Goal: Information Seeking & Learning: Learn about a topic

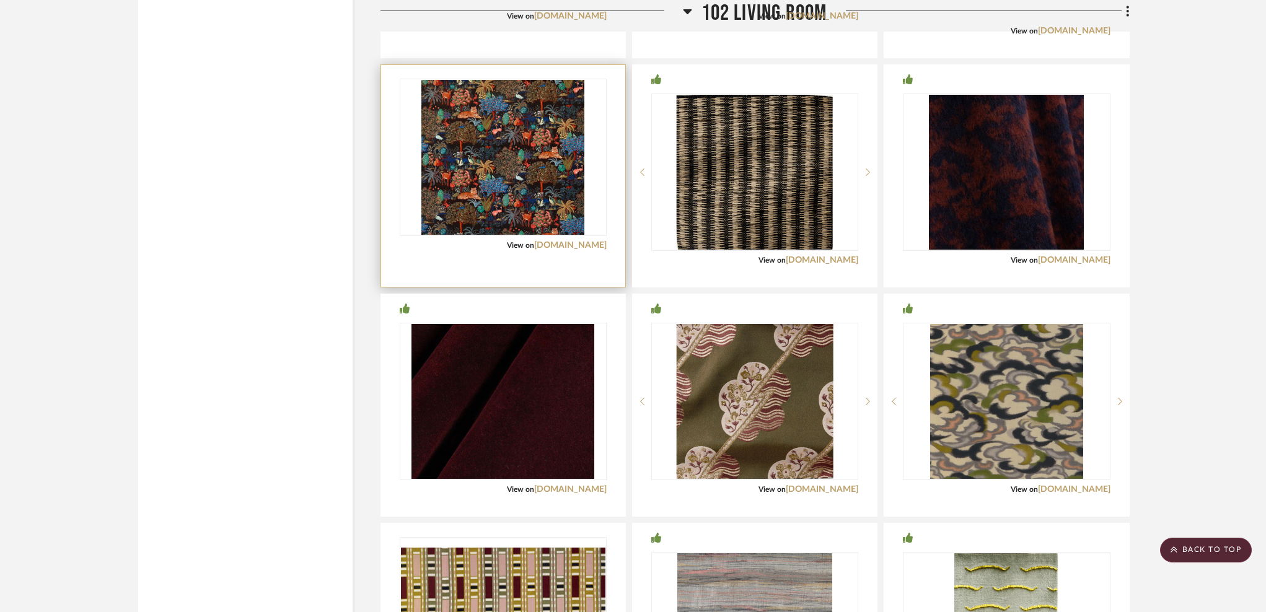
scroll to position [3634, 0]
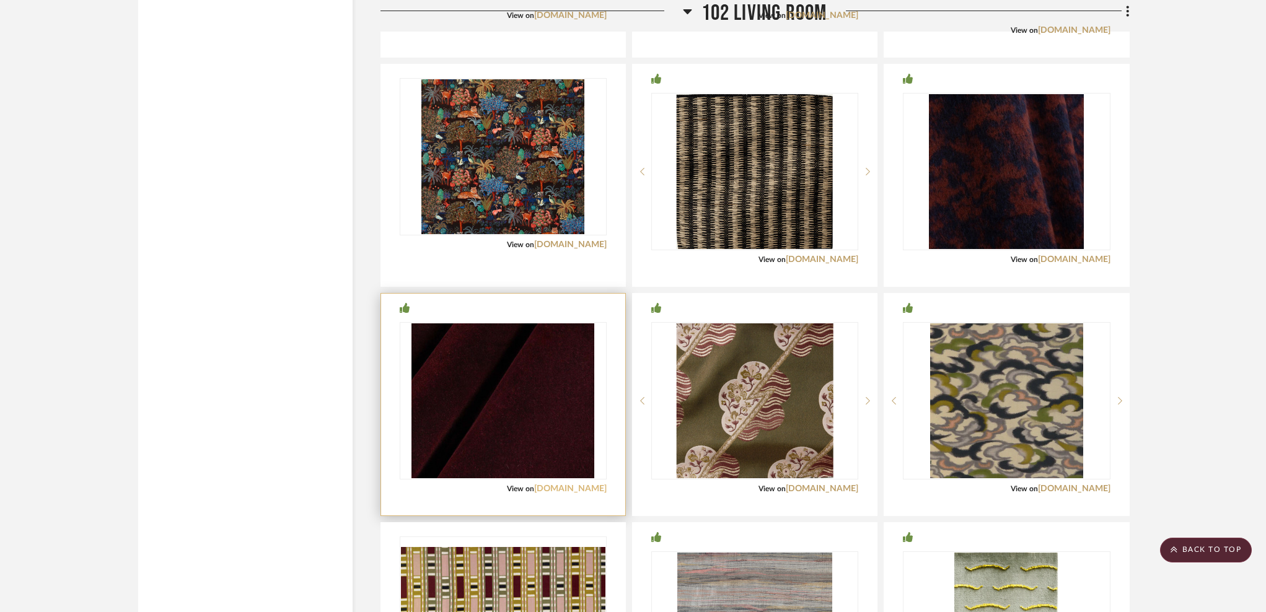
click at [565, 491] on link "[DOMAIN_NAME]" at bounding box center [570, 489] width 73 height 9
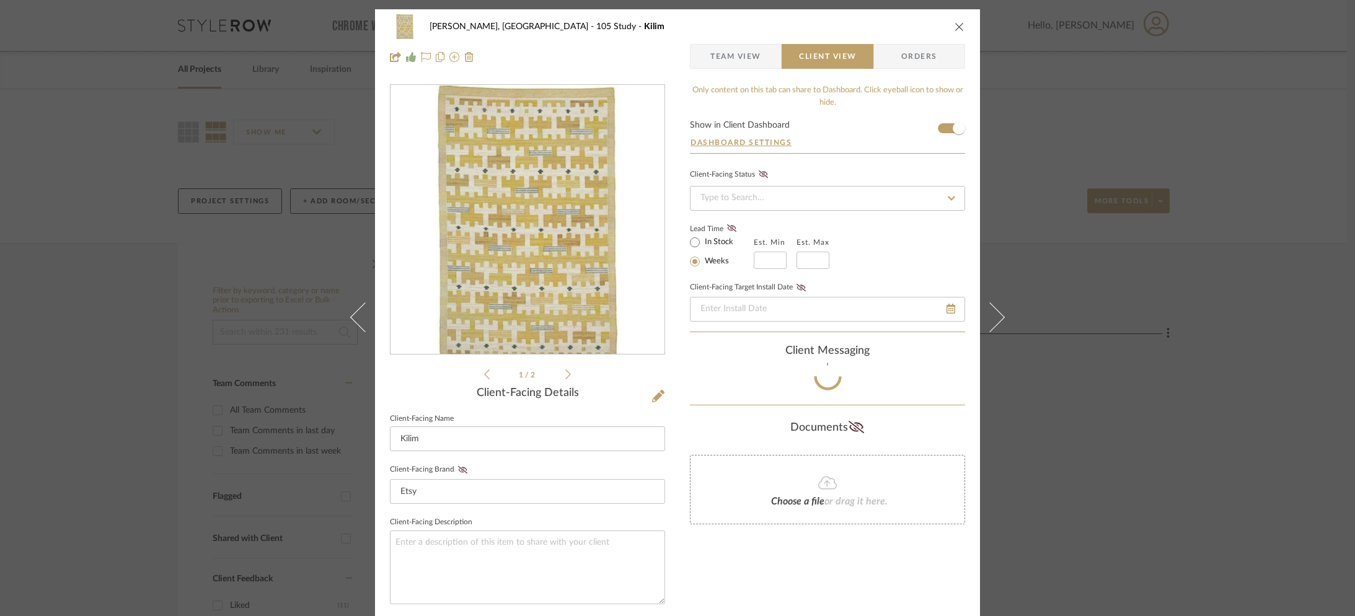
scroll to position [46, 0]
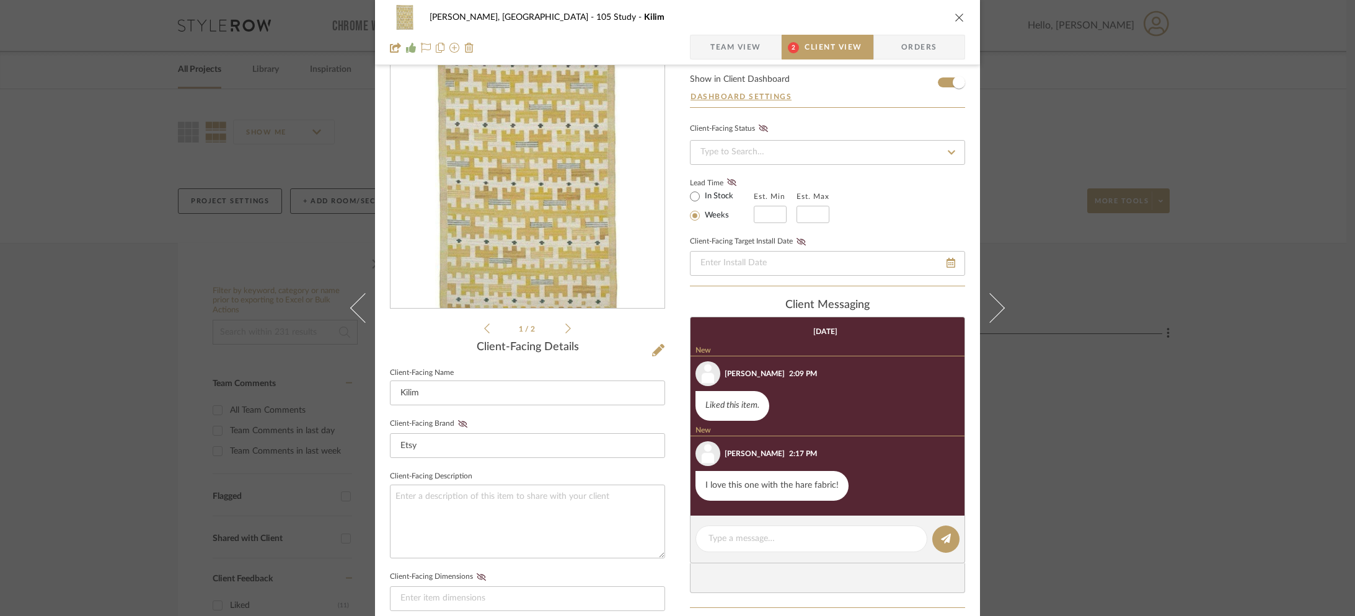
click at [565, 329] on icon at bounding box center [568, 329] width 6 height 10
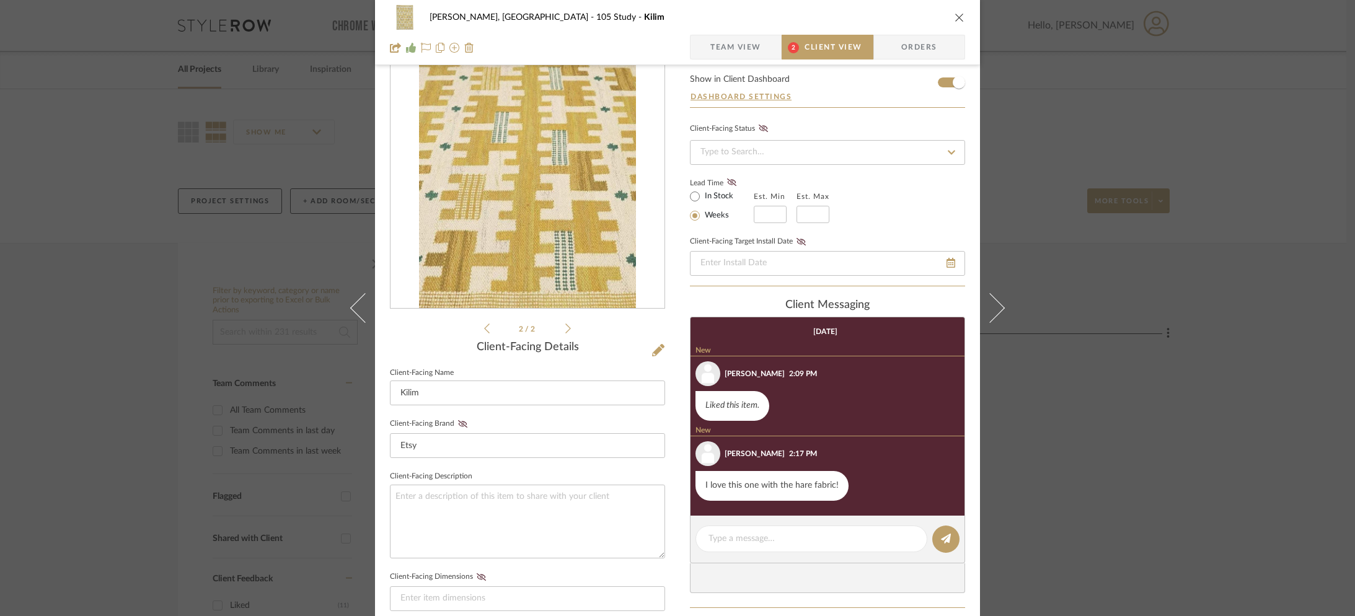
click at [565, 329] on icon at bounding box center [568, 329] width 6 height 10
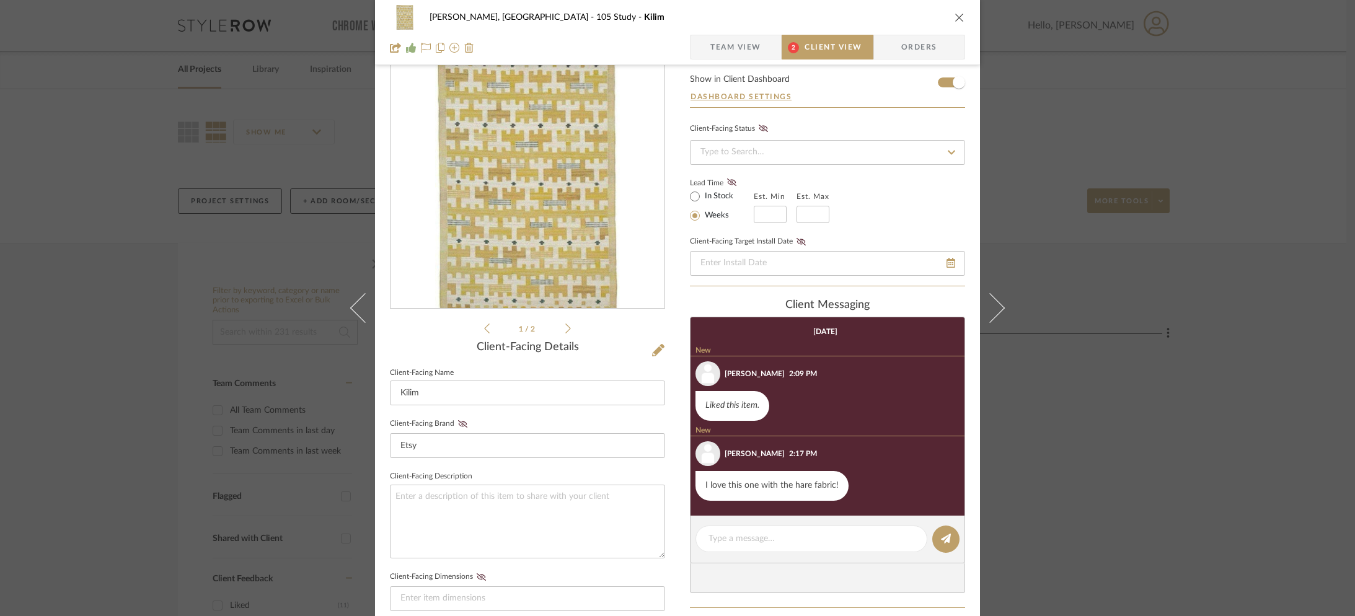
click at [565, 329] on icon at bounding box center [568, 329] width 6 height 10
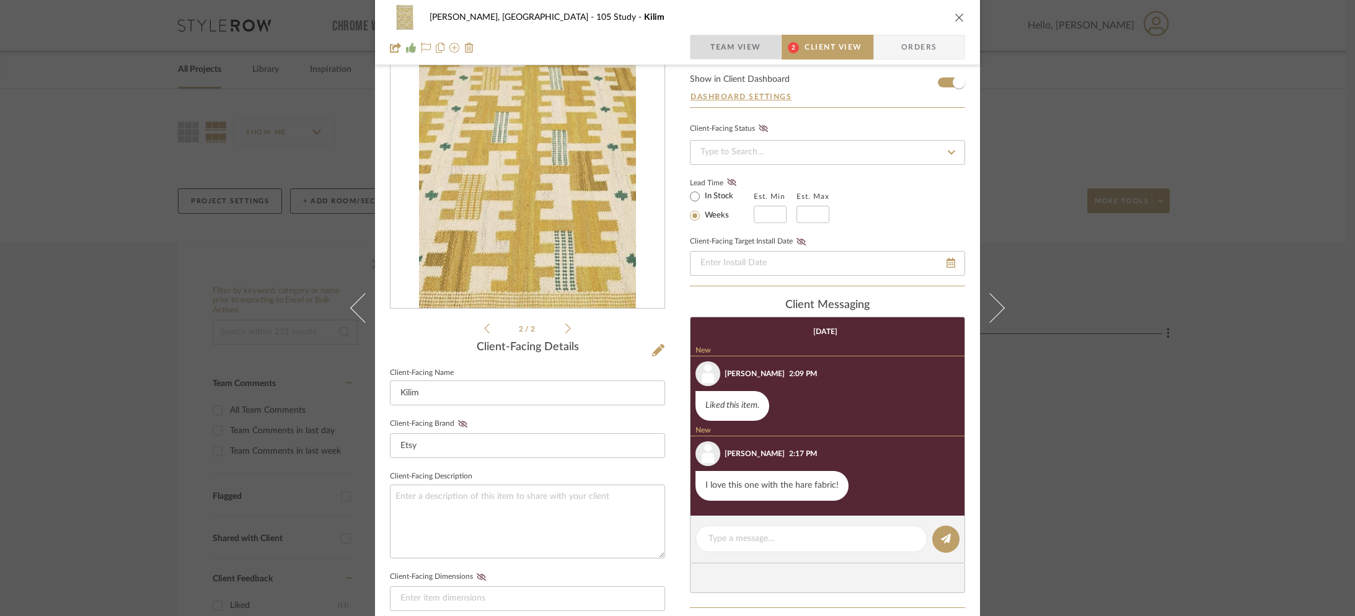
click at [726, 50] on span "Team View" at bounding box center [735, 47] width 51 height 25
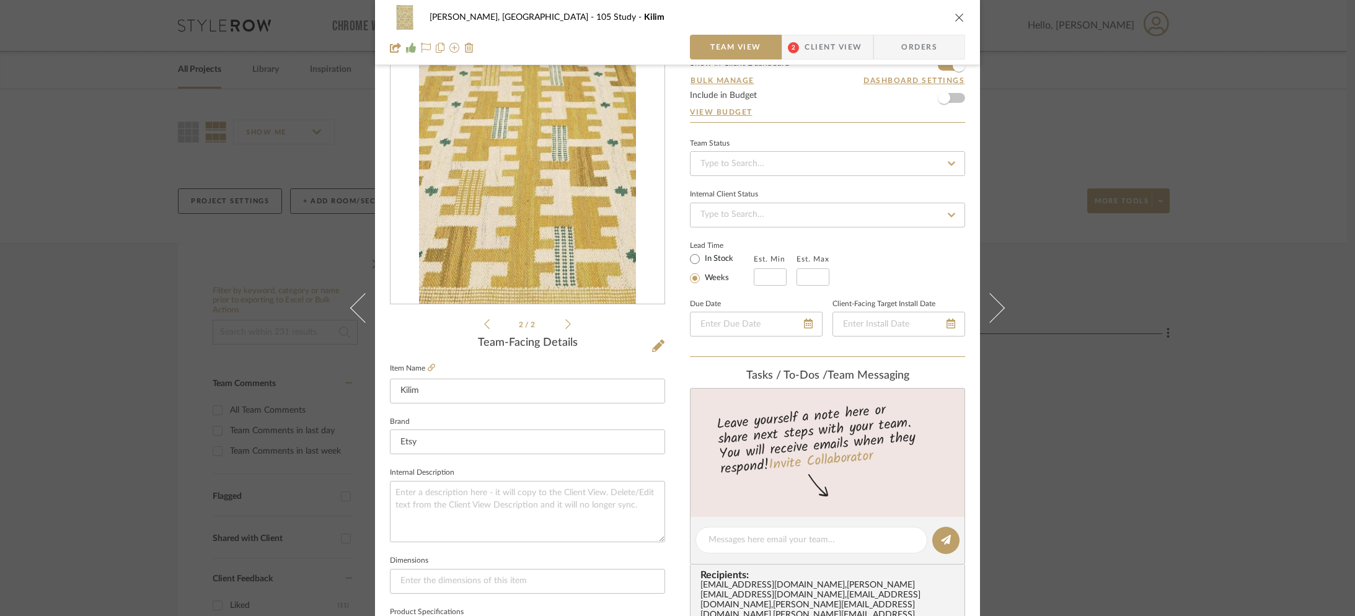
click at [557, 324] on li "2 / 2" at bounding box center [528, 324] width 76 height 15
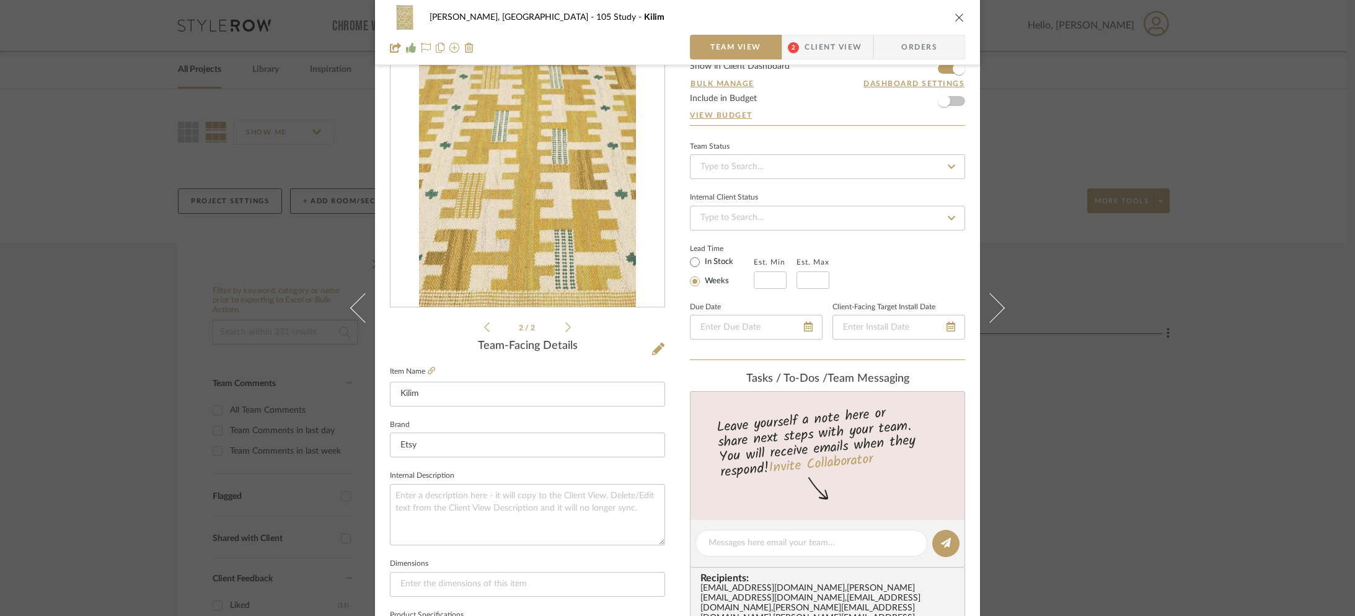
click at [565, 327] on icon at bounding box center [568, 327] width 6 height 11
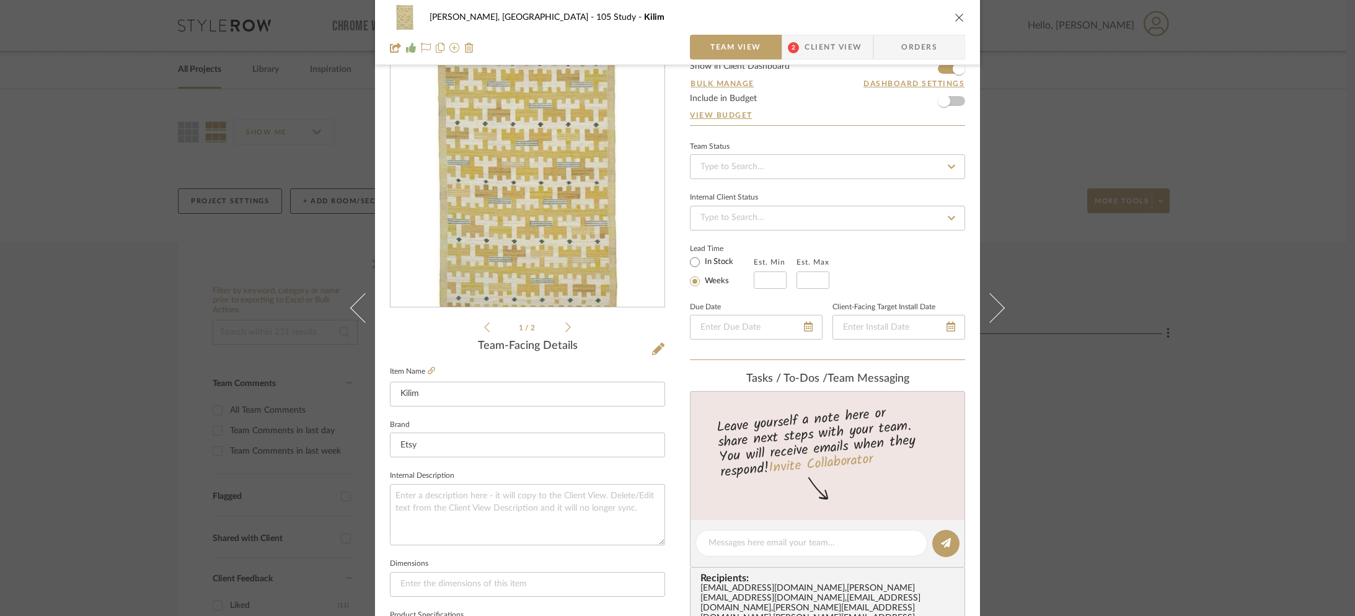
drag, startPoint x: 811, startPoint y: 56, endPoint x: 799, endPoint y: 58, distance: 12.5
click at [811, 56] on span "Client View" at bounding box center [833, 47] width 57 height 25
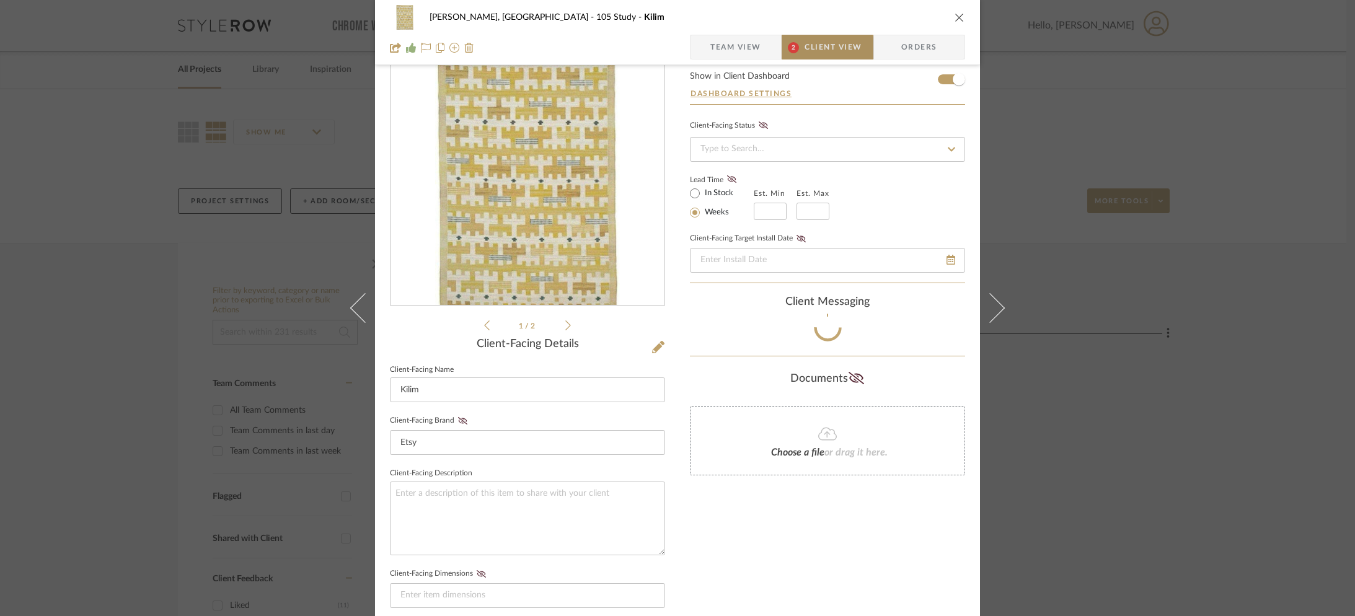
scroll to position [111, 0]
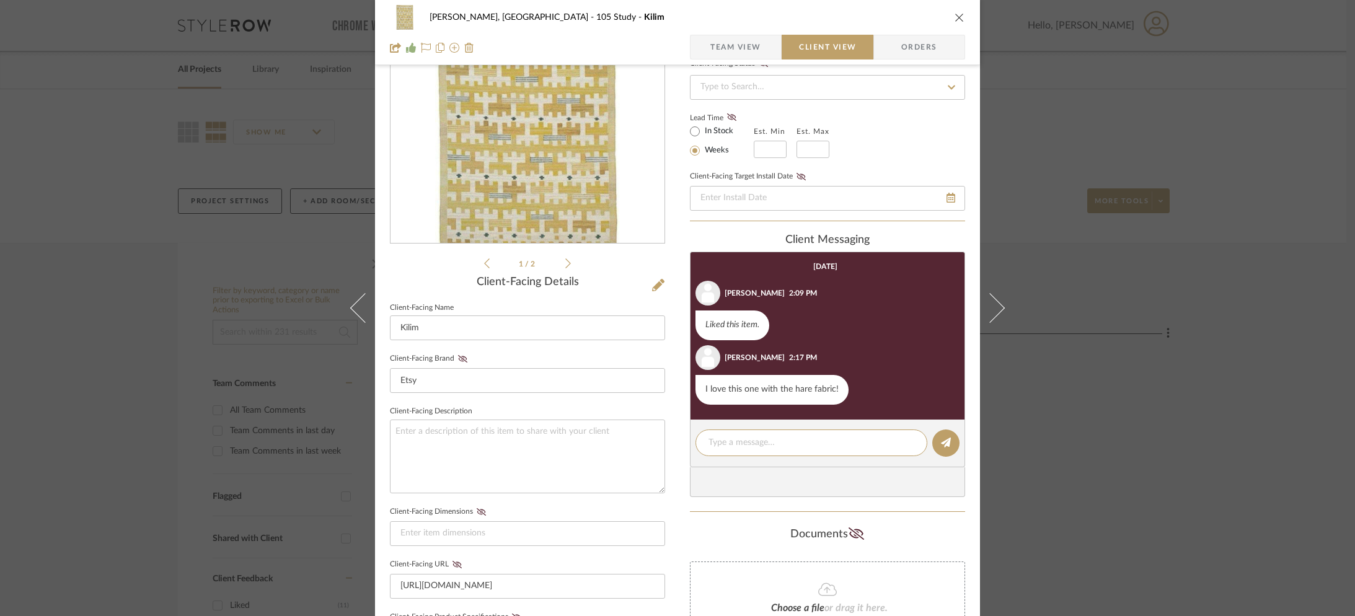
click at [720, 45] on span "Team View" at bounding box center [735, 47] width 51 height 25
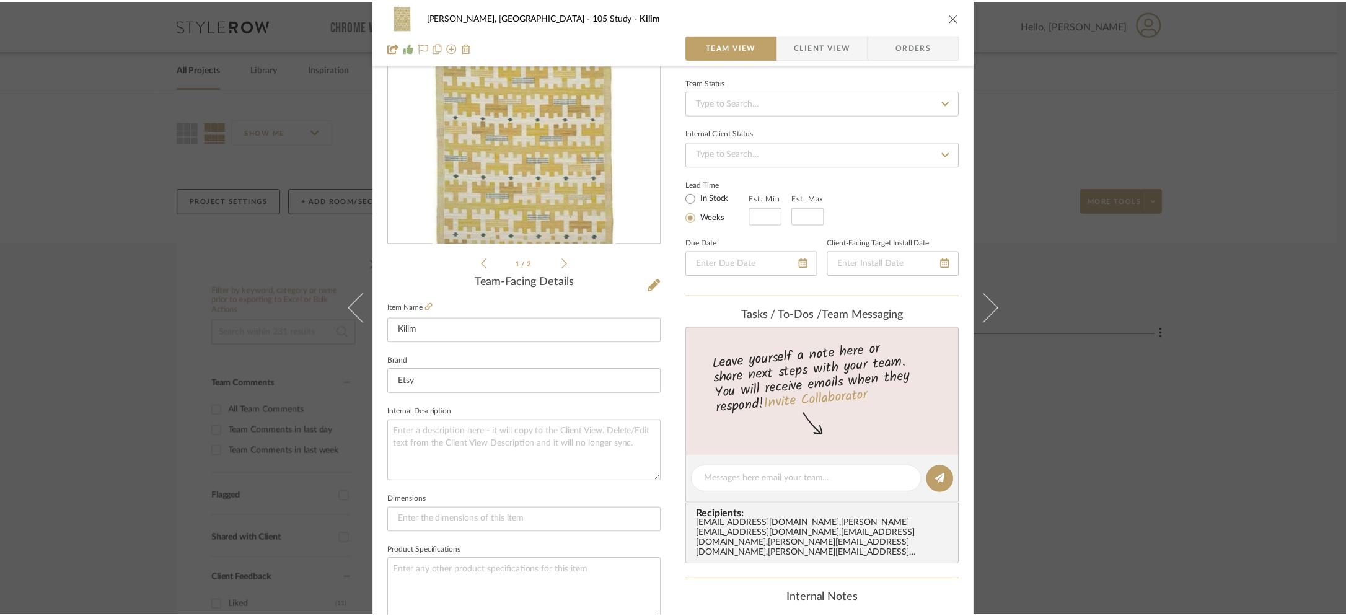
scroll to position [0, 0]
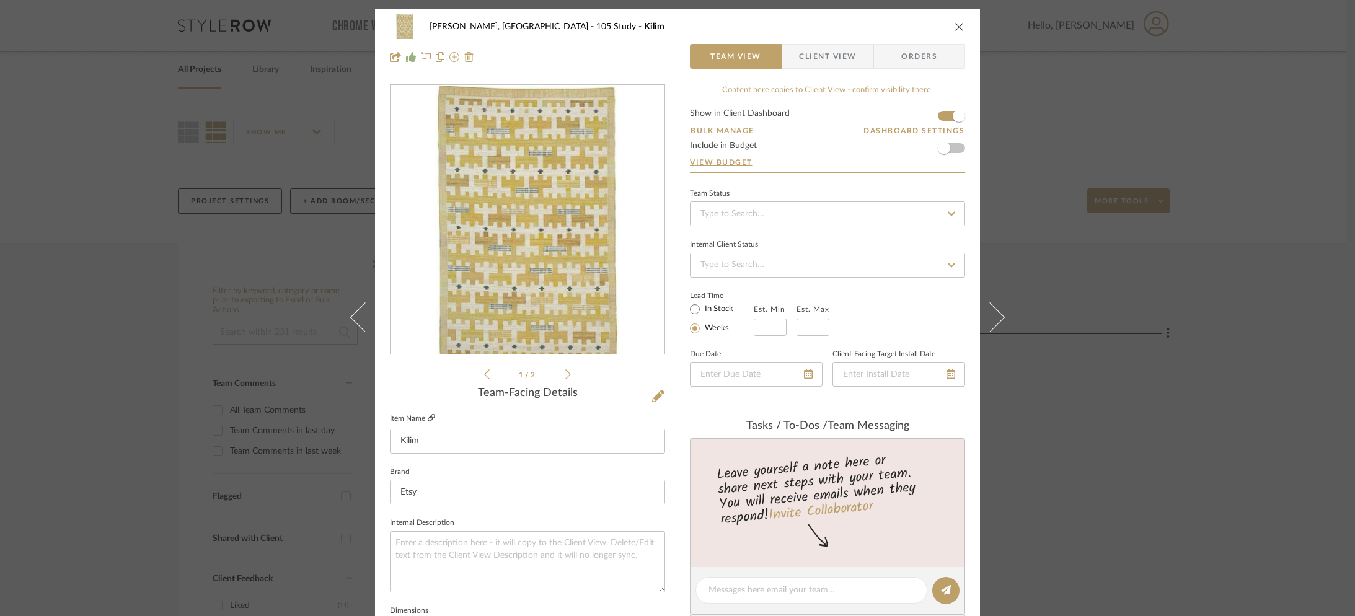
click at [428, 413] on link at bounding box center [431, 418] width 7 height 11
click at [175, 117] on div "Connolly, Clarkesville 105 Study Kilim Team View Client View Orders 1 / 2 Team-…" at bounding box center [677, 308] width 1355 height 616
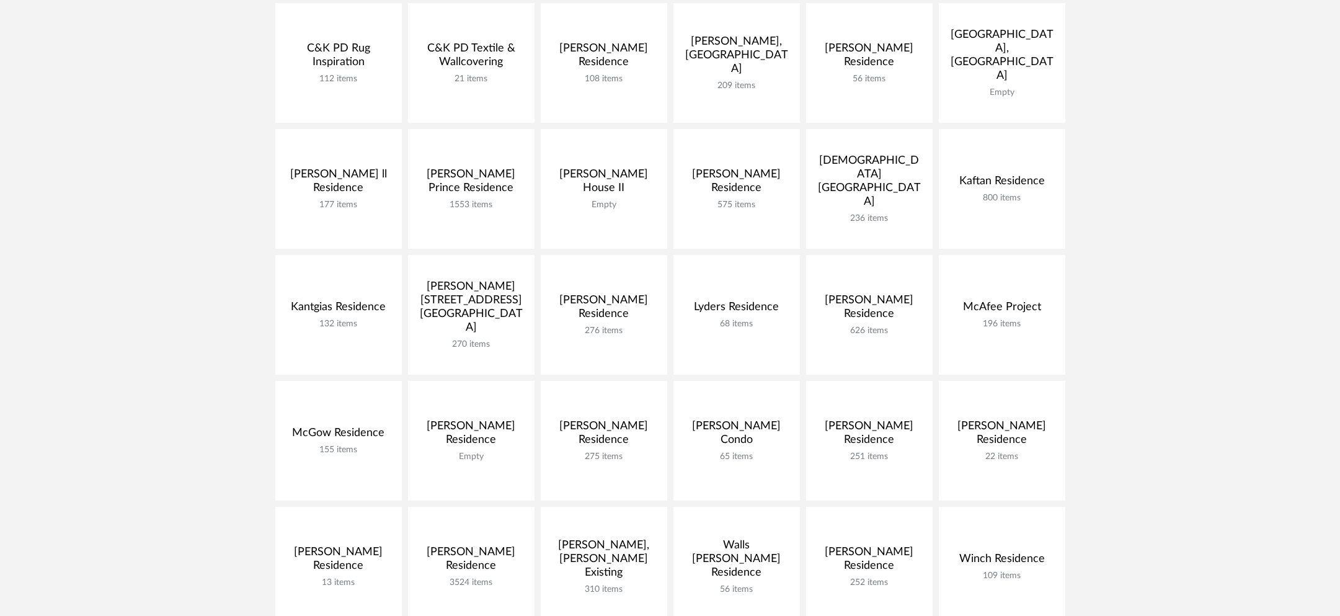
scroll to position [488, 0]
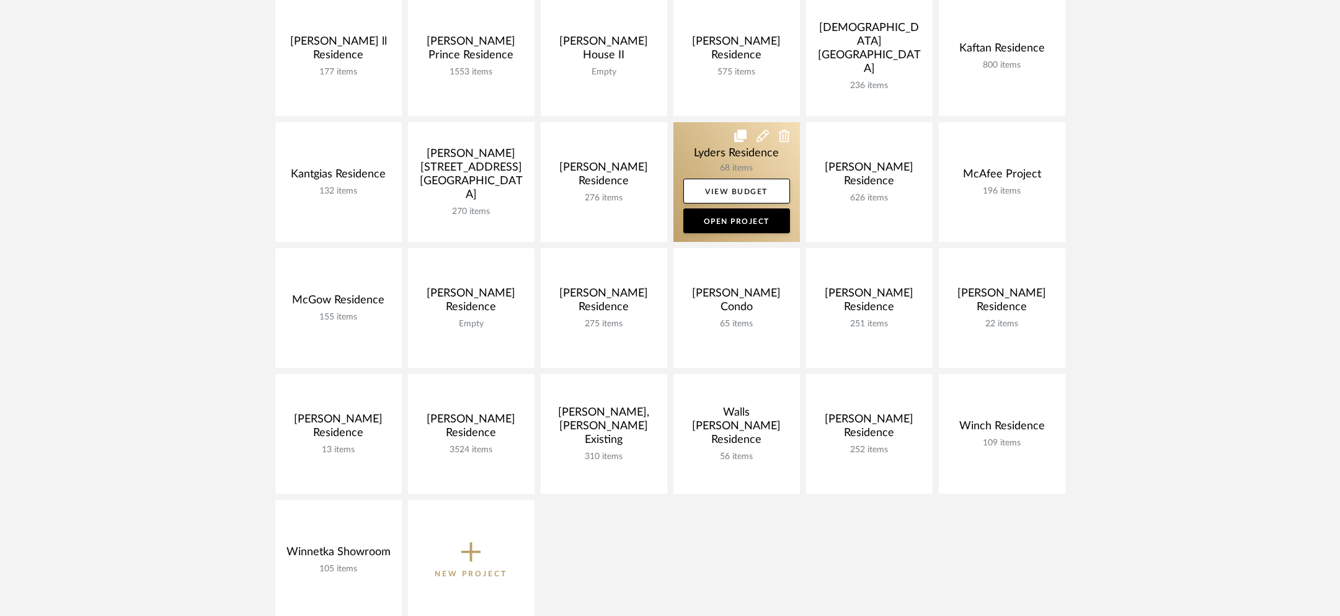
click at [709, 148] on link at bounding box center [736, 182] width 126 height 120
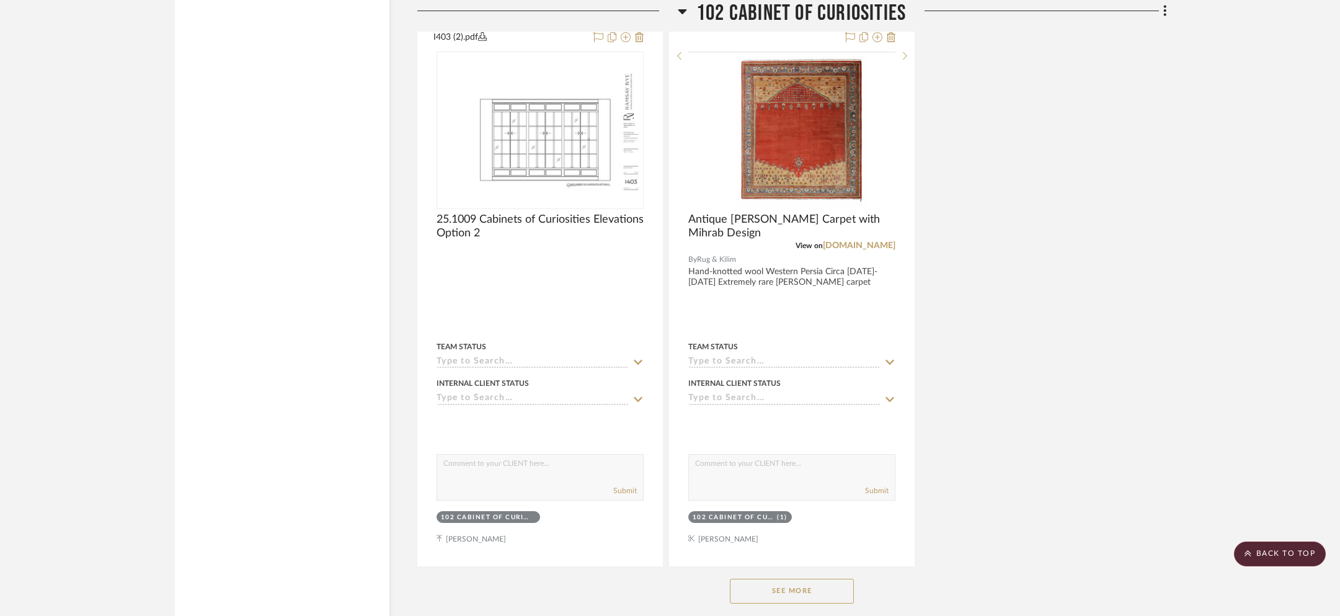
scroll to position [2009, 0]
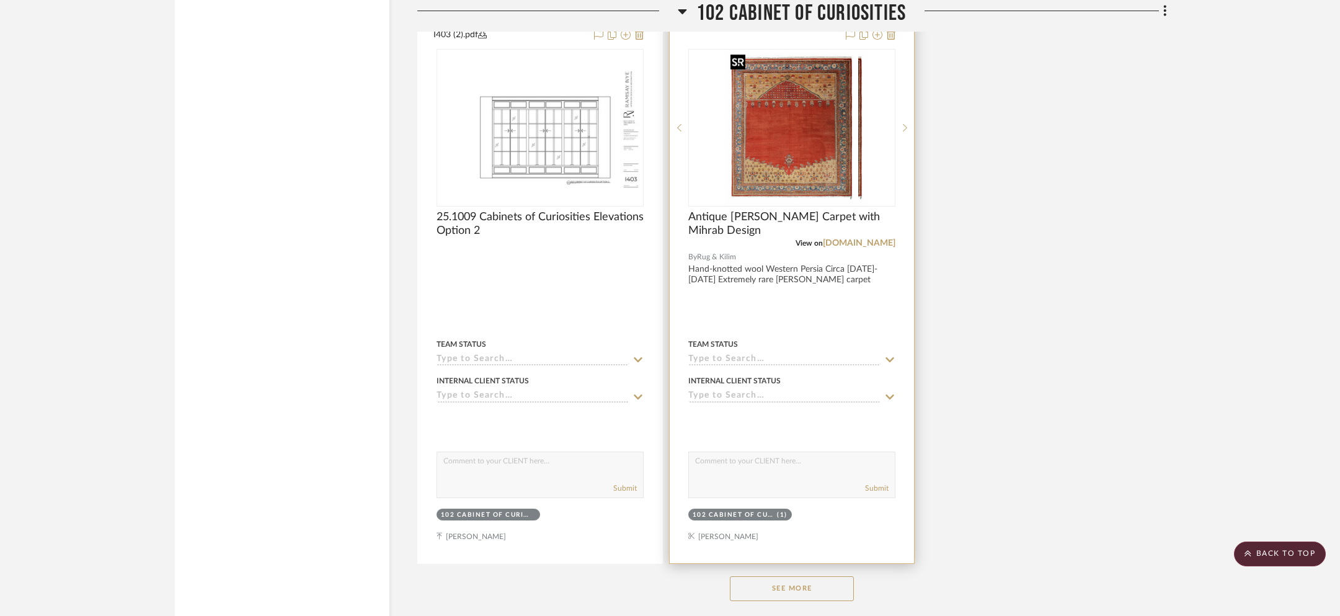
click at [764, 126] on img "0" at bounding box center [801, 127] width 133 height 155
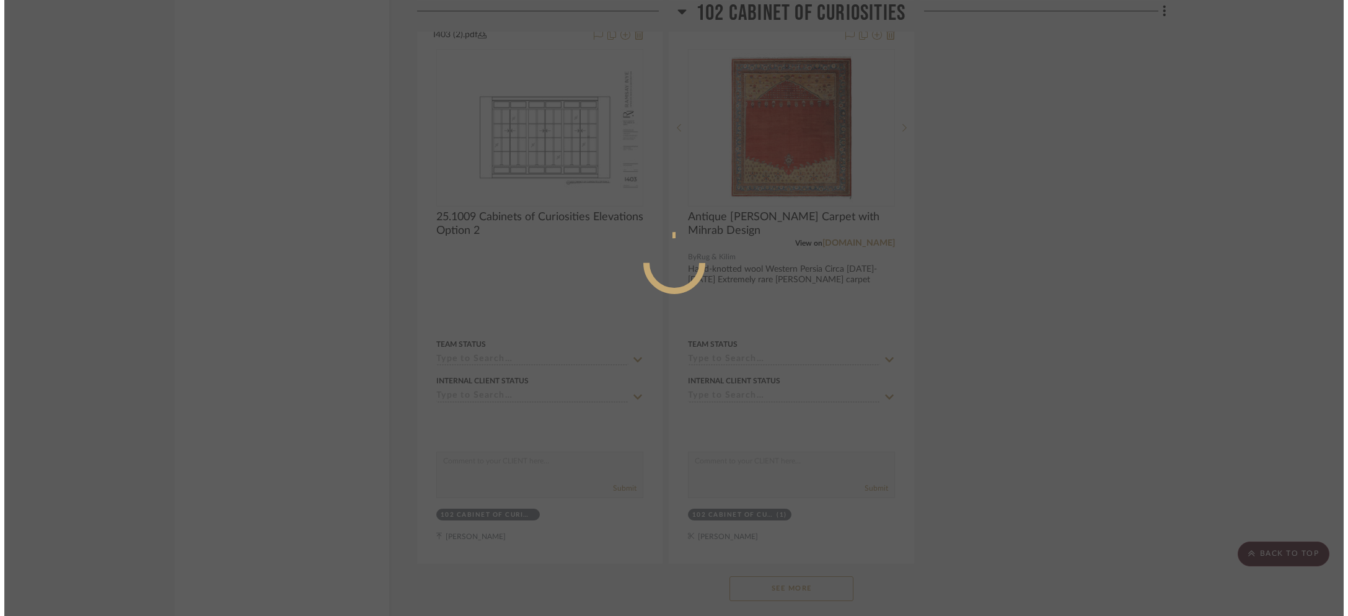
scroll to position [0, 0]
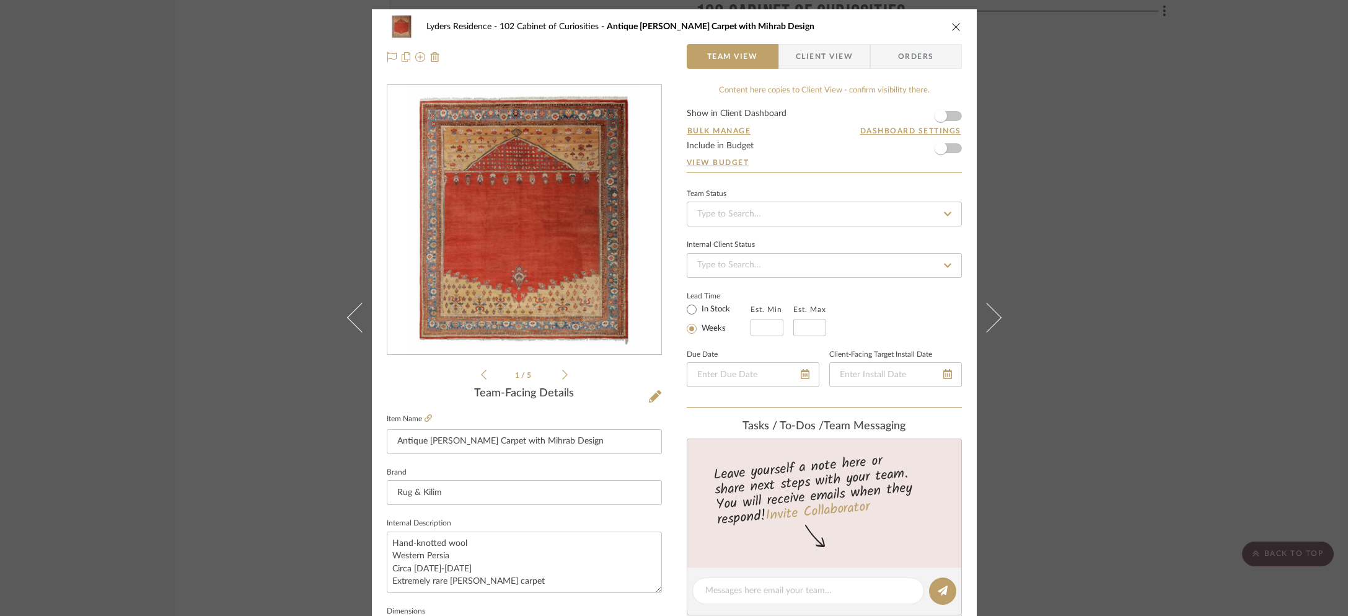
click at [472, 208] on img "0" at bounding box center [523, 220] width 229 height 269
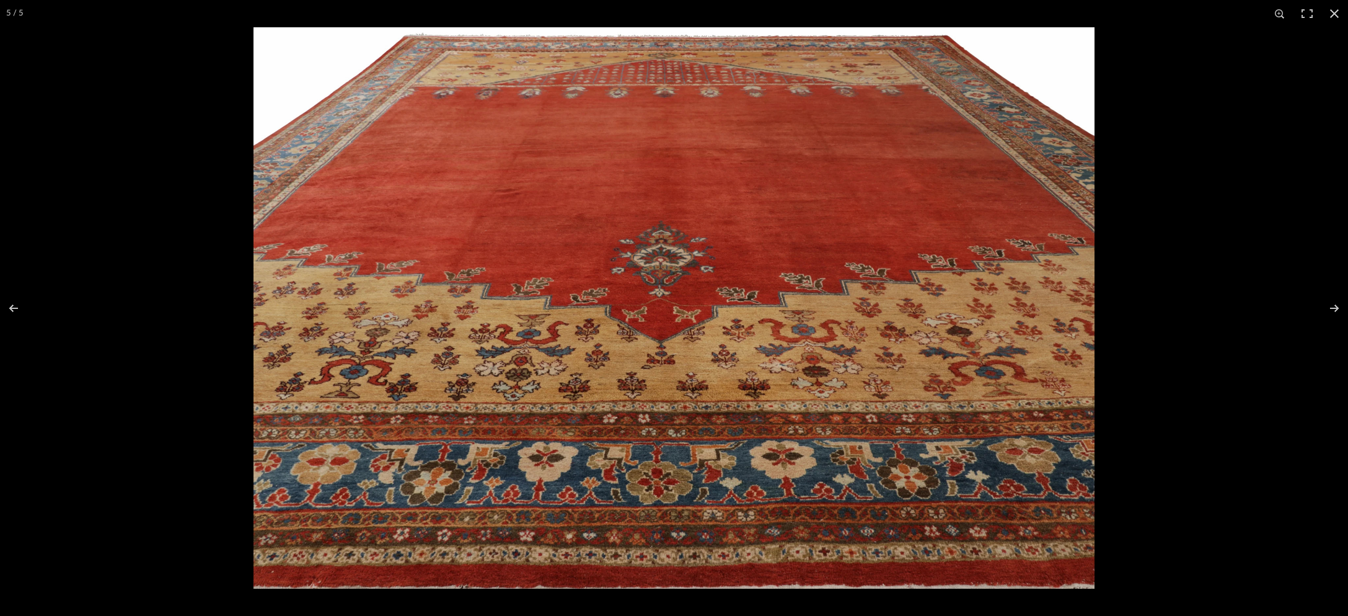
click at [332, 298] on img at bounding box center [674, 307] width 841 height 561
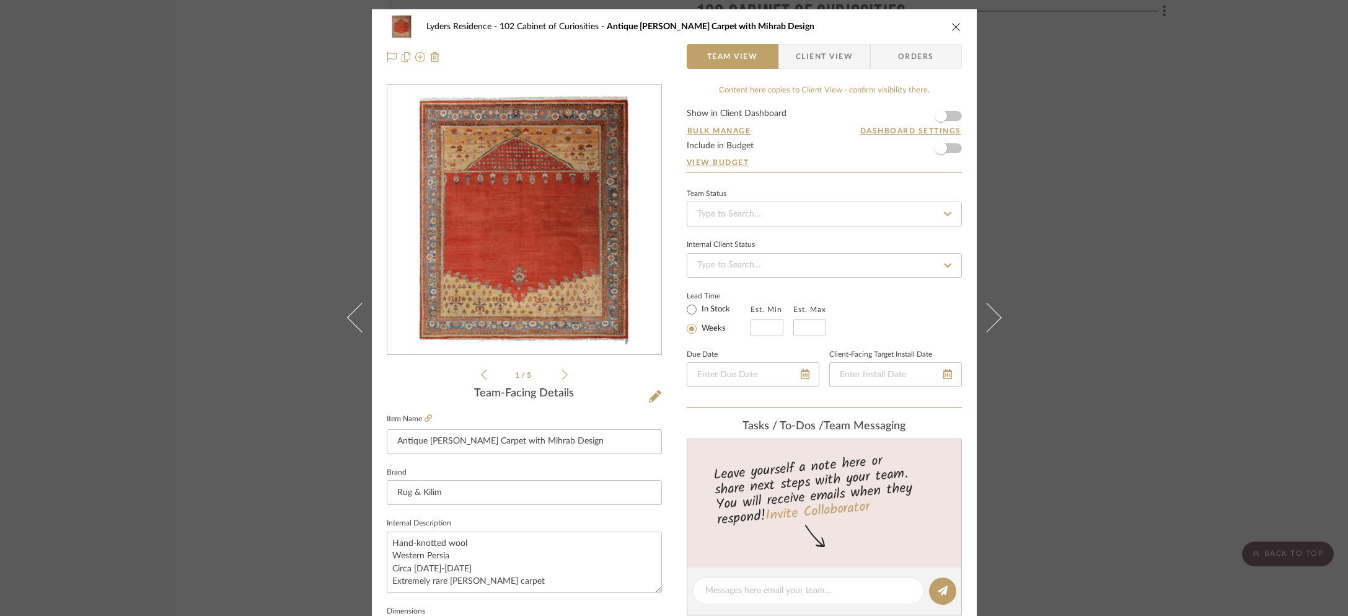
click at [525, 149] on img "0" at bounding box center [523, 220] width 229 height 269
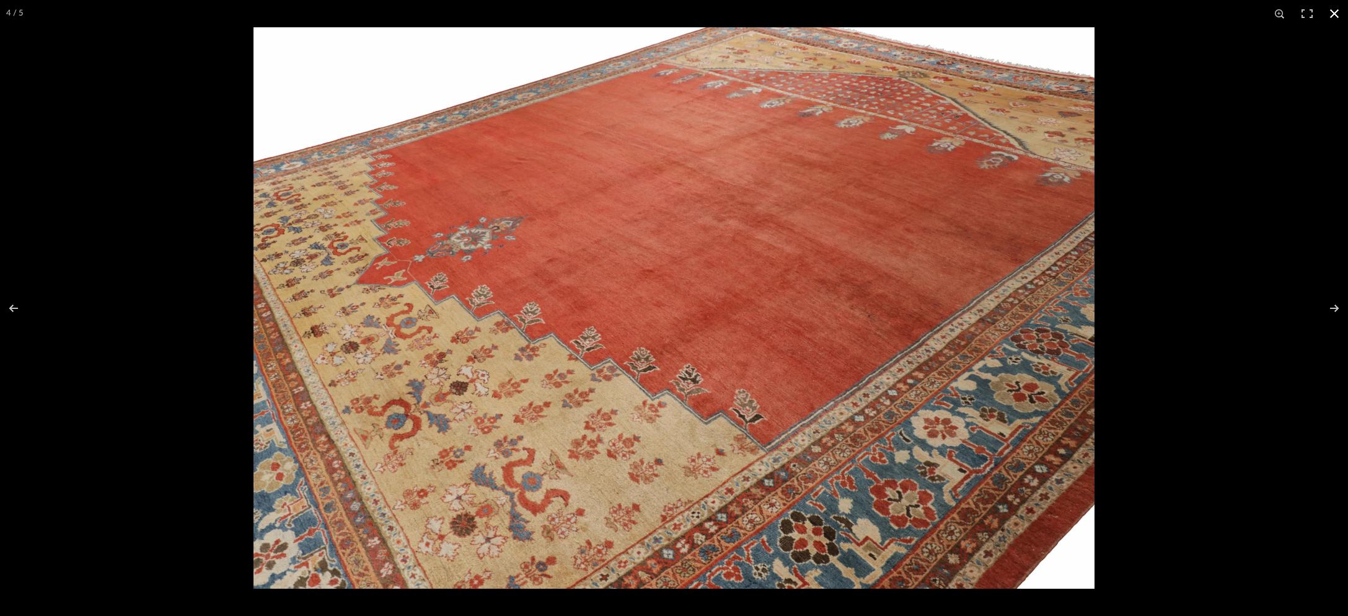
click at [1229, 283] on div at bounding box center [928, 335] width 1348 height 616
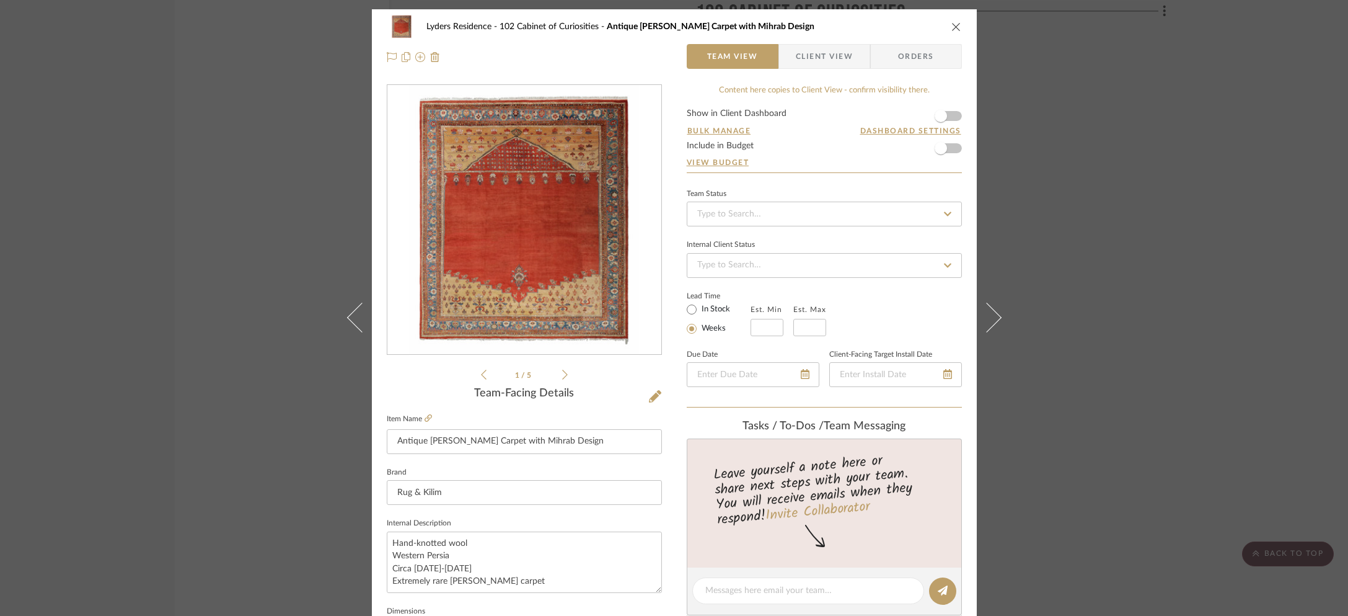
click at [1229, 283] on div "Lyders Residence 102 Cabinet of Curiosities Antique Zeigler Carpet with Mihrab …" at bounding box center [674, 308] width 1348 height 616
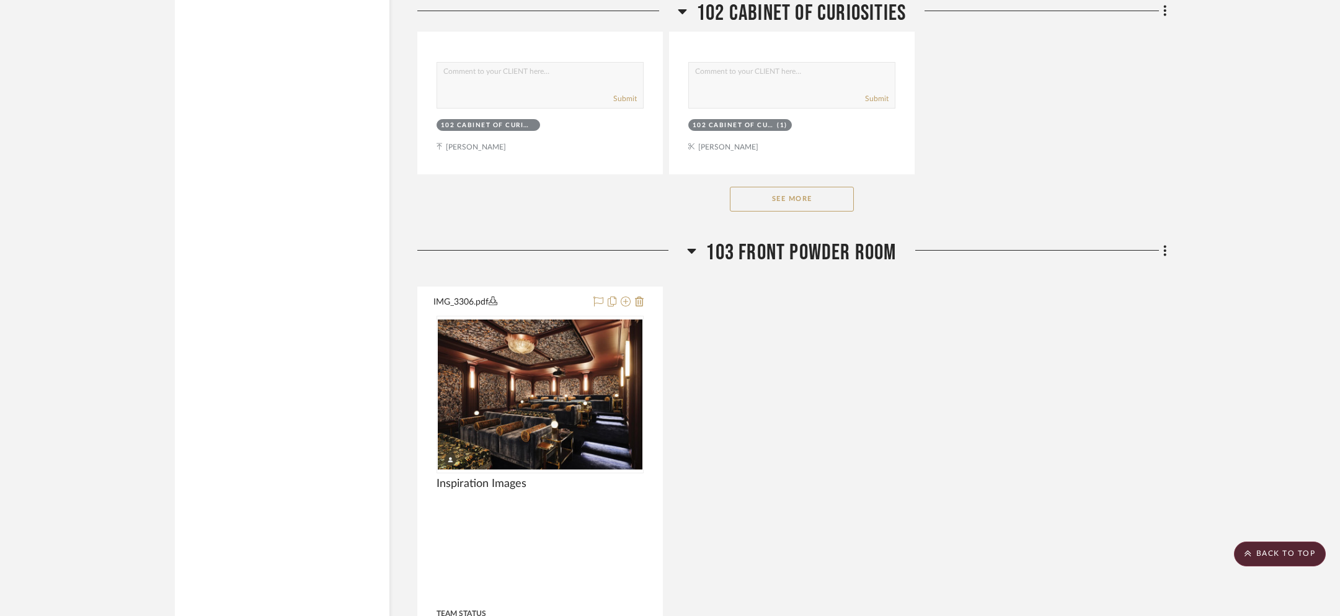
scroll to position [2395, 0]
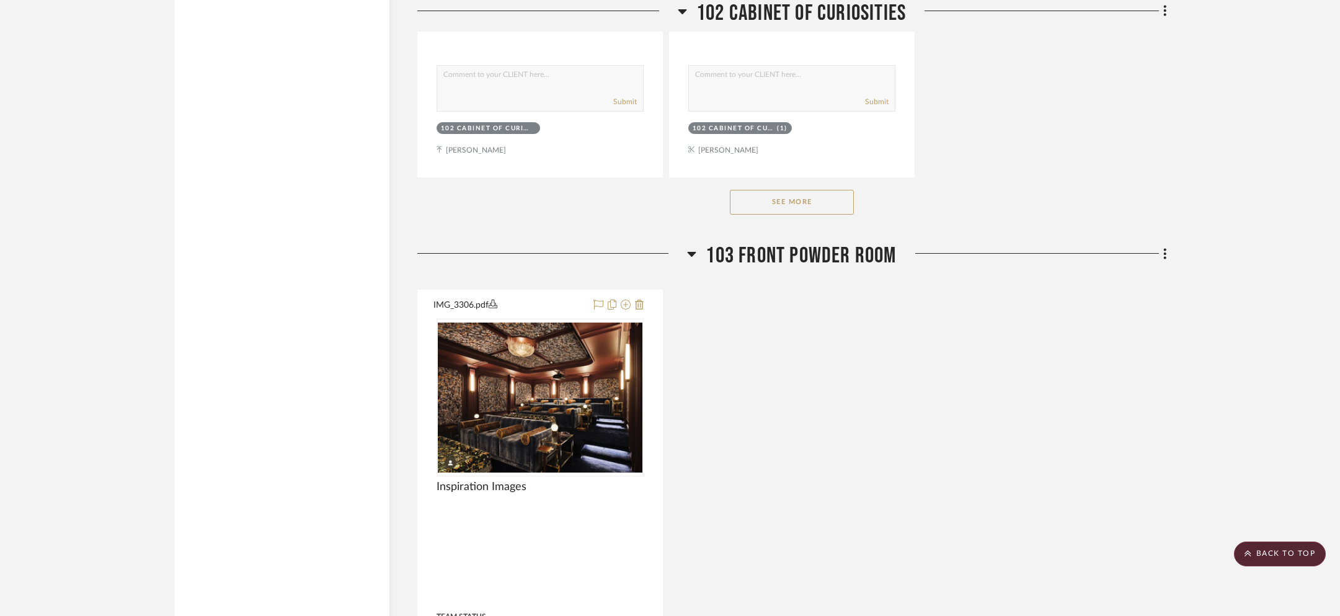
click at [789, 187] on div "See More" at bounding box center [791, 202] width 749 height 50
click at [791, 194] on button "See More" at bounding box center [792, 202] width 124 height 25
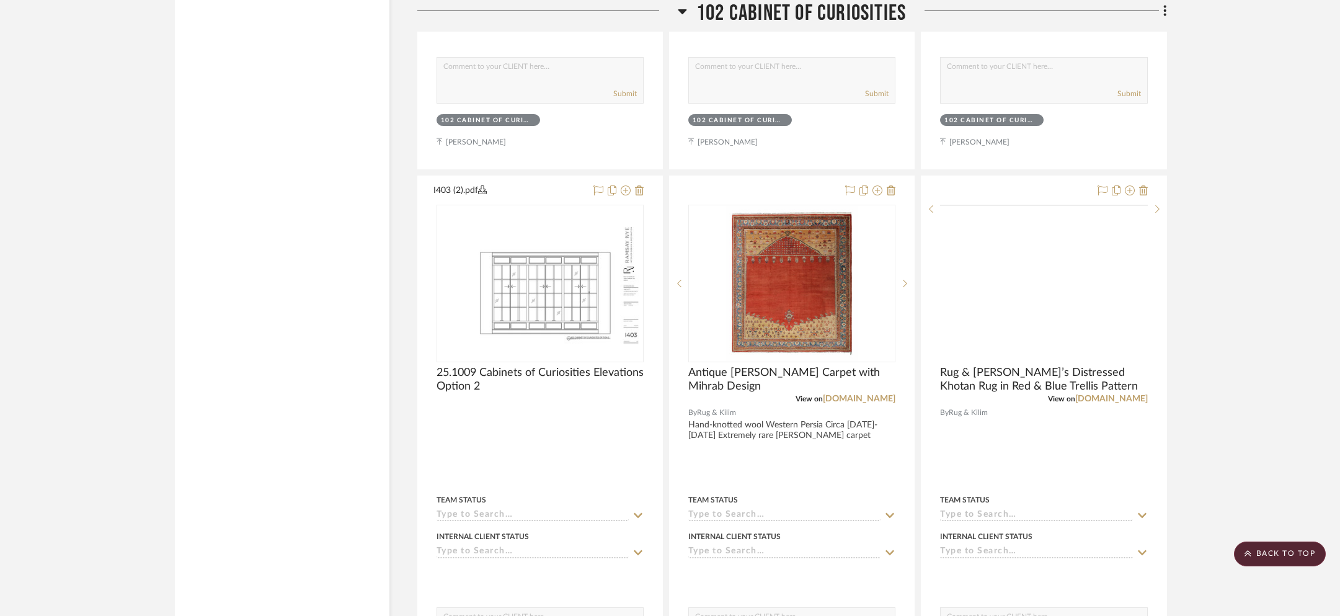
scroll to position [1856, 0]
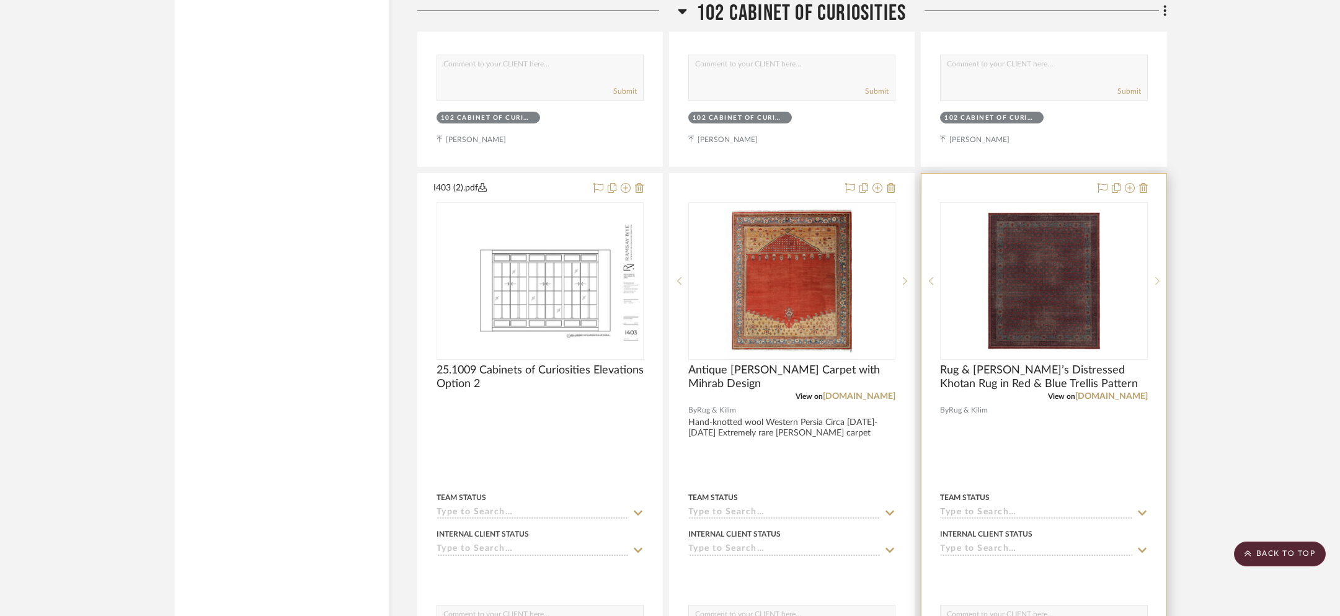
click at [1160, 279] on sr-next-btn at bounding box center [1156, 280] width 19 height 9
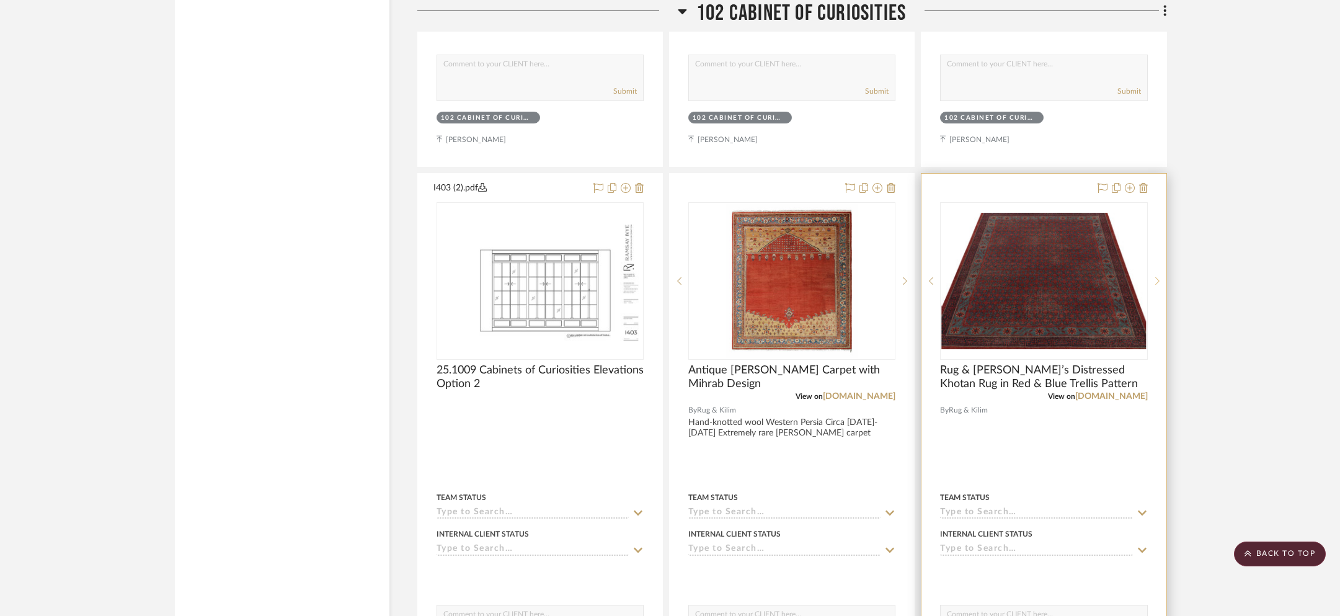
click at [1160, 279] on sr-next-btn at bounding box center [1156, 280] width 19 height 9
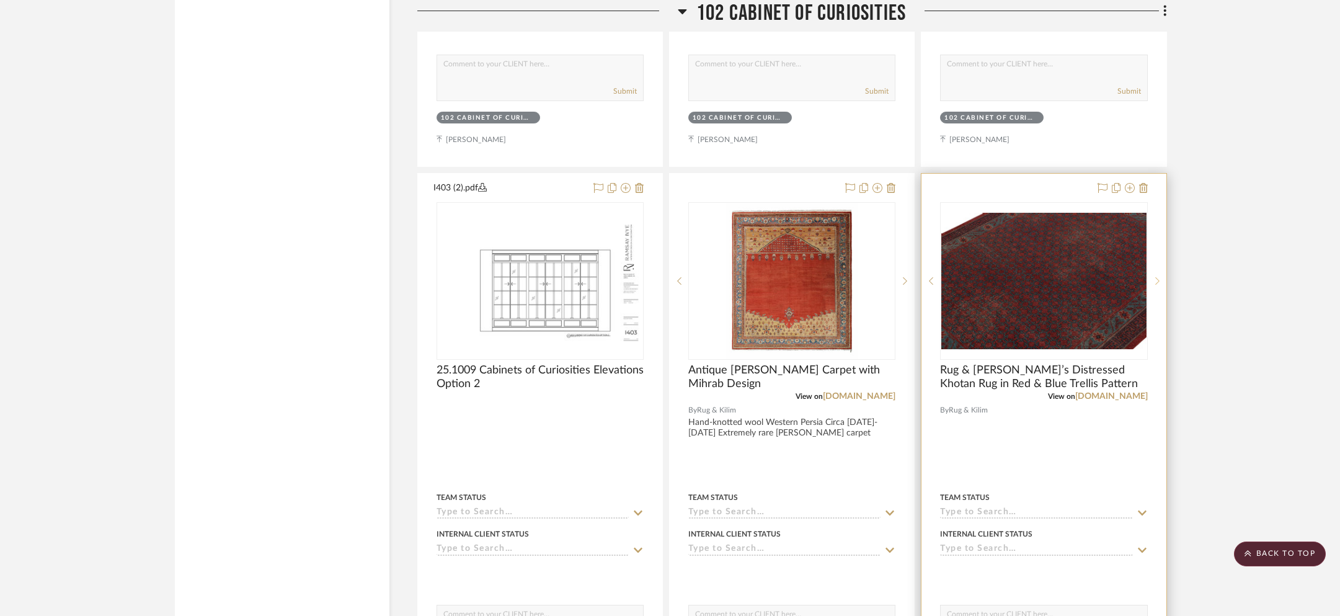
click at [1160, 279] on sr-next-btn at bounding box center [1156, 280] width 19 height 9
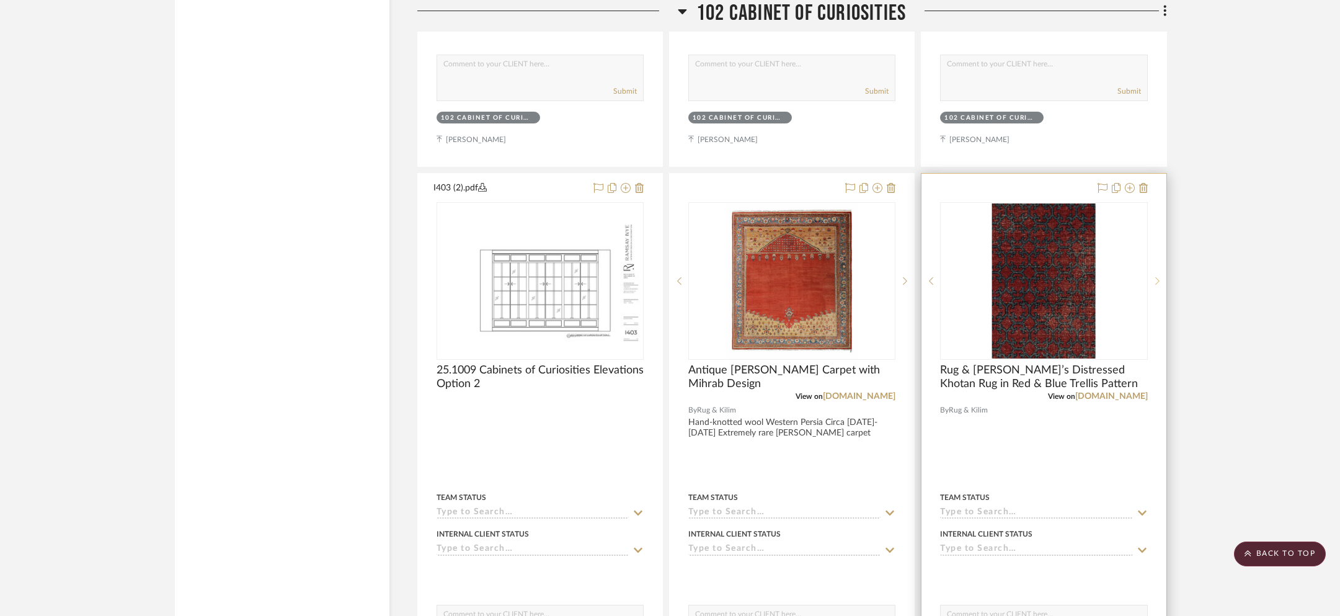
click at [1160, 279] on sr-next-btn at bounding box center [1156, 280] width 19 height 9
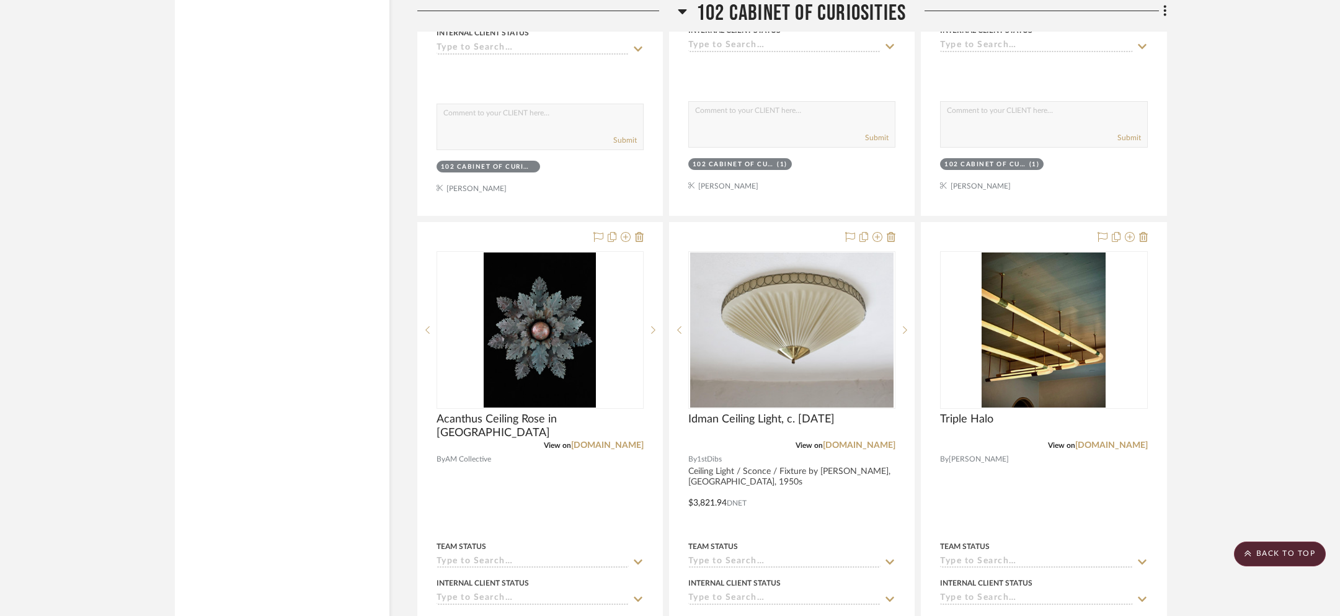
scroll to position [3511, 0]
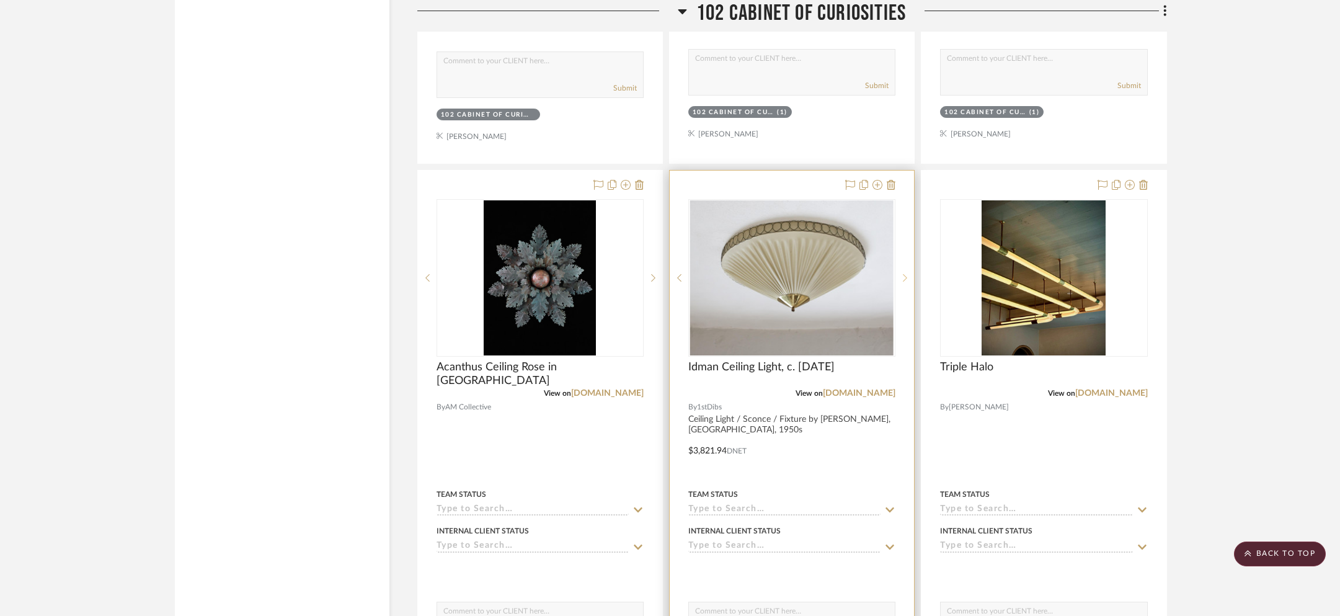
click at [904, 273] on icon at bounding box center [905, 277] width 4 height 9
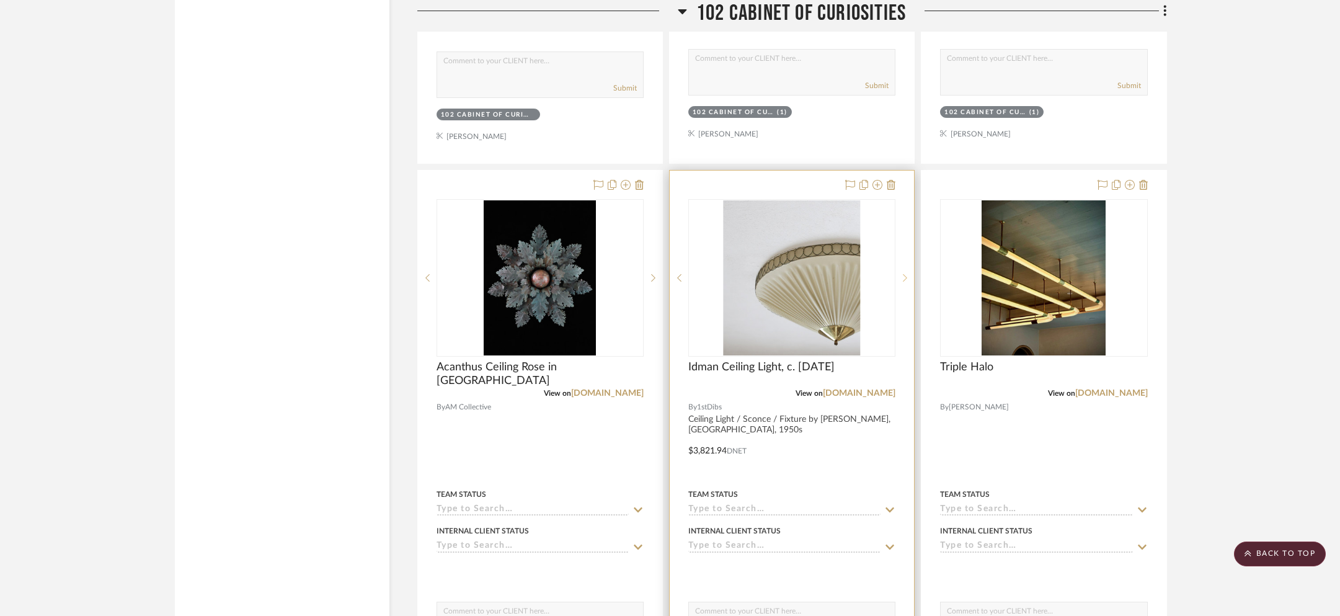
click at [904, 273] on icon at bounding box center [905, 277] width 4 height 9
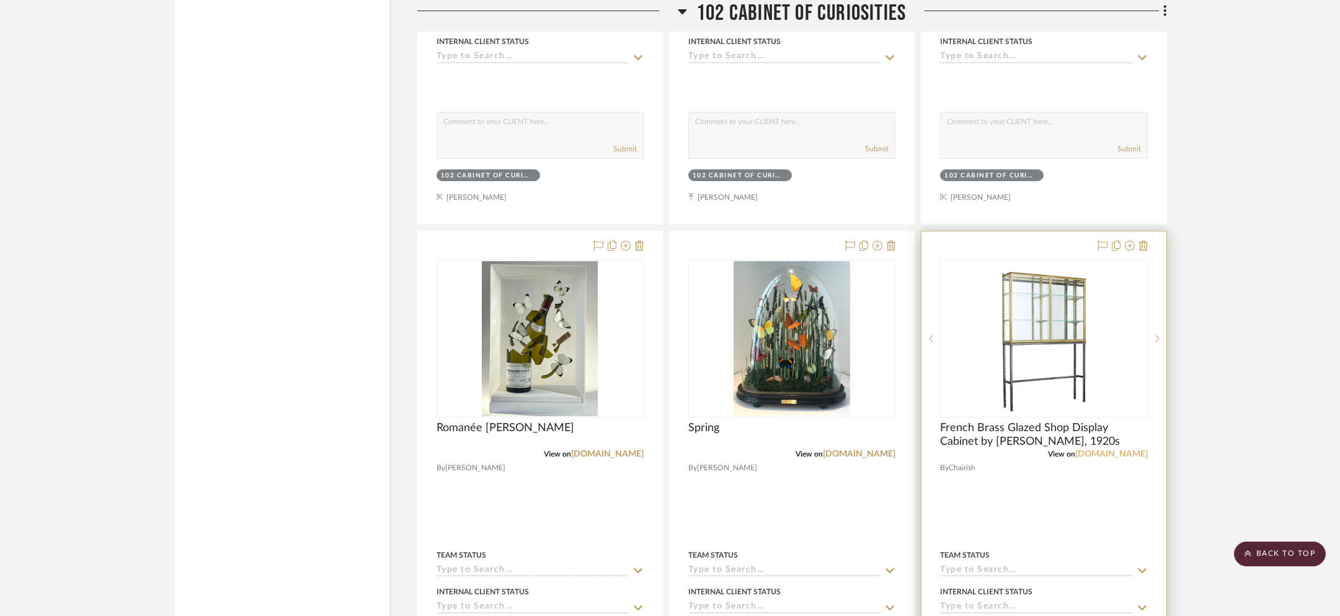
scroll to position [7312, 0]
click at [1130, 448] on link "chairish.com" at bounding box center [1111, 452] width 73 height 9
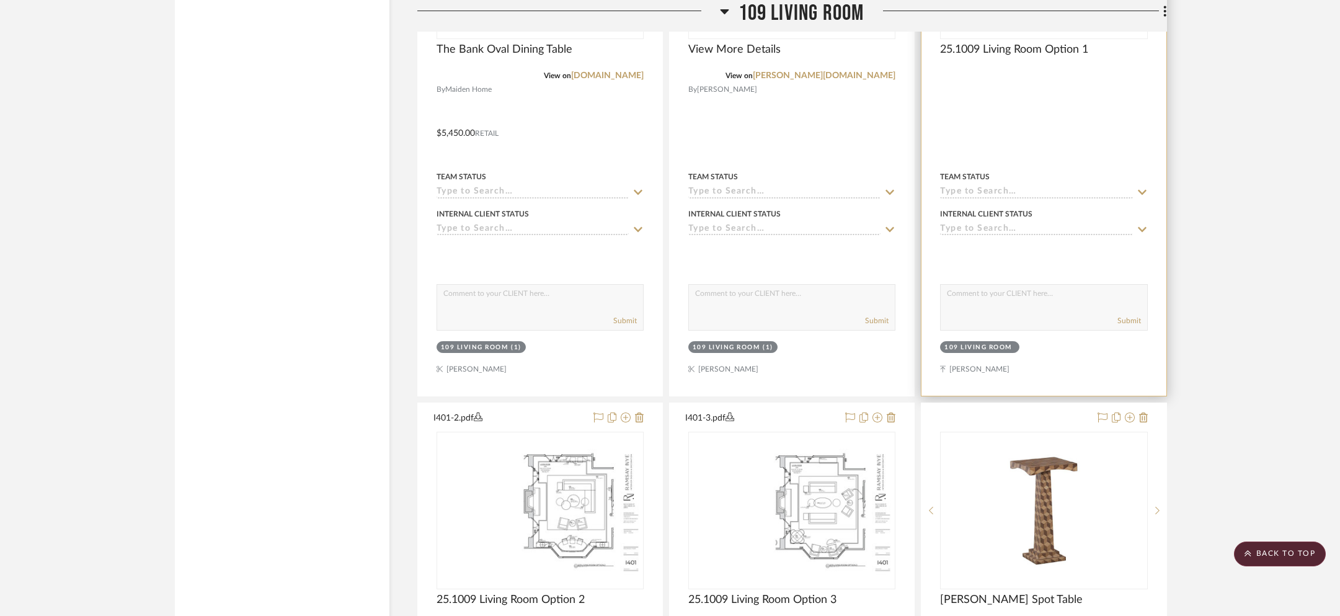
scroll to position [11094, 0]
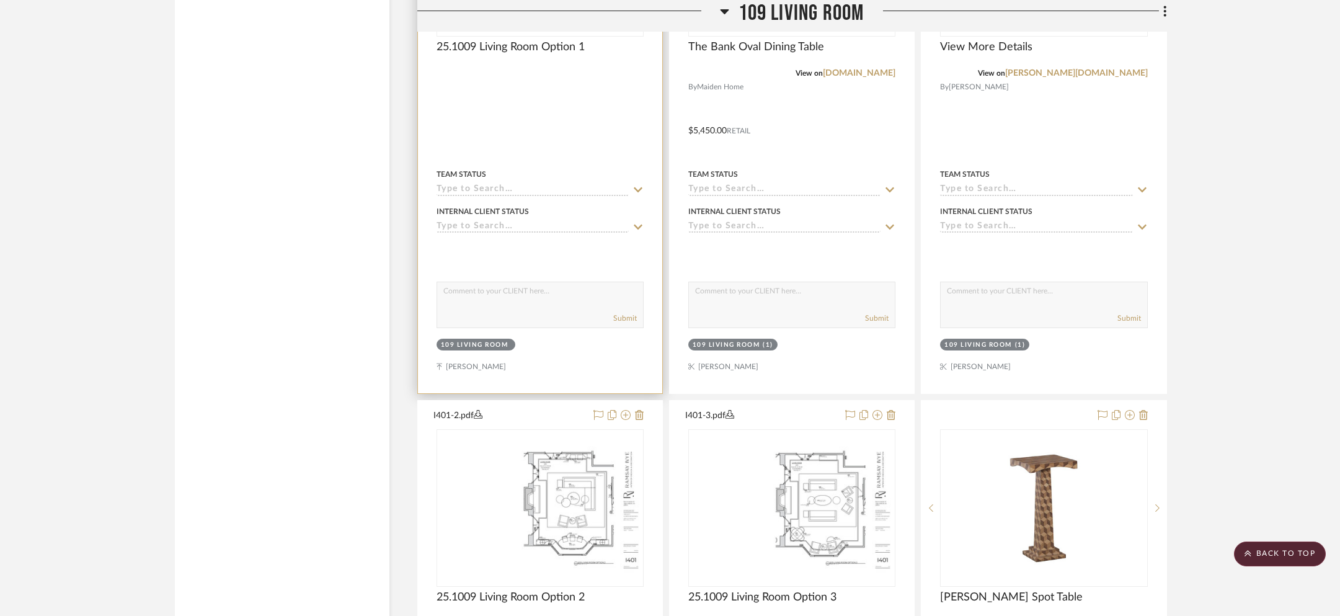
drag, startPoint x: 1072, startPoint y: 138, endPoint x: 633, endPoint y: 376, distance: 499.3
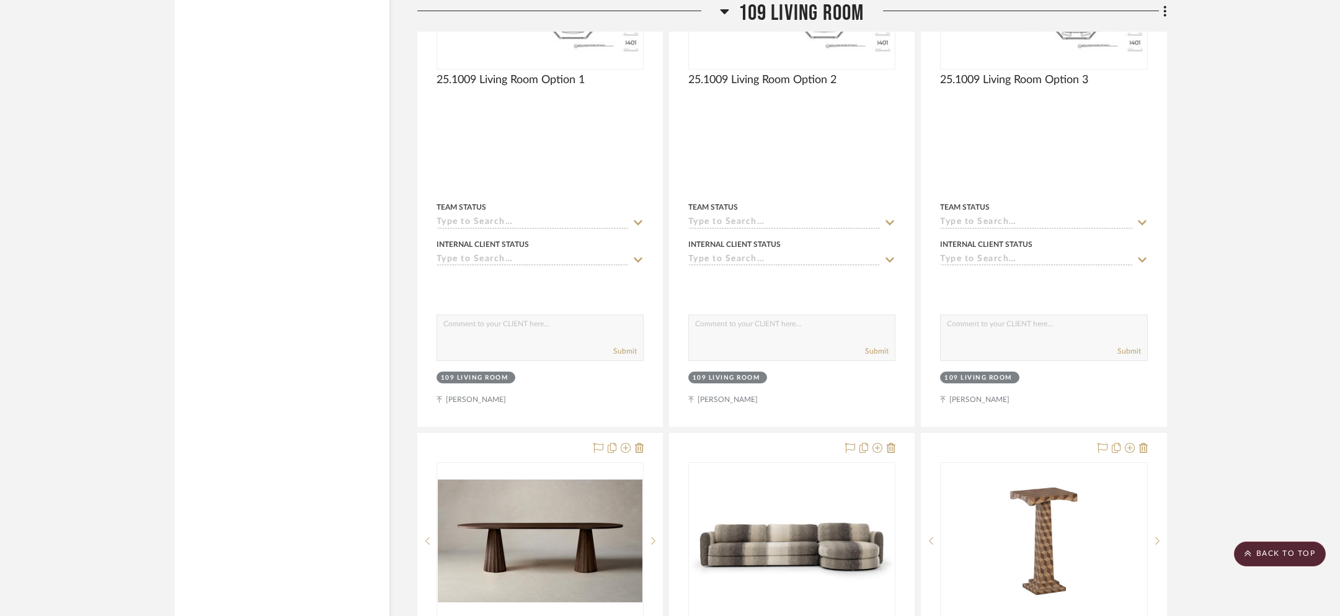
scroll to position [11363, 0]
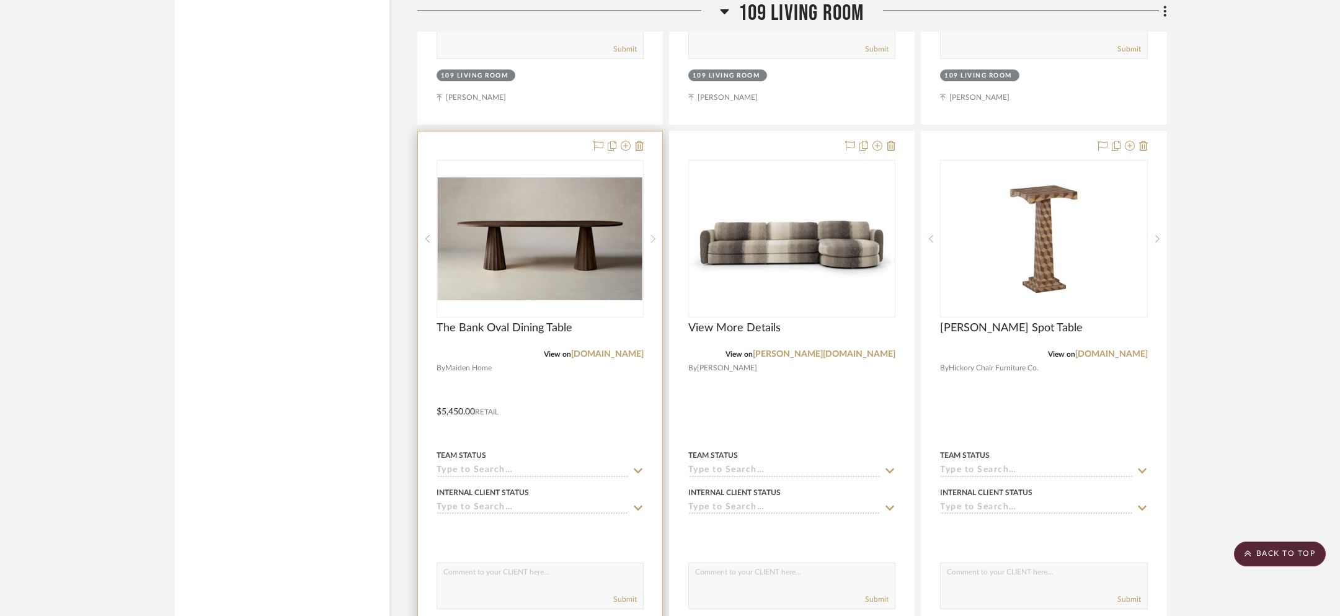
click at [650, 234] on sr-next-btn at bounding box center [652, 238] width 19 height 9
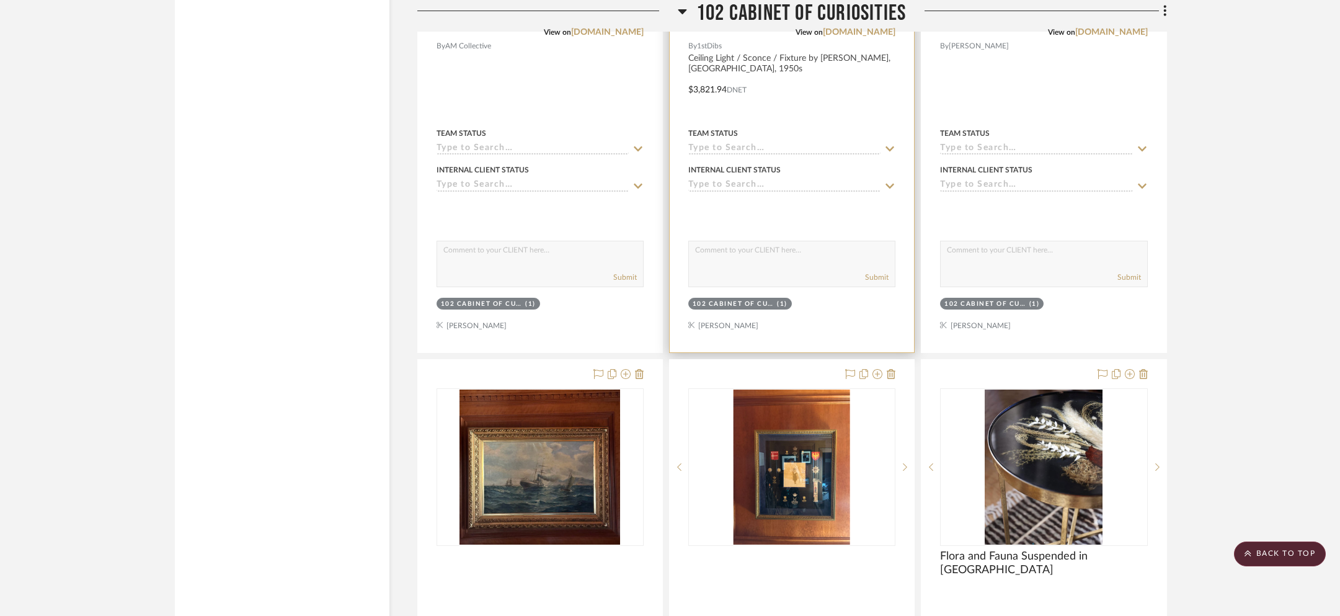
scroll to position [4032, 0]
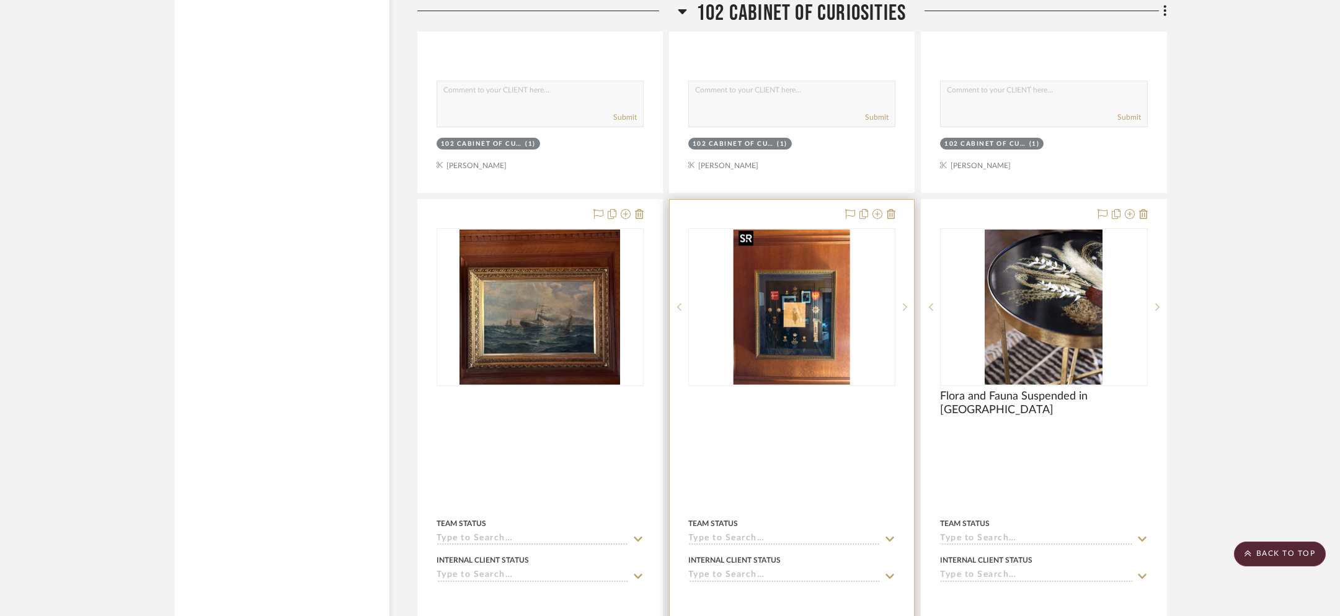
click at [810, 298] on img "0" at bounding box center [791, 306] width 117 height 155
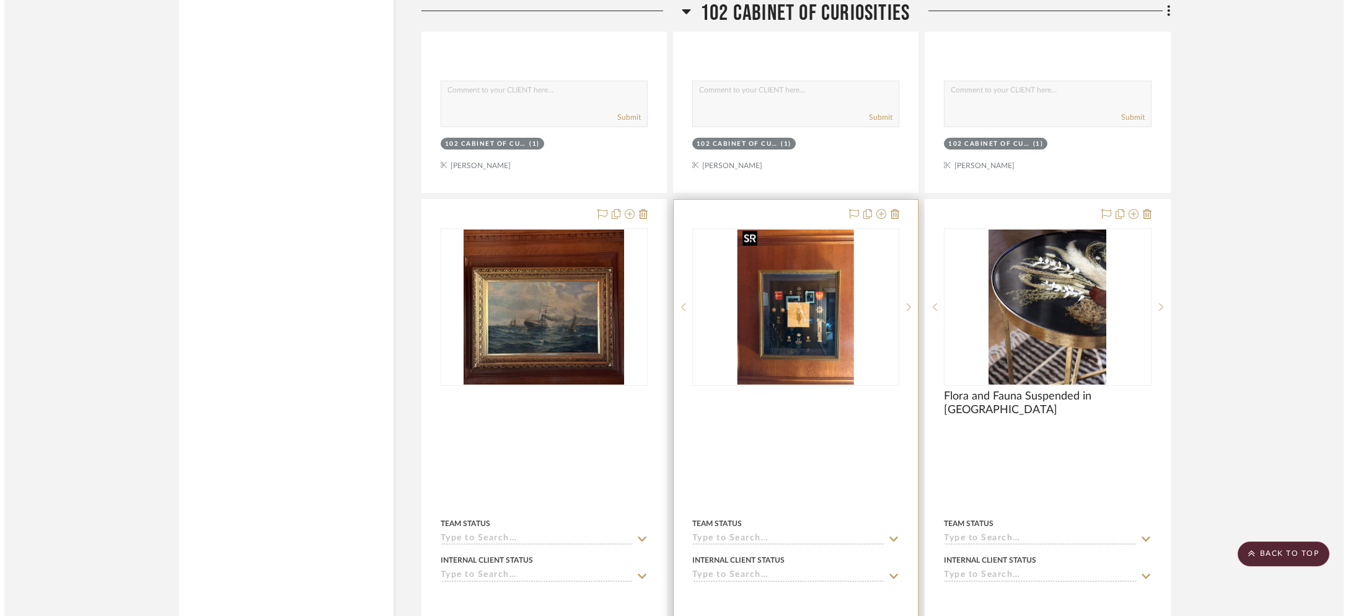
scroll to position [0, 0]
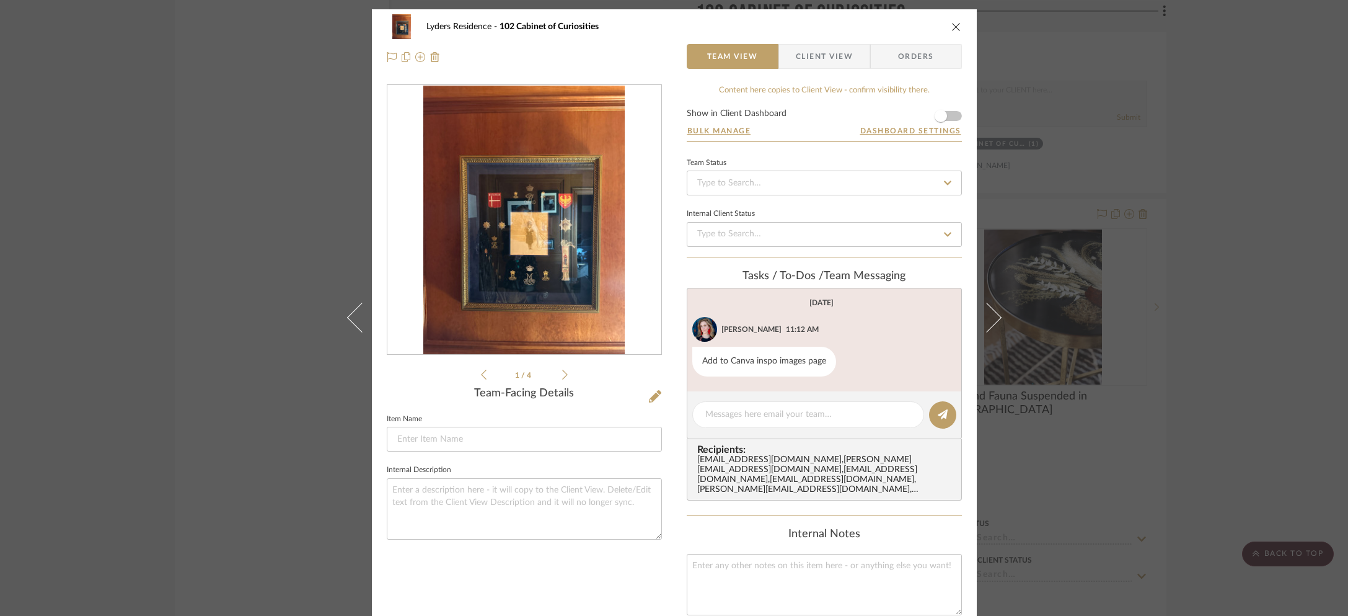
click at [523, 254] on img "0" at bounding box center [523, 220] width 201 height 269
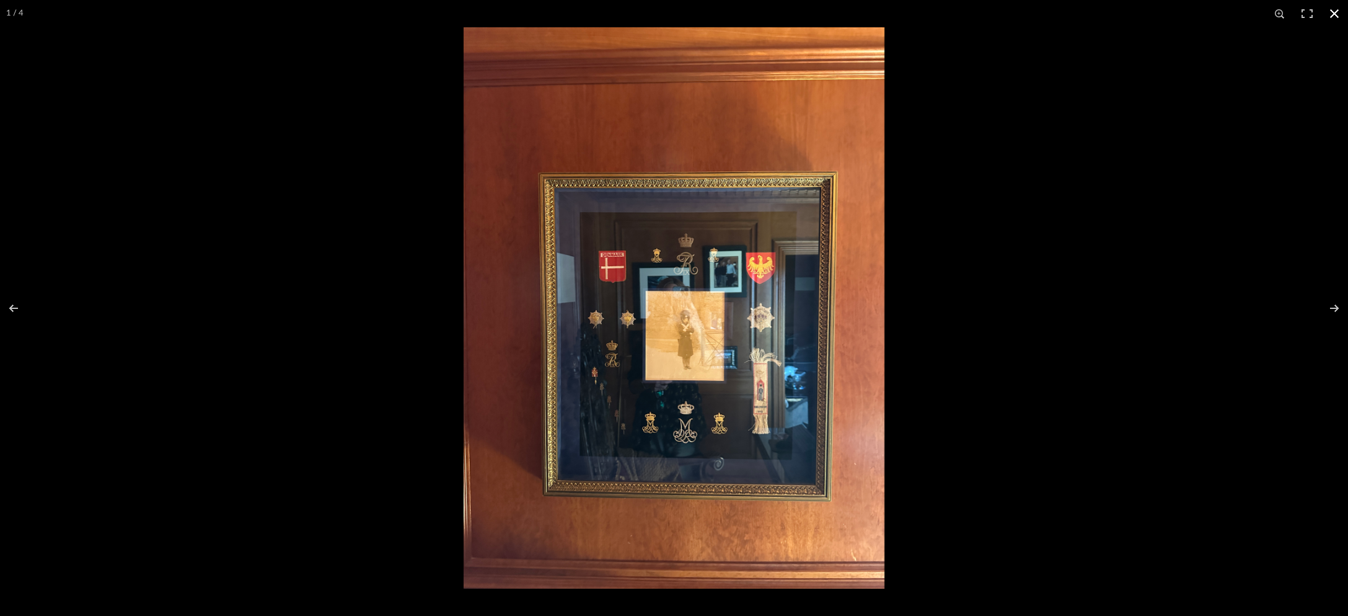
click at [1128, 117] on div at bounding box center [1138, 335] width 1348 height 616
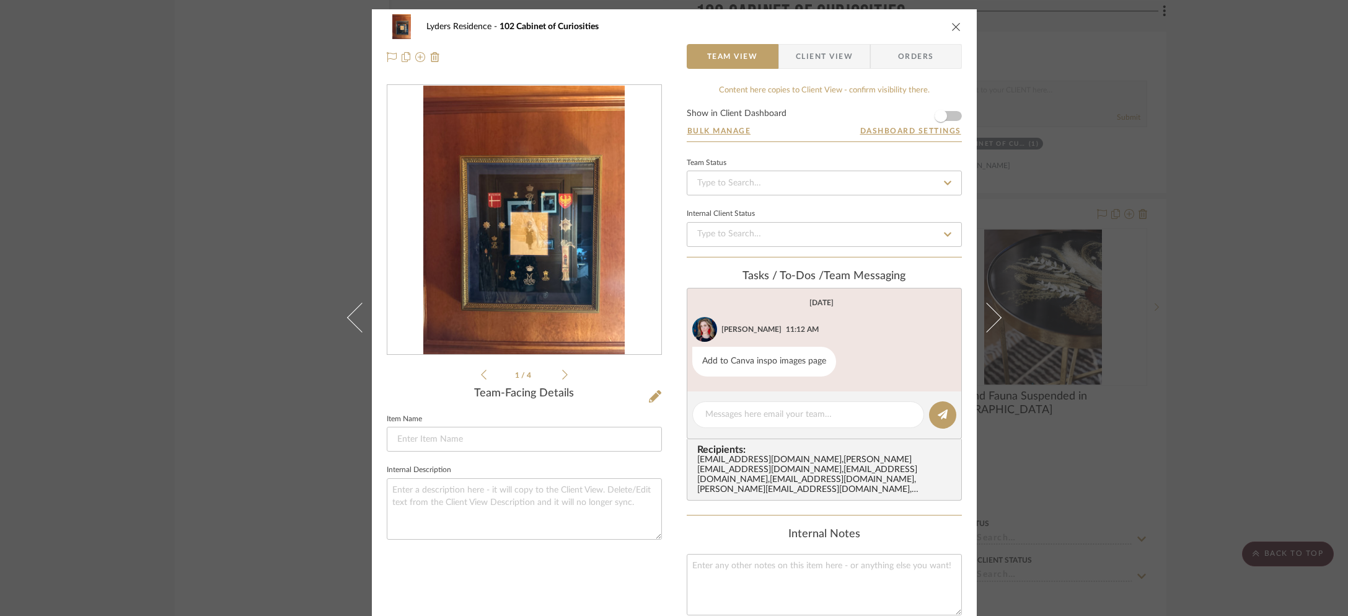
click at [1158, 118] on div "Lyders Residence 102 Cabinet of Curiosities Team View Client View Orders 1 / 4 …" at bounding box center [674, 308] width 1348 height 616
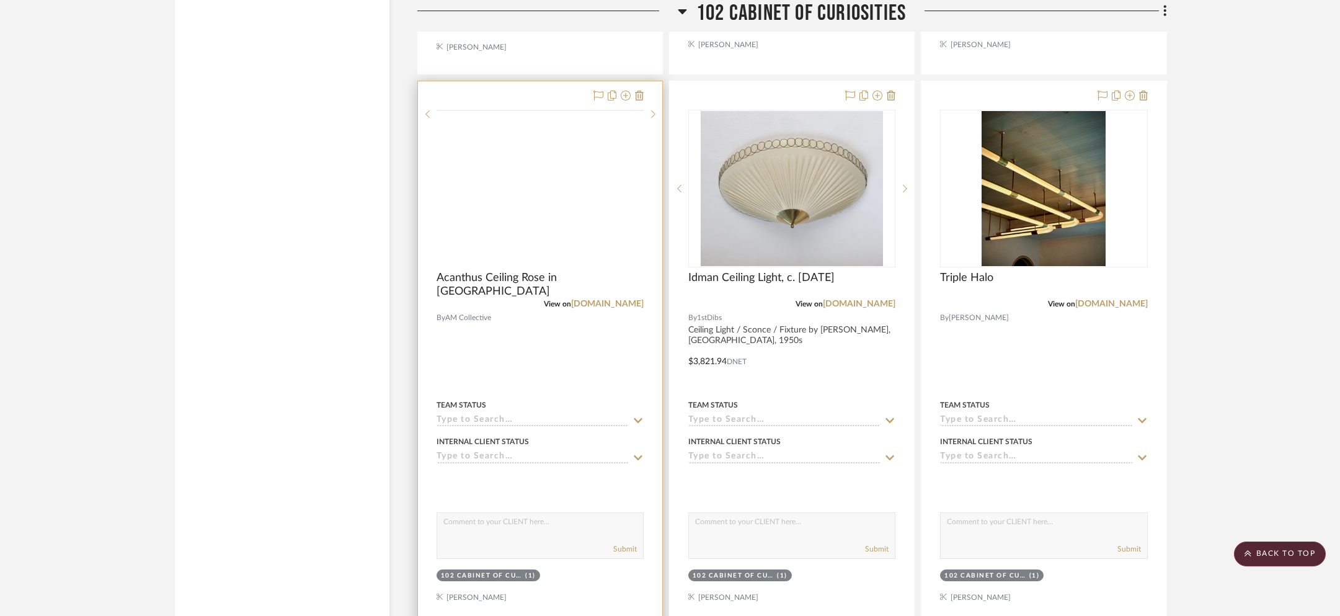
scroll to position [3578, 0]
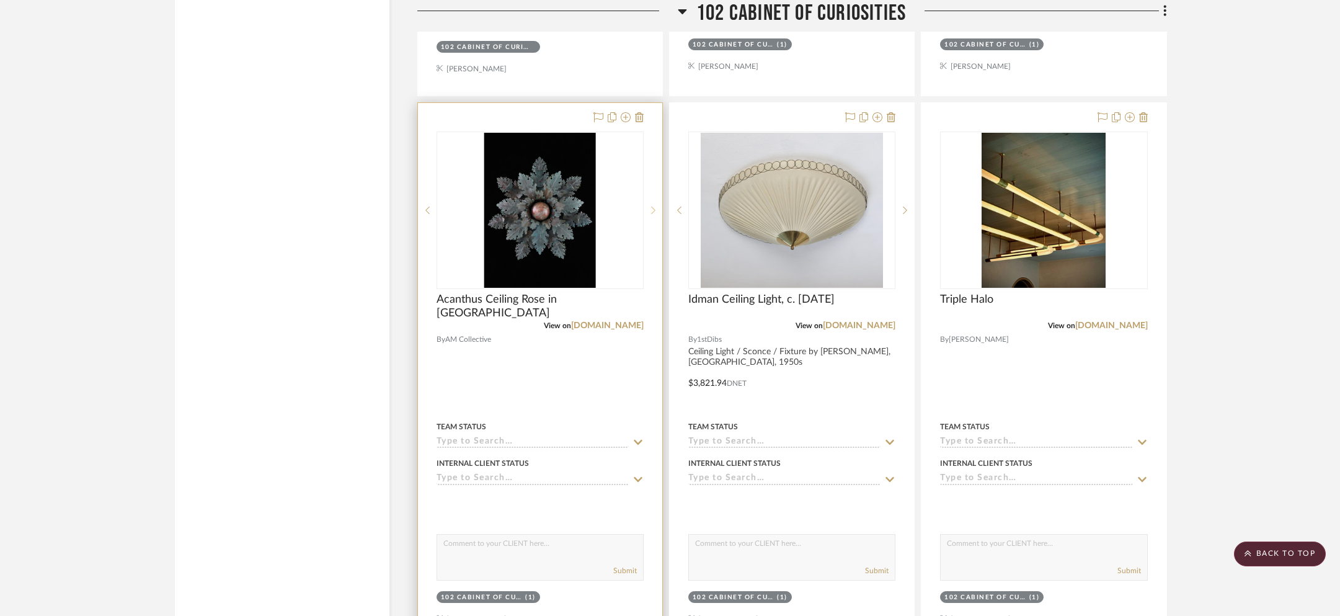
click at [653, 208] on icon at bounding box center [653, 210] width 4 height 9
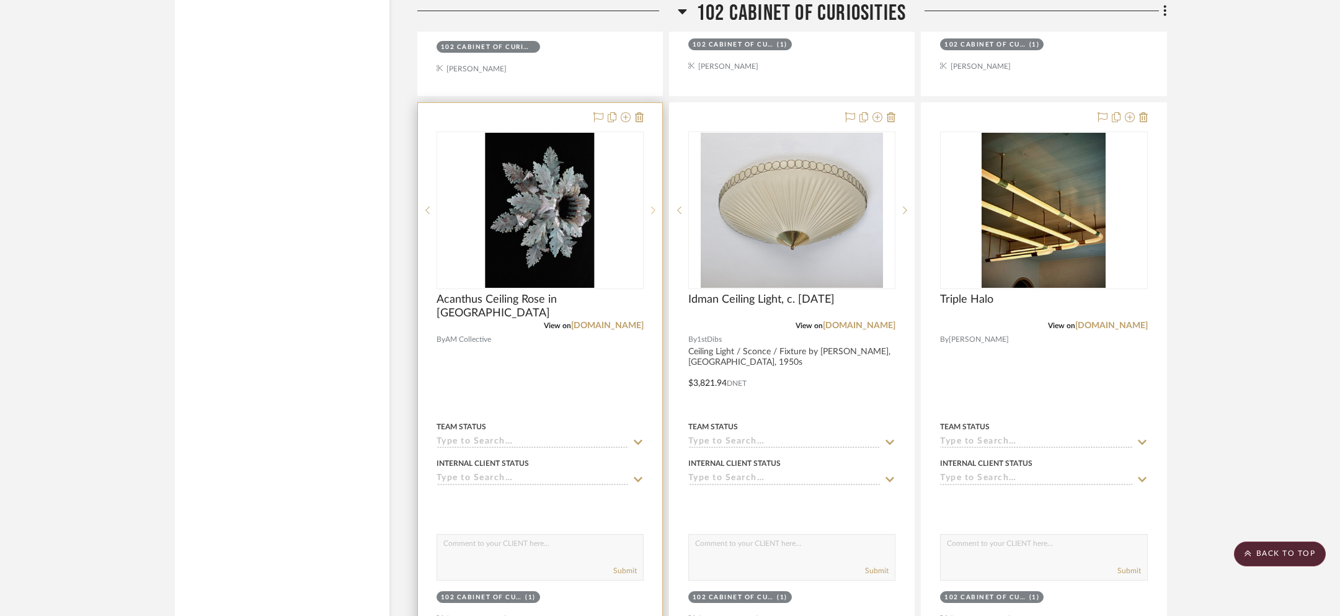
click at [653, 208] on icon at bounding box center [653, 210] width 4 height 9
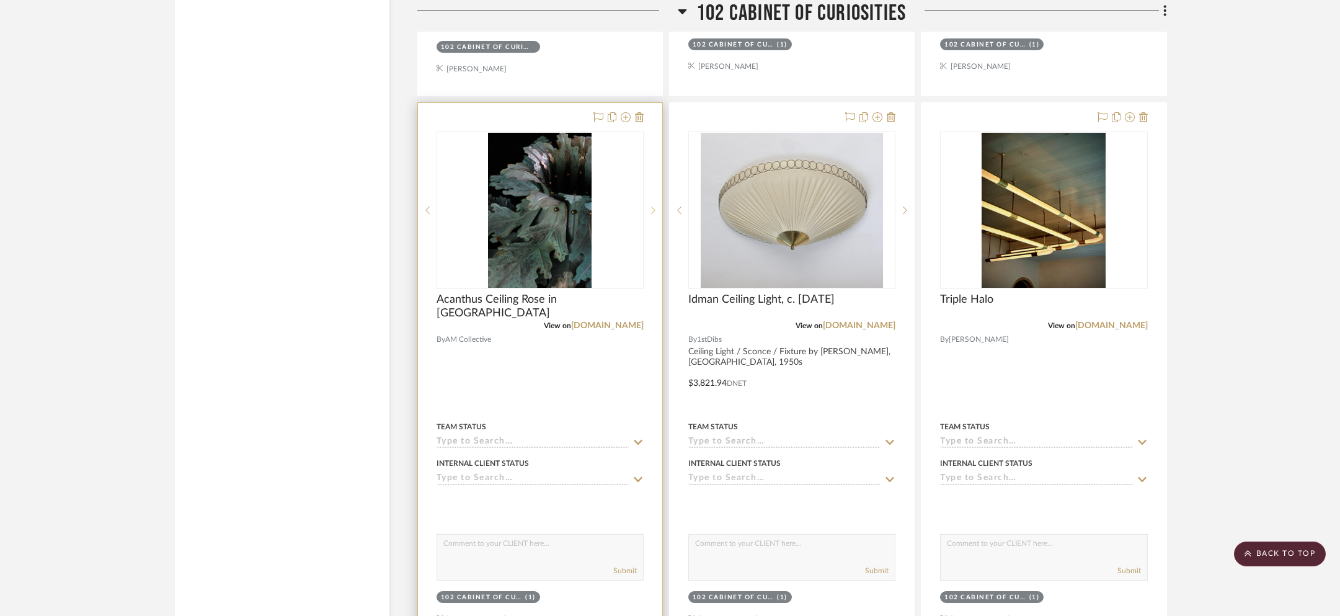
click at [653, 208] on icon at bounding box center [653, 210] width 4 height 9
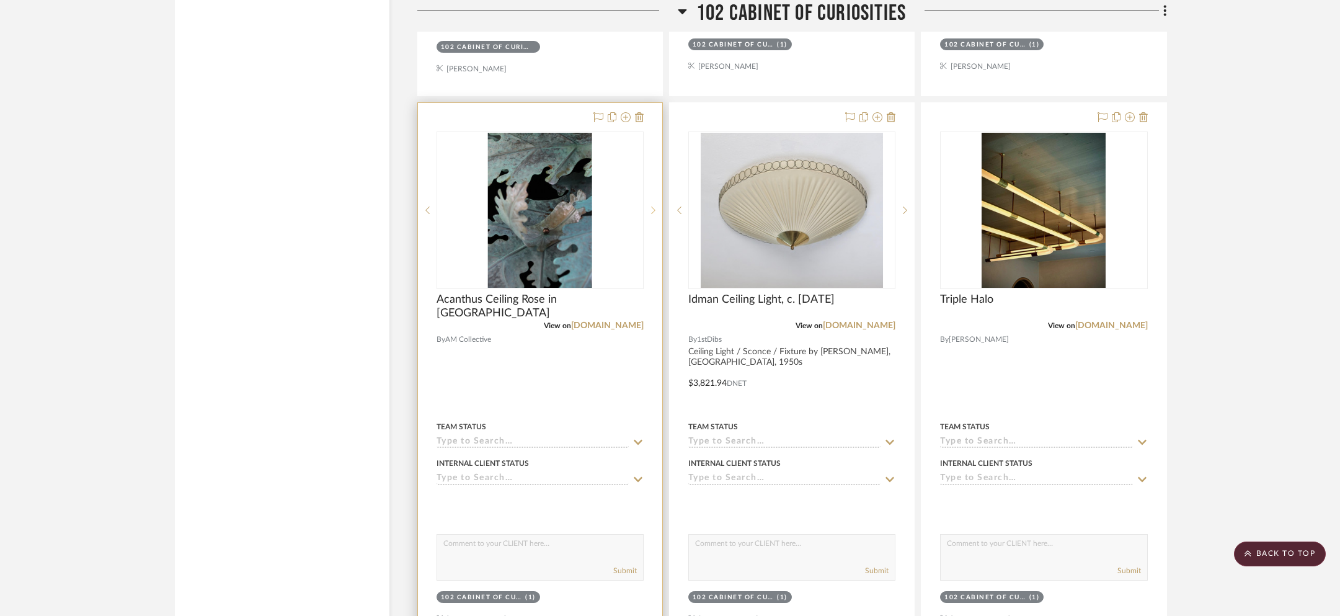
click at [653, 208] on icon at bounding box center [653, 210] width 4 height 9
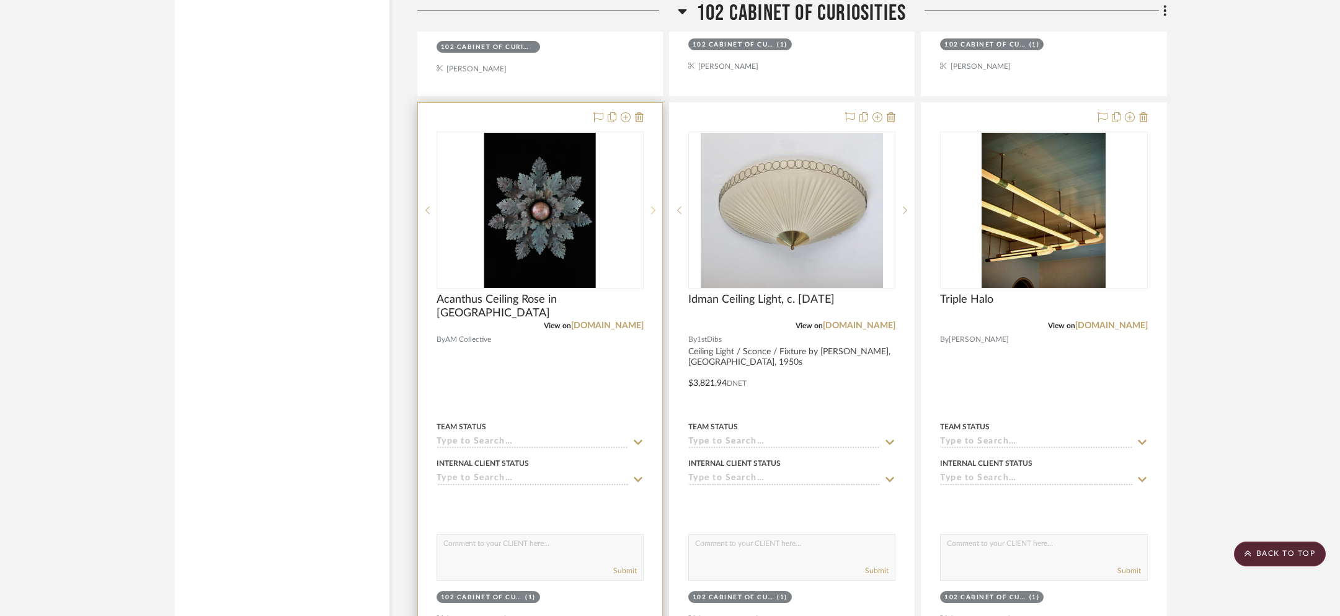
click at [653, 208] on icon at bounding box center [653, 210] width 4 height 9
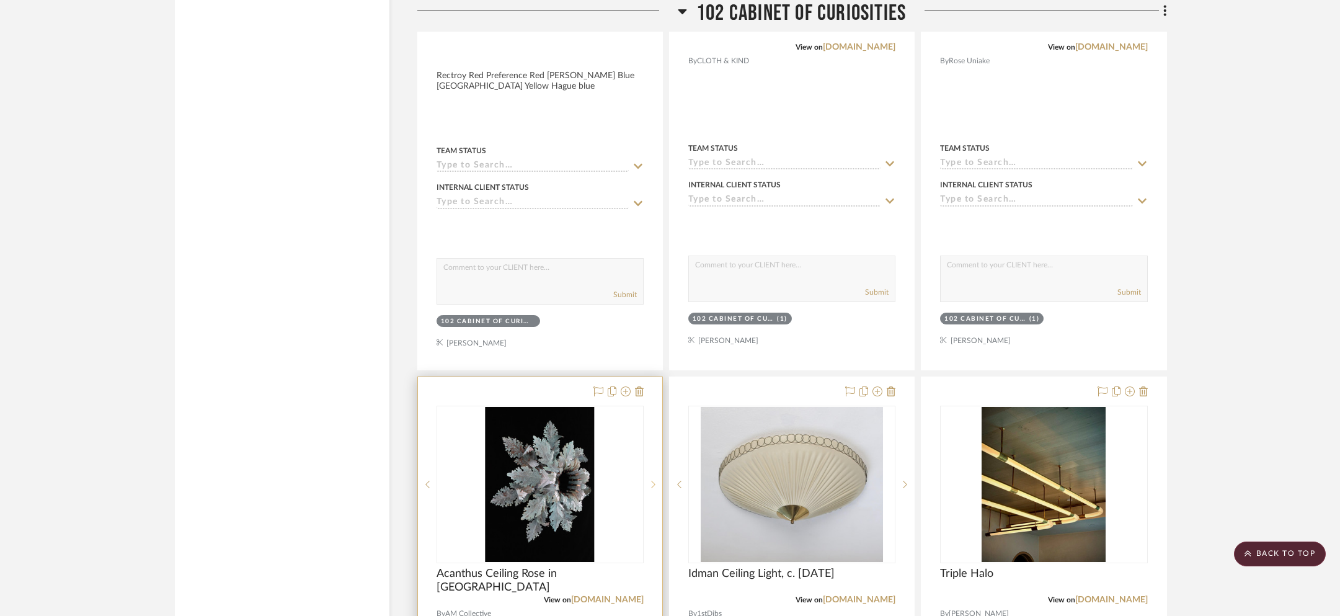
scroll to position [2957, 0]
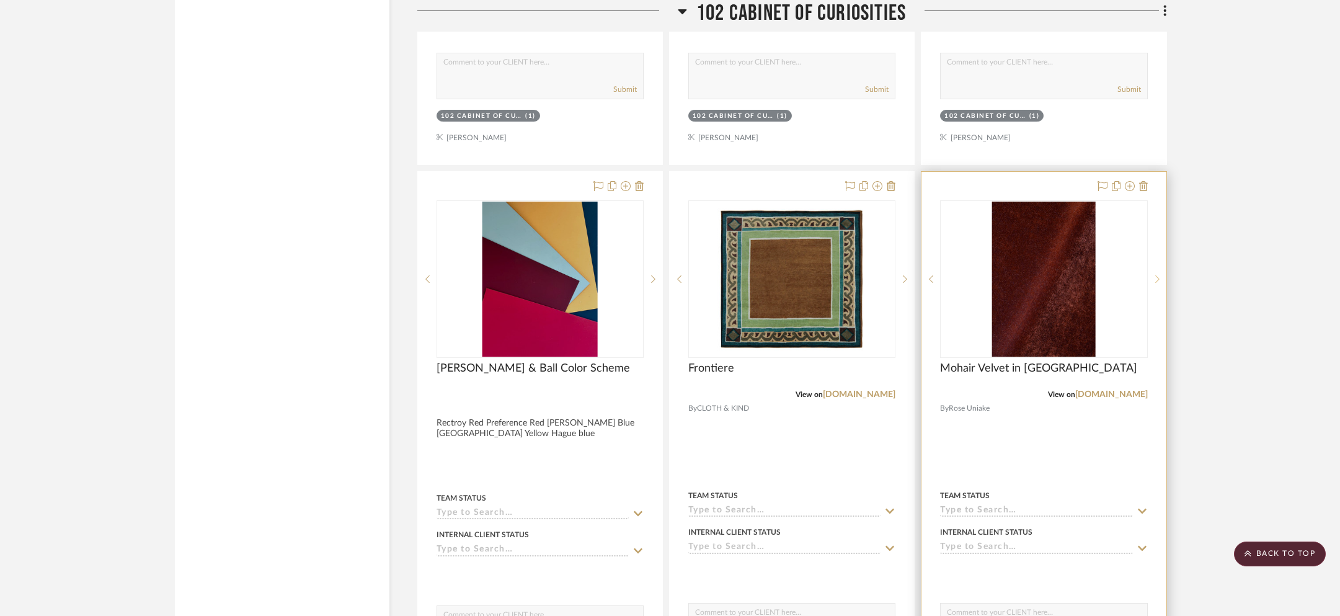
click at [1154, 275] on sr-next-btn at bounding box center [1156, 279] width 19 height 9
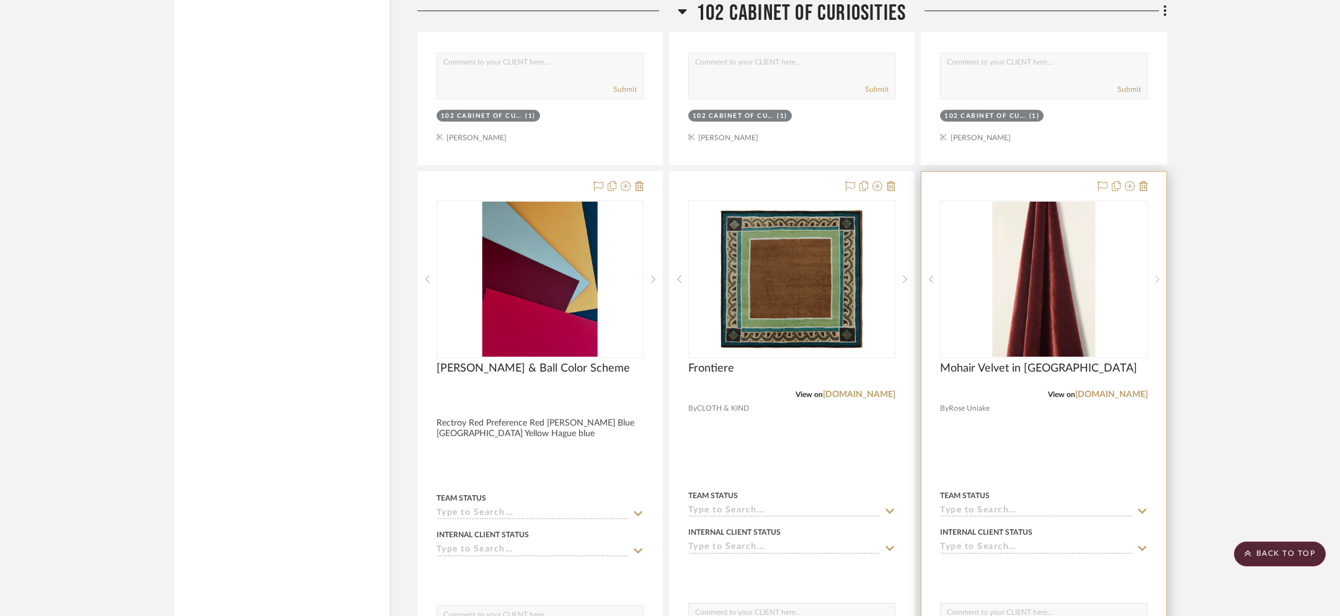
click at [1154, 275] on sr-next-btn at bounding box center [1156, 279] width 19 height 9
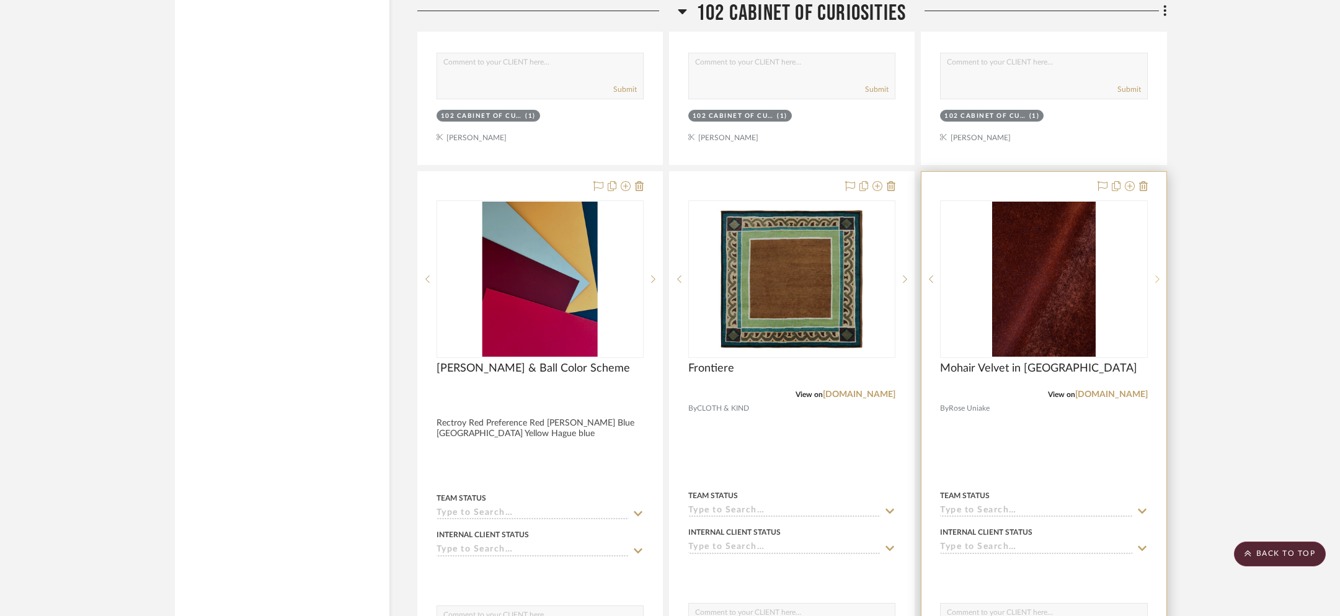
click at [1154, 275] on sr-next-btn at bounding box center [1156, 279] width 19 height 9
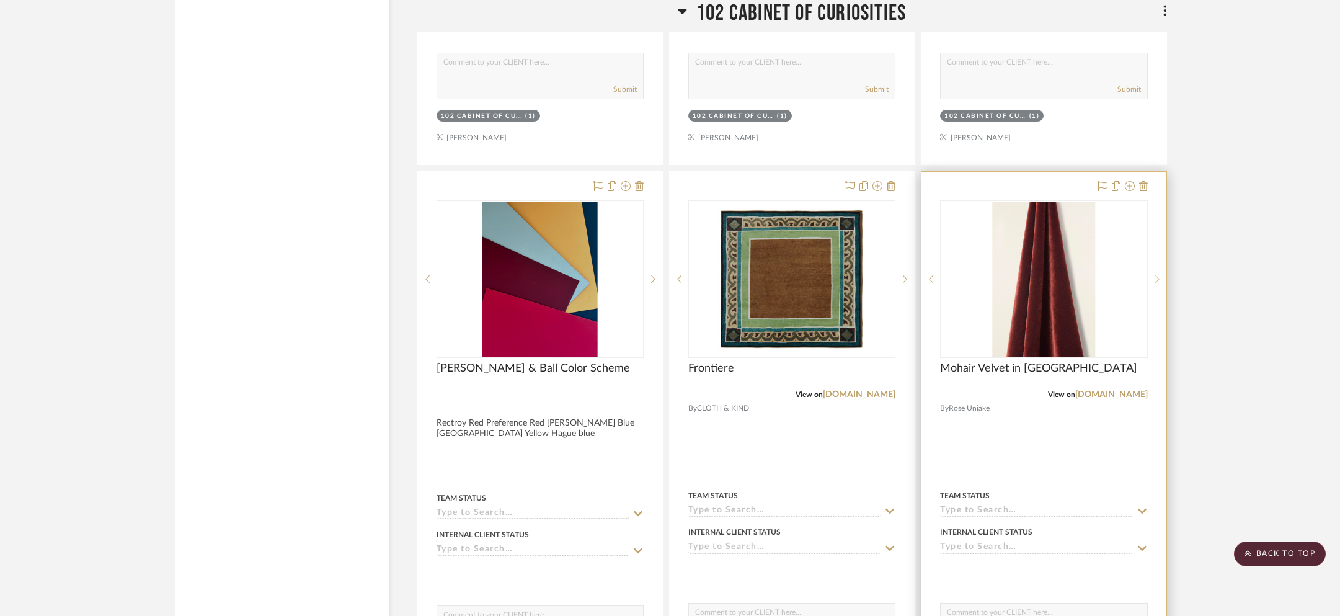
click at [1154, 275] on sr-next-btn at bounding box center [1156, 279] width 19 height 9
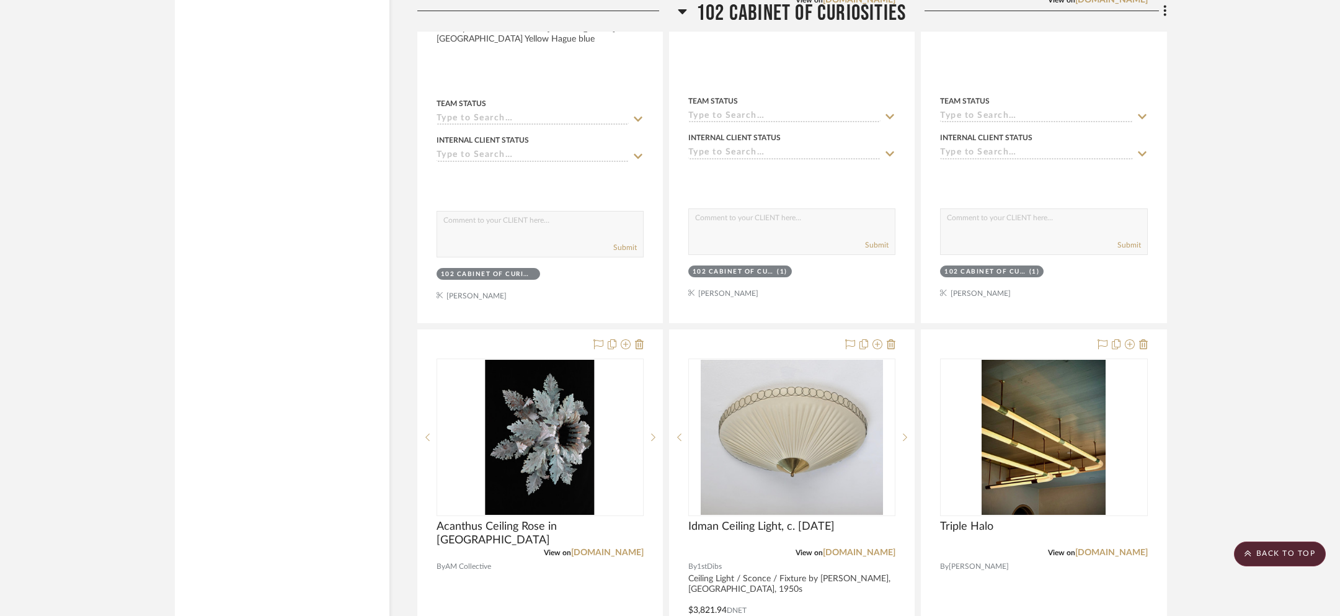
scroll to position [3458, 0]
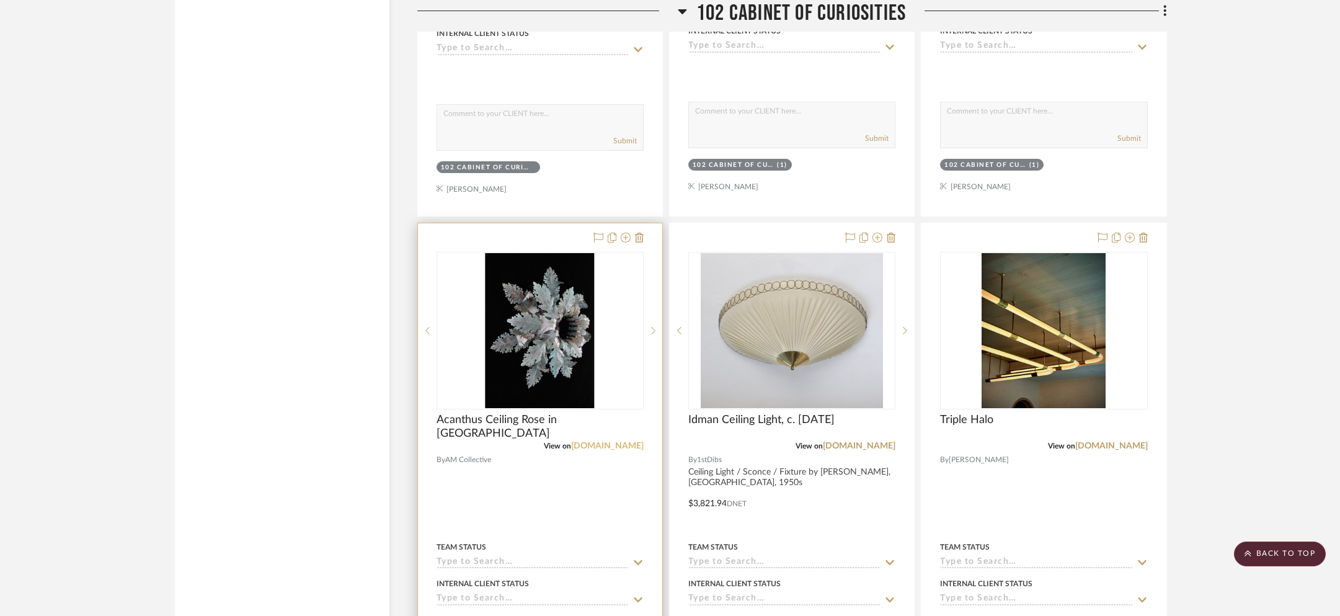
click at [628, 445] on link "[DOMAIN_NAME]" at bounding box center [607, 445] width 73 height 9
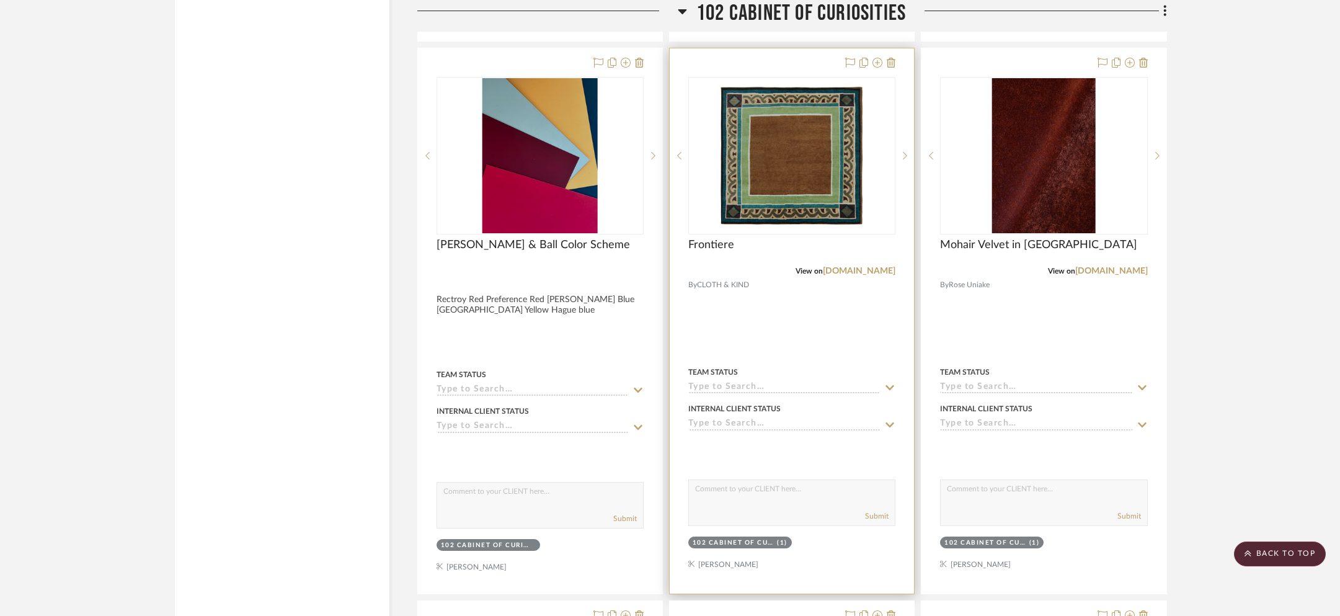
scroll to position [3110, 0]
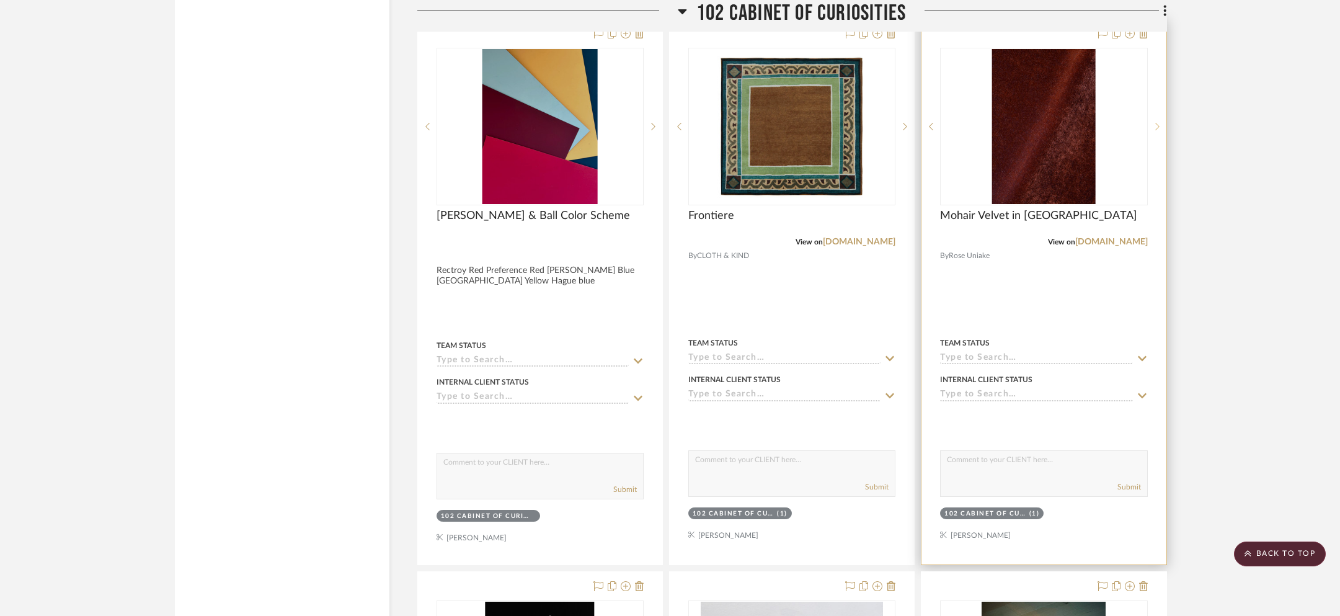
click at [1157, 125] on icon at bounding box center [1157, 126] width 4 height 9
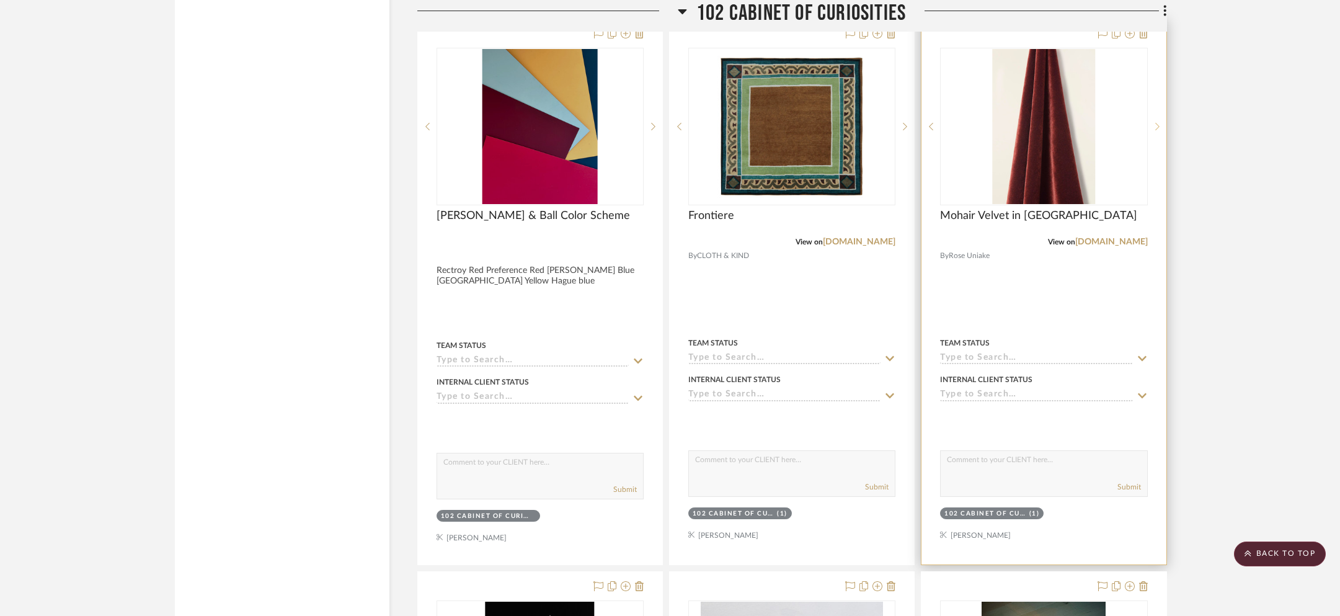
click at [1157, 125] on icon at bounding box center [1157, 126] width 4 height 9
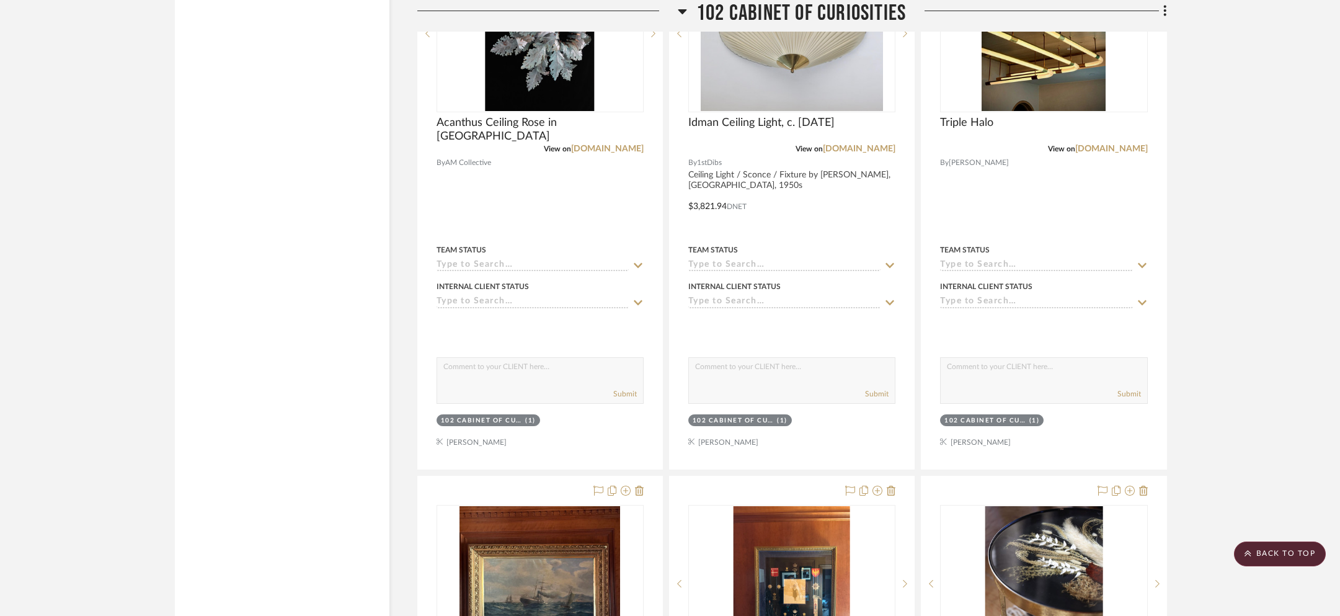
scroll to position [3758, 0]
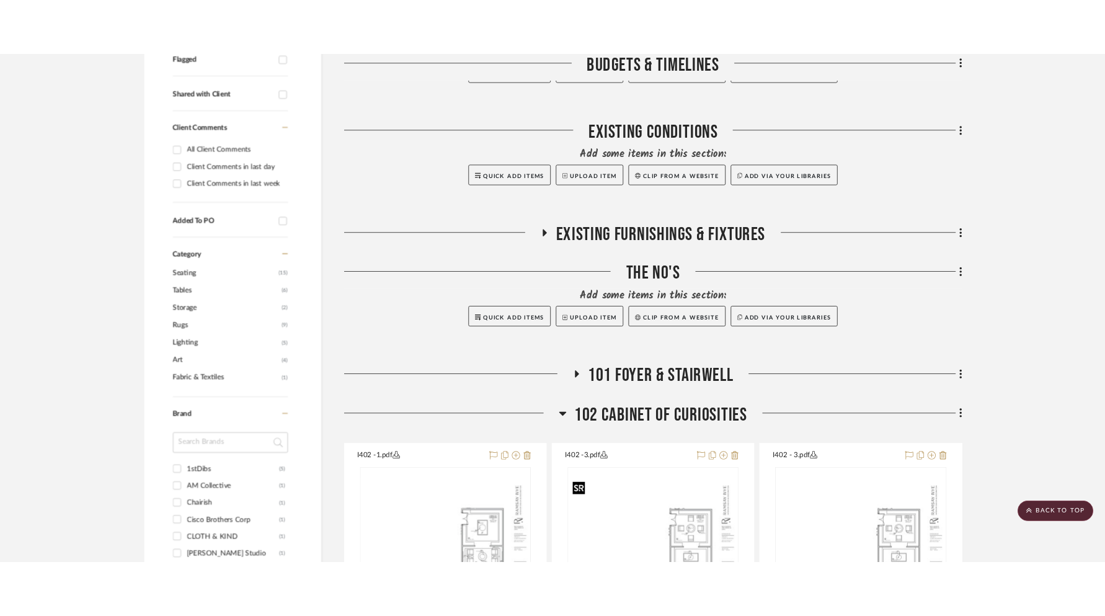
scroll to position [58, 0]
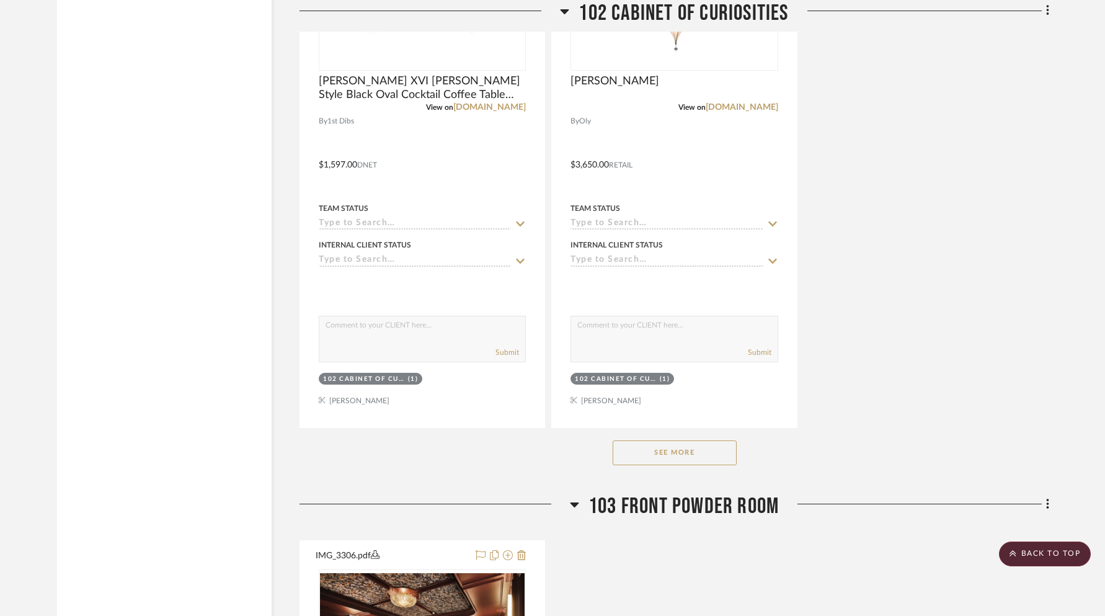
scroll to position [2258, 0]
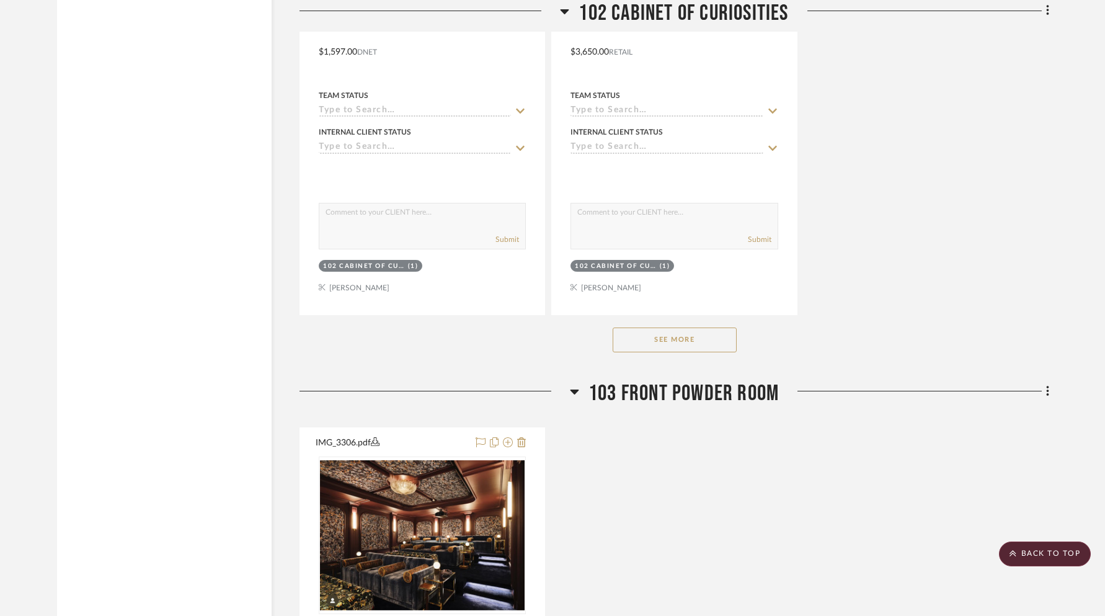
click at [680, 335] on button "See More" at bounding box center [674, 339] width 124 height 25
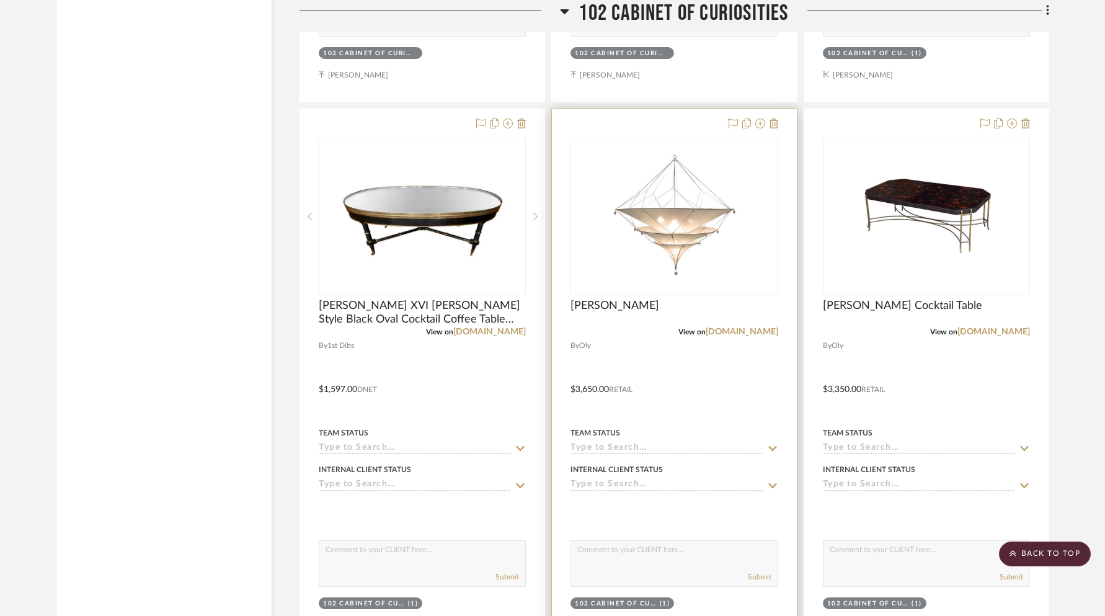
scroll to position [1933, 0]
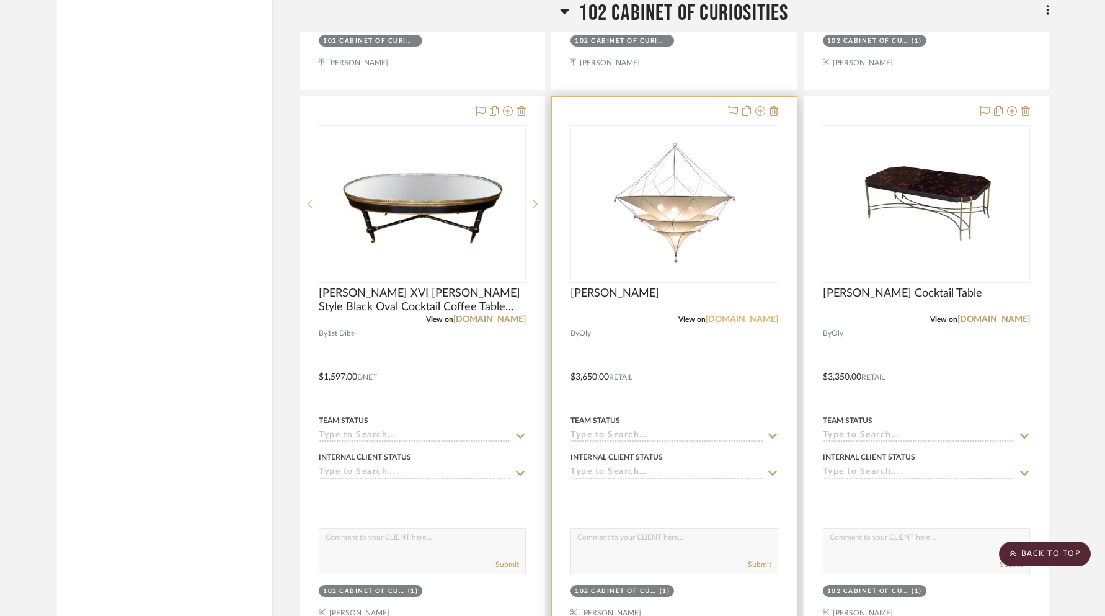
click at [750, 317] on link "olystudio.com" at bounding box center [741, 319] width 73 height 9
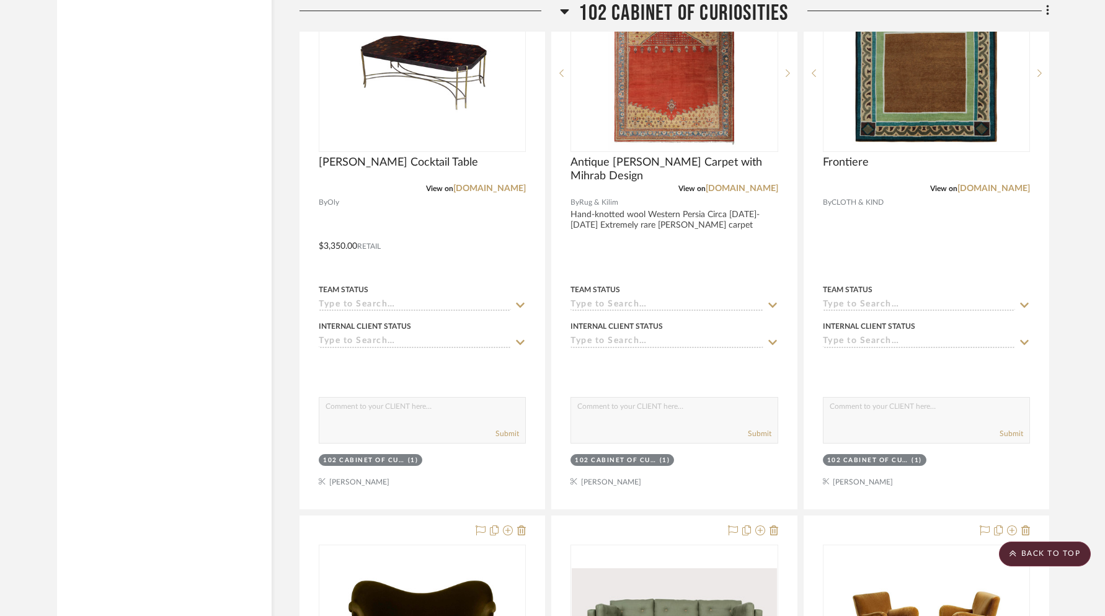
scroll to position [2365, 0]
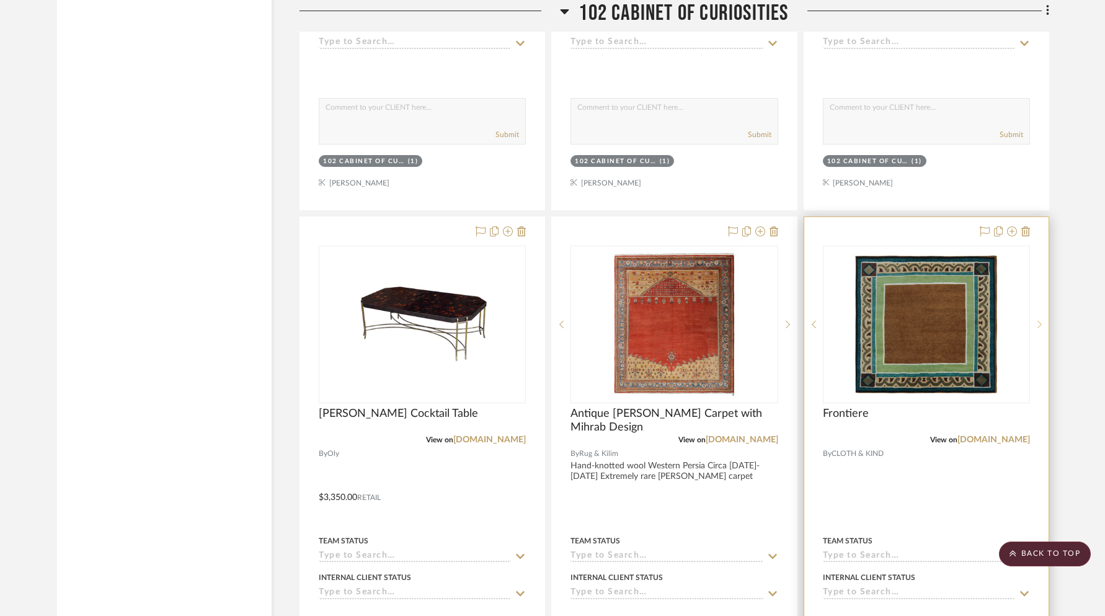
click at [1040, 322] on icon at bounding box center [1039, 324] width 4 height 9
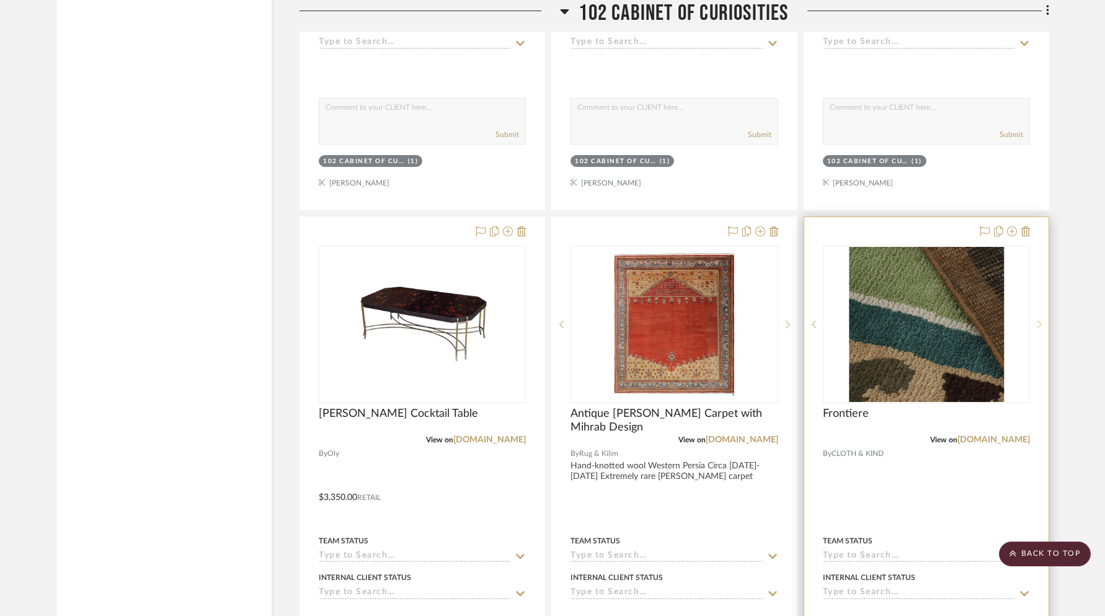
click at [1040, 322] on icon at bounding box center [1039, 324] width 4 height 9
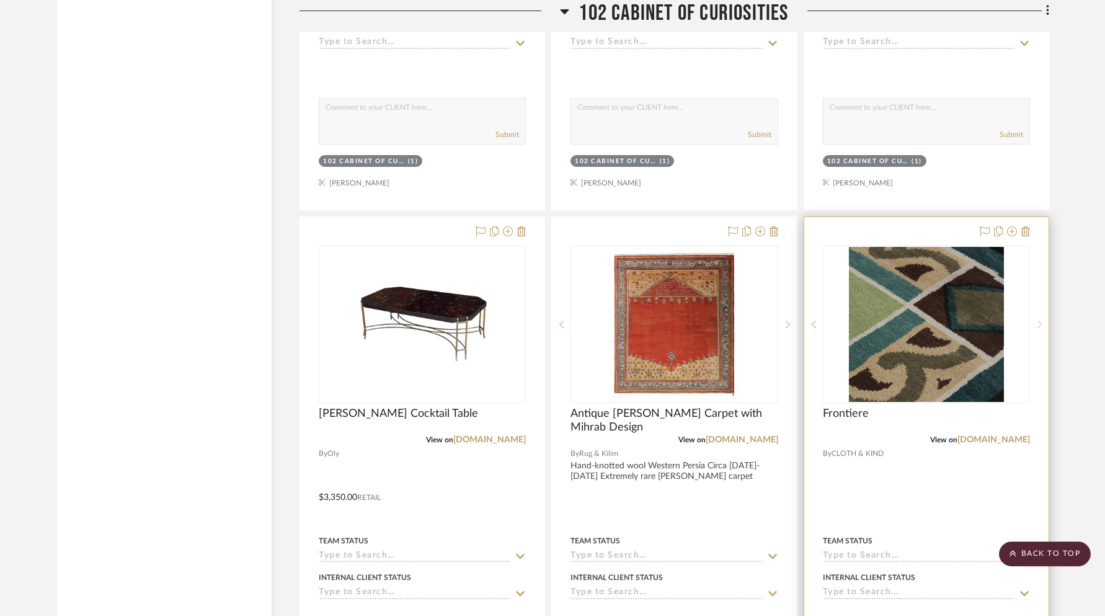
click at [1040, 322] on icon at bounding box center [1039, 324] width 4 height 9
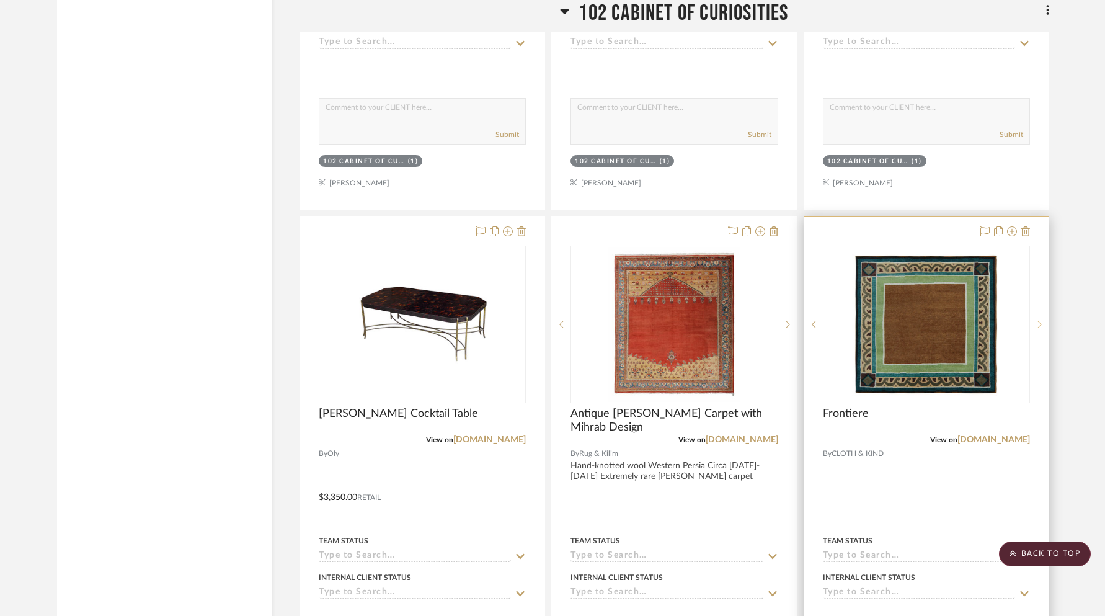
click at [1040, 322] on icon at bounding box center [1039, 324] width 4 height 9
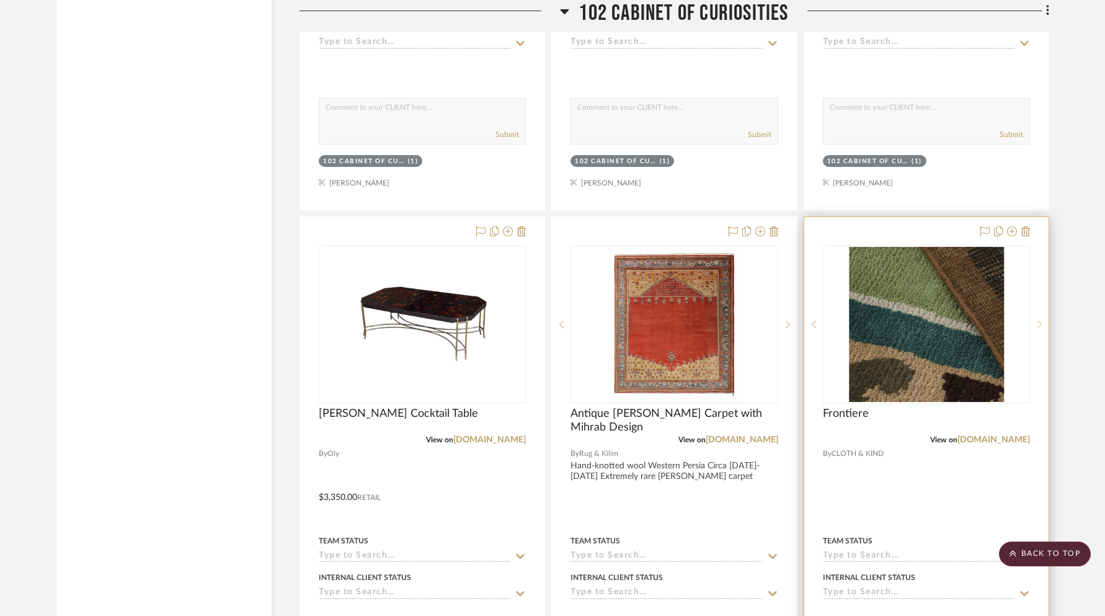
click at [1040, 322] on icon at bounding box center [1039, 324] width 4 height 9
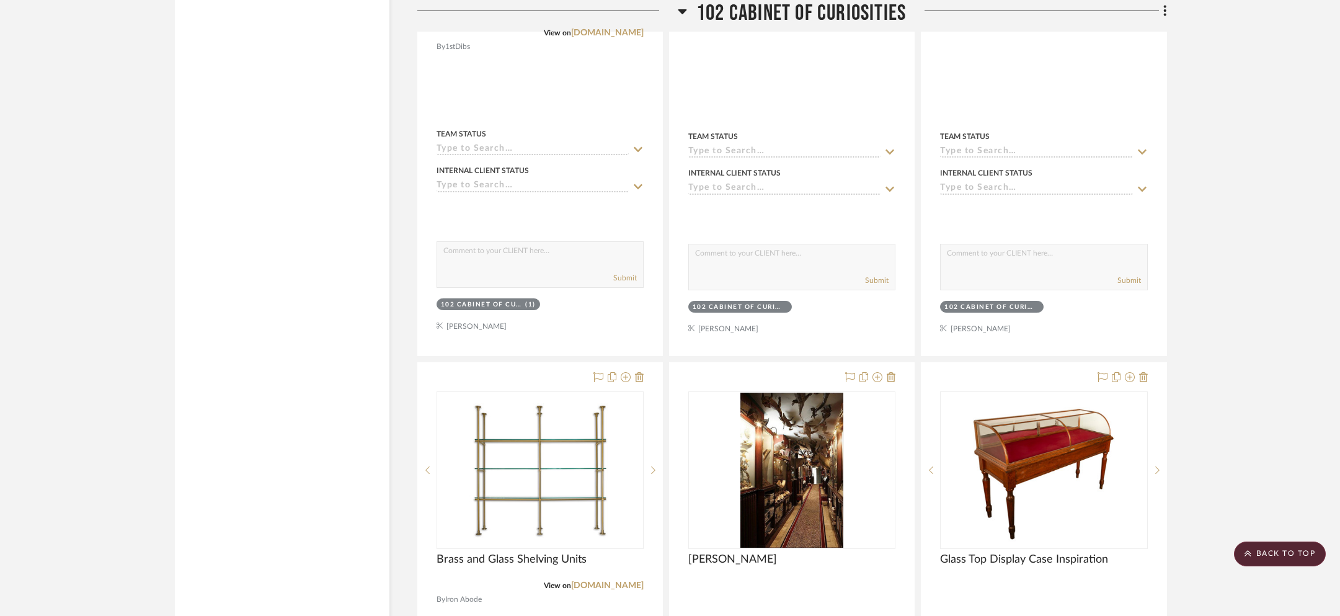
scroll to position [5755, 0]
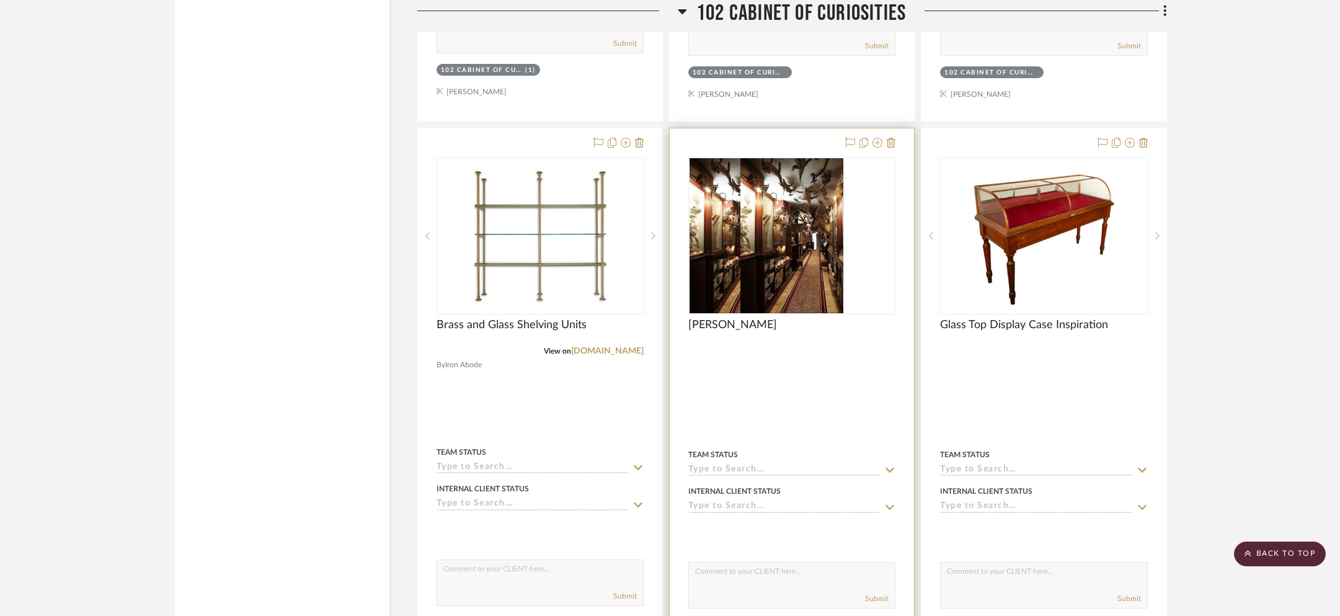
click at [747, 221] on img "0" at bounding box center [740, 235] width 103 height 155
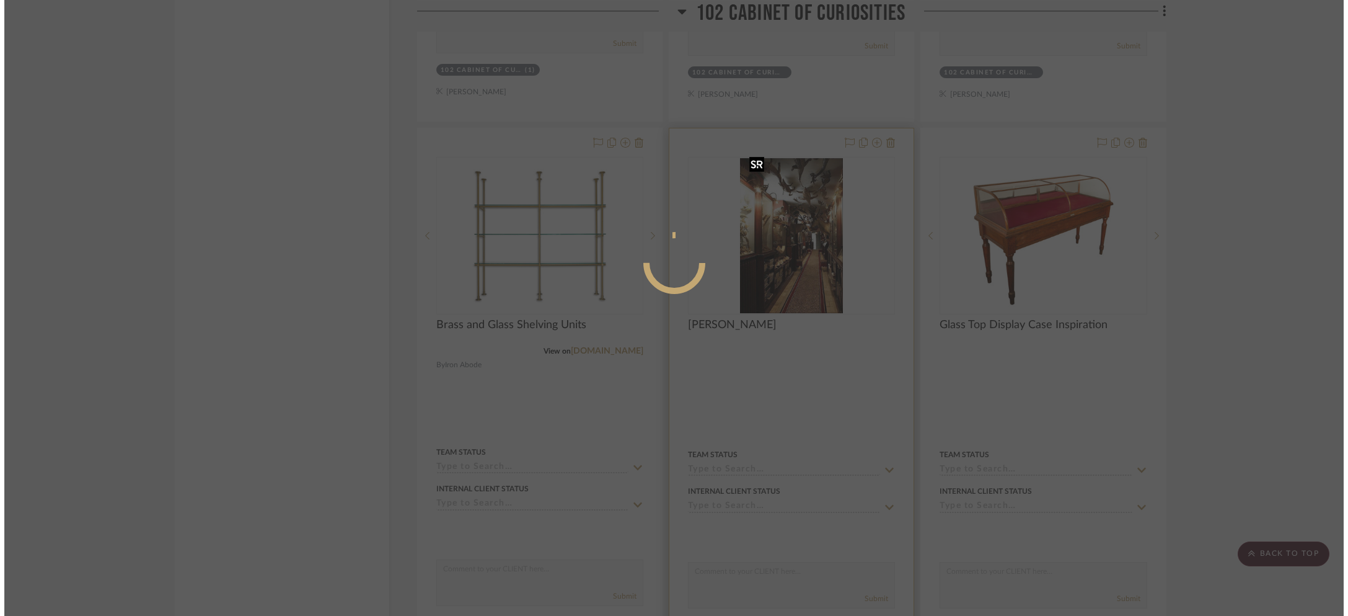
scroll to position [0, 0]
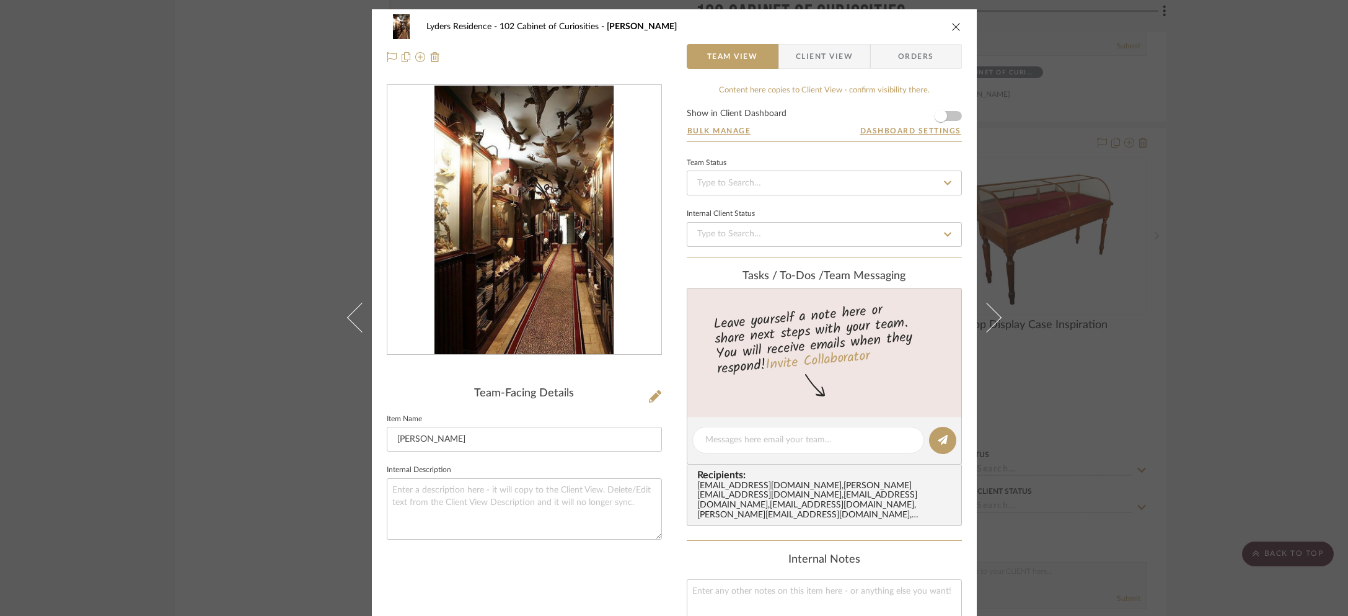
click at [1088, 192] on div "Lyders Residence 102 Cabinet of Curiosities Jacques Garcia Team View Client Vie…" at bounding box center [674, 308] width 1348 height 616
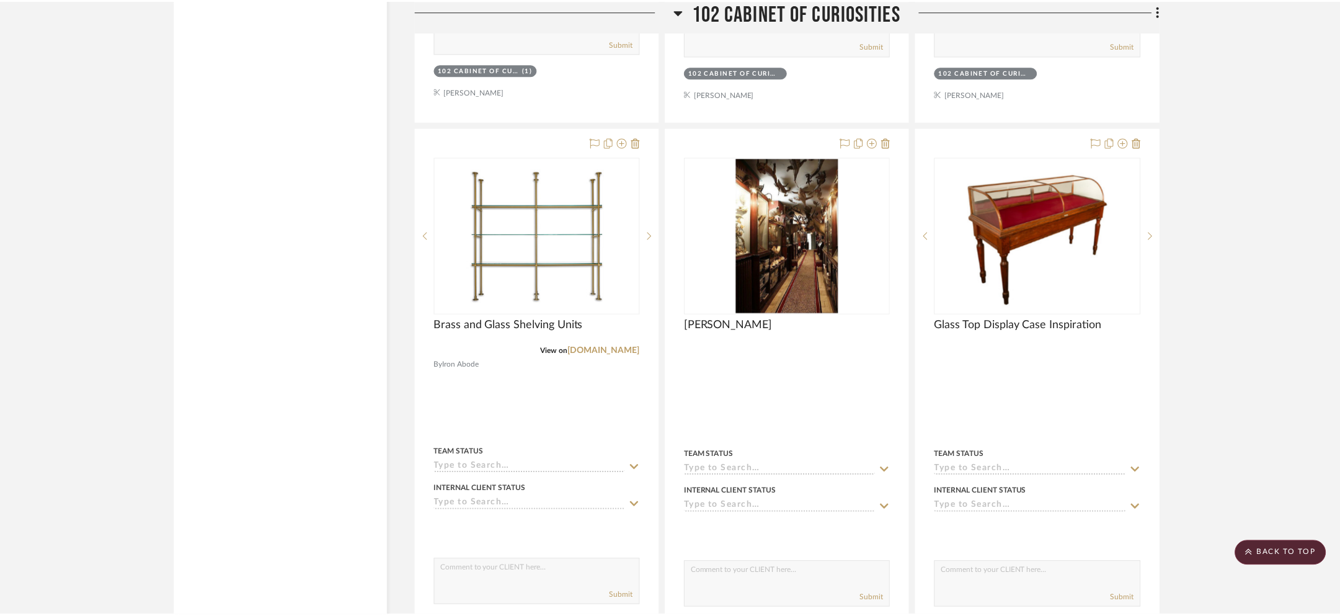
scroll to position [5754, 0]
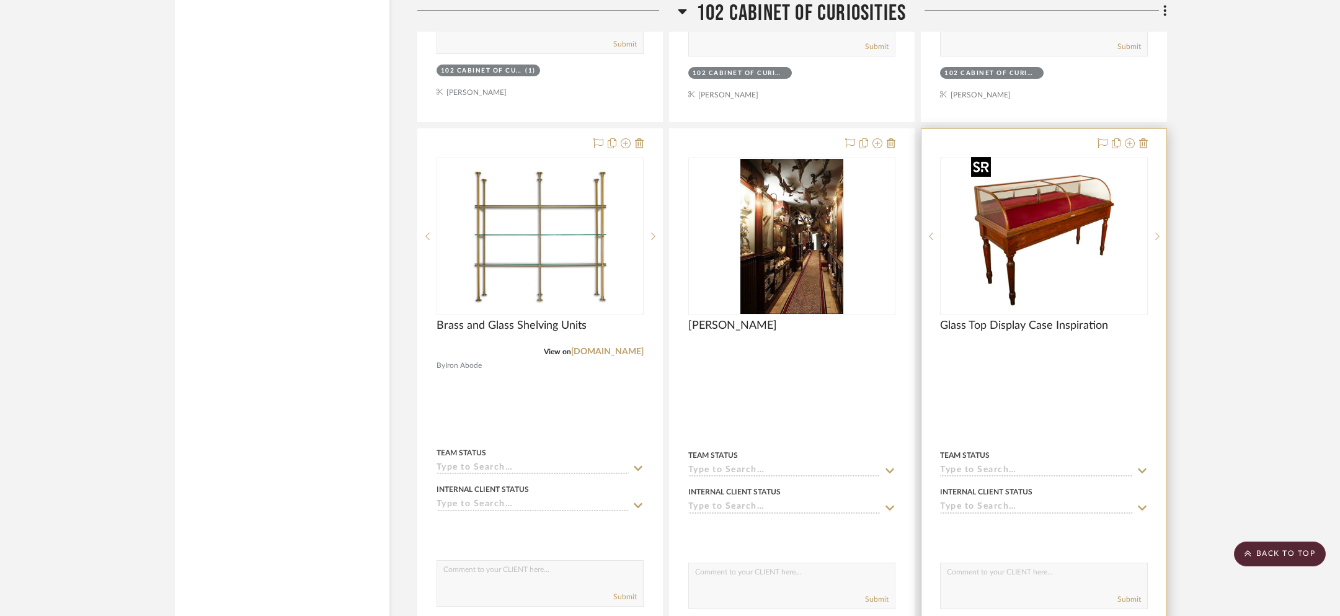
click at [1074, 223] on img "0" at bounding box center [1043, 236] width 155 height 155
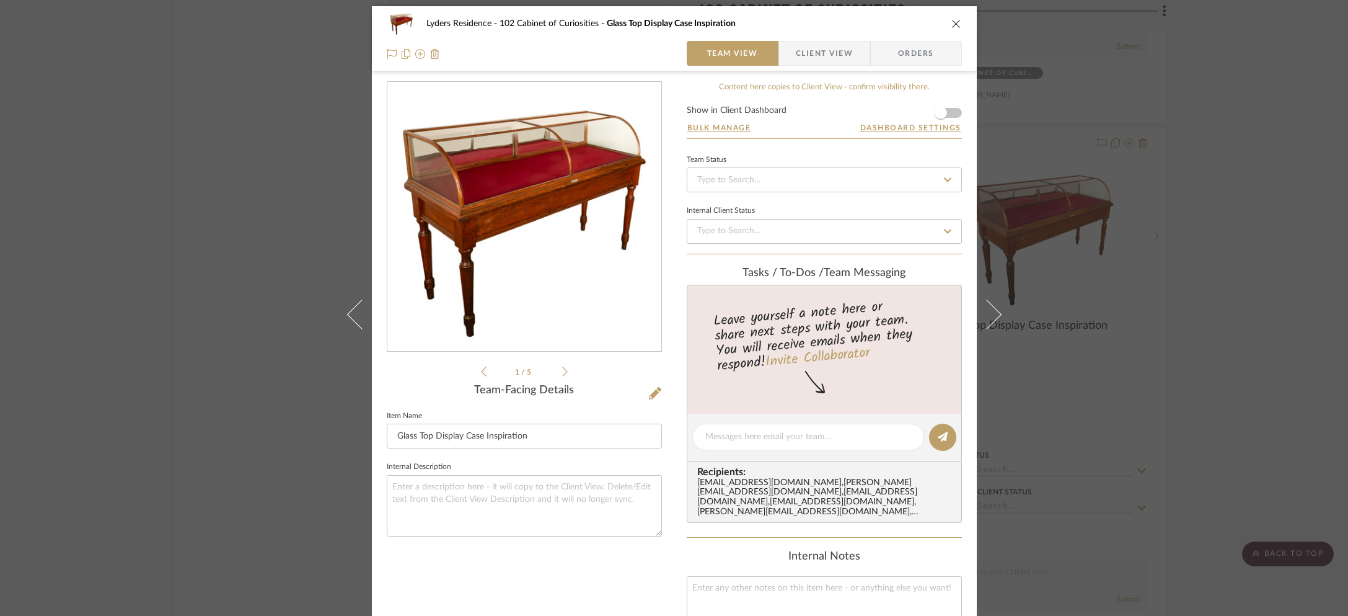
click at [562, 372] on icon at bounding box center [565, 371] width 6 height 11
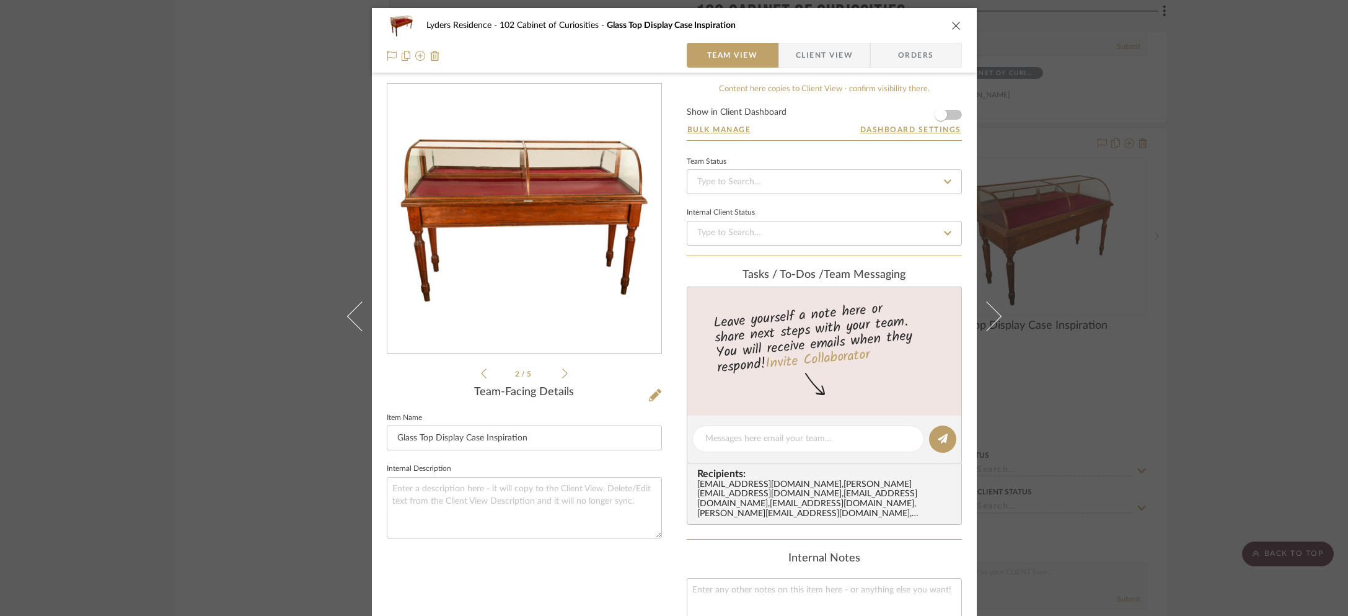
scroll to position [2, 0]
click at [562, 372] on icon at bounding box center [565, 372] width 6 height 10
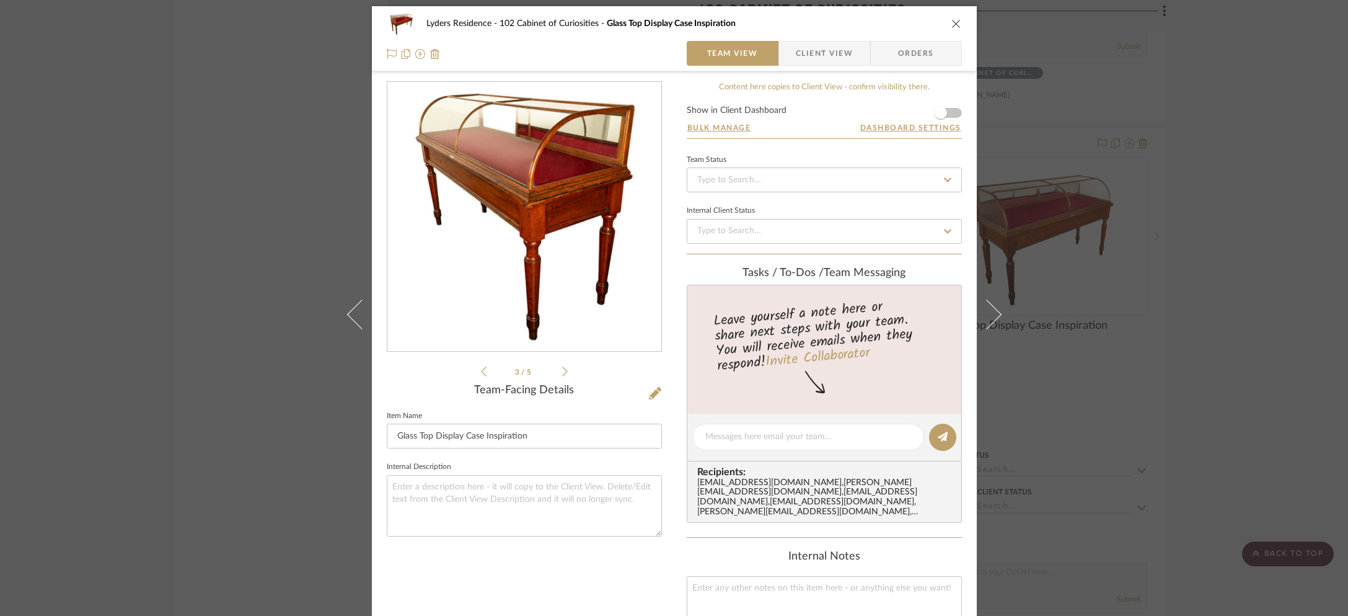
click at [562, 372] on icon at bounding box center [565, 371] width 6 height 11
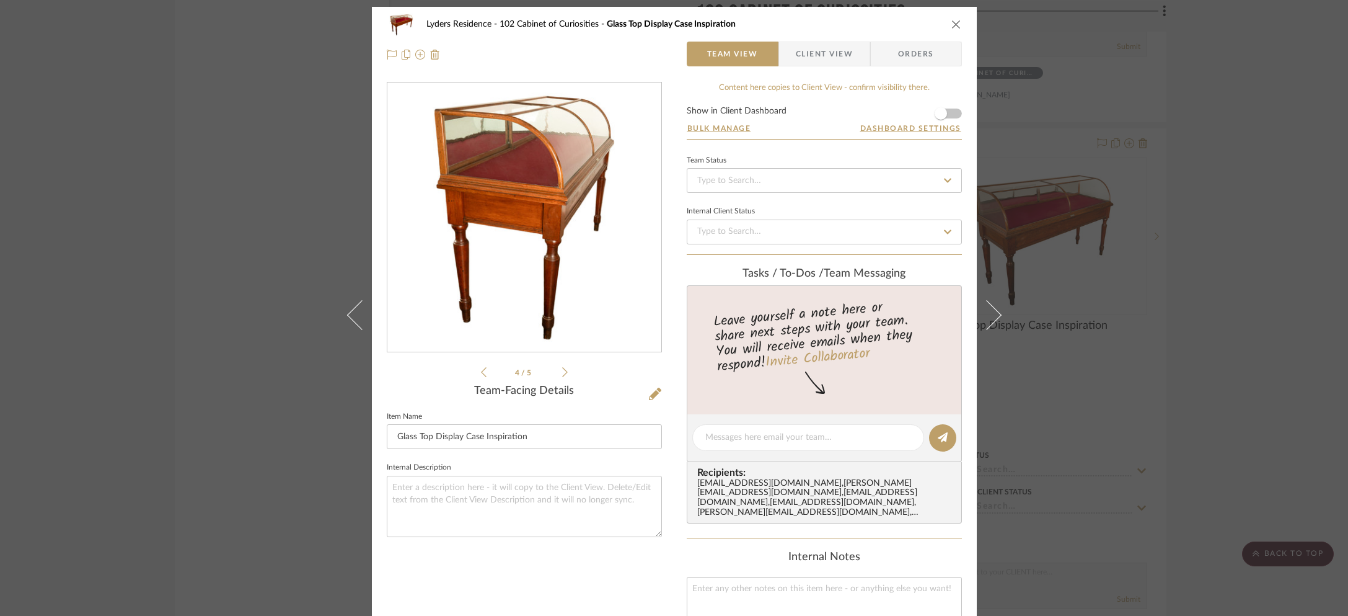
scroll to position [1, 0]
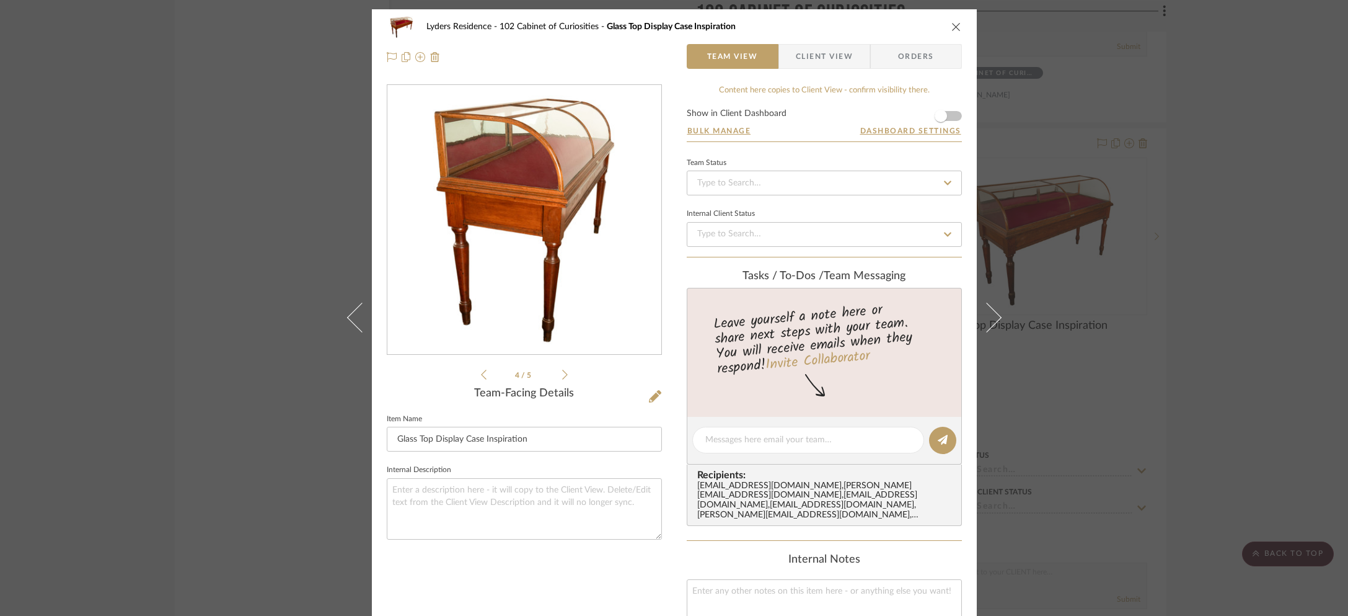
click at [562, 372] on icon at bounding box center [565, 374] width 6 height 11
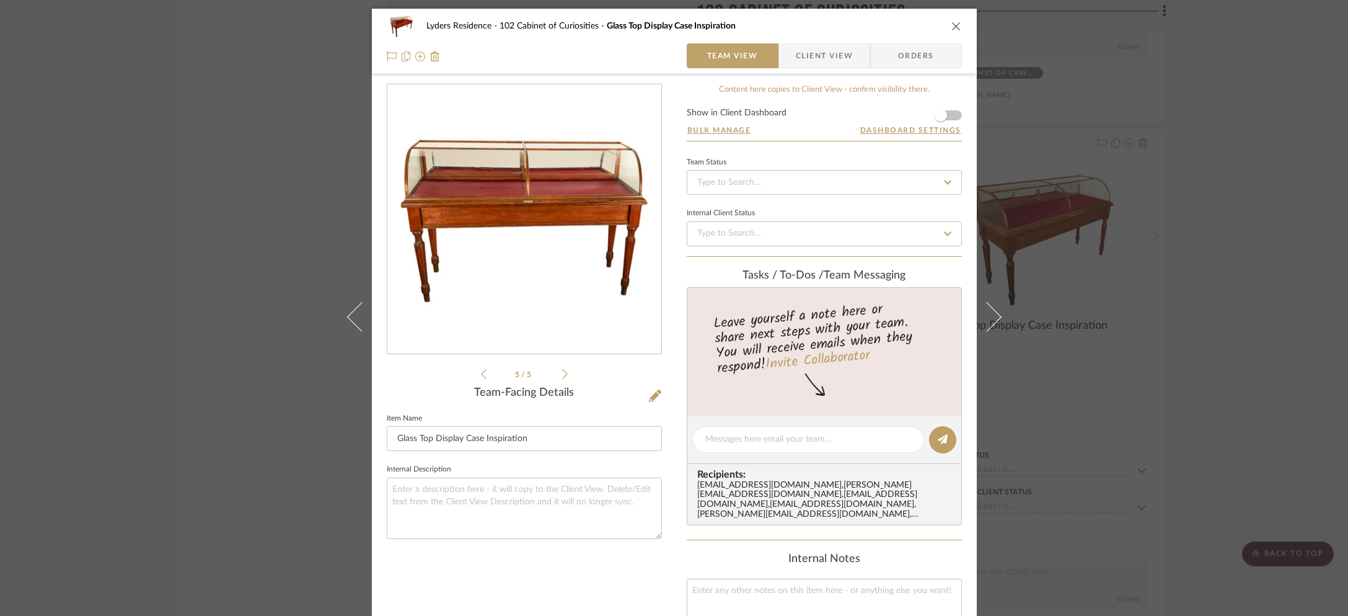
click at [1101, 257] on div "Lyders Residence 102 Cabinet of Curiosities Glass Top Display Case Inspiration …" at bounding box center [674, 308] width 1348 height 616
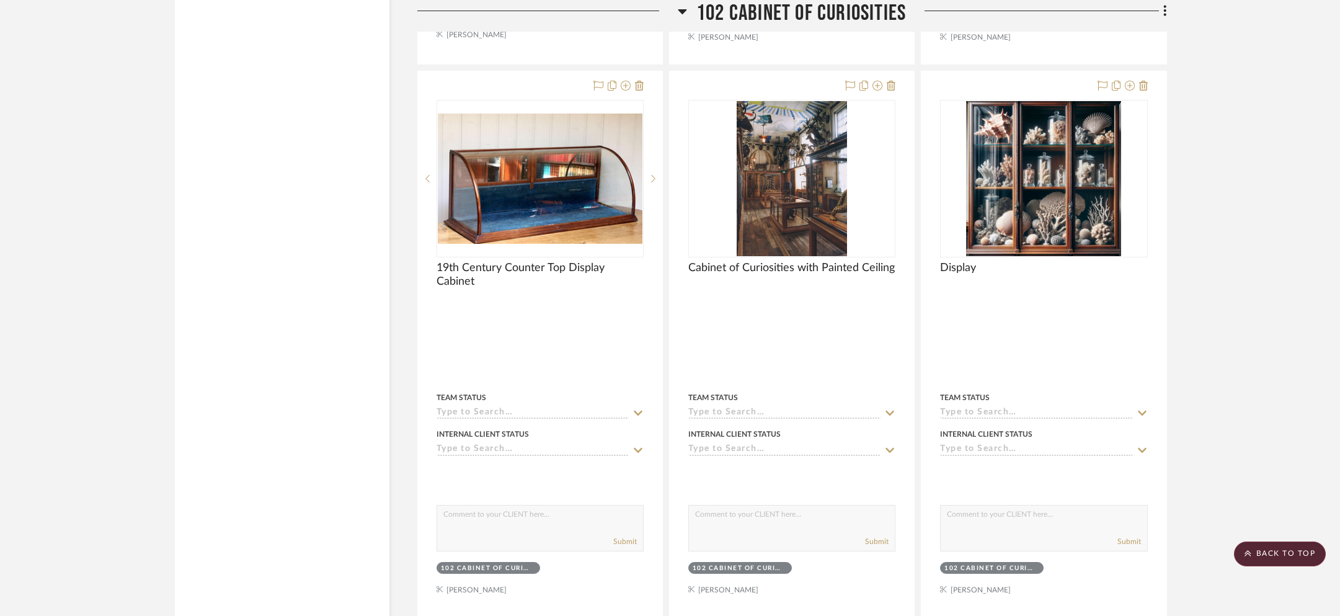
scroll to position [6402, 0]
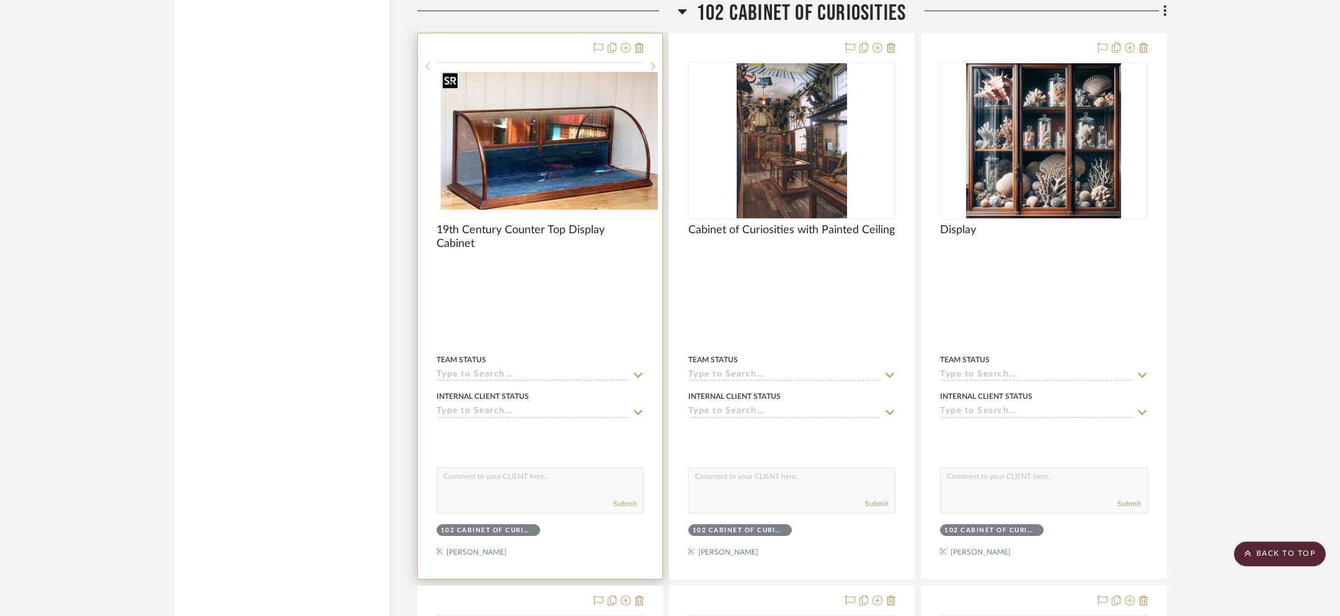
click at [0, 0] on img at bounding box center [0, 0] width 0 height 0
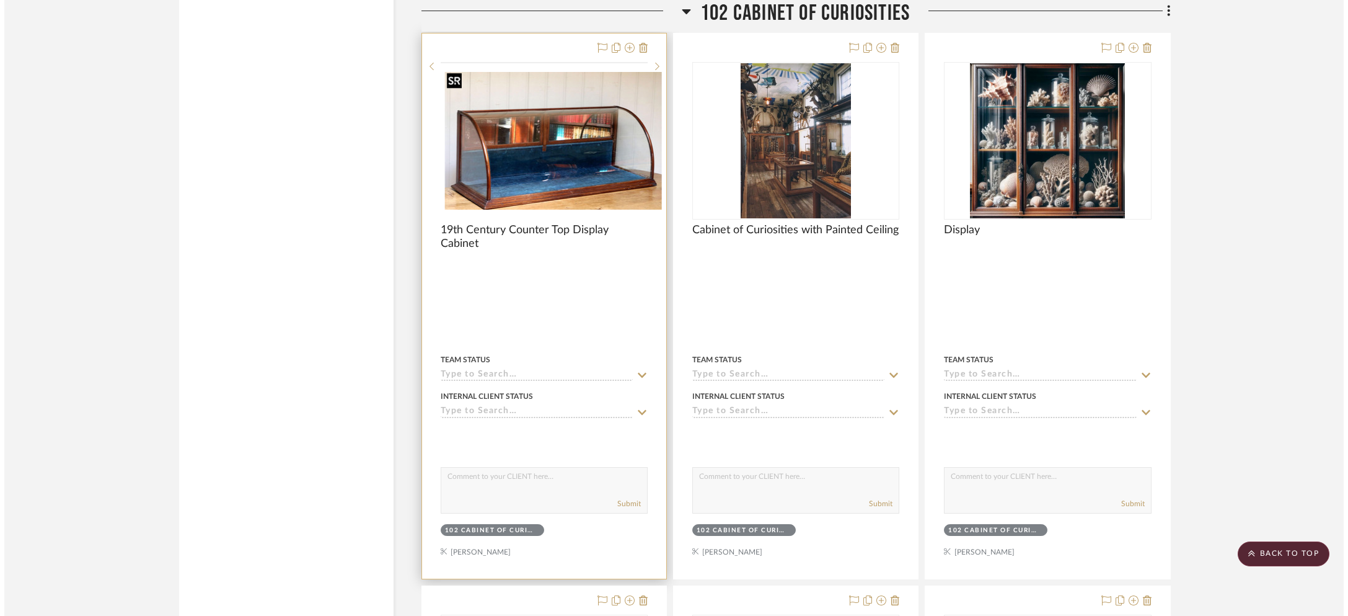
scroll to position [0, 0]
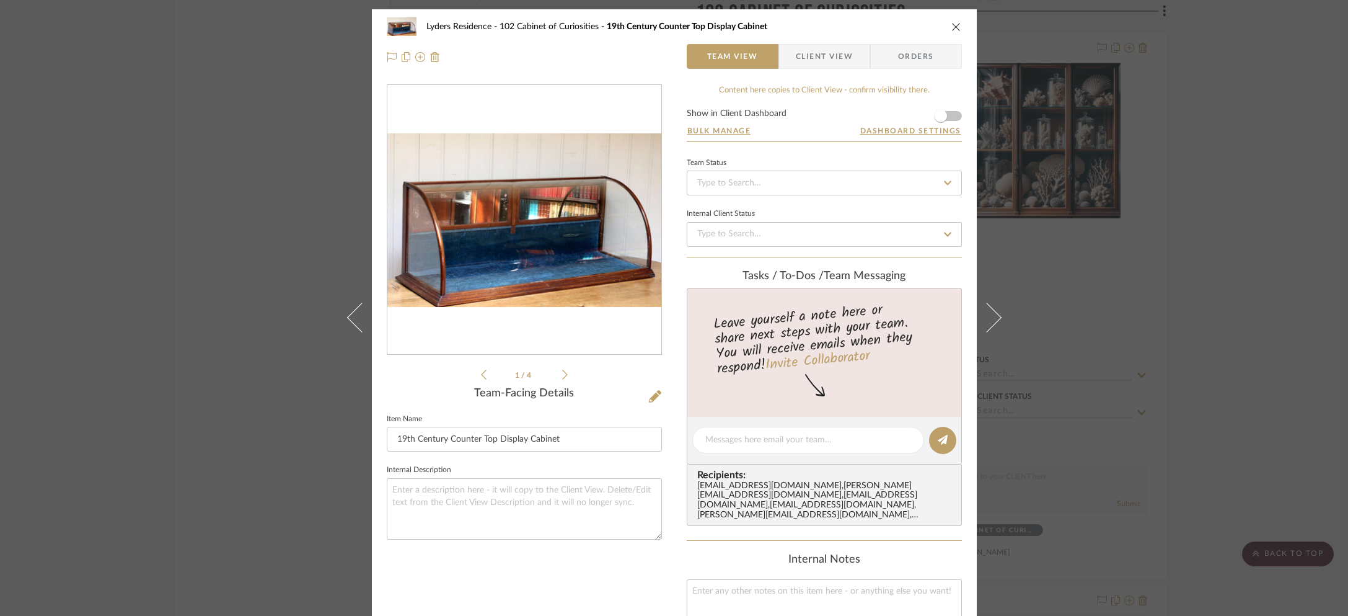
drag, startPoint x: 550, startPoint y: 371, endPoint x: 558, endPoint y: 373, distance: 8.3
click at [550, 371] on li "1 / 4" at bounding box center [525, 374] width 76 height 15
click at [562, 373] on icon at bounding box center [565, 374] width 6 height 11
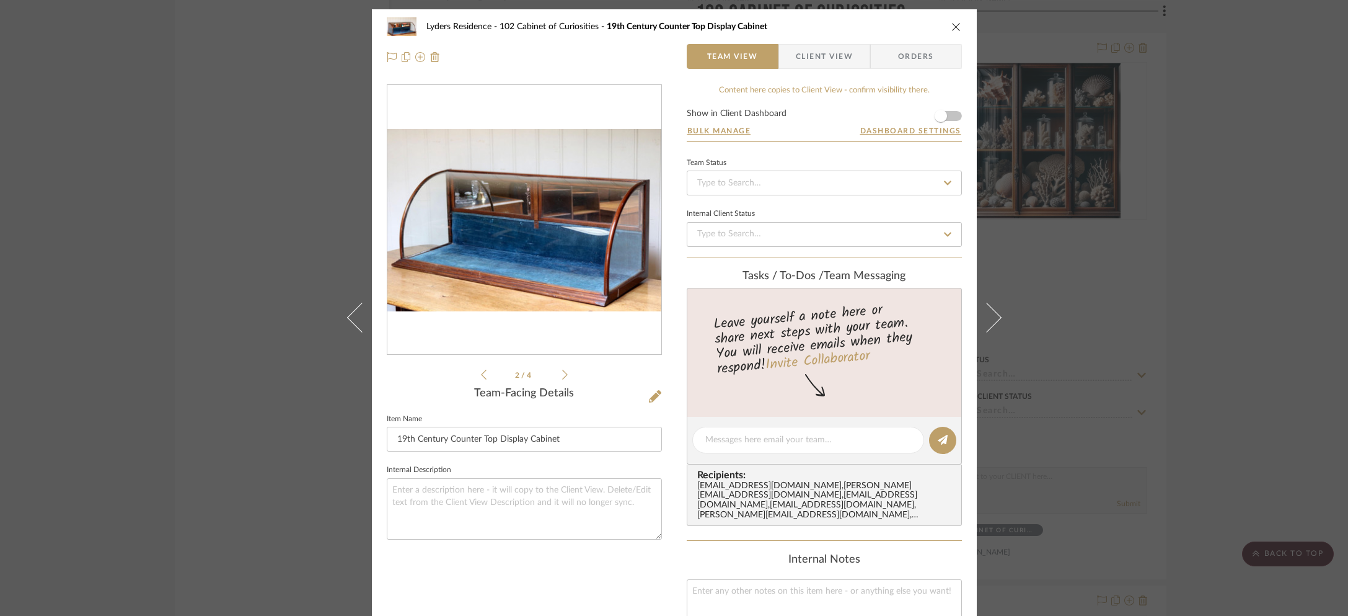
click at [562, 374] on icon at bounding box center [565, 374] width 6 height 11
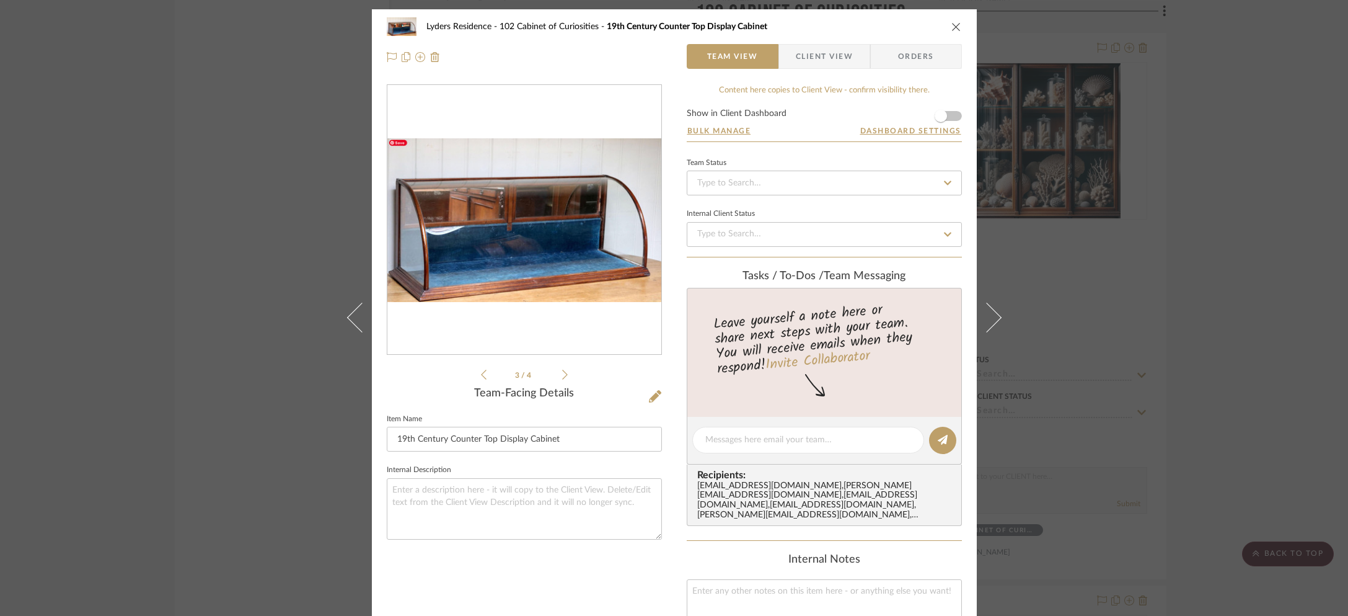
click at [562, 373] on icon at bounding box center [565, 374] width 6 height 11
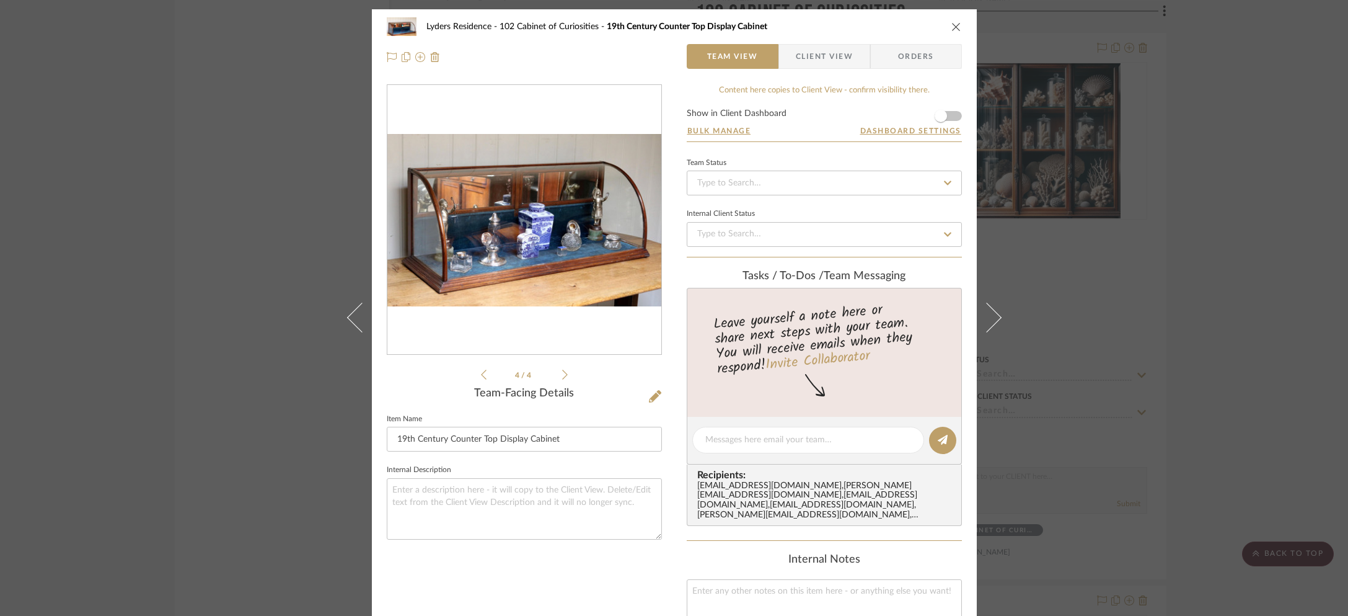
click at [1113, 309] on div "Lyders Residence 102 Cabinet of Curiosities 19th Century Counter Top Display Ca…" at bounding box center [674, 308] width 1348 height 616
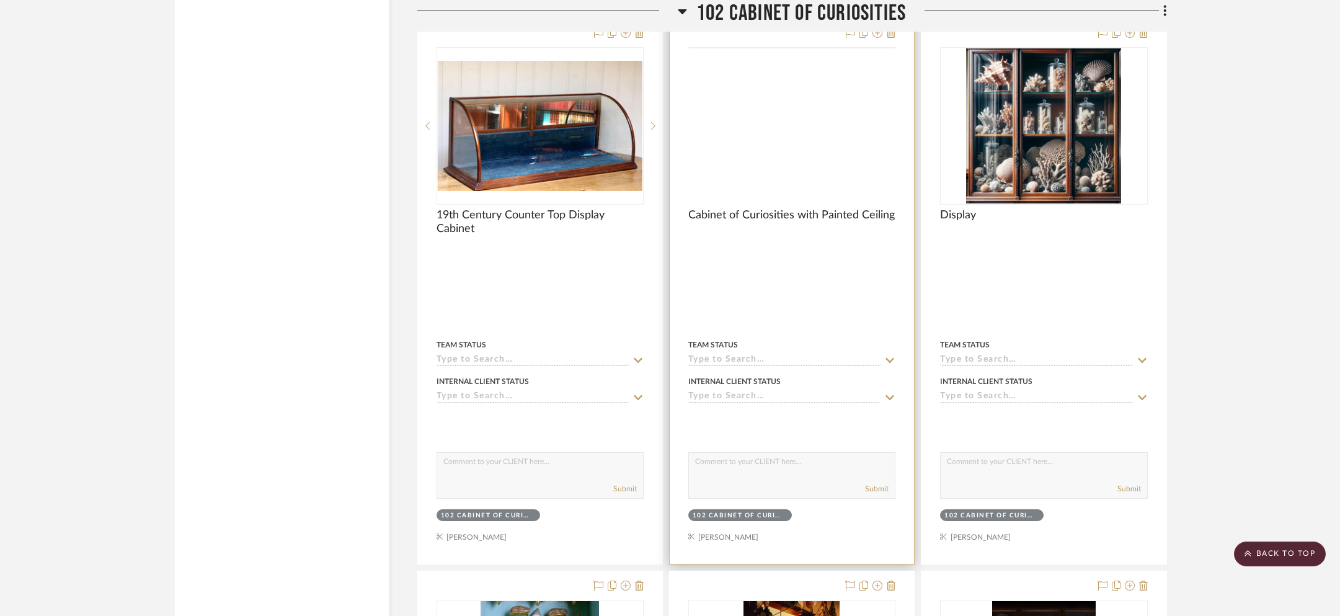
scroll to position [6391, 0]
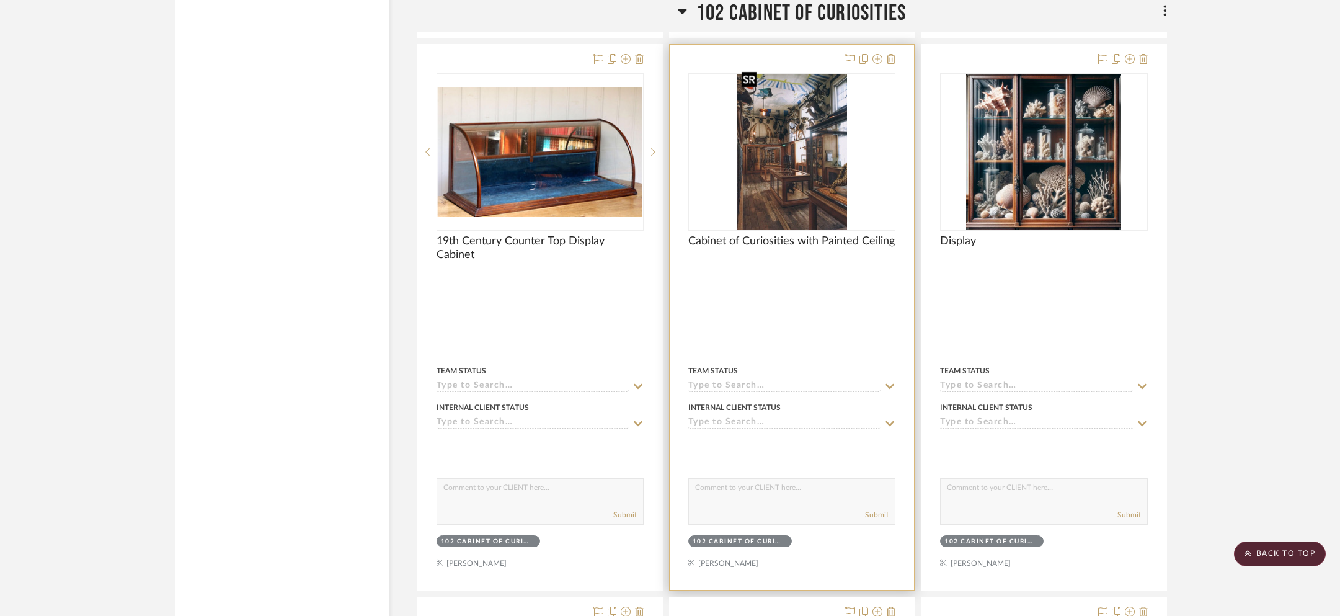
click at [0, 0] on img at bounding box center [0, 0] width 0 height 0
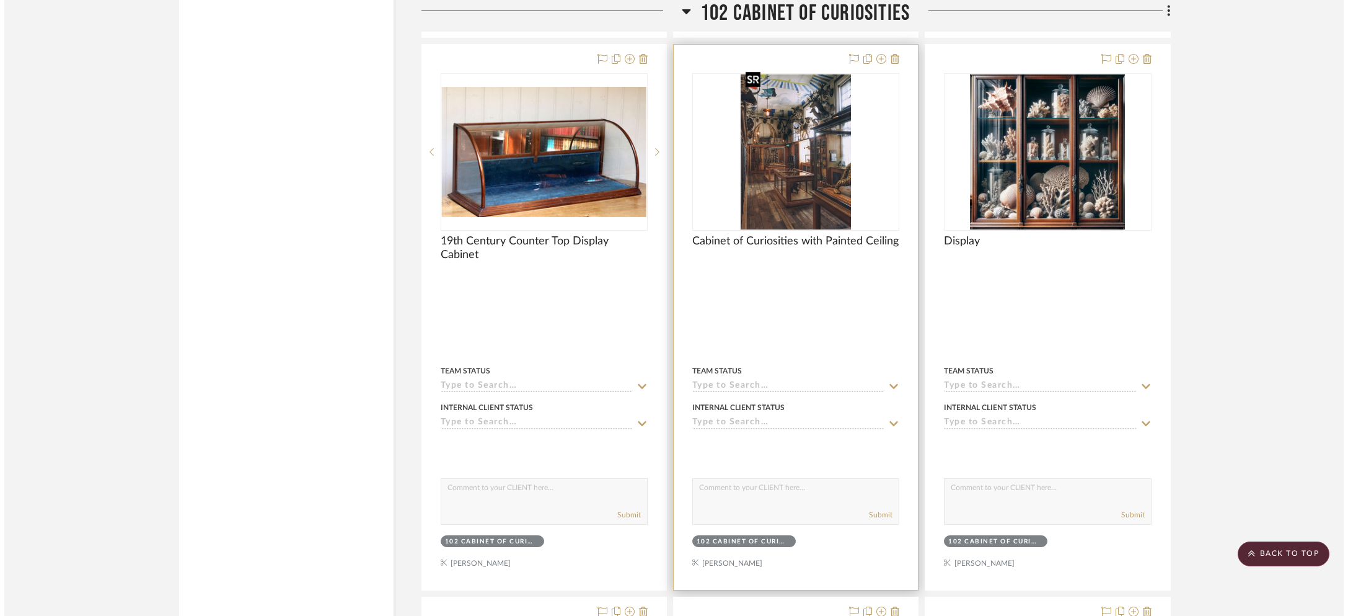
scroll to position [0, 0]
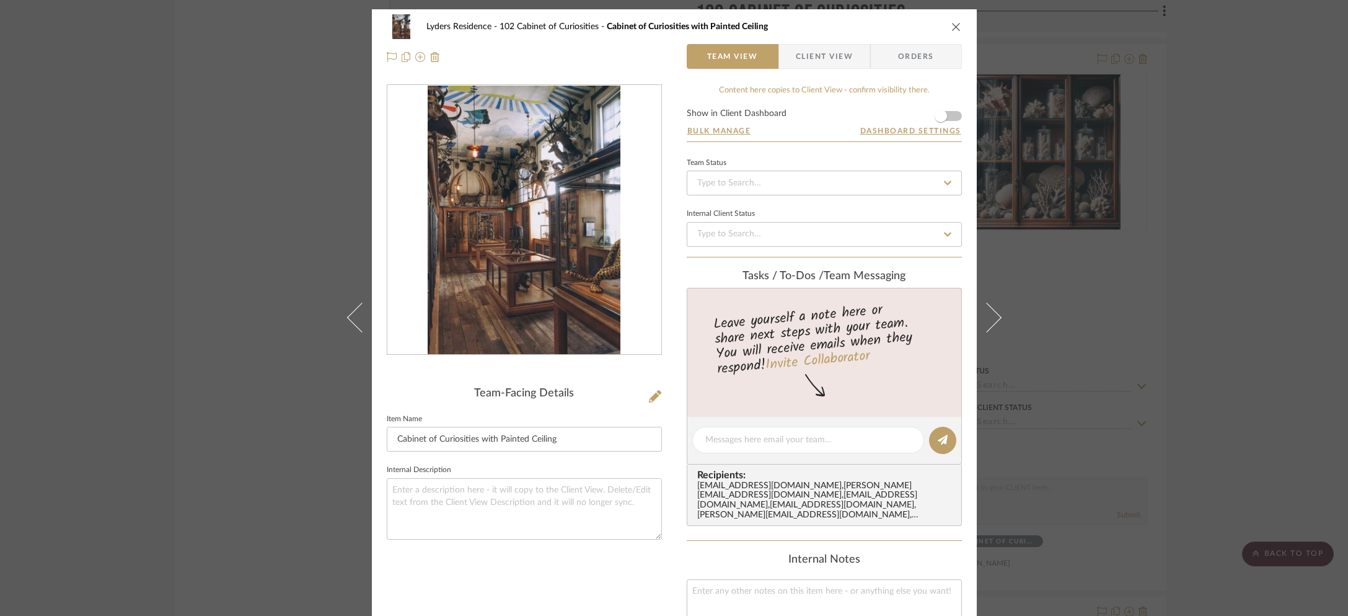
click at [1086, 115] on div "Lyders Residence 102 Cabinet of Curiosities Cabinet of Curiosities with Painted…" at bounding box center [674, 308] width 1348 height 616
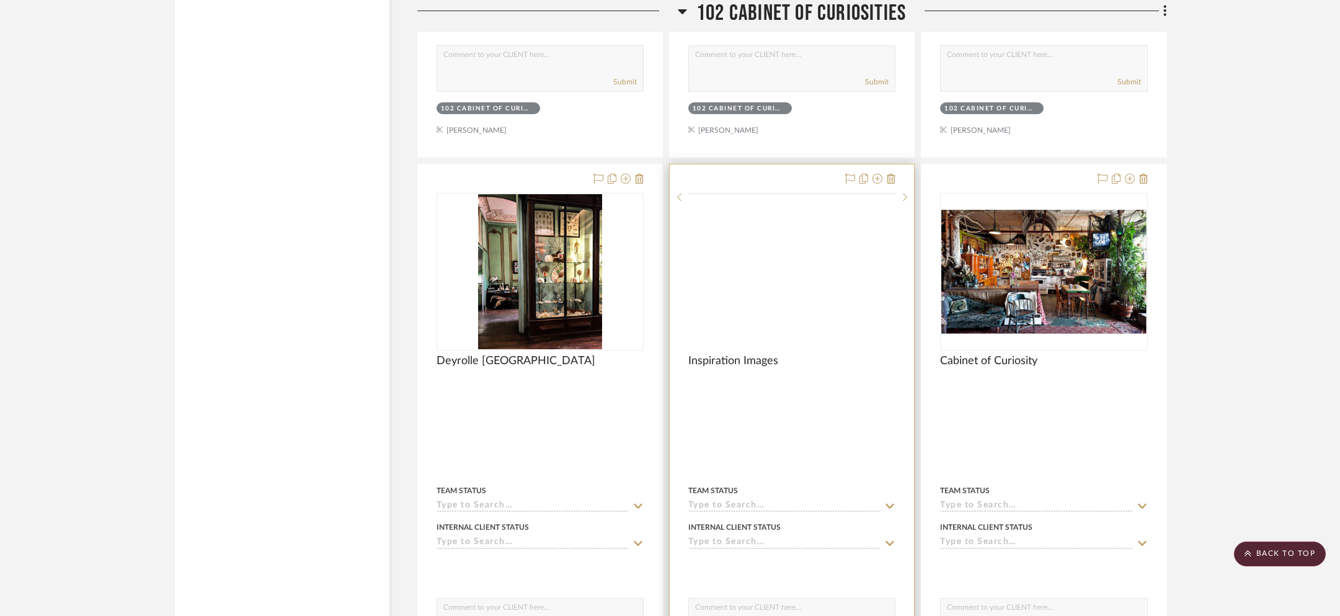
scroll to position [7378, 0]
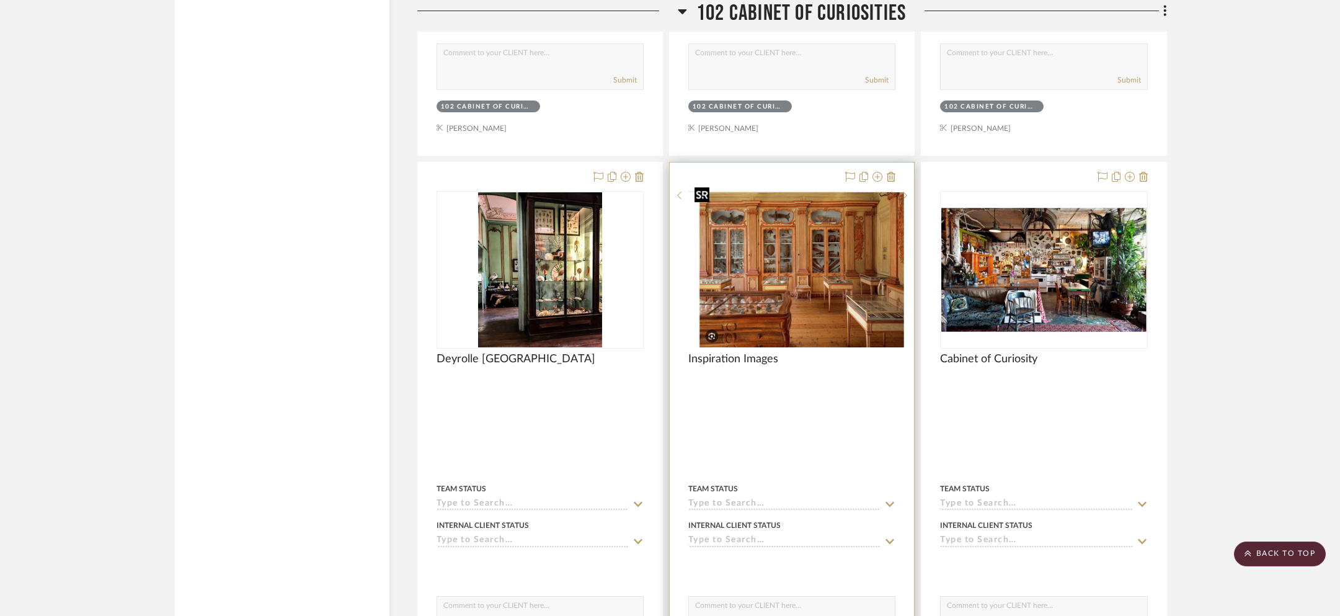
click at [0, 0] on img at bounding box center [0, 0] width 0 height 0
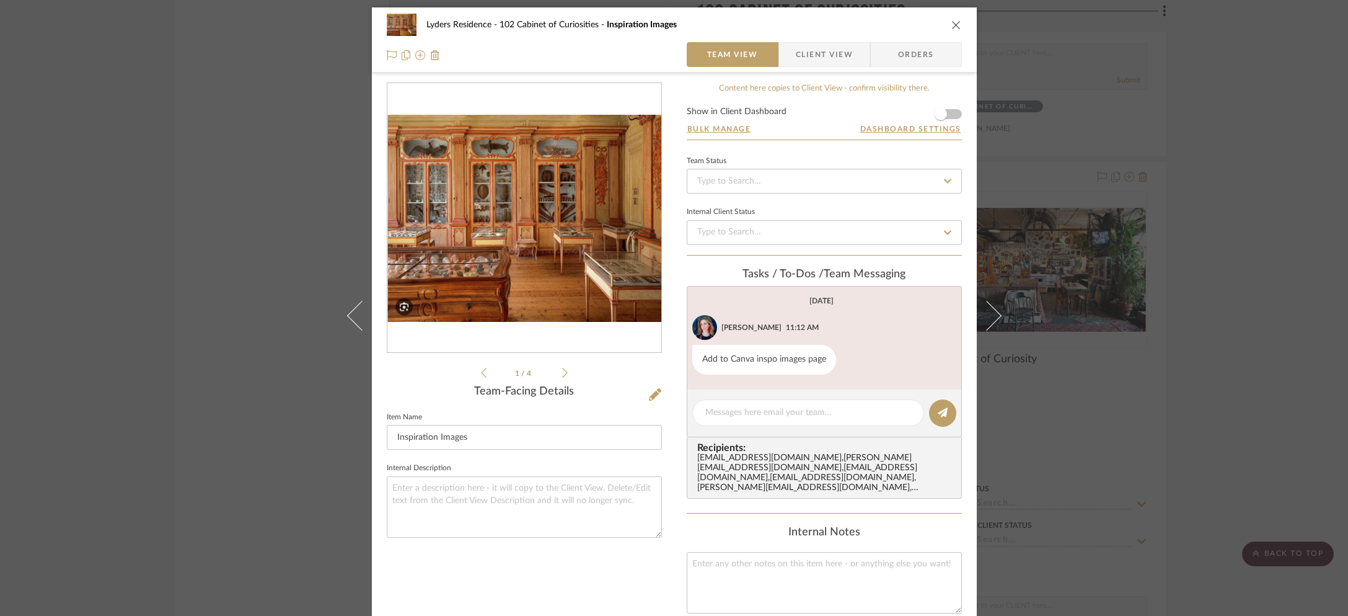
scroll to position [0, 0]
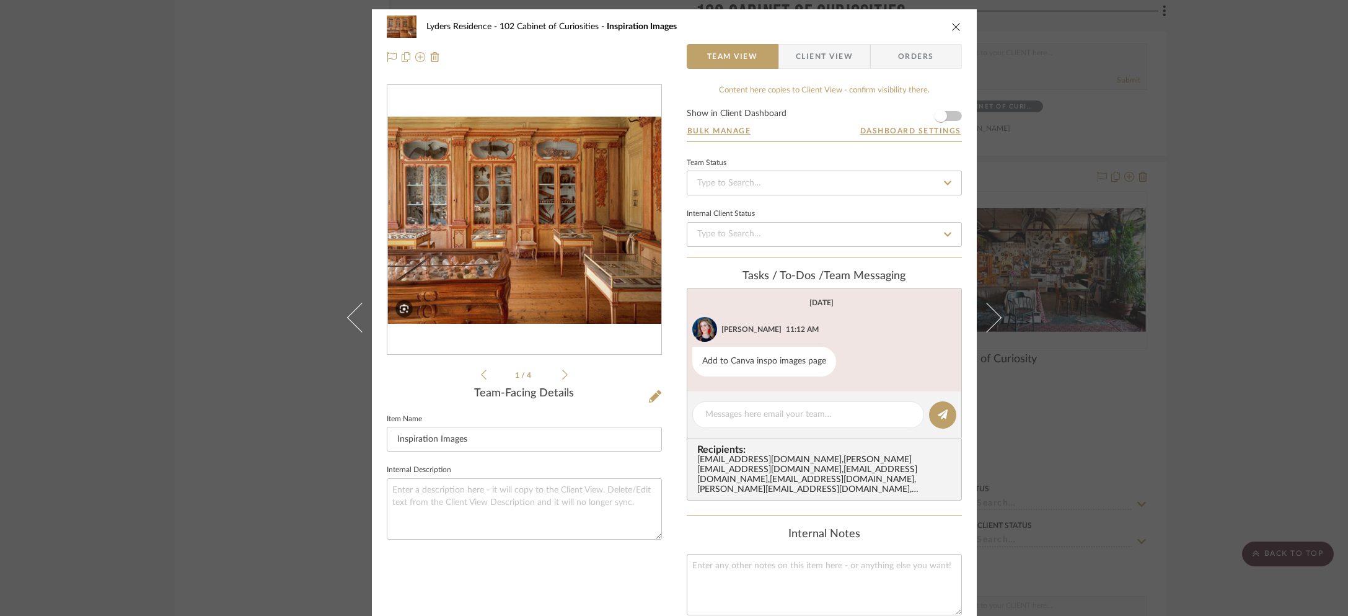
click at [1113, 168] on div "Lyders Residence 102 Cabinet of Curiosities Inspiration Images Team View Client…" at bounding box center [674, 308] width 1348 height 616
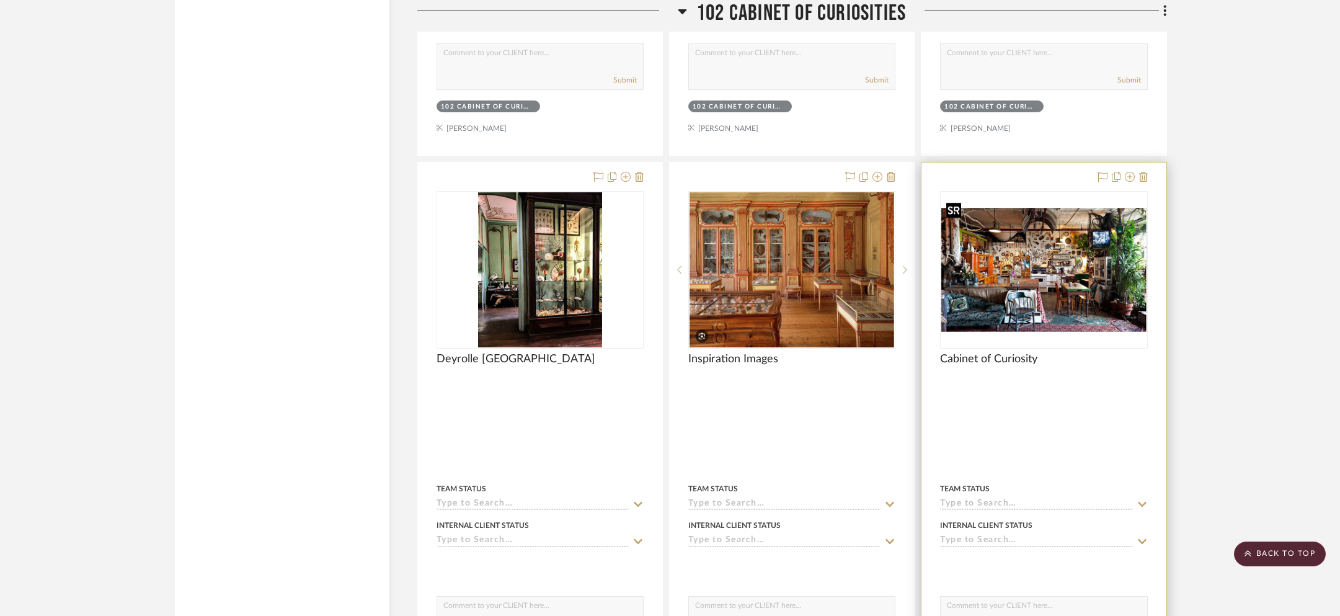
click at [1074, 208] on img "0" at bounding box center [1043, 270] width 205 height 124
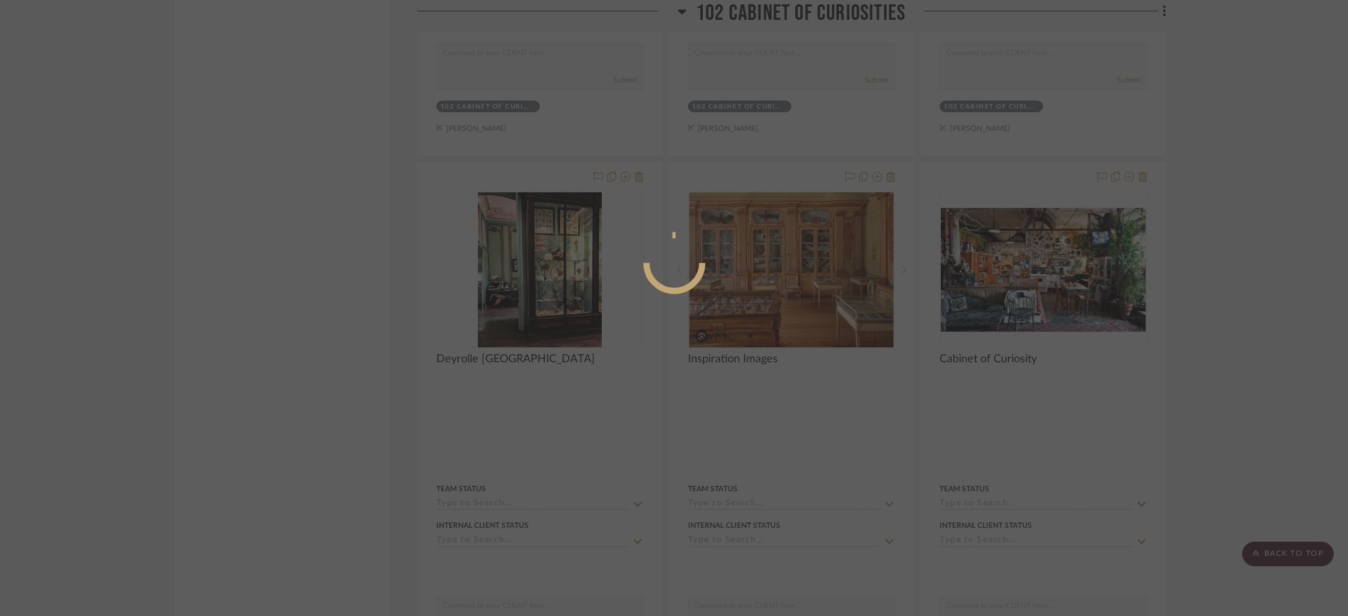
scroll to position [2, 0]
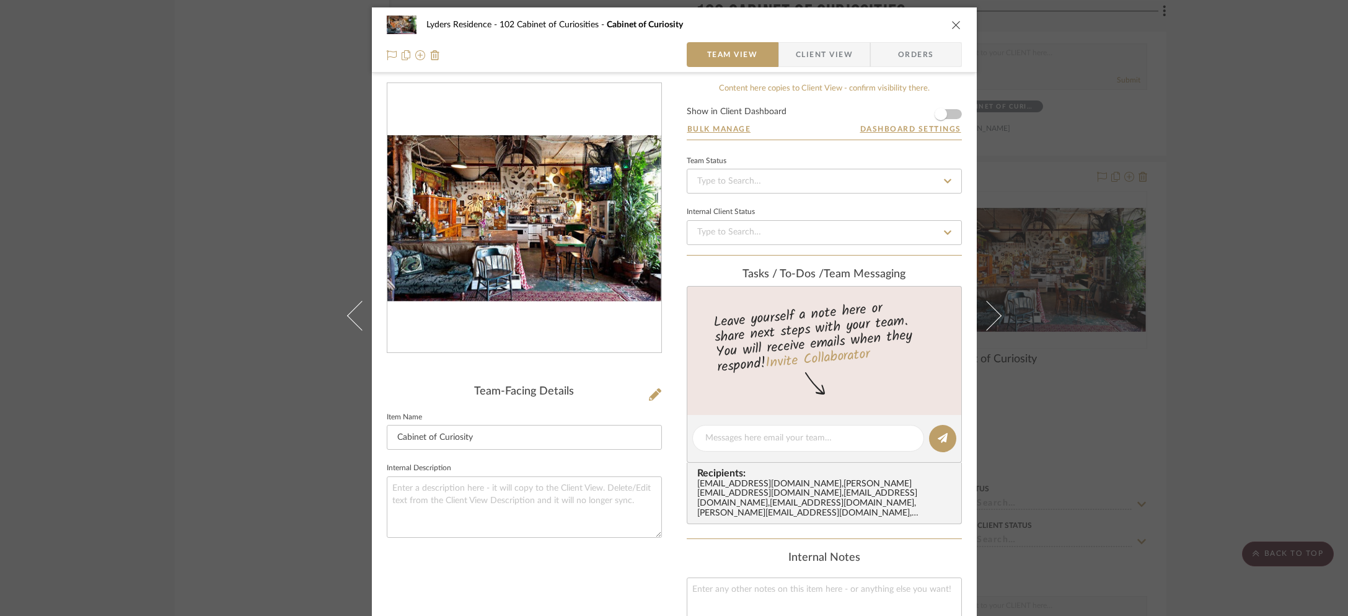
click at [1113, 182] on div "Lyders Residence 102 Cabinet of Curiosities Cabinet of Curiosity Team View Clie…" at bounding box center [674, 308] width 1348 height 616
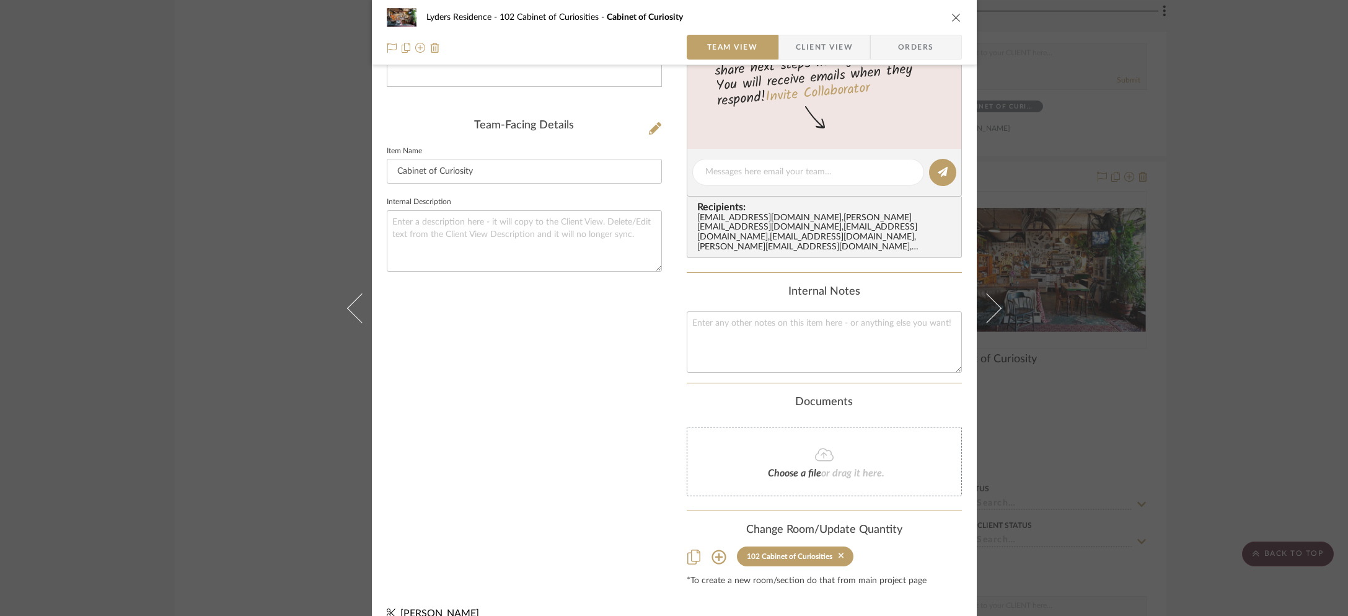
scroll to position [287, 0]
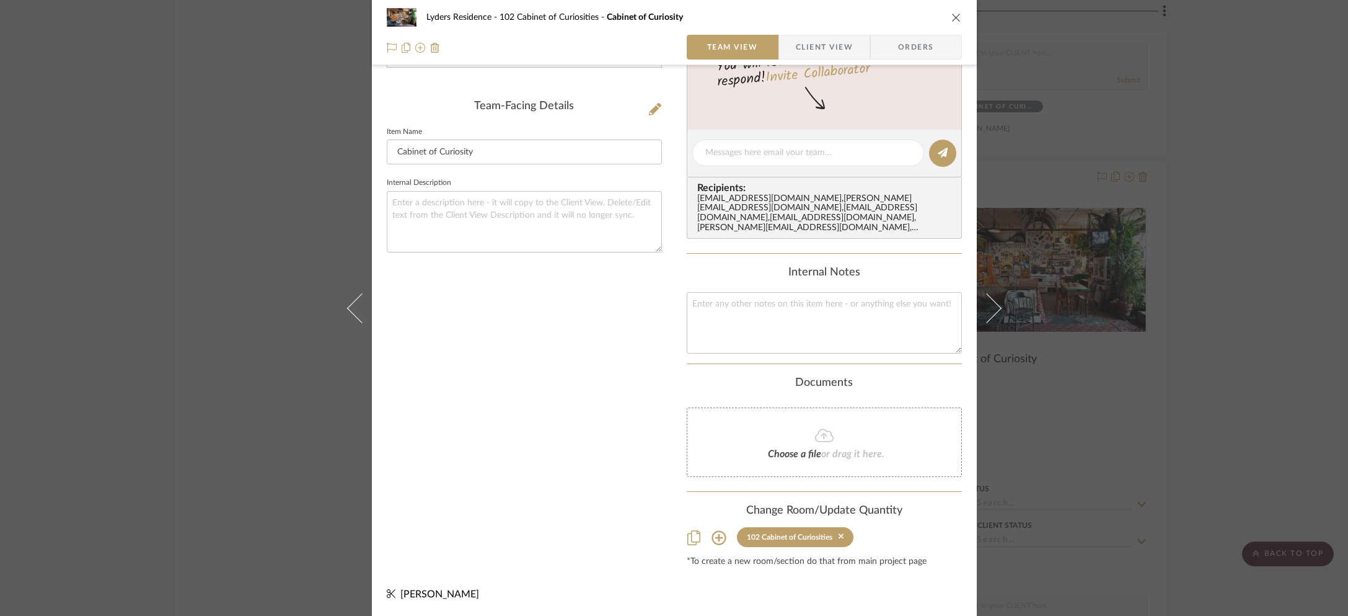
click at [1113, 188] on div "Lyders Residence 102 Cabinet of Curiosities Cabinet of Curiosity Team View Clie…" at bounding box center [674, 308] width 1348 height 616
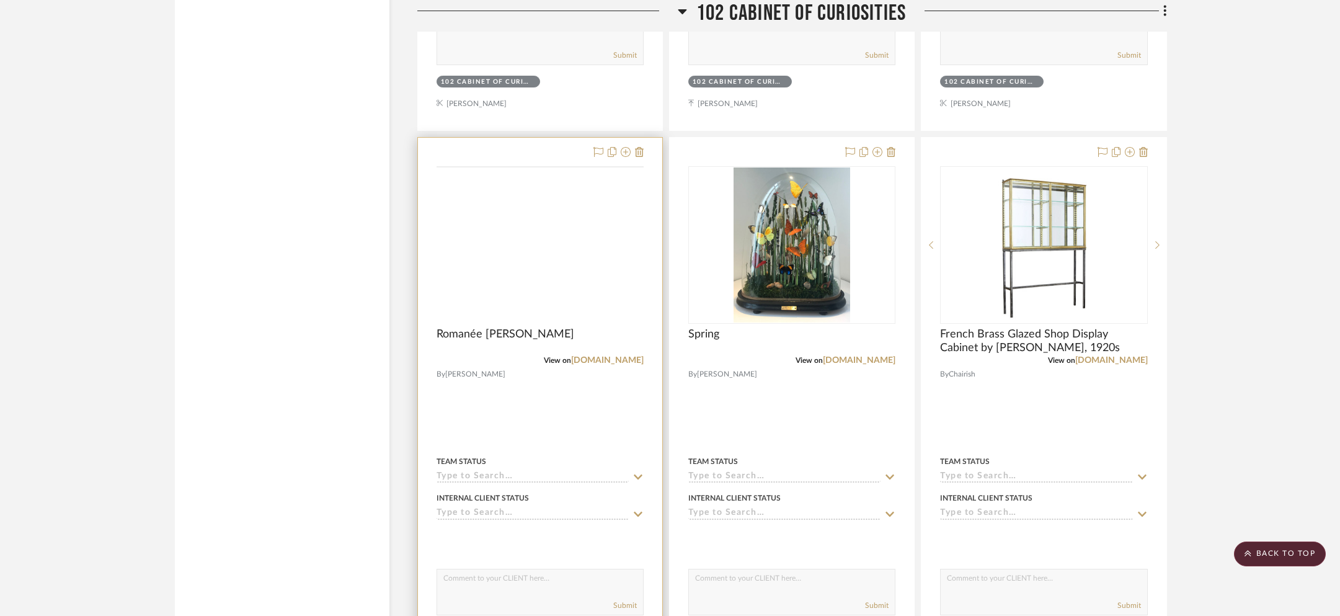
scroll to position [7953, 0]
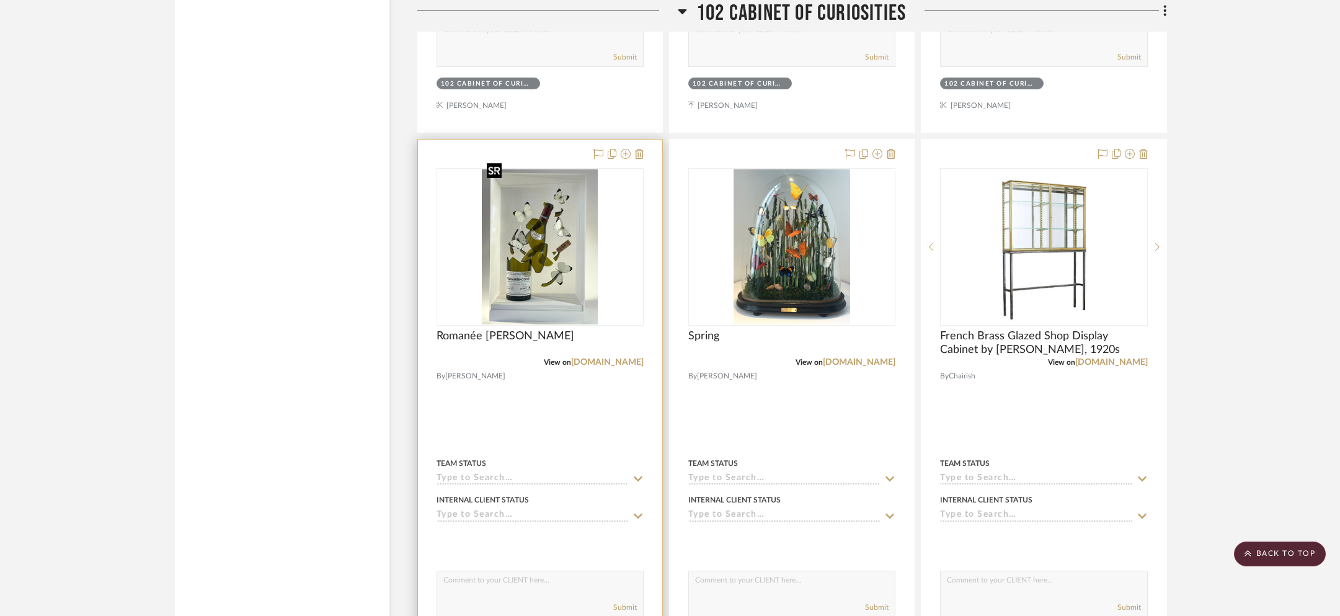
click at [0, 0] on img at bounding box center [0, 0] width 0 height 0
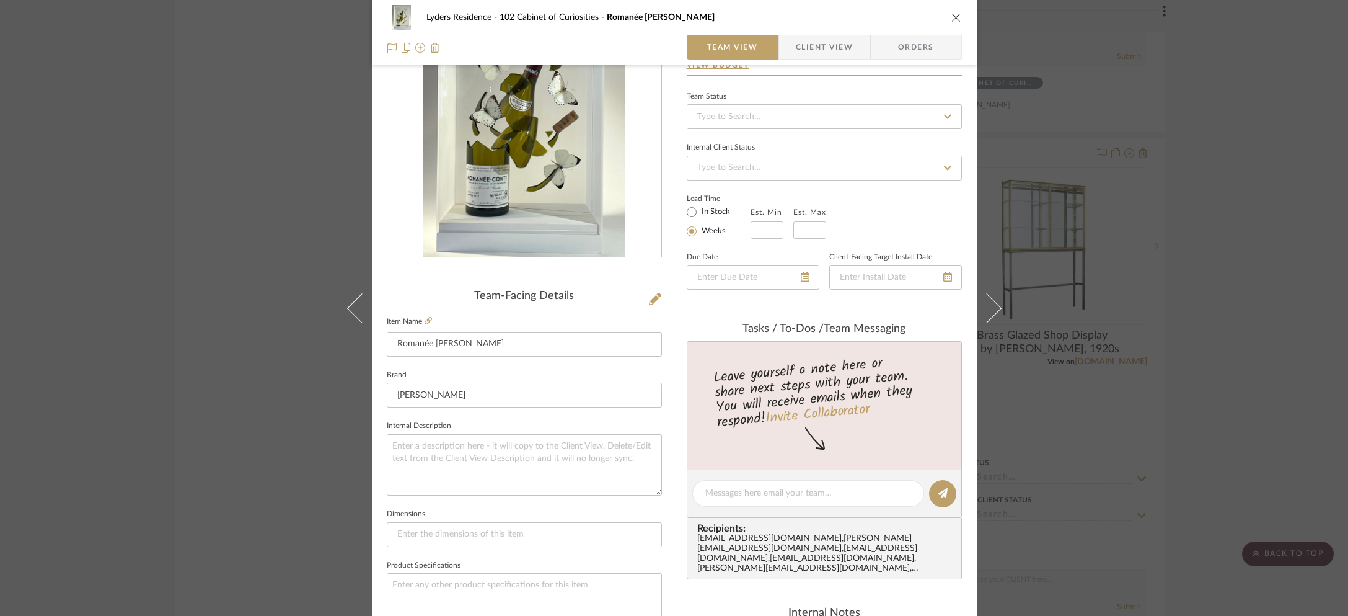
scroll to position [0, 0]
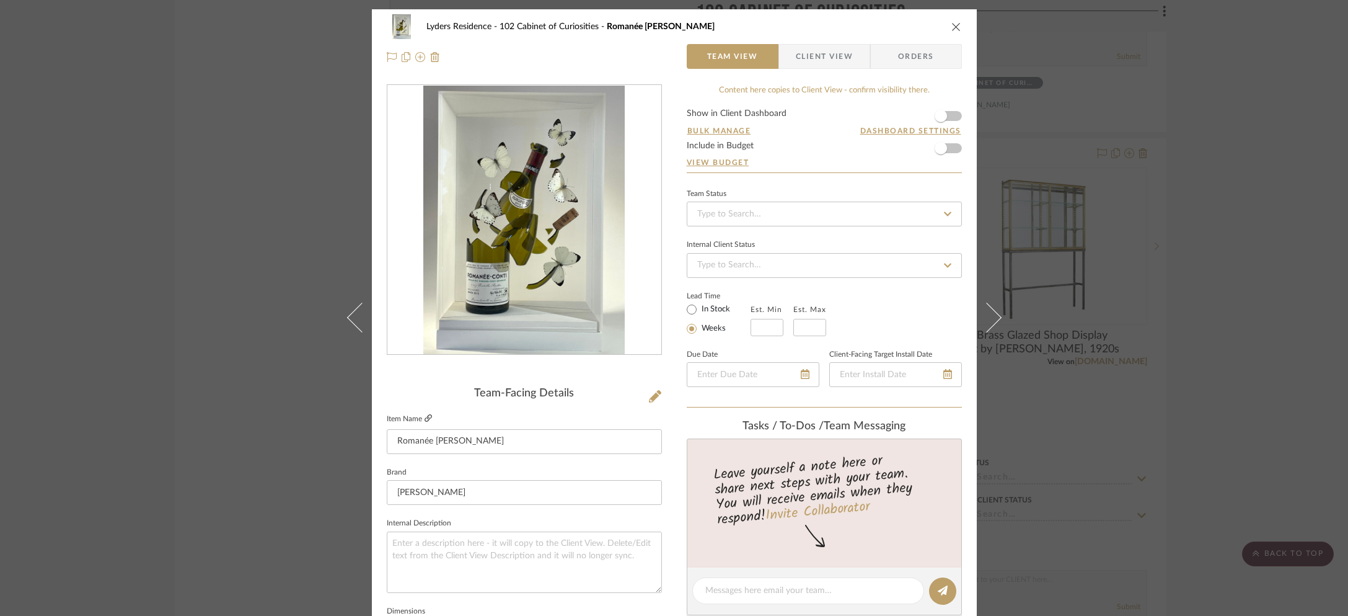
click at [425, 418] on icon at bounding box center [428, 417] width 7 height 7
drag, startPoint x: 1234, startPoint y: 242, endPoint x: 1220, endPoint y: 245, distance: 14.0
click at [1113, 241] on div "Lyders Residence 102 Cabinet of Curiosities Romanée Conti Team View Client View…" at bounding box center [674, 308] width 1348 height 616
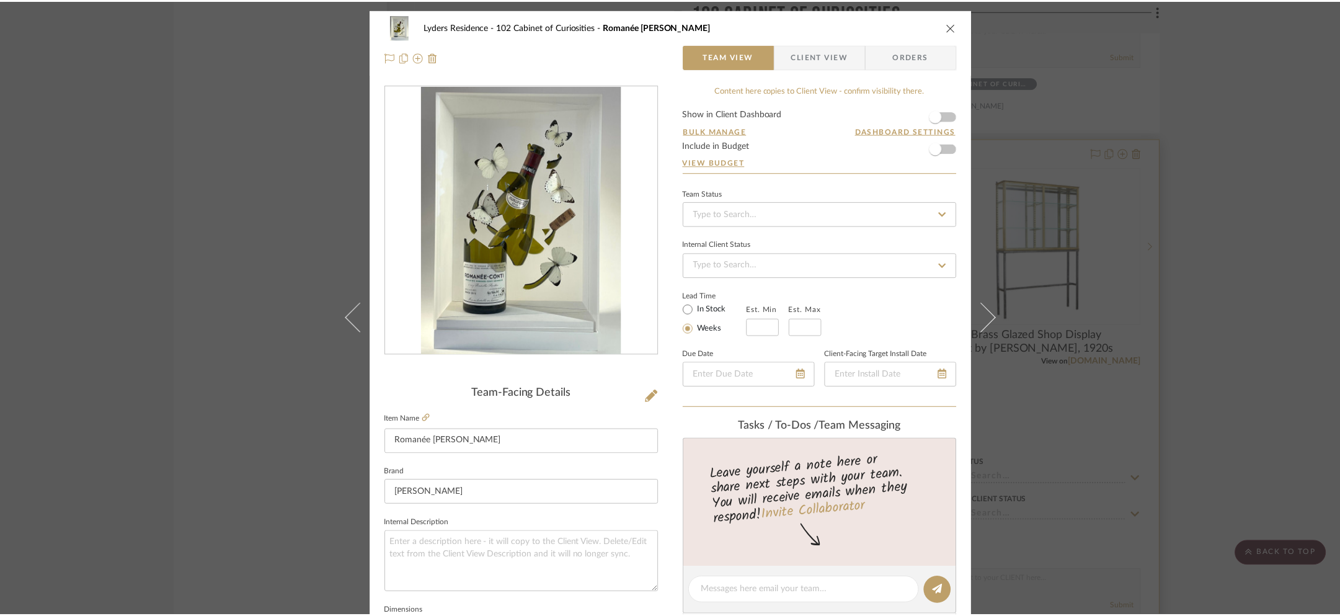
scroll to position [7953, 0]
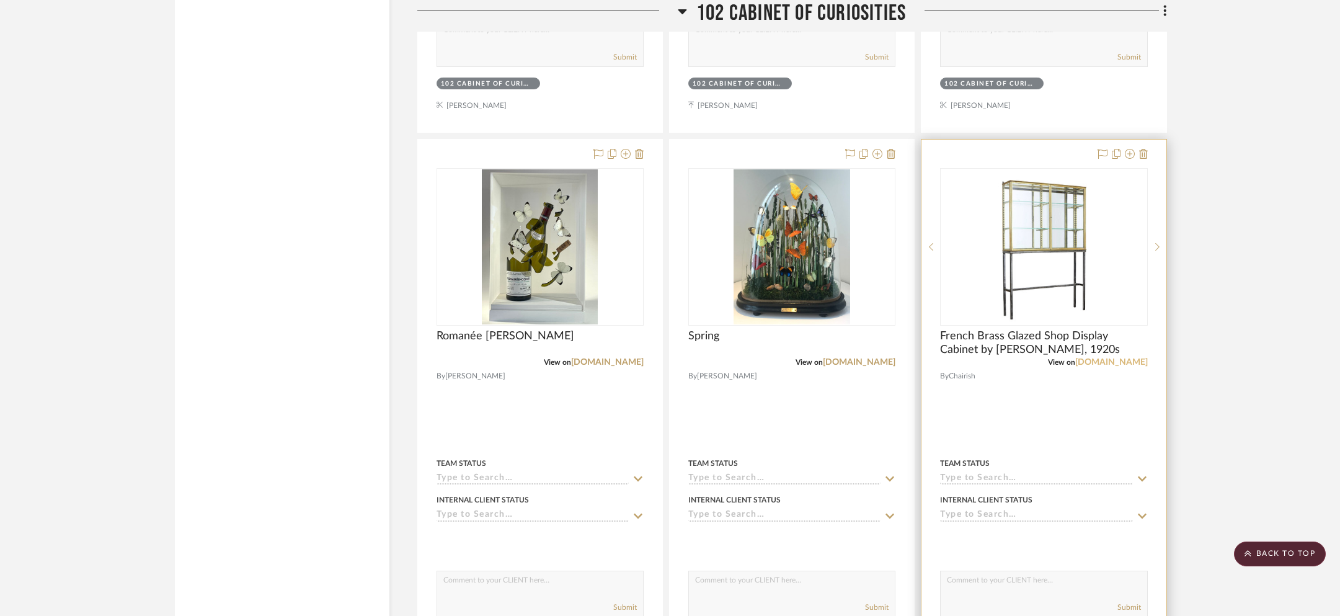
click at [1113, 358] on link "[DOMAIN_NAME]" at bounding box center [1111, 362] width 73 height 9
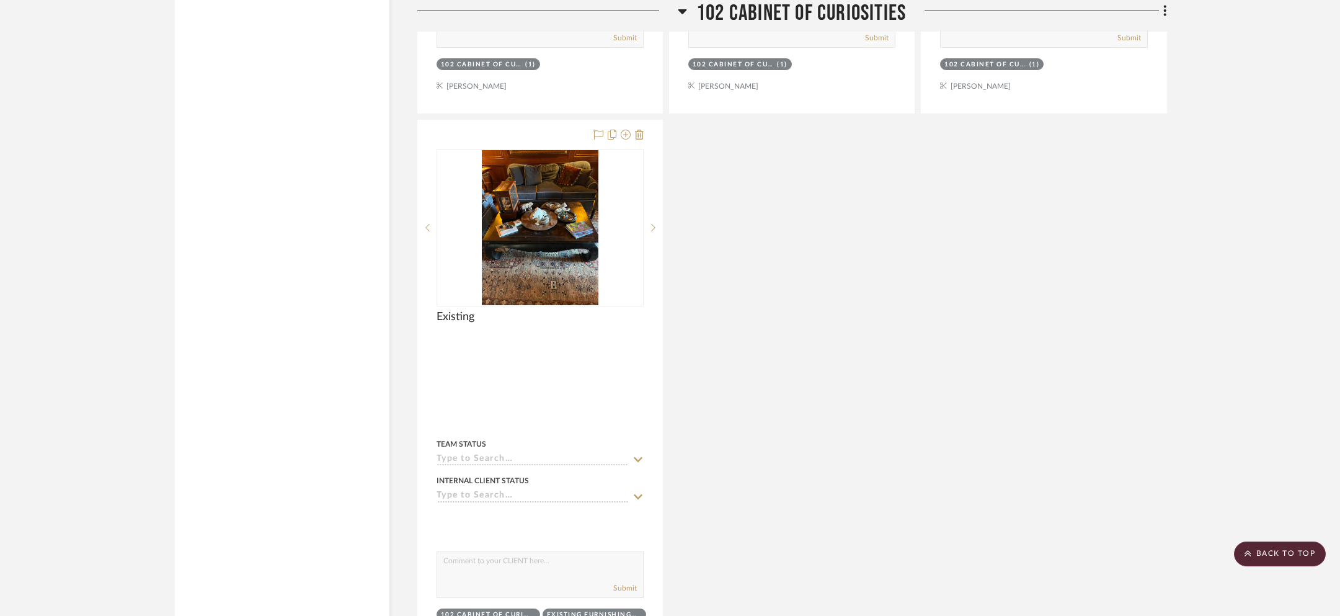
scroll to position [8526, 0]
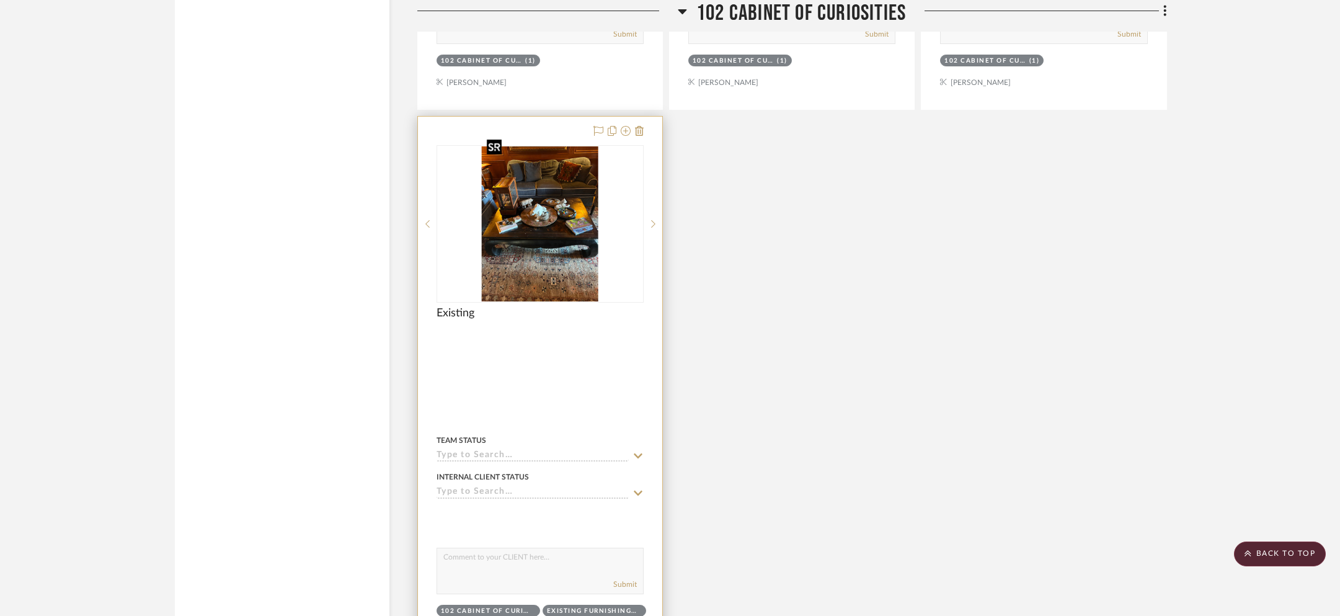
click at [0, 0] on img at bounding box center [0, 0] width 0 height 0
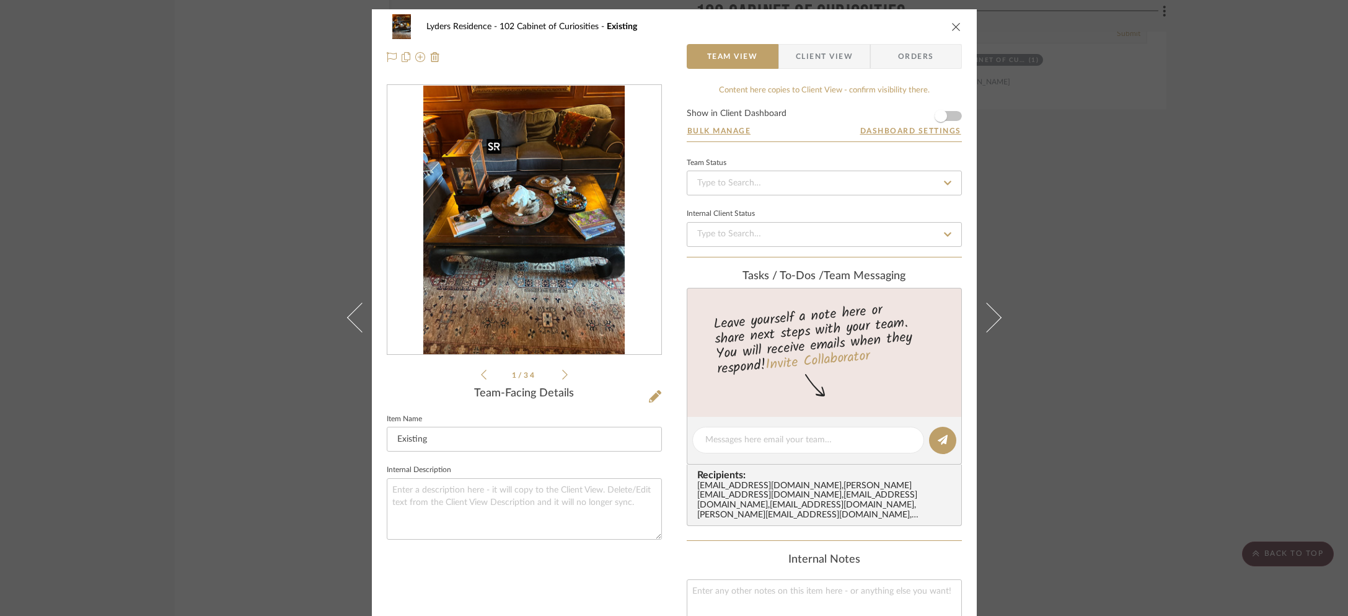
click at [523, 215] on img "0" at bounding box center [523, 220] width 201 height 269
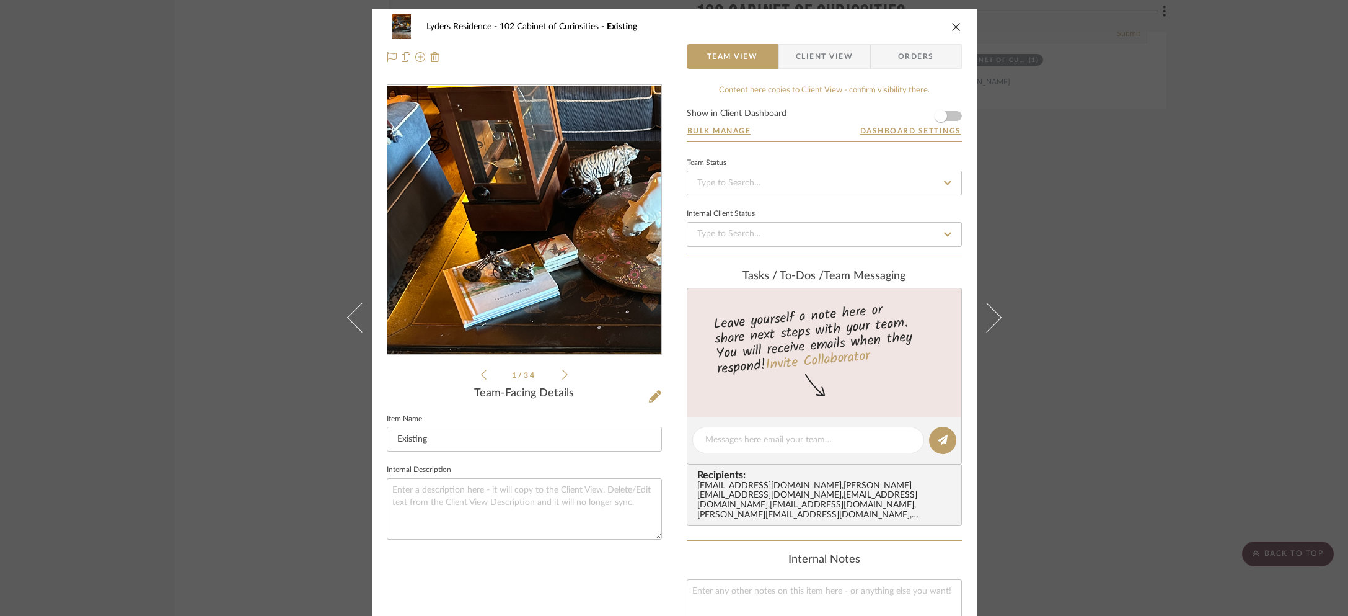
click at [470, 201] on img "0" at bounding box center [523, 220] width 201 height 269
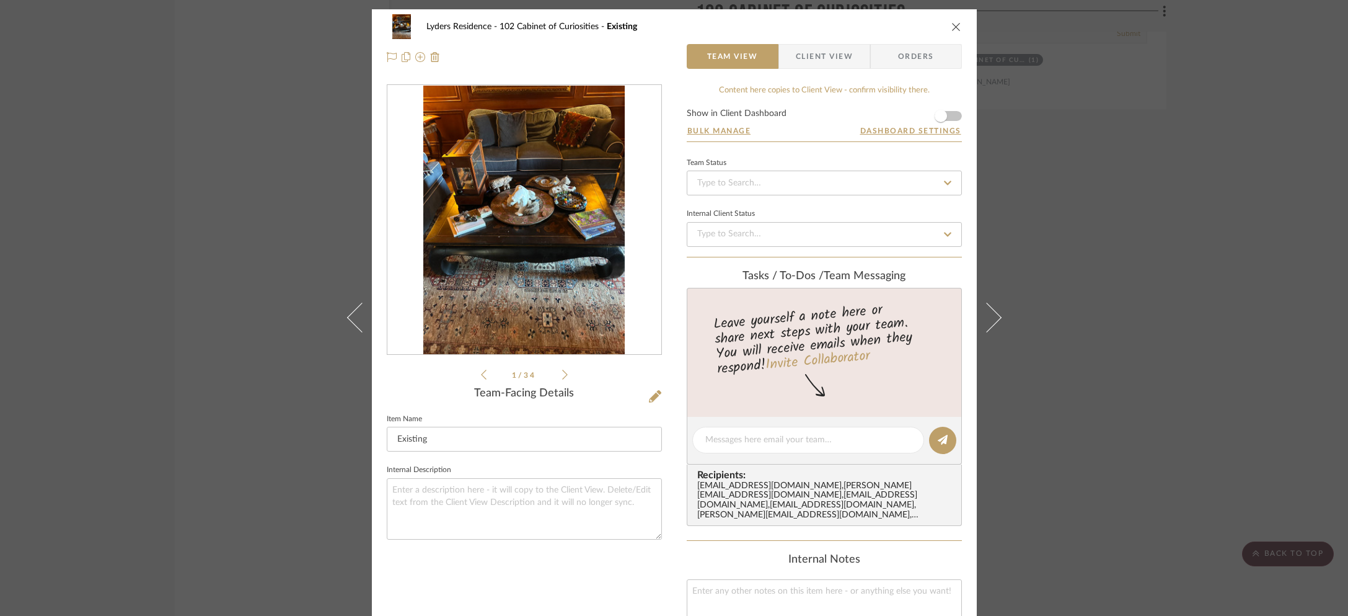
click at [211, 183] on div "Lyders Residence 102 Cabinet of Curiosities Existing Team View Client View Orde…" at bounding box center [674, 308] width 1348 height 616
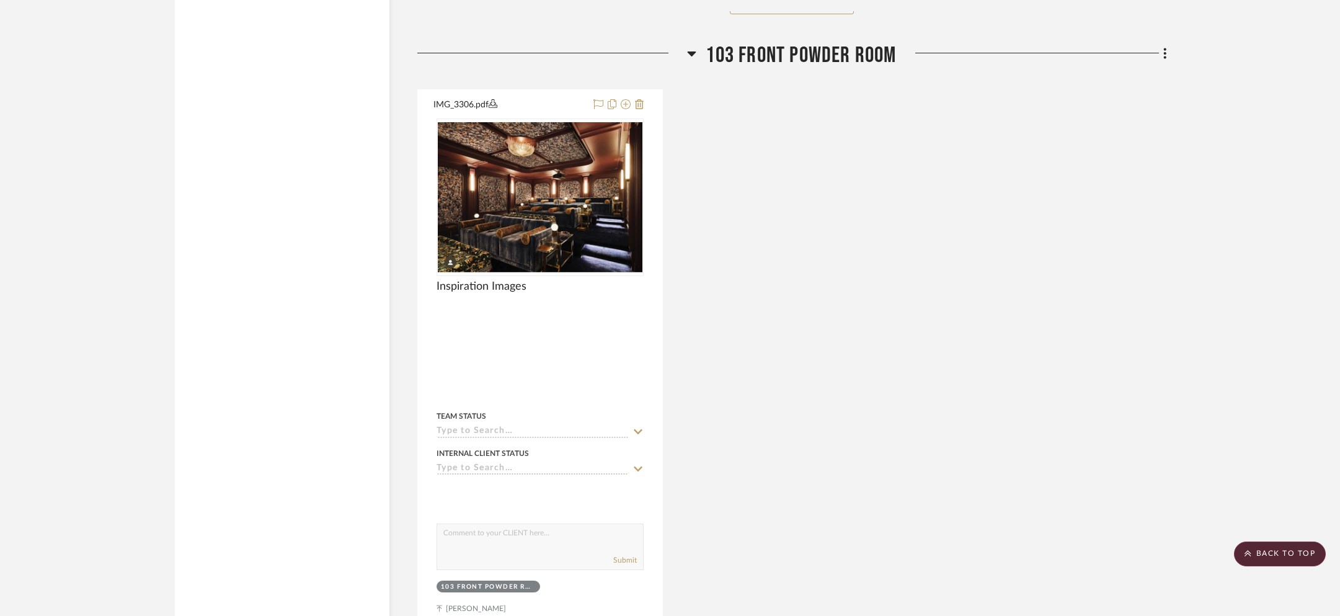
scroll to position [9209, 0]
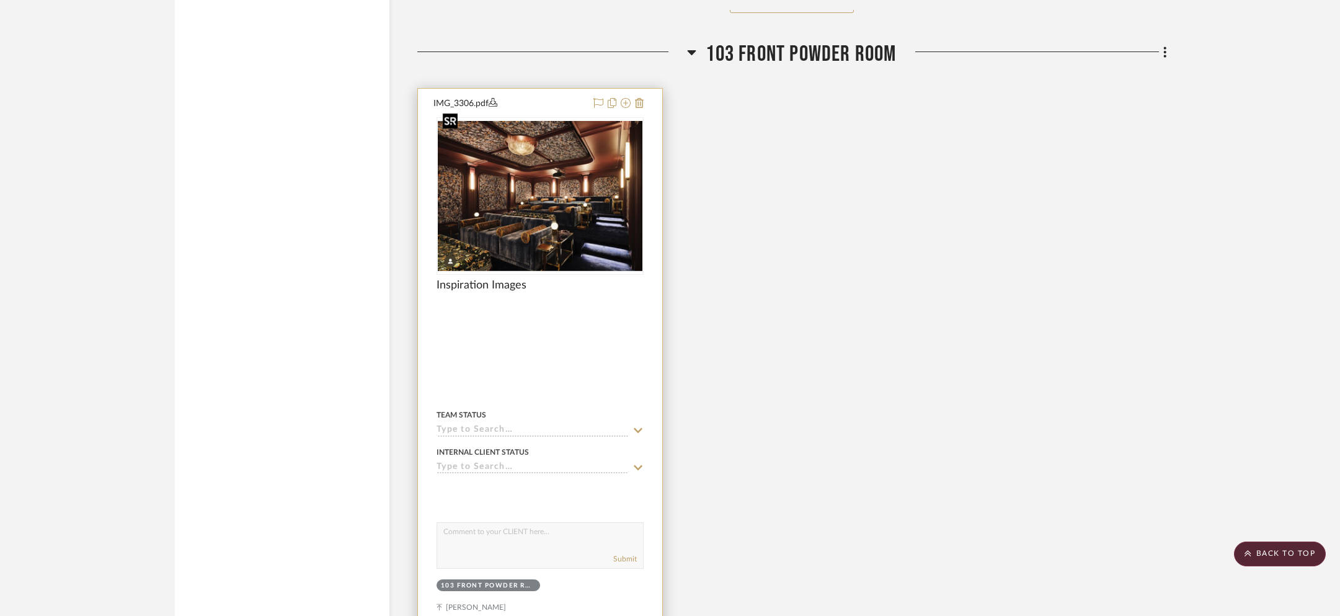
click at [0, 0] on img at bounding box center [0, 0] width 0 height 0
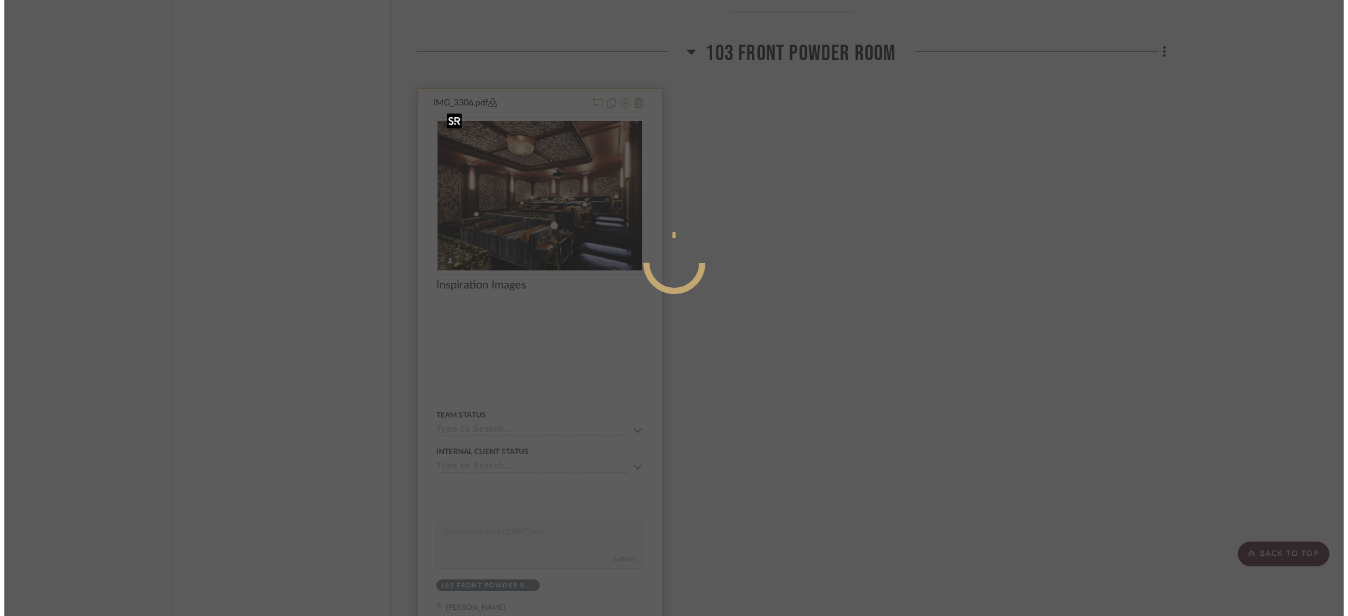
scroll to position [0, 0]
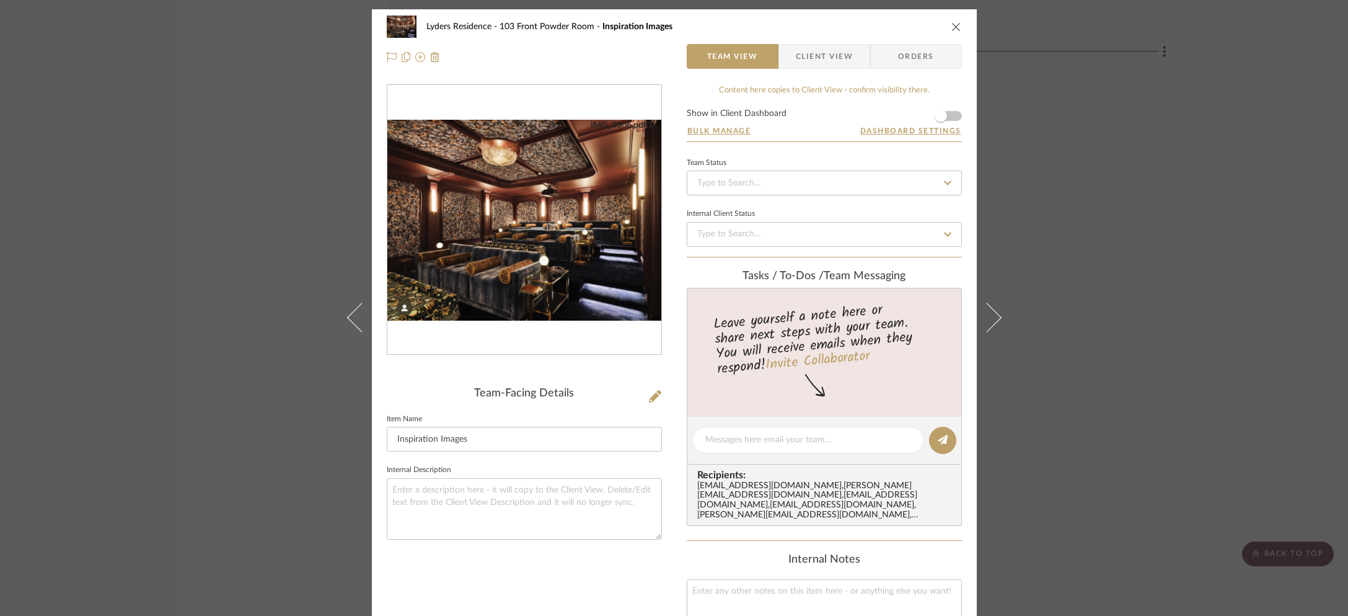
click at [1113, 261] on div "Lyders Residence 103 Front Powder Room Inspiration Images Team View Client View…" at bounding box center [674, 308] width 1348 height 616
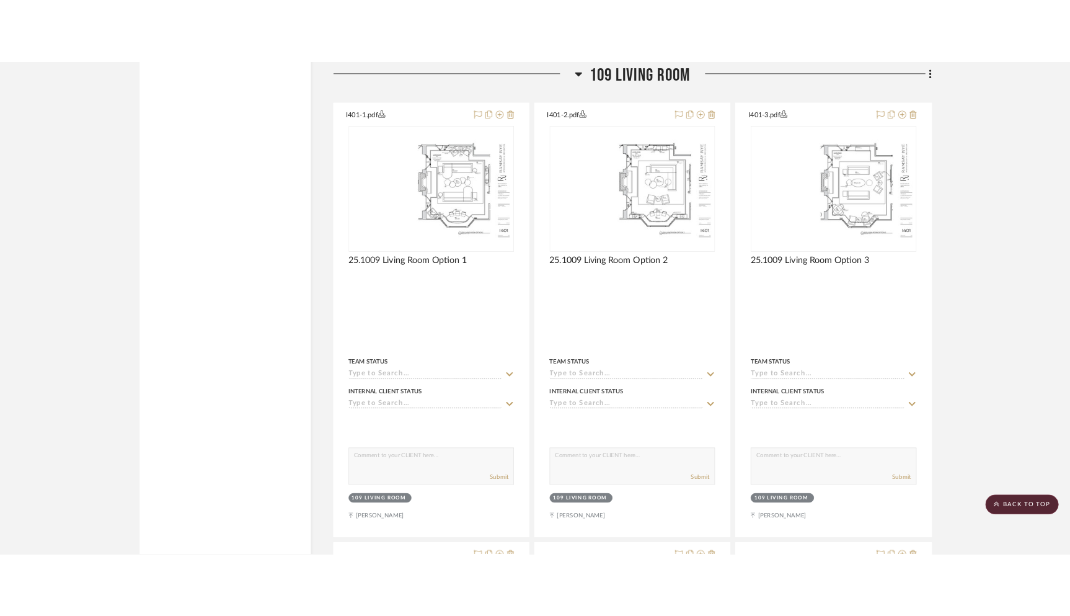
scroll to position [11444, 0]
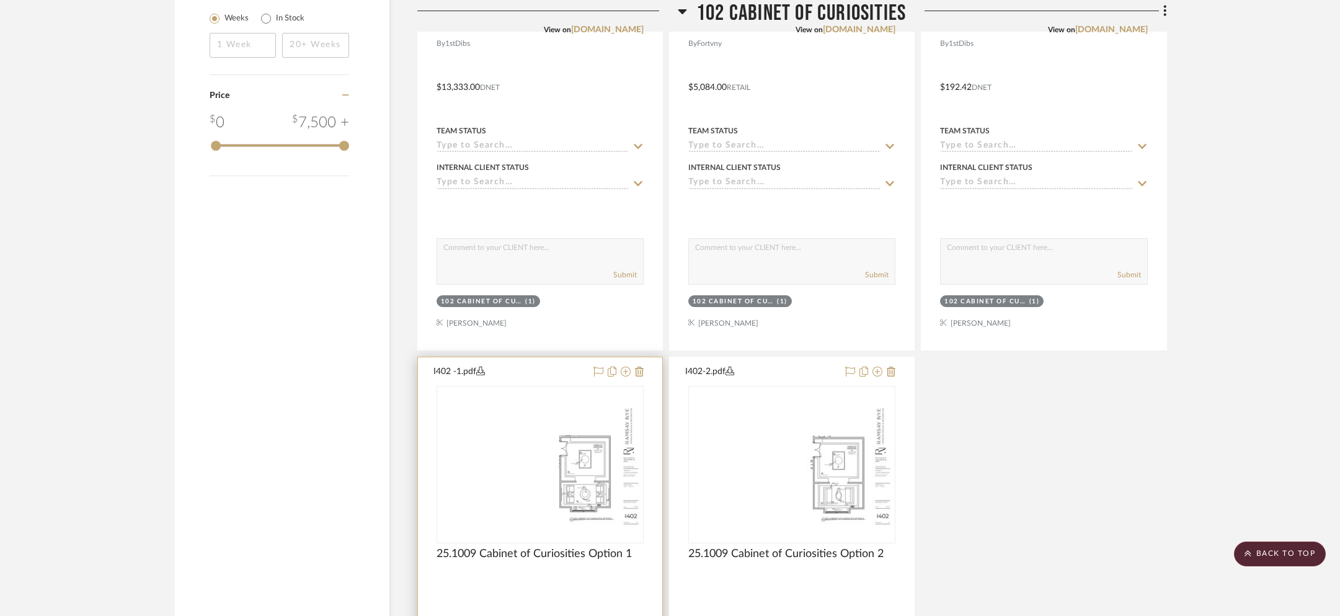
scroll to position [1674, 0]
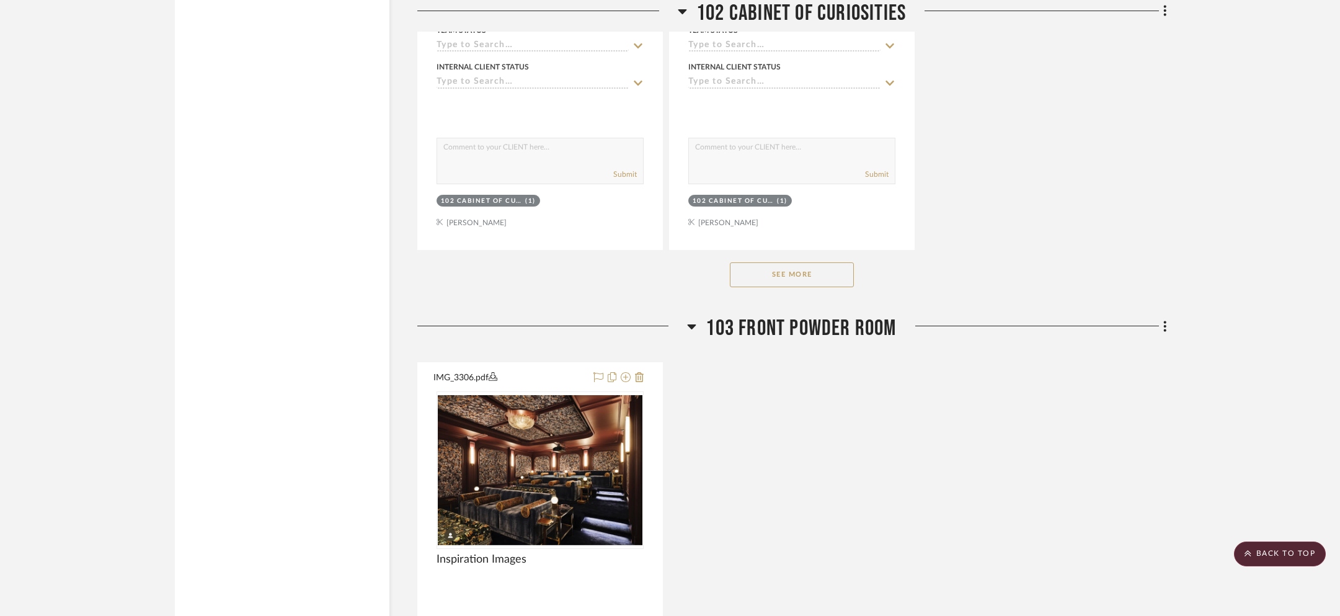
click at [793, 273] on button "See More" at bounding box center [792, 274] width 124 height 25
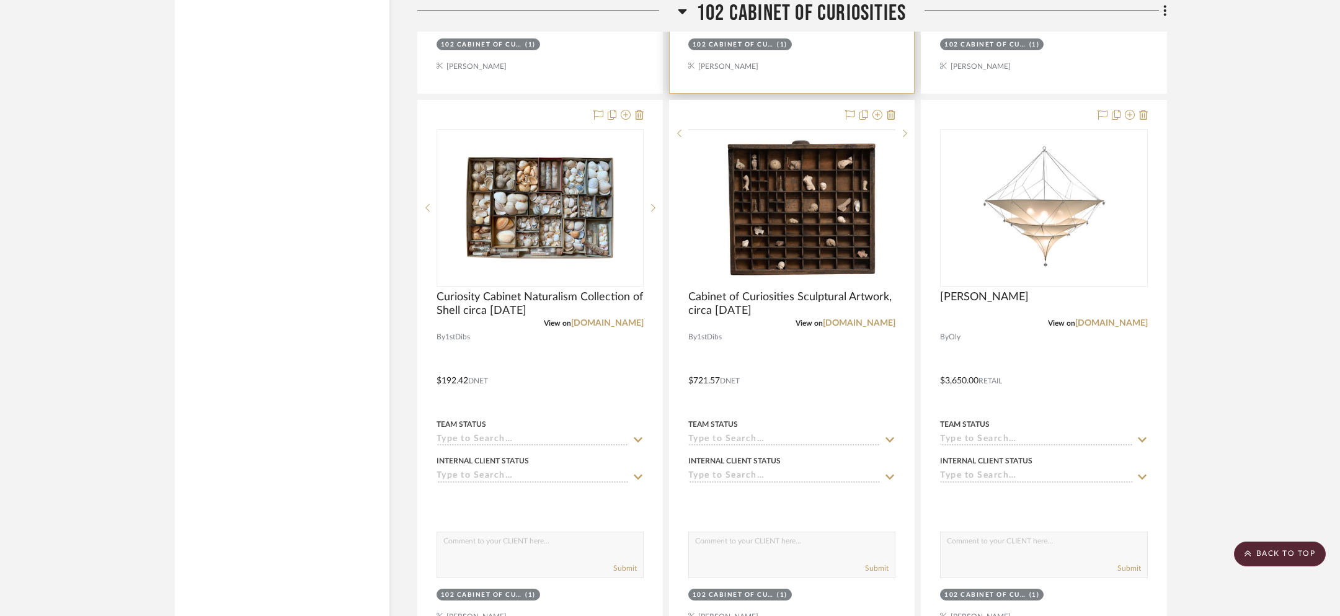
scroll to position [3026, 0]
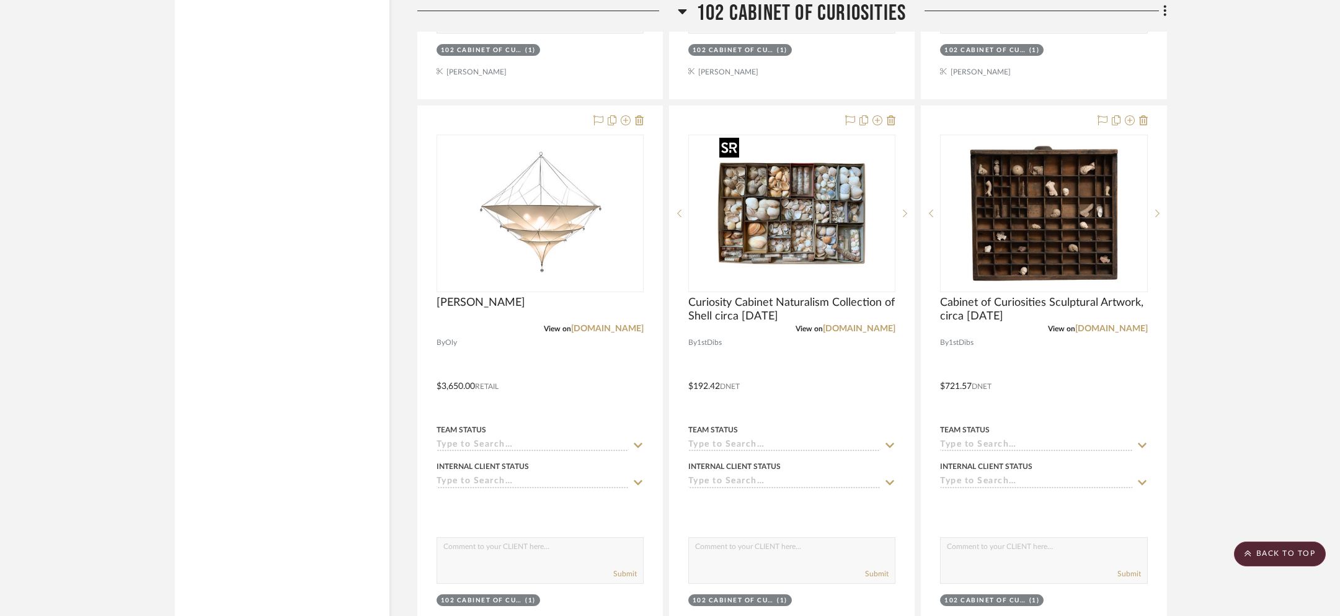
drag, startPoint x: 1064, startPoint y: 257, endPoint x: 744, endPoint y: 241, distance: 320.8
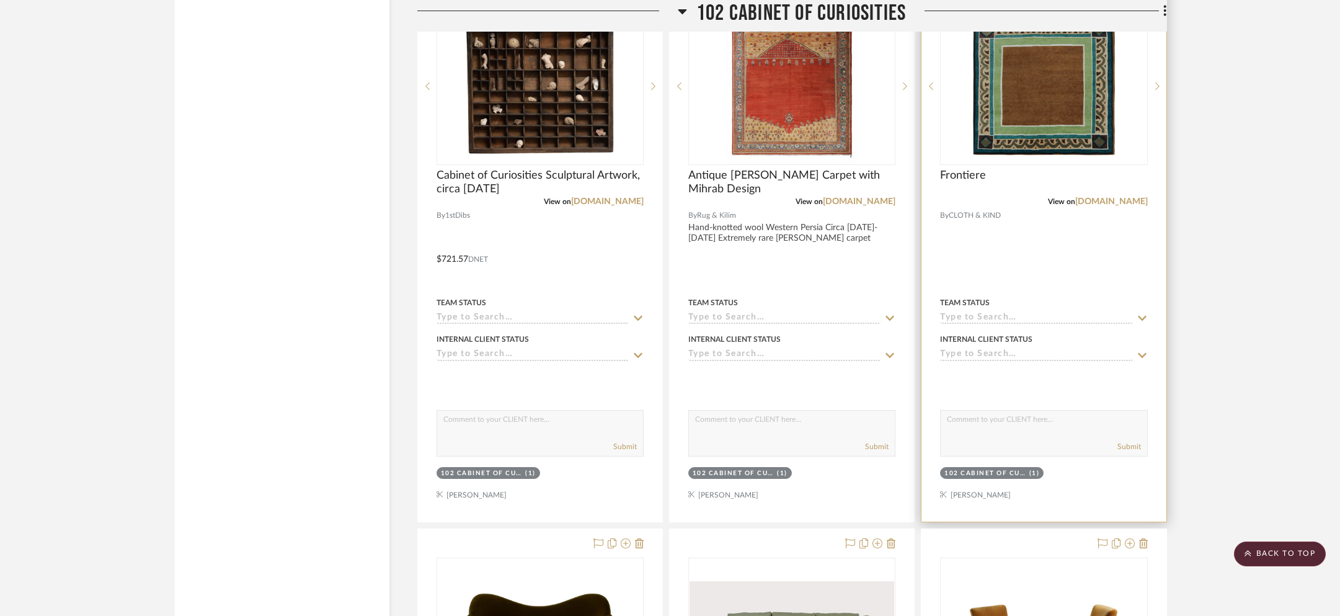
scroll to position [3661, 0]
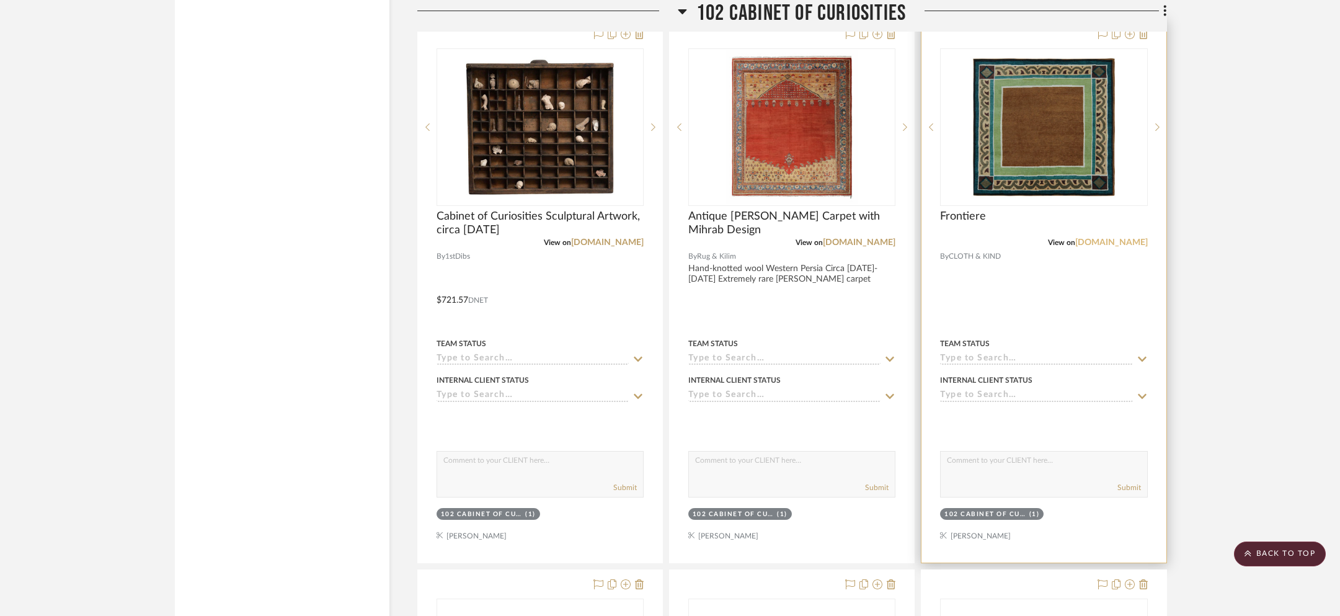
click at [1078, 239] on link "[DOMAIN_NAME]" at bounding box center [1111, 242] width 73 height 9
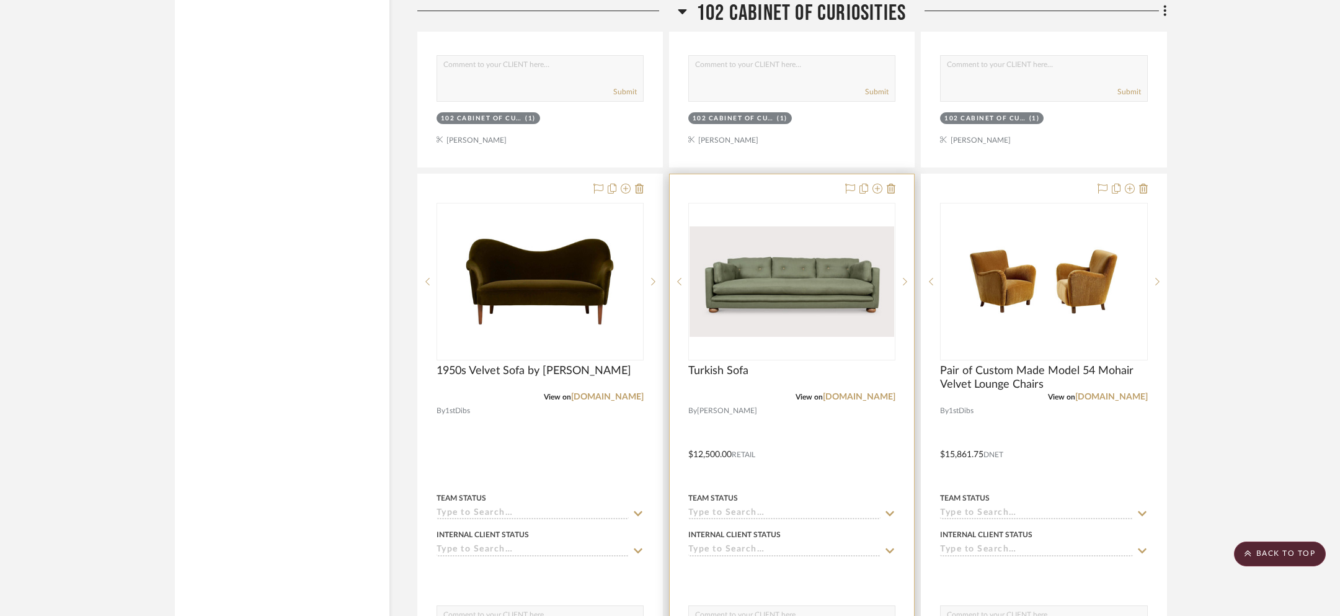
scroll to position [4041, 0]
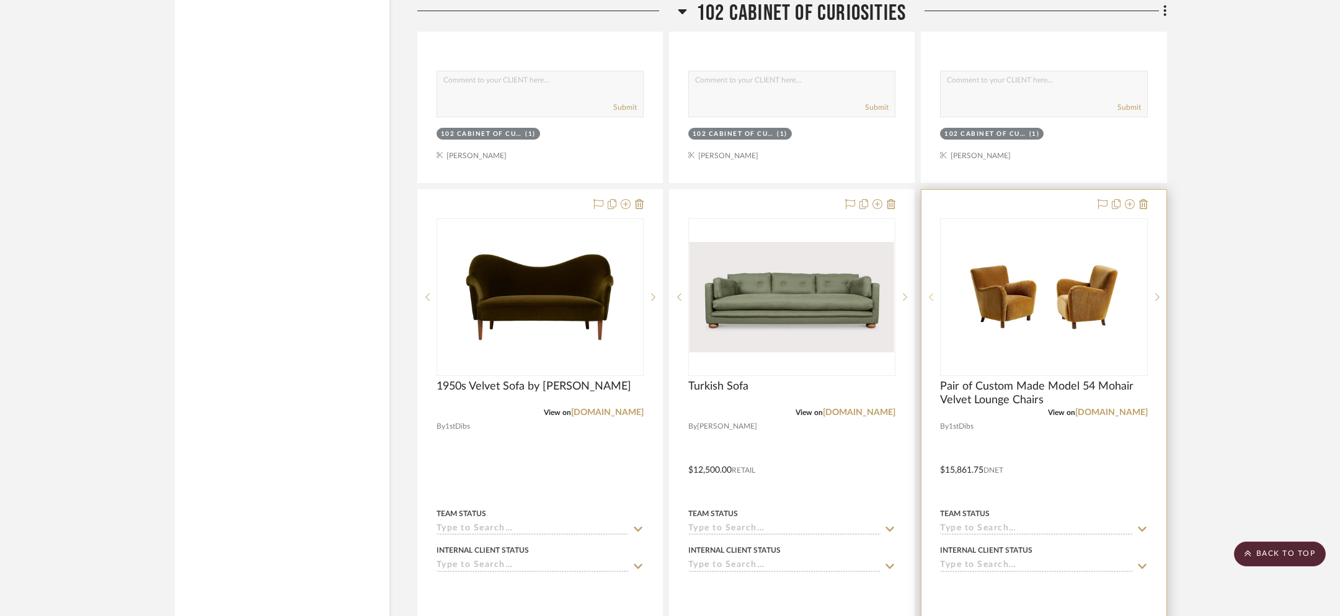
click at [927, 293] on sr-prev-btn at bounding box center [930, 297] width 19 height 9
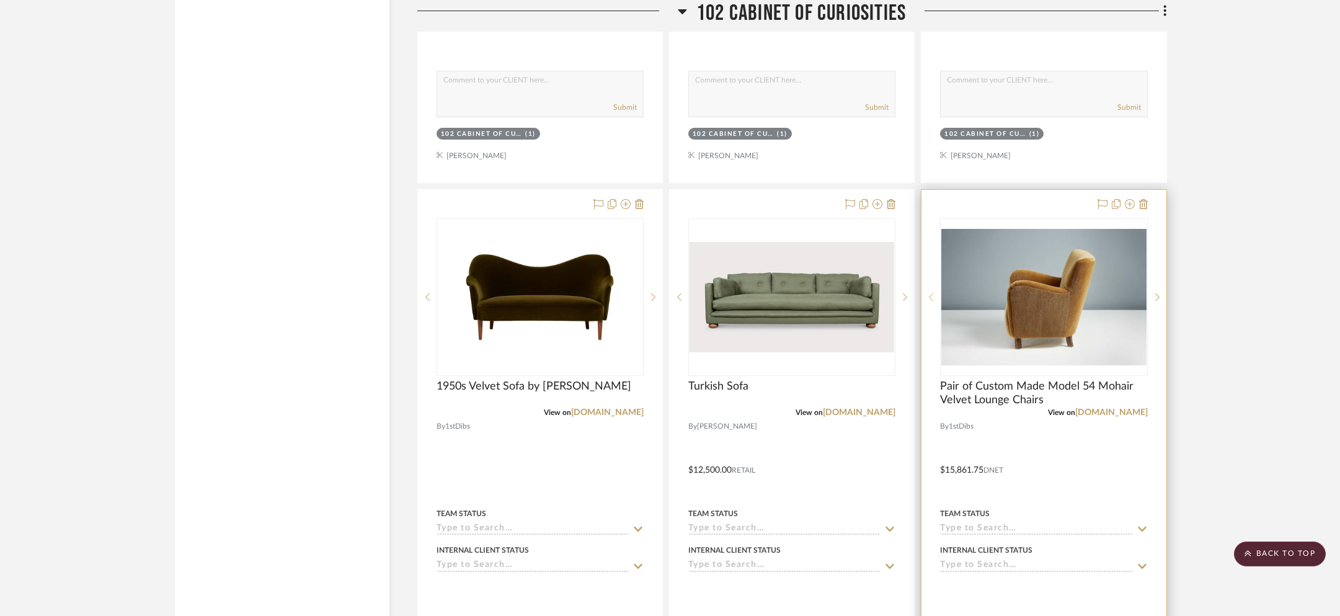
click at [927, 293] on sr-prev-btn at bounding box center [930, 297] width 19 height 9
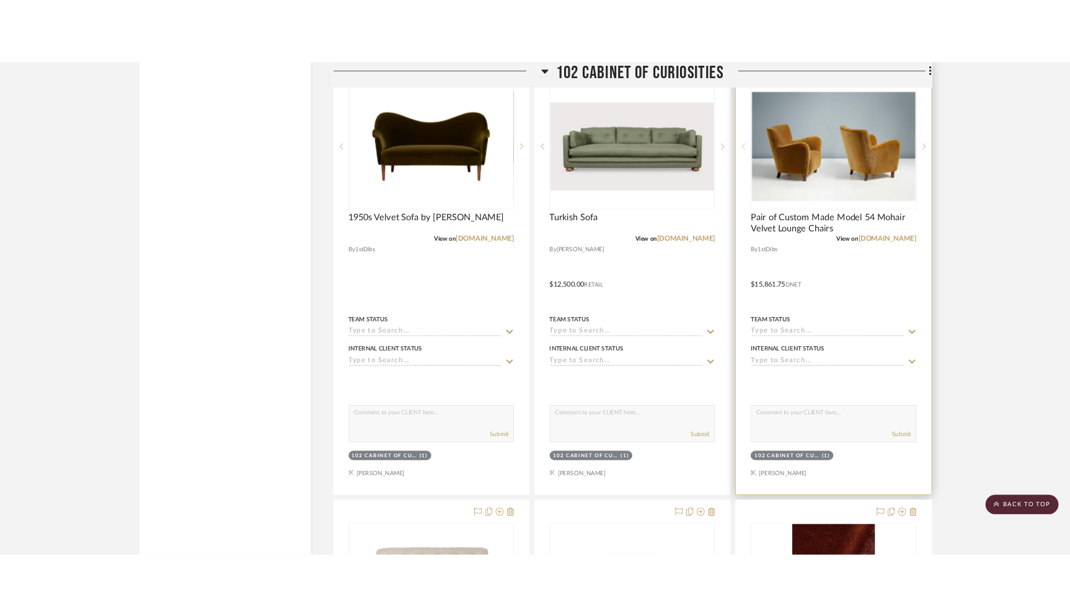
scroll to position [4439, 0]
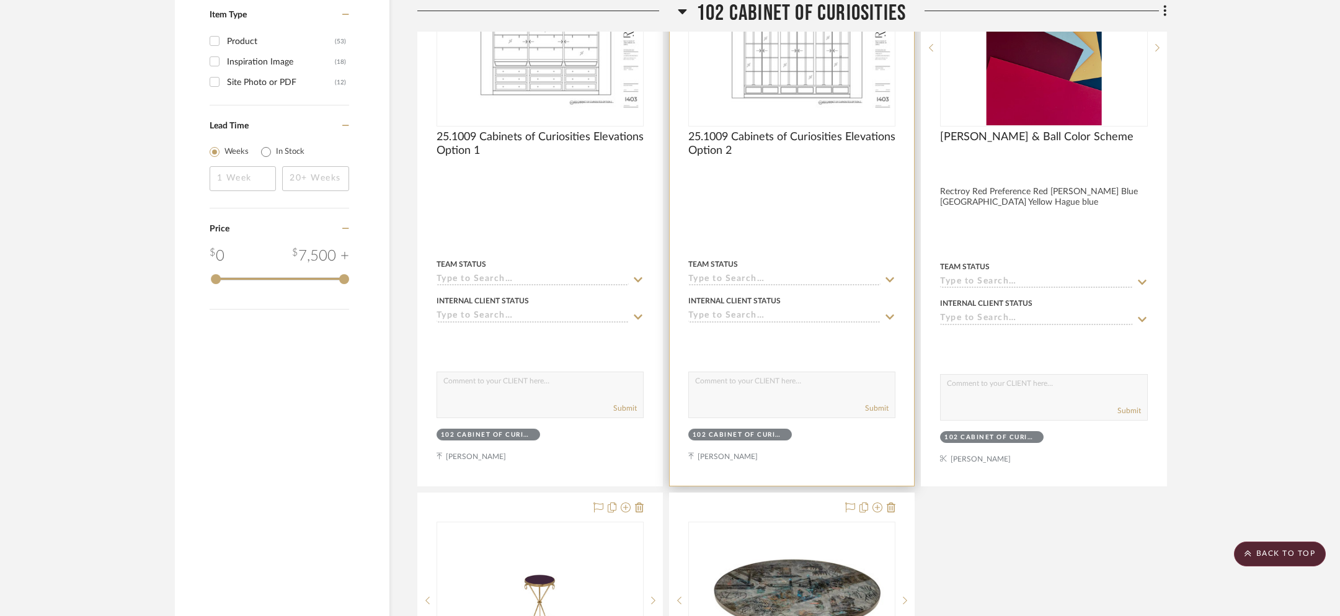
scroll to position [2008, 0]
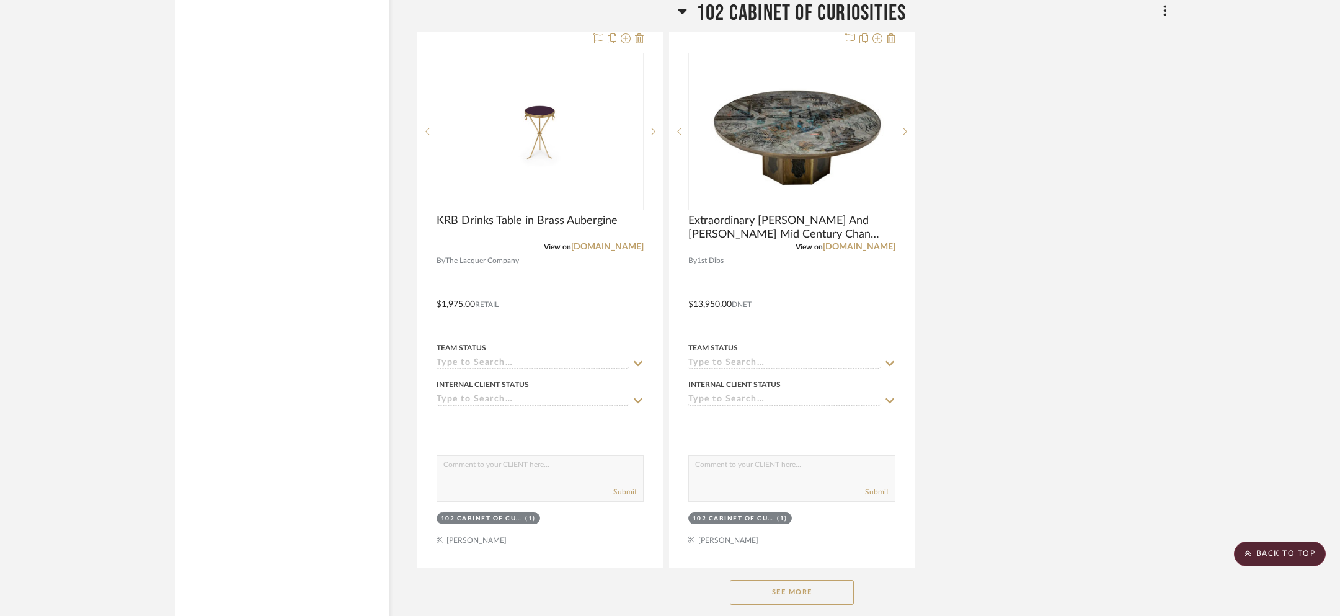
click at [770, 583] on button "See More" at bounding box center [792, 592] width 124 height 25
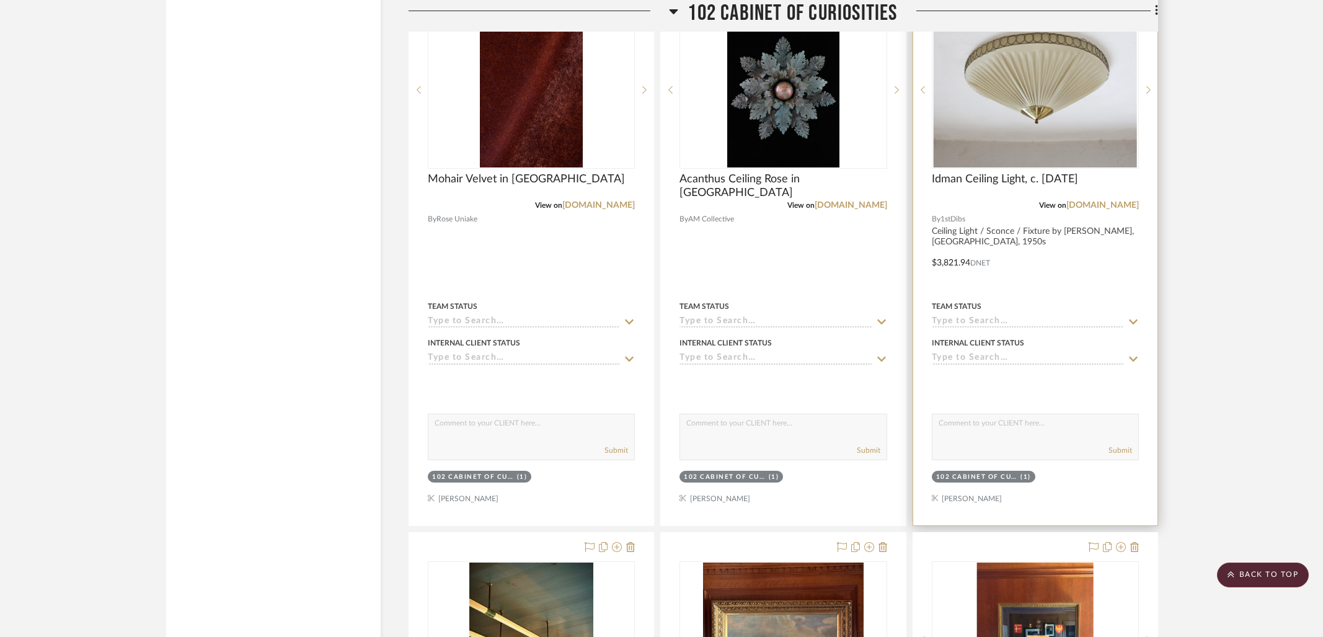
scroll to position [5179, 0]
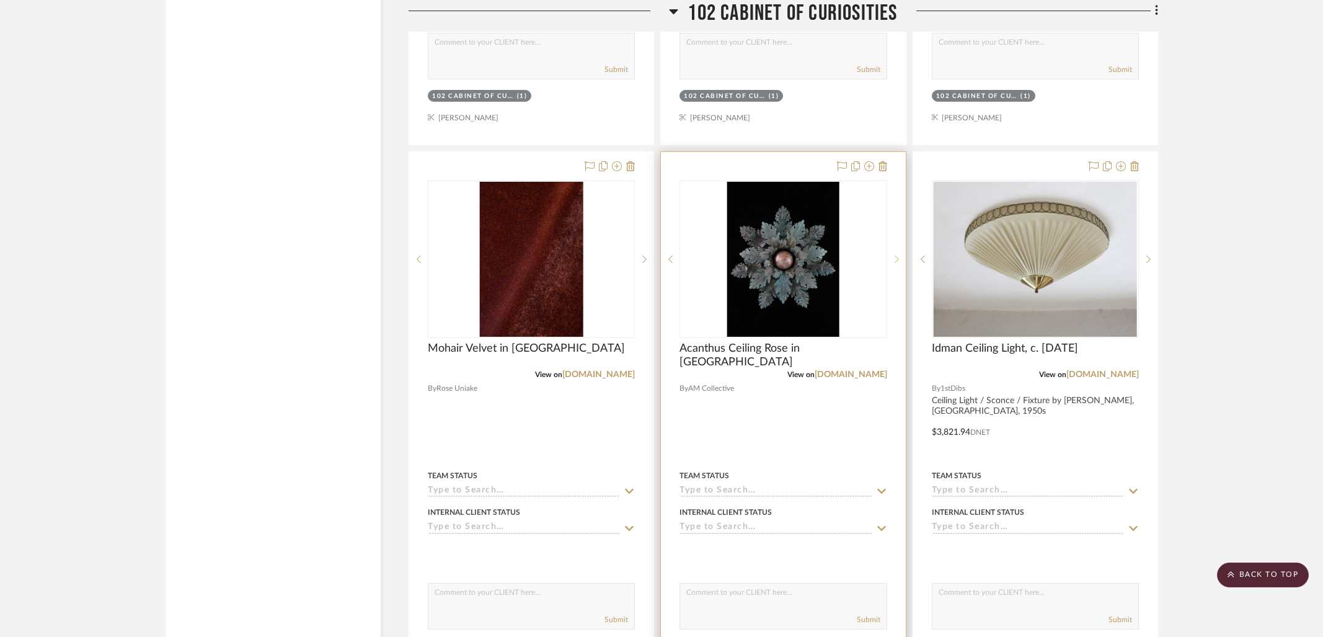
click at [898, 255] on sr-next-btn at bounding box center [896, 259] width 19 height 9
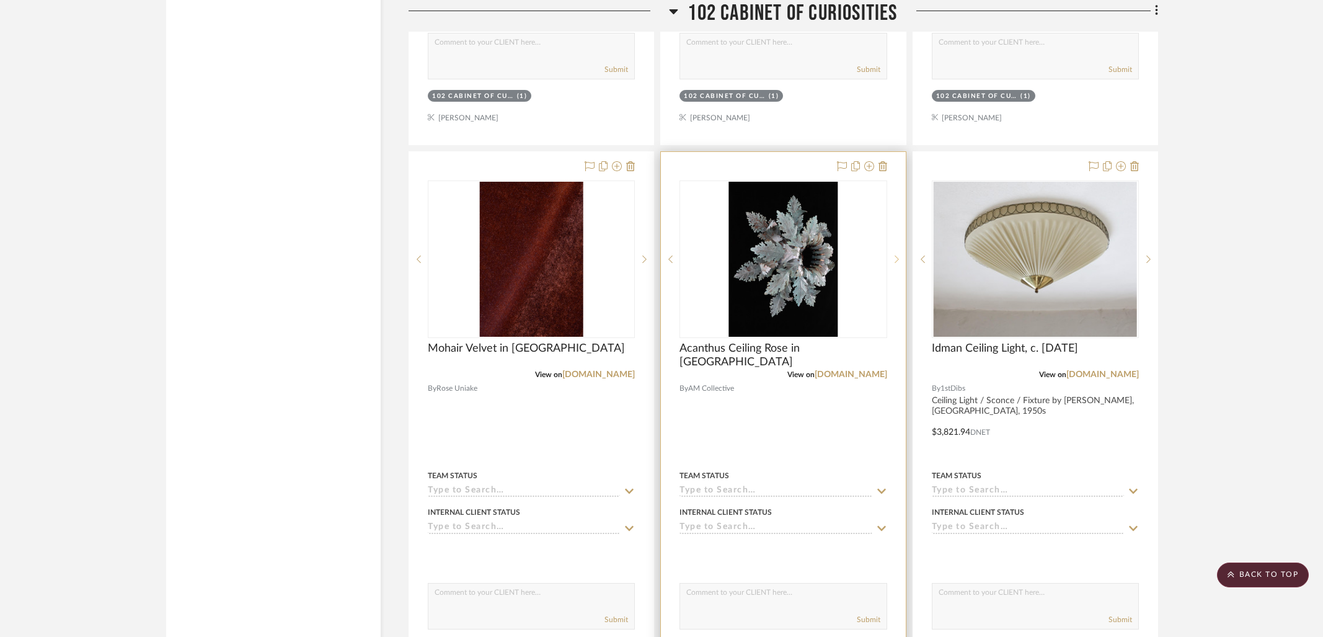
click at [898, 255] on sr-next-btn at bounding box center [896, 259] width 19 height 9
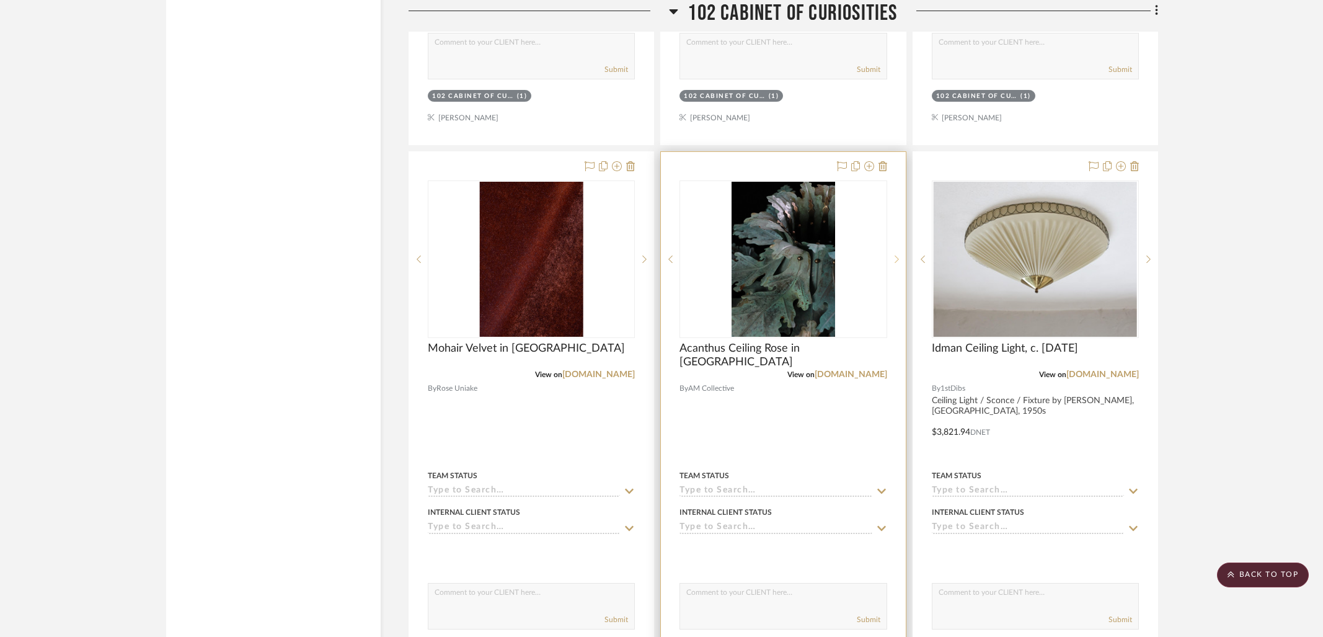
click at [898, 255] on sr-next-btn at bounding box center [896, 259] width 19 height 9
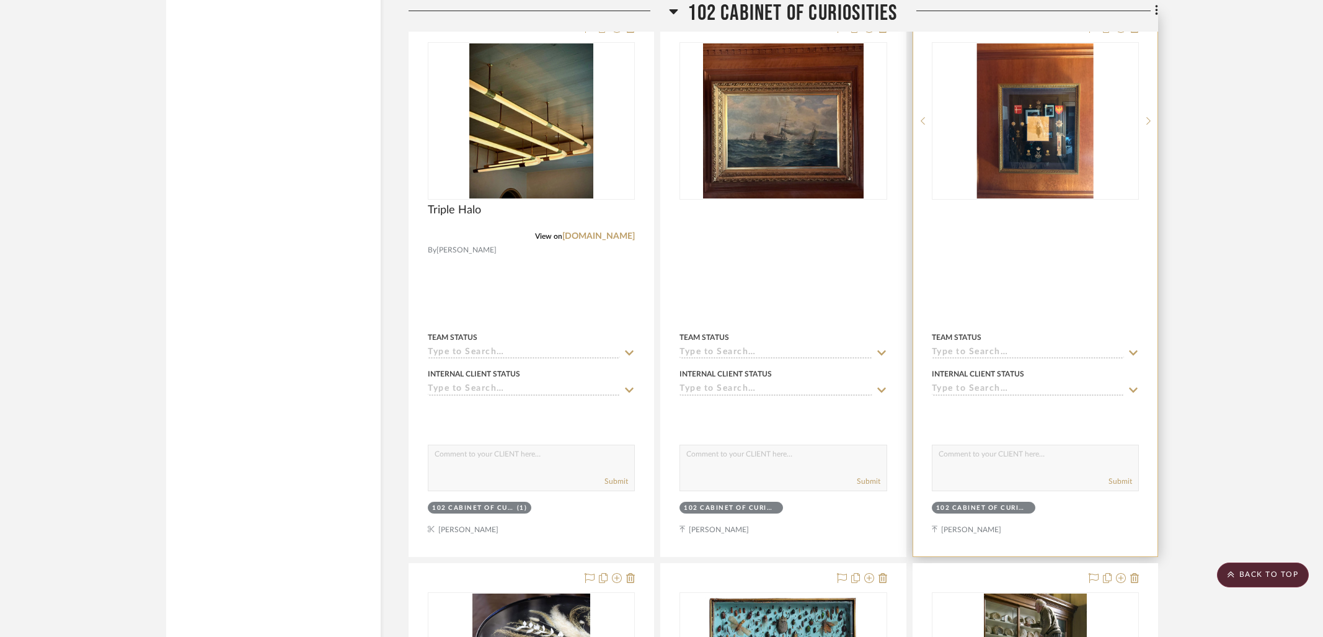
scroll to position [5868, 0]
click at [1078, 116] on icon at bounding box center [1148, 120] width 4 height 9
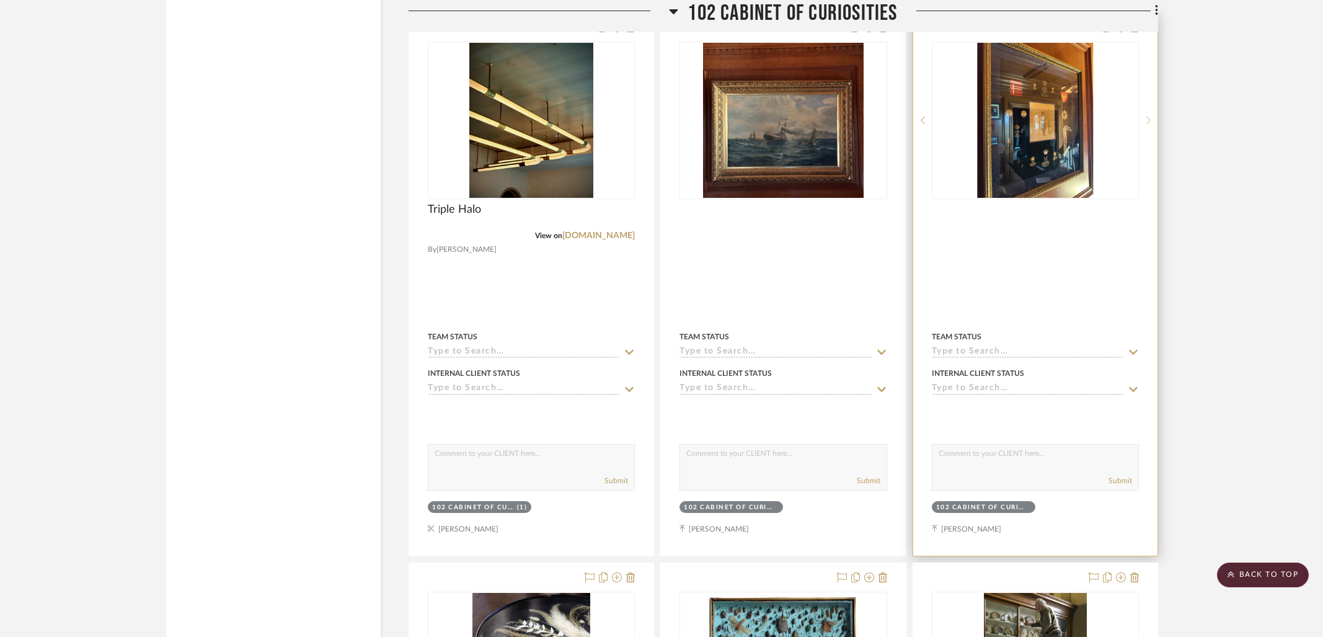
click at [1078, 116] on icon at bounding box center [1148, 120] width 4 height 9
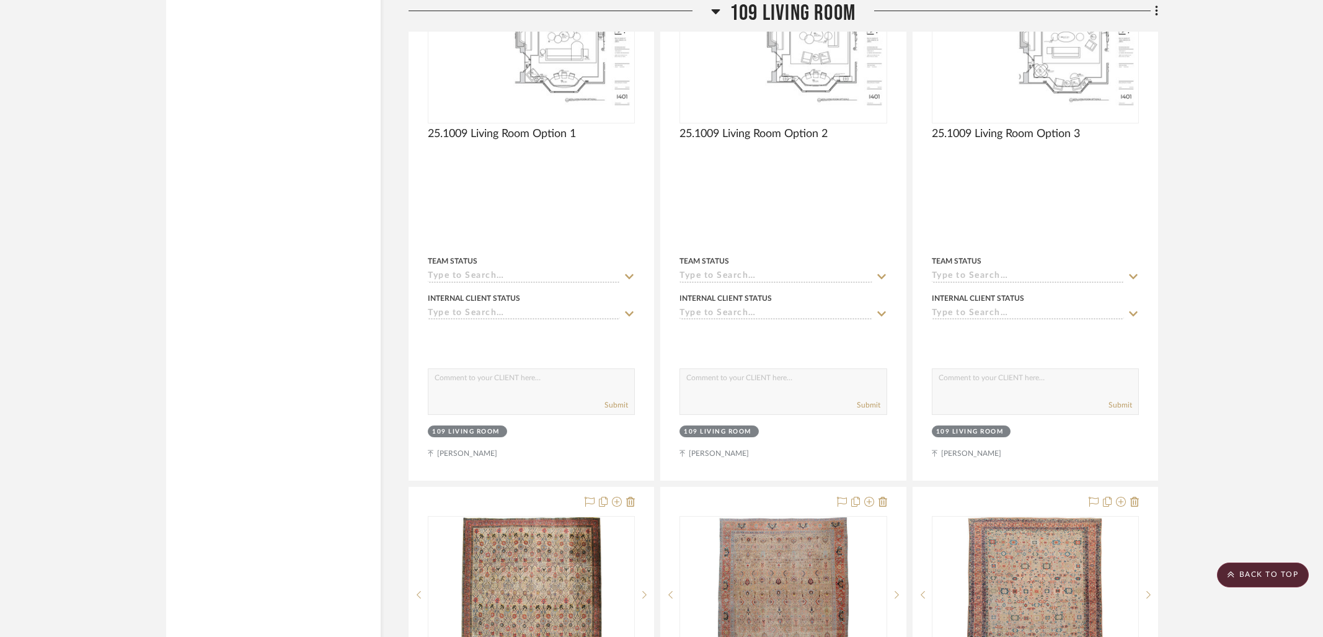
scroll to position [12547, 0]
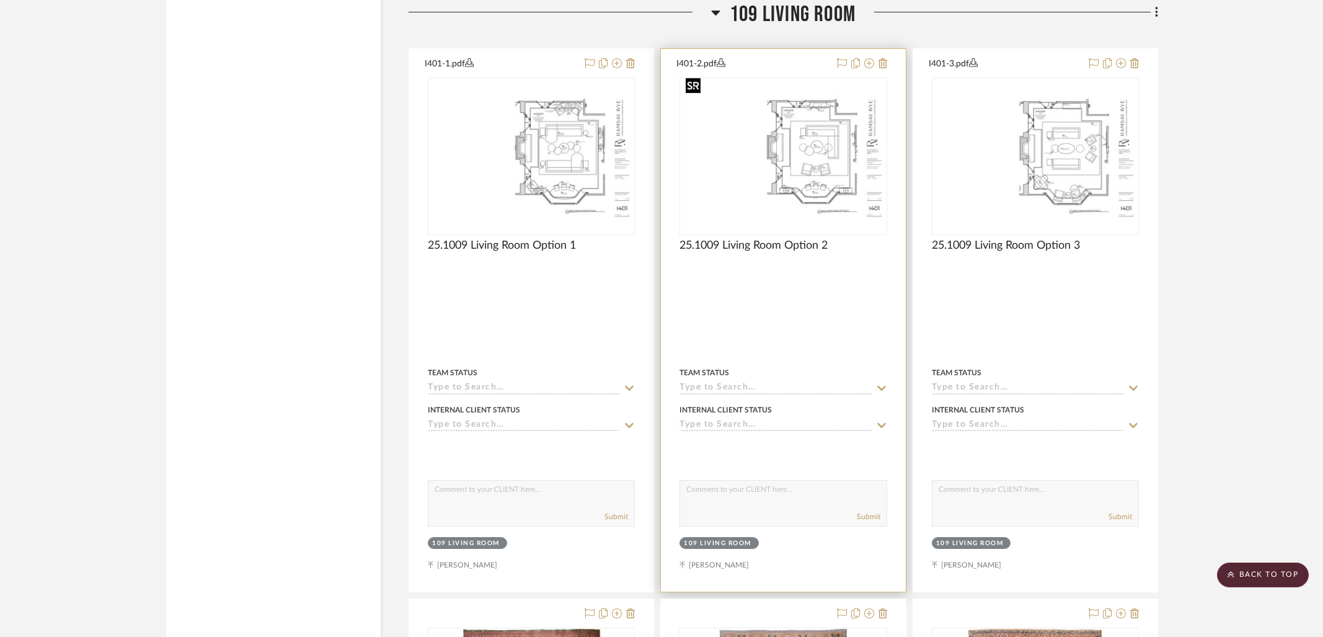
click at [0, 0] on img at bounding box center [0, 0] width 0 height 0
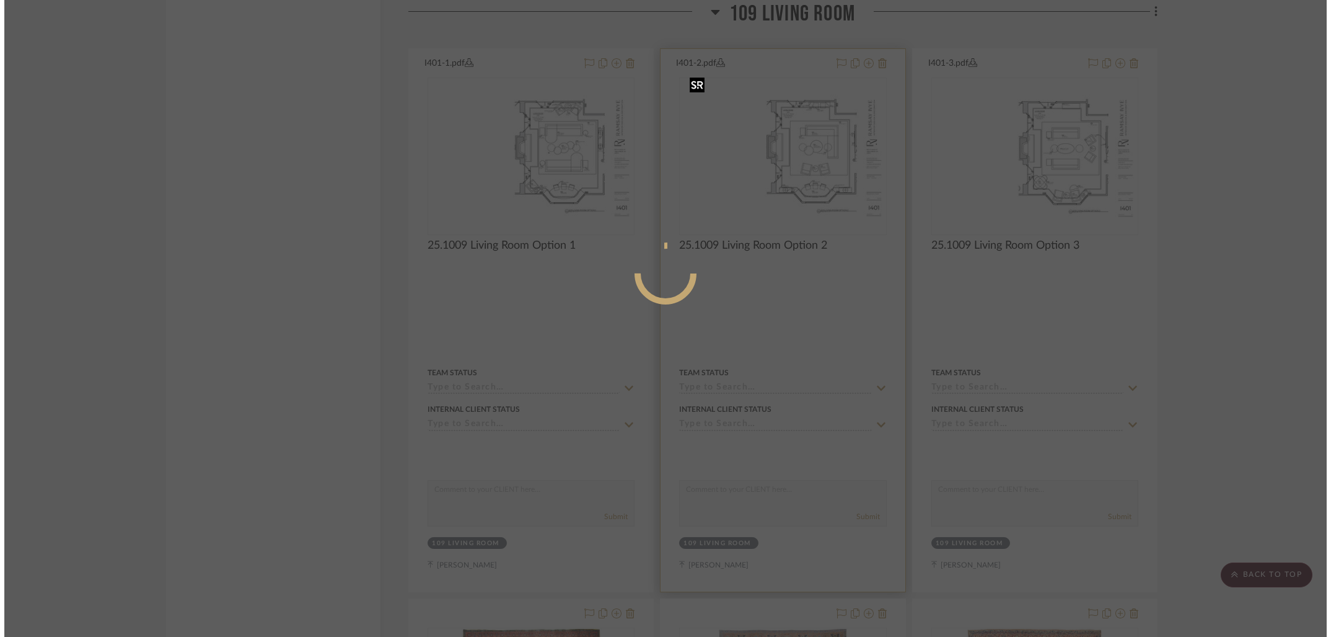
scroll to position [0, 0]
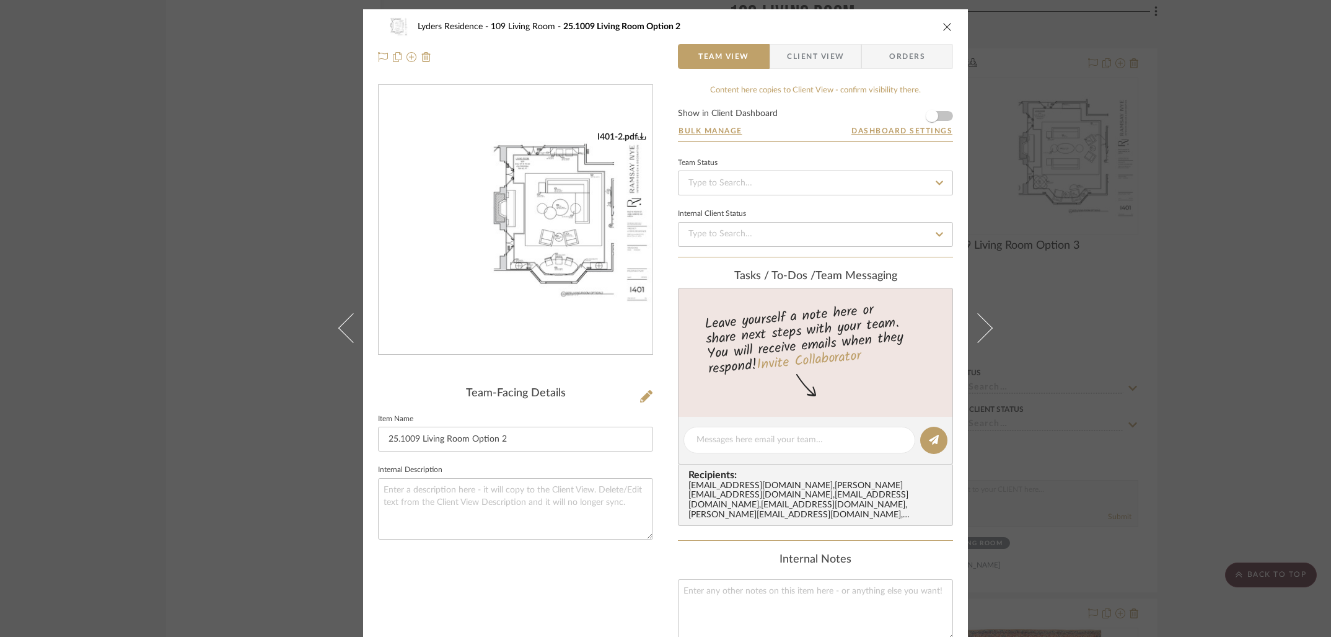
click at [561, 203] on img "0" at bounding box center [516, 219] width 274 height 177
click at [1078, 226] on div "Lyders Residence 109 Living Room 25.1009 Living Room Option 2 Team View Client …" at bounding box center [665, 318] width 1331 height 637
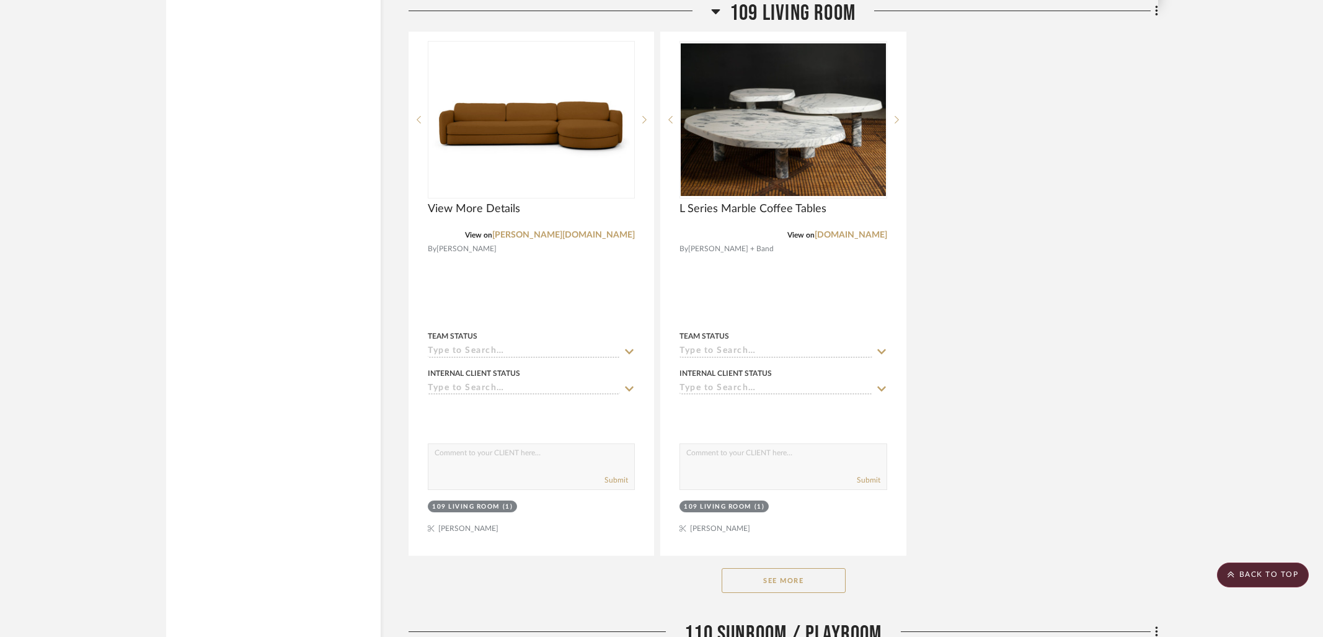
scroll to position [13725, 0]
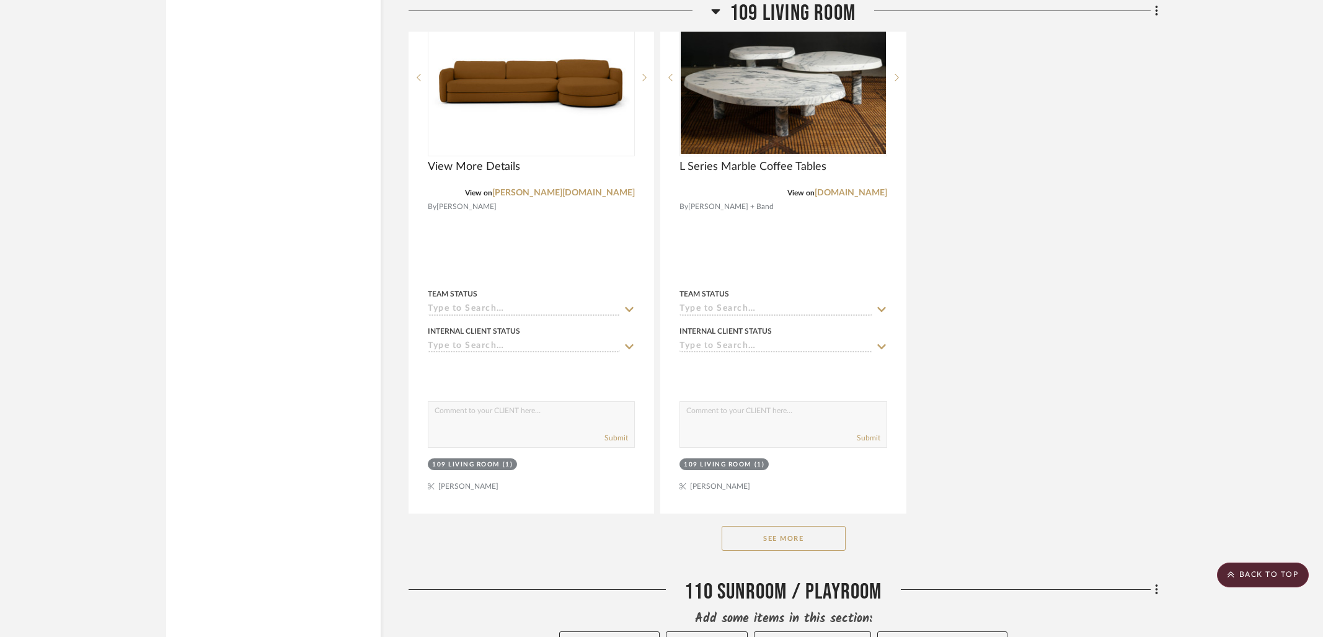
click at [779, 526] on button "See More" at bounding box center [784, 538] width 124 height 25
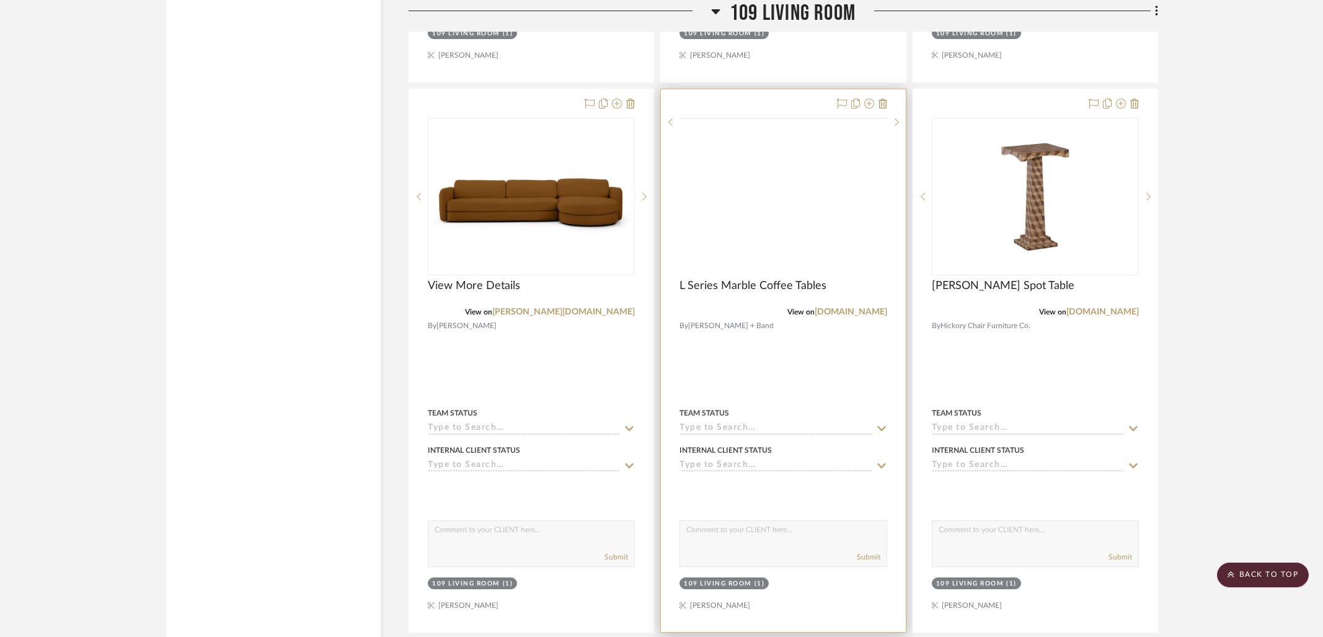
scroll to position [13503, 0]
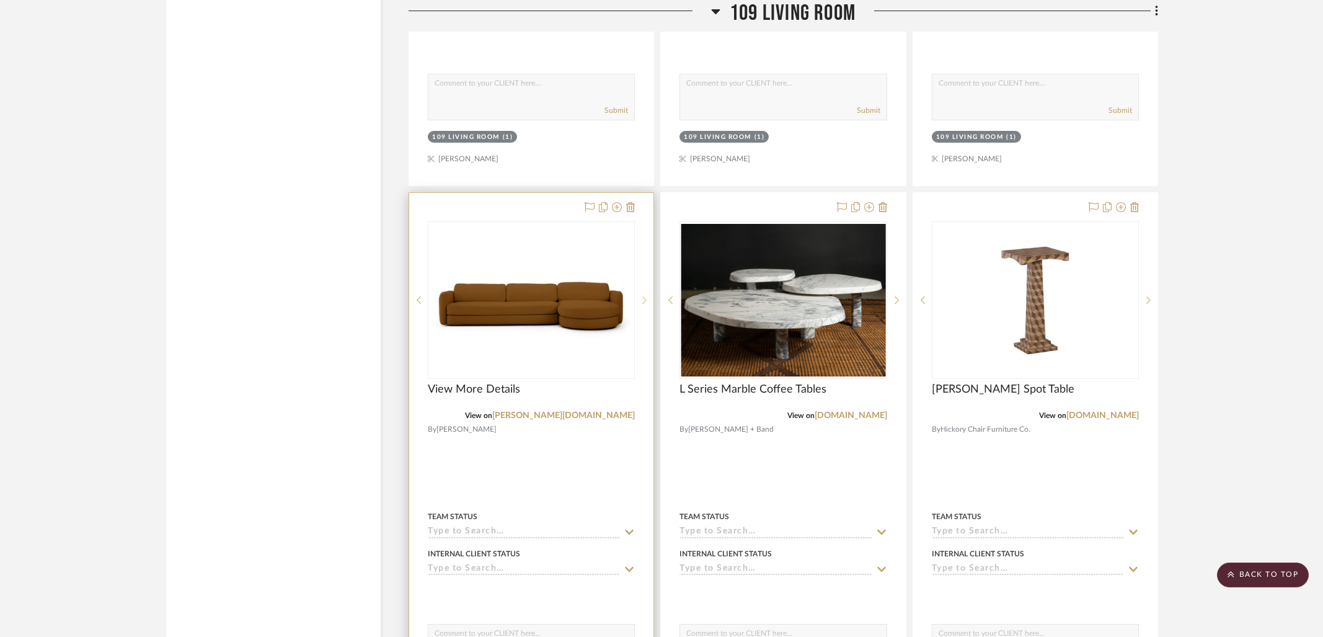
click at [642, 296] on icon at bounding box center [644, 300] width 4 height 9
click at [598, 411] on link "[PERSON_NAME][DOMAIN_NAME]" at bounding box center [563, 415] width 143 height 9
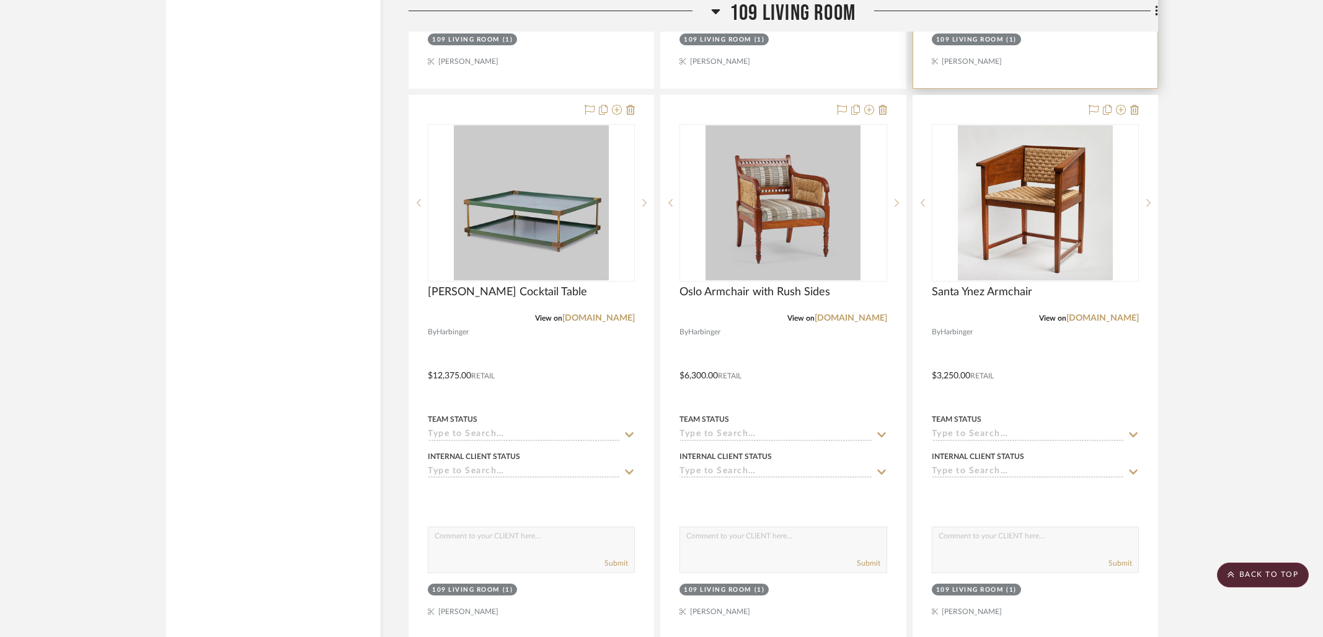
scroll to position [15252, 0]
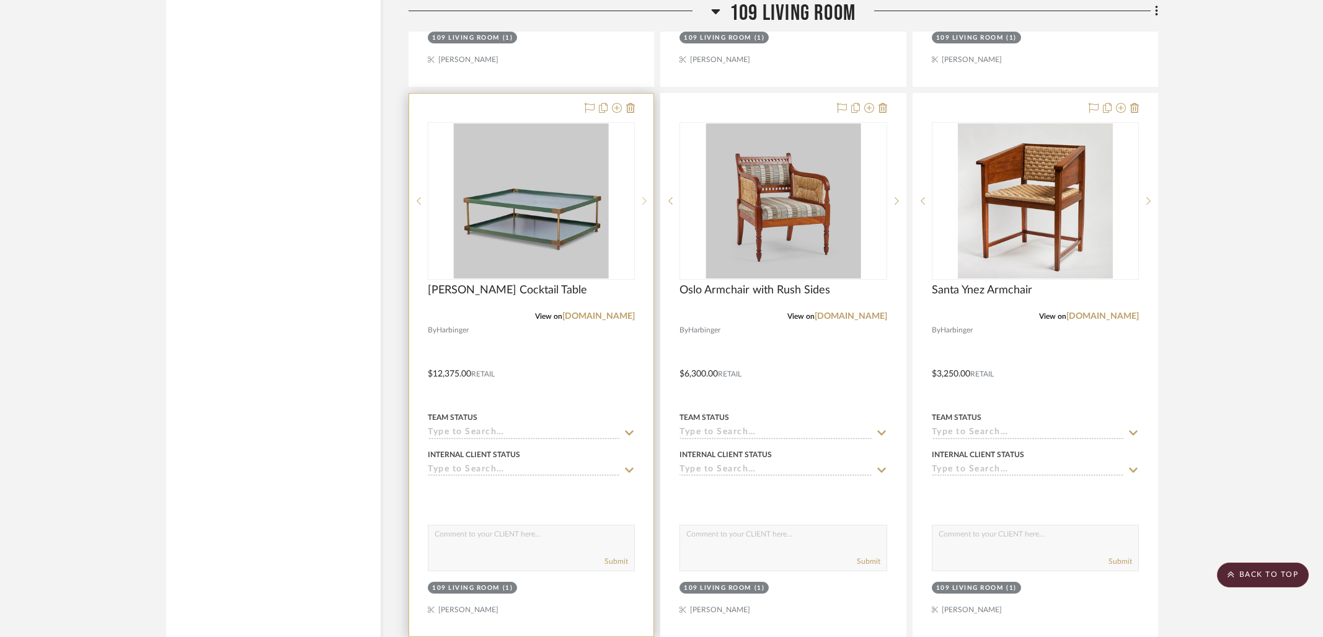
click at [645, 197] on icon at bounding box center [645, 200] width 4 height 7
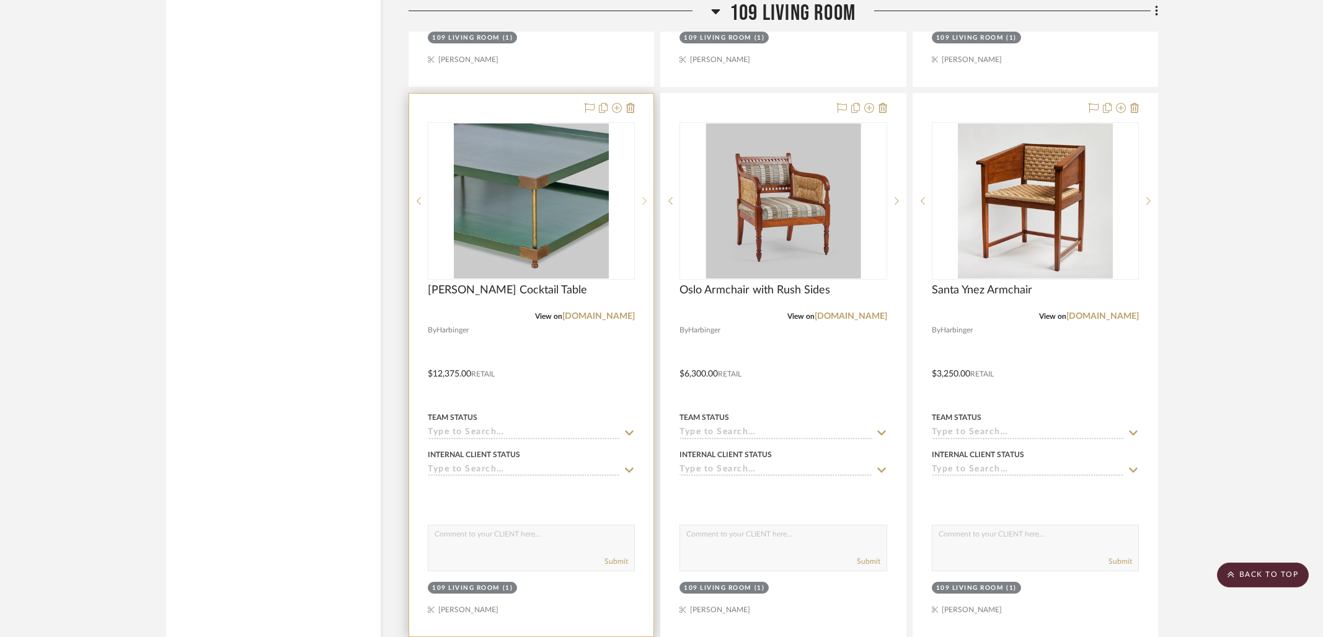
click at [645, 197] on icon at bounding box center [645, 200] width 4 height 7
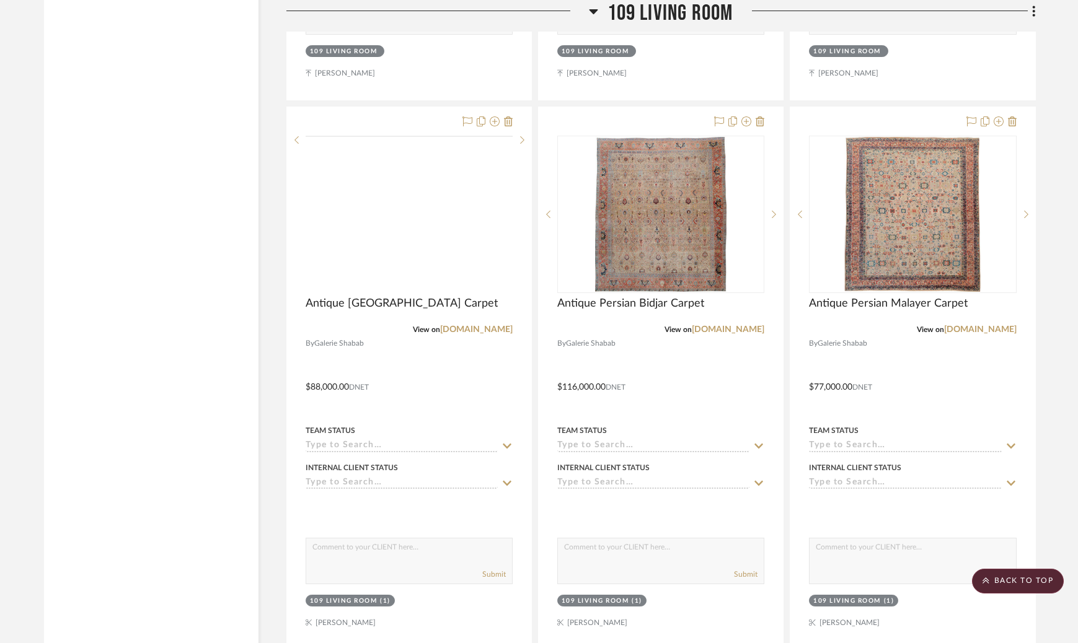
scroll to position [13125, 0]
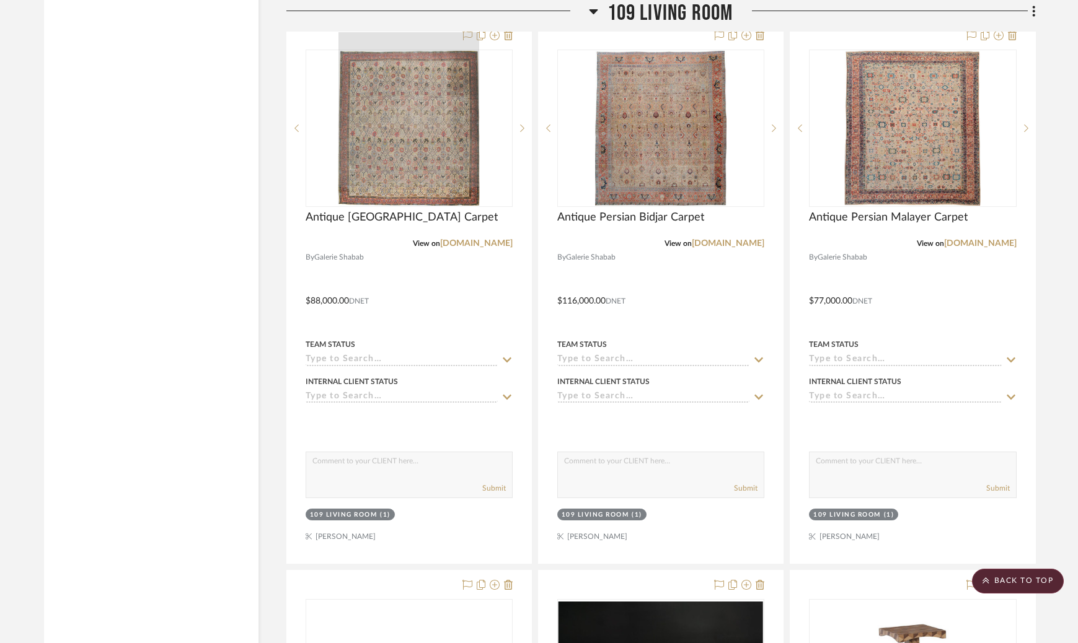
drag, startPoint x: 426, startPoint y: 78, endPoint x: 436, endPoint y: 78, distance: 9.9
click at [426, 78] on div at bounding box center [408, 109] width 141 height 155
click at [407, 126] on div at bounding box center [408, 109] width 141 height 155
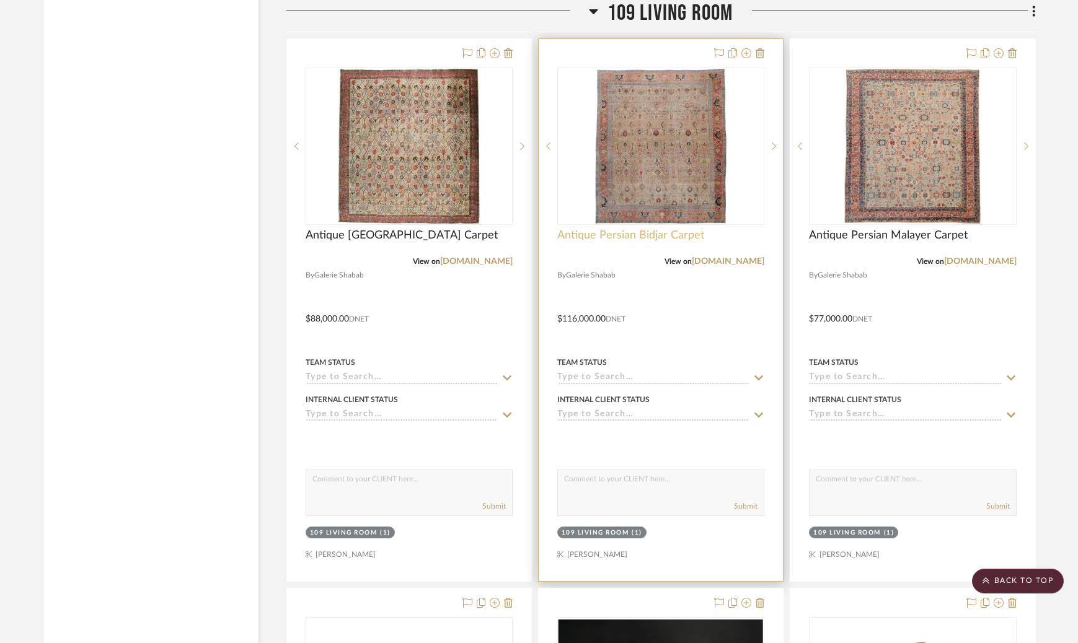
scroll to position [13049, 0]
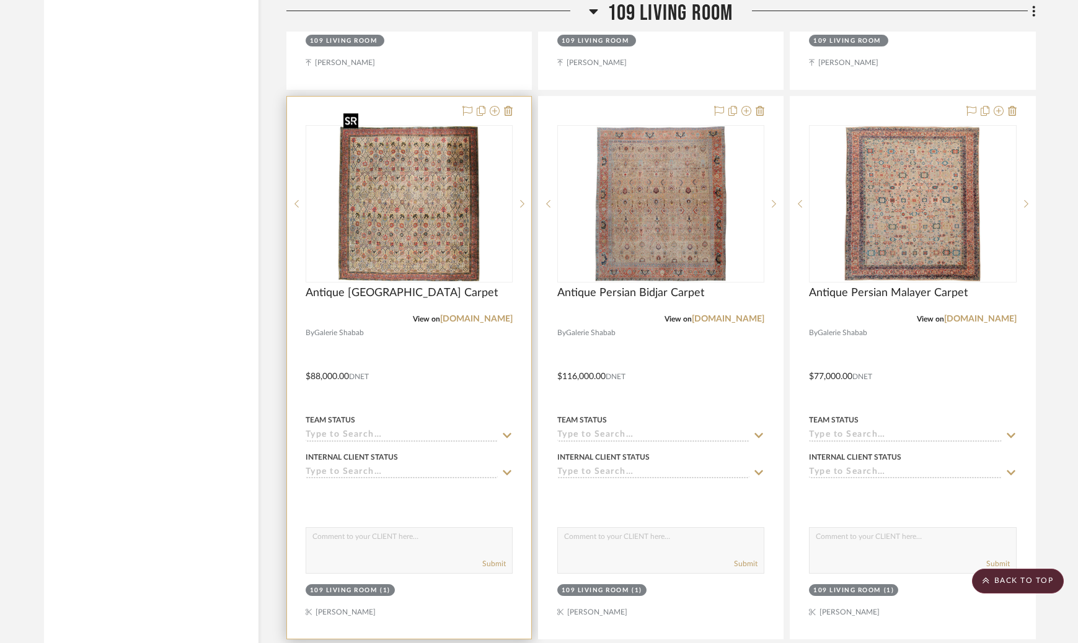
click at [469, 190] on img "0" at bounding box center [408, 203] width 141 height 155
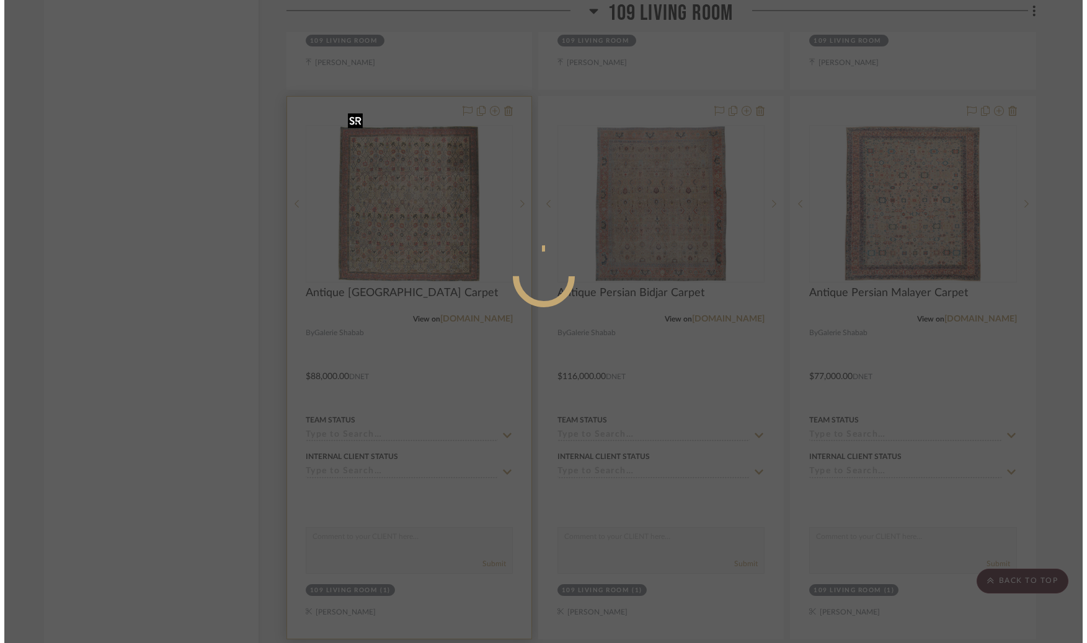
scroll to position [0, 0]
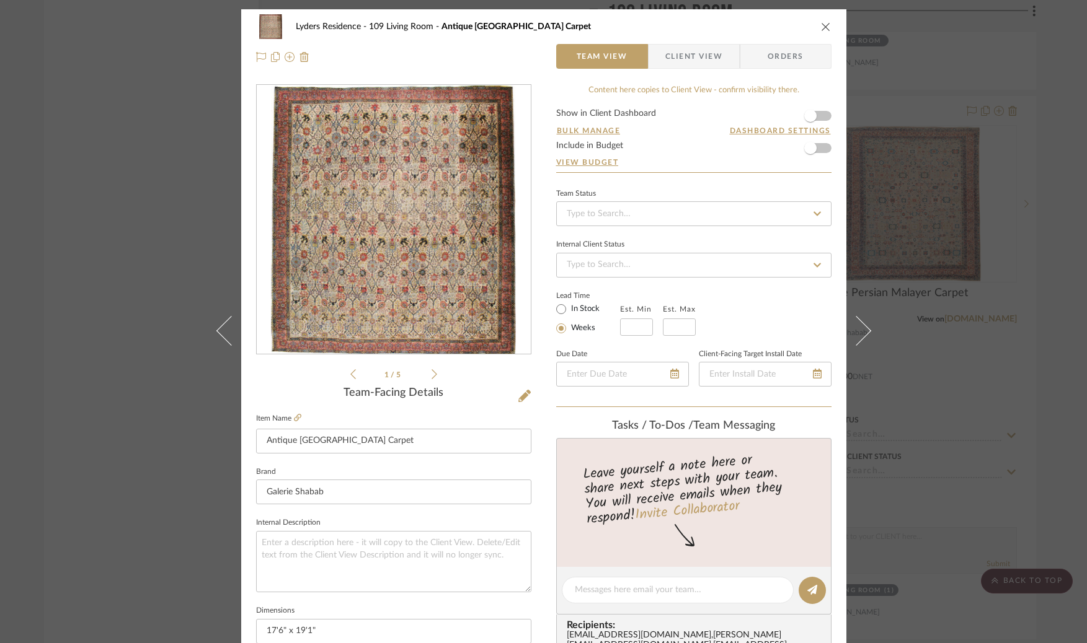
click at [421, 231] on img "0" at bounding box center [393, 220] width 244 height 269
click at [143, 223] on div "Lyders Residence 109 Living Room Antique Indian Lahore Carpet Team View Client …" at bounding box center [543, 321] width 1087 height 643
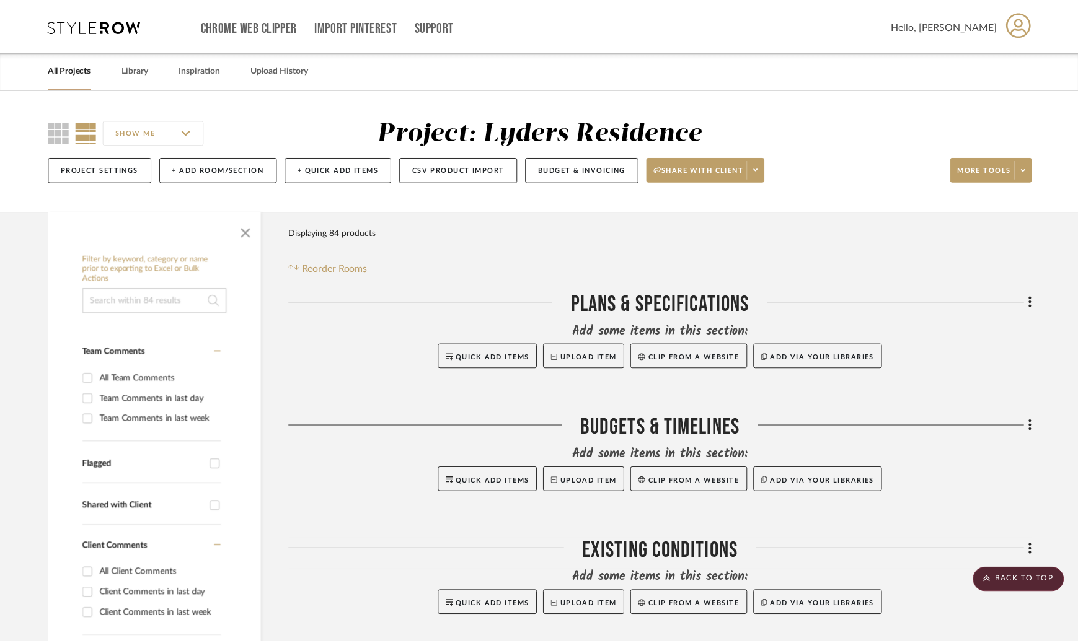
scroll to position [13049, 0]
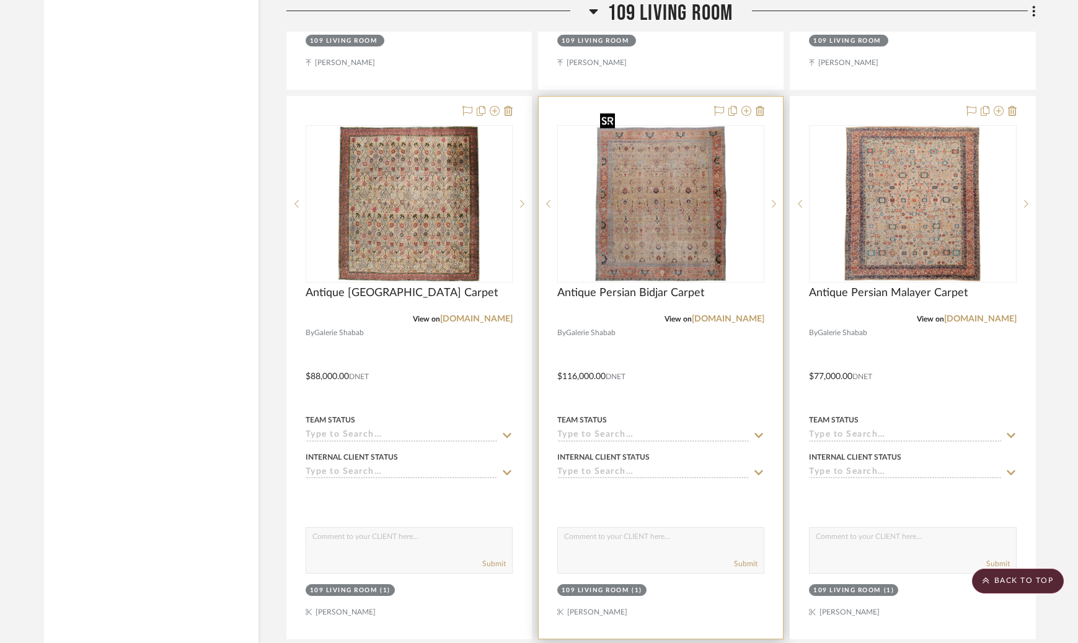
click at [663, 168] on img "0" at bounding box center [660, 203] width 131 height 155
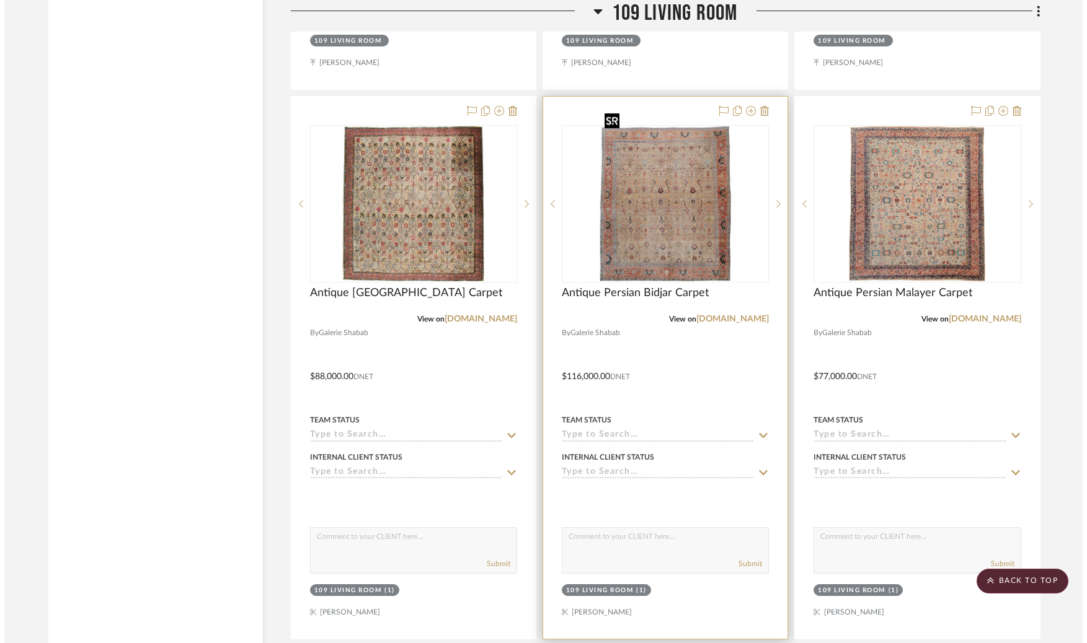
scroll to position [0, 0]
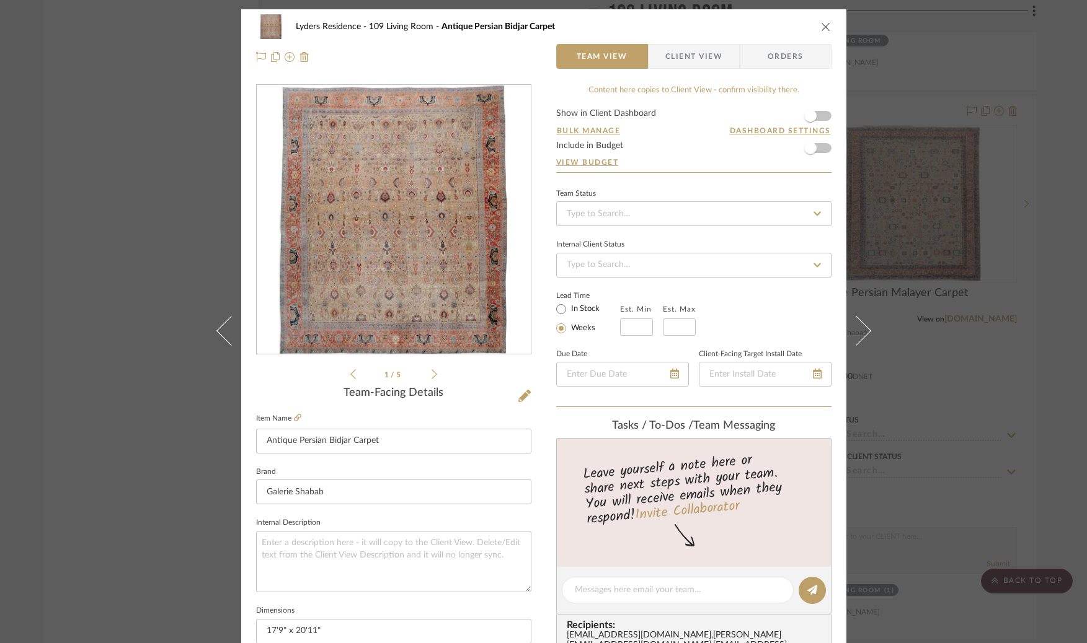
click at [385, 204] on img "0" at bounding box center [393, 220] width 227 height 269
click at [934, 170] on div "Lyders Residence 109 Living Room Antique Persian Bidjar Carpet Team View Client…" at bounding box center [543, 321] width 1087 height 643
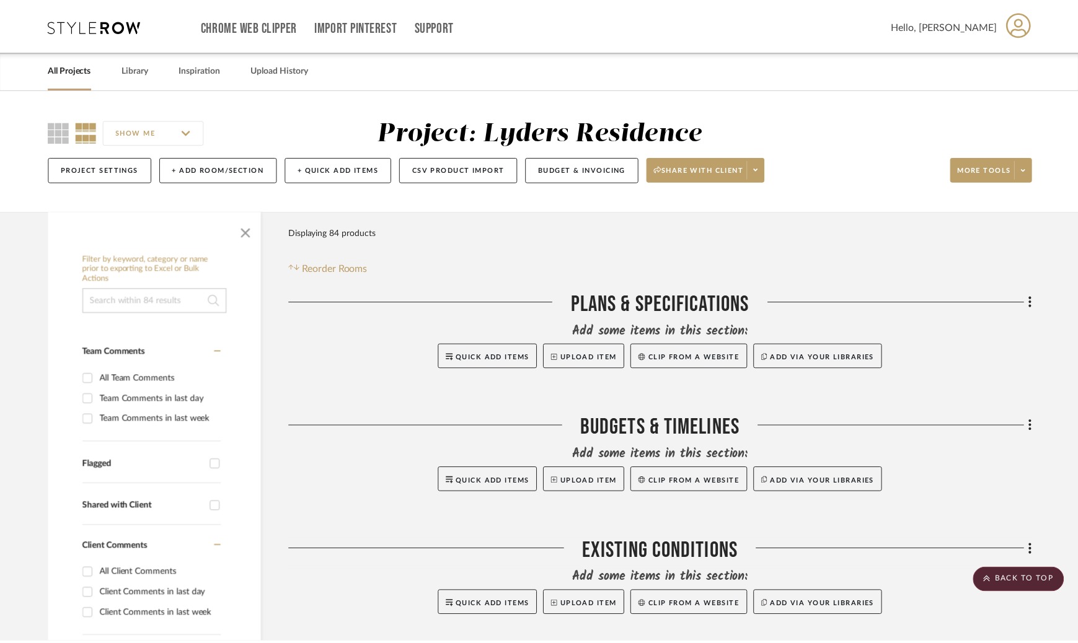
scroll to position [13049, 0]
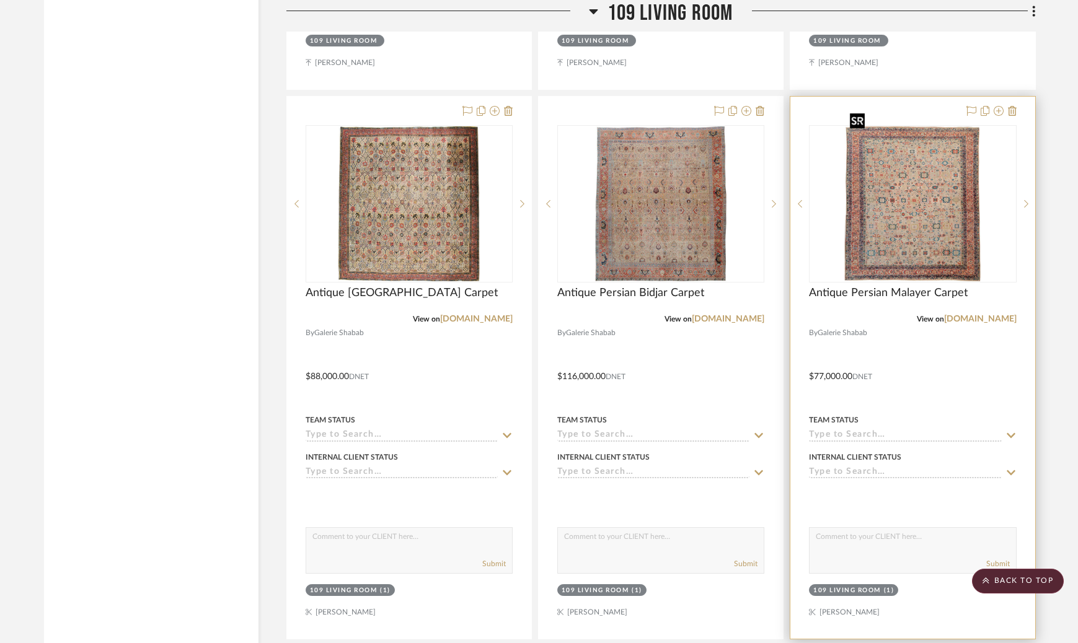
click at [958, 170] on img "0" at bounding box center [913, 203] width 136 height 155
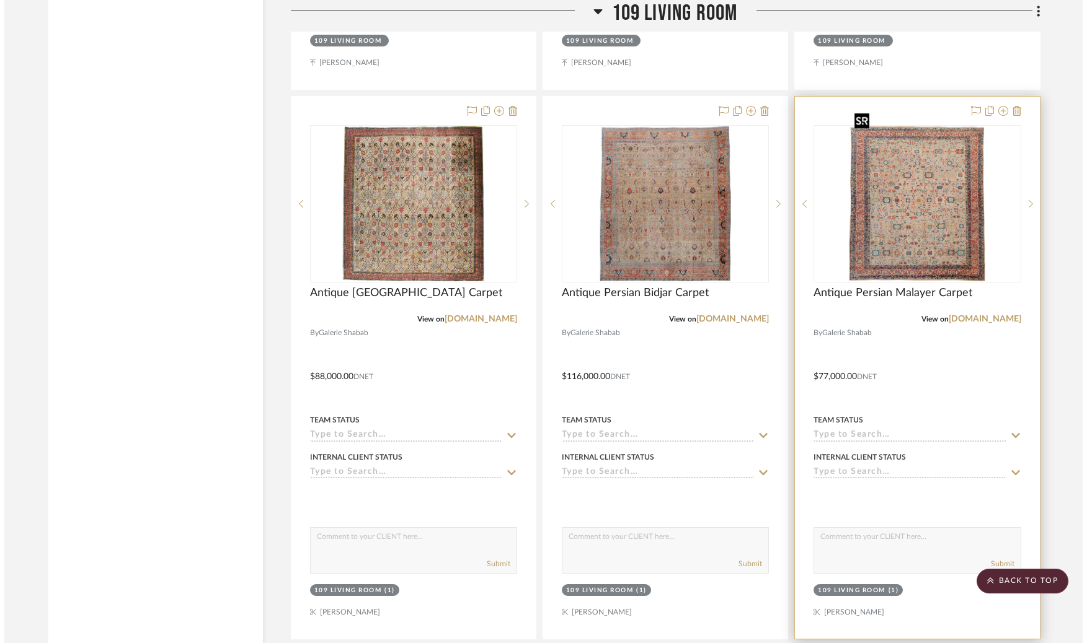
scroll to position [0, 0]
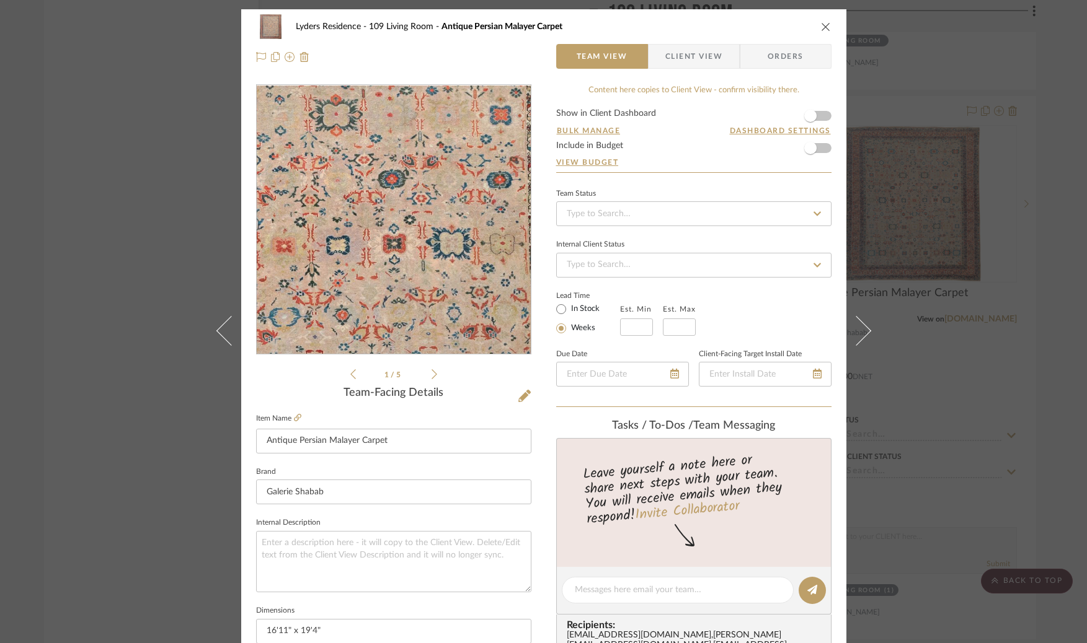
click at [428, 205] on img "0" at bounding box center [393, 220] width 236 height 269
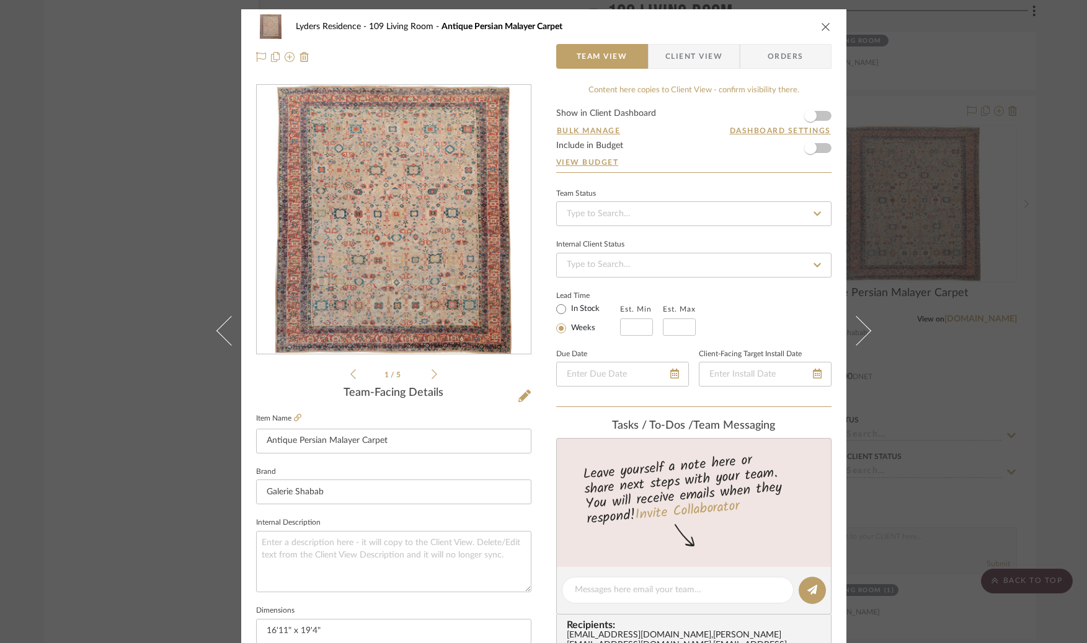
click at [969, 102] on div "Lyders Residence 109 Living Room Antique Persian Malayer Carpet Team View Clien…" at bounding box center [543, 321] width 1087 height 643
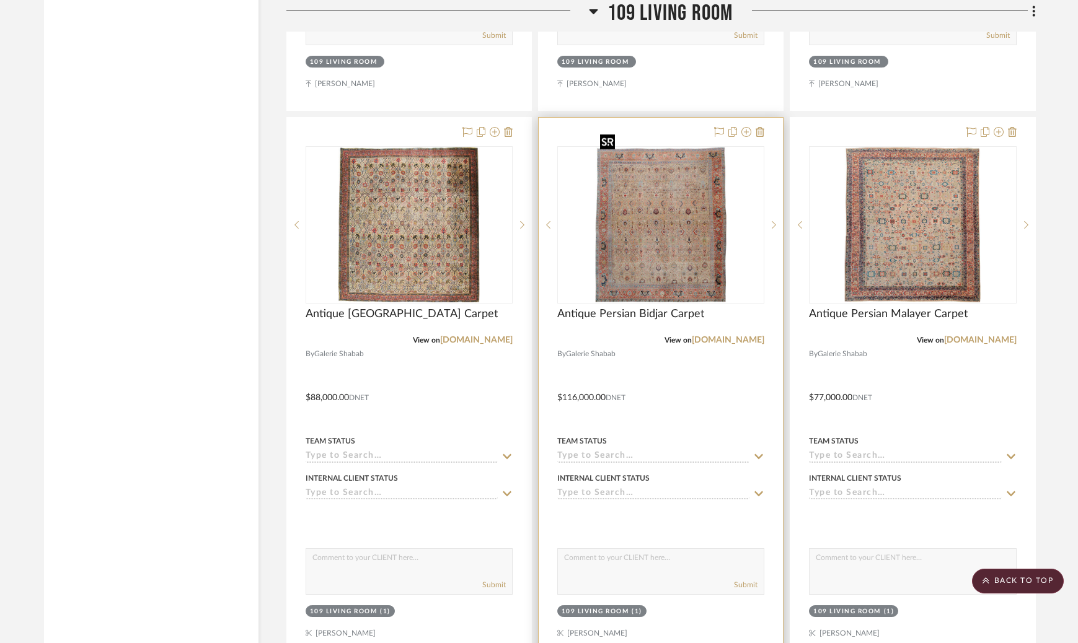
scroll to position [13006, 0]
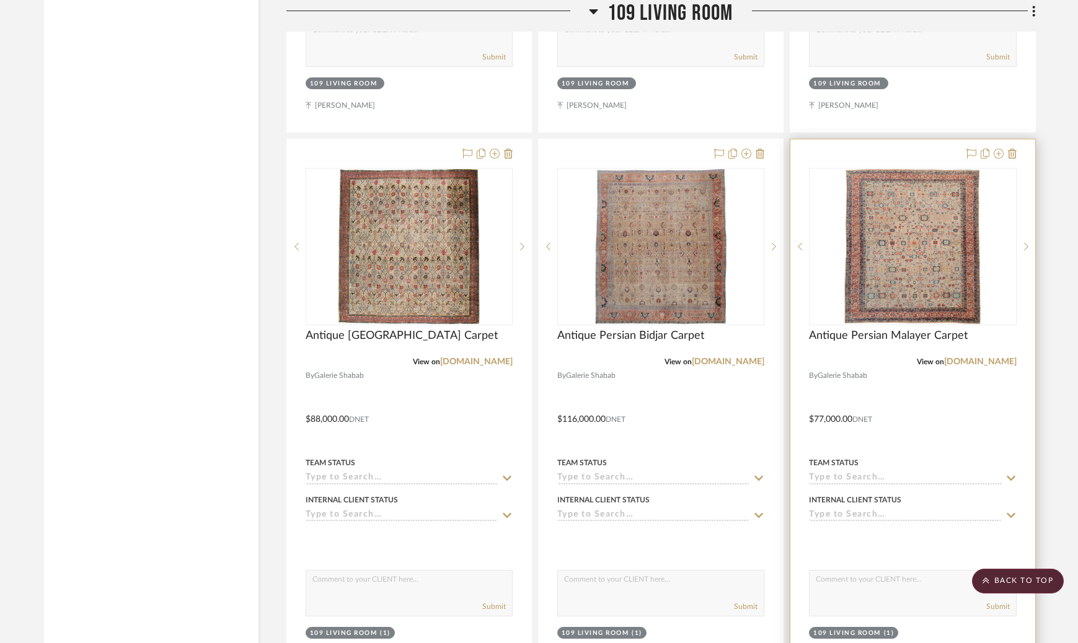
click at [990, 244] on div "0" at bounding box center [913, 247] width 206 height 156
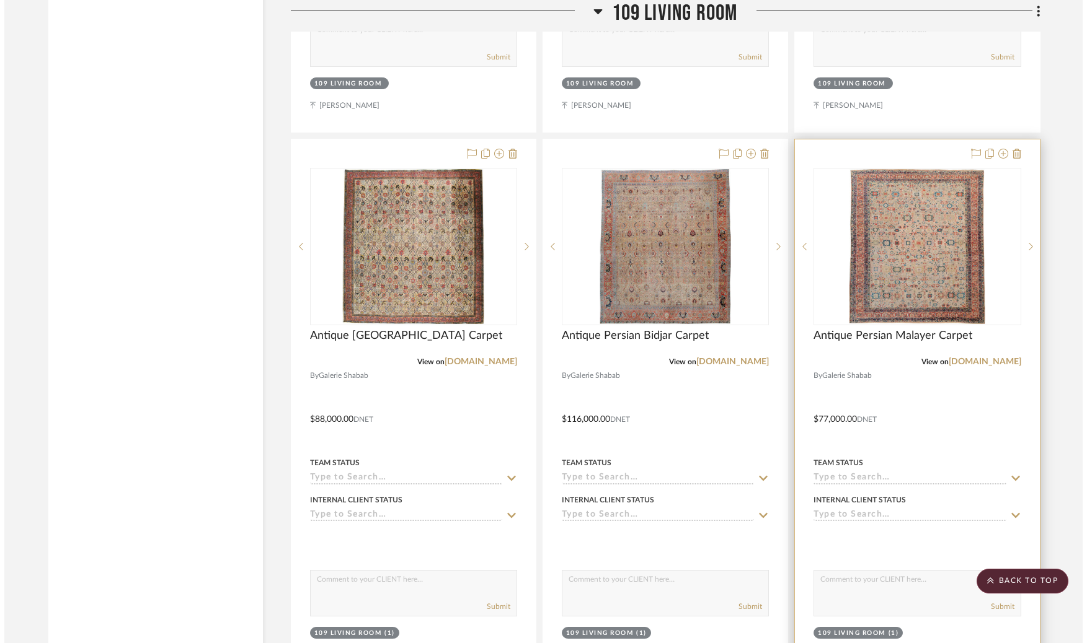
scroll to position [0, 0]
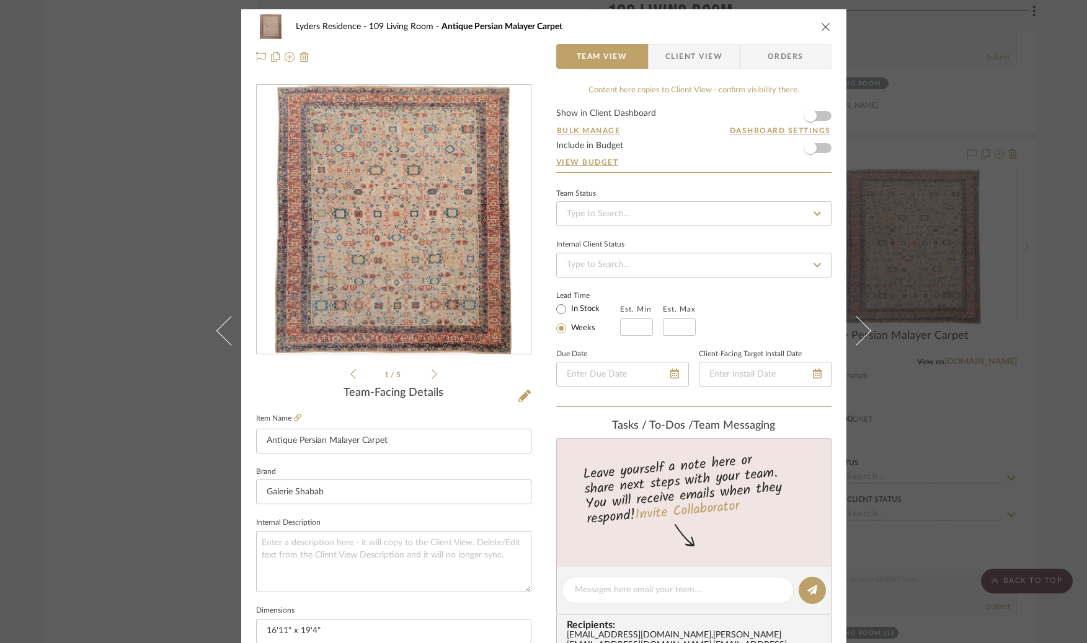
click at [399, 228] on img "0" at bounding box center [393, 220] width 236 height 269
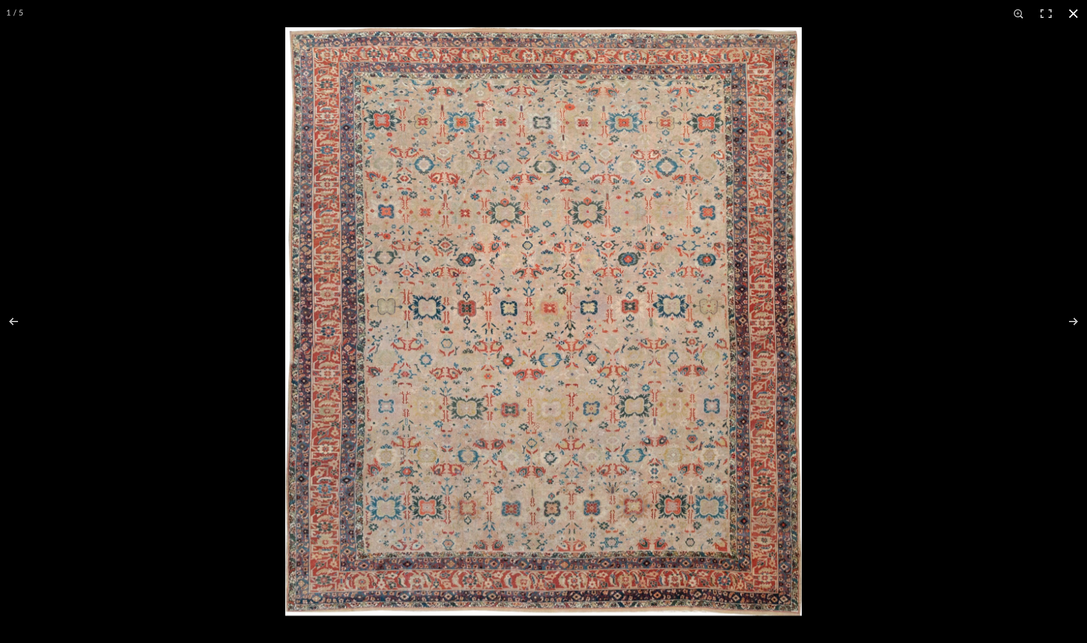
click at [66, 34] on div at bounding box center [543, 321] width 1087 height 643
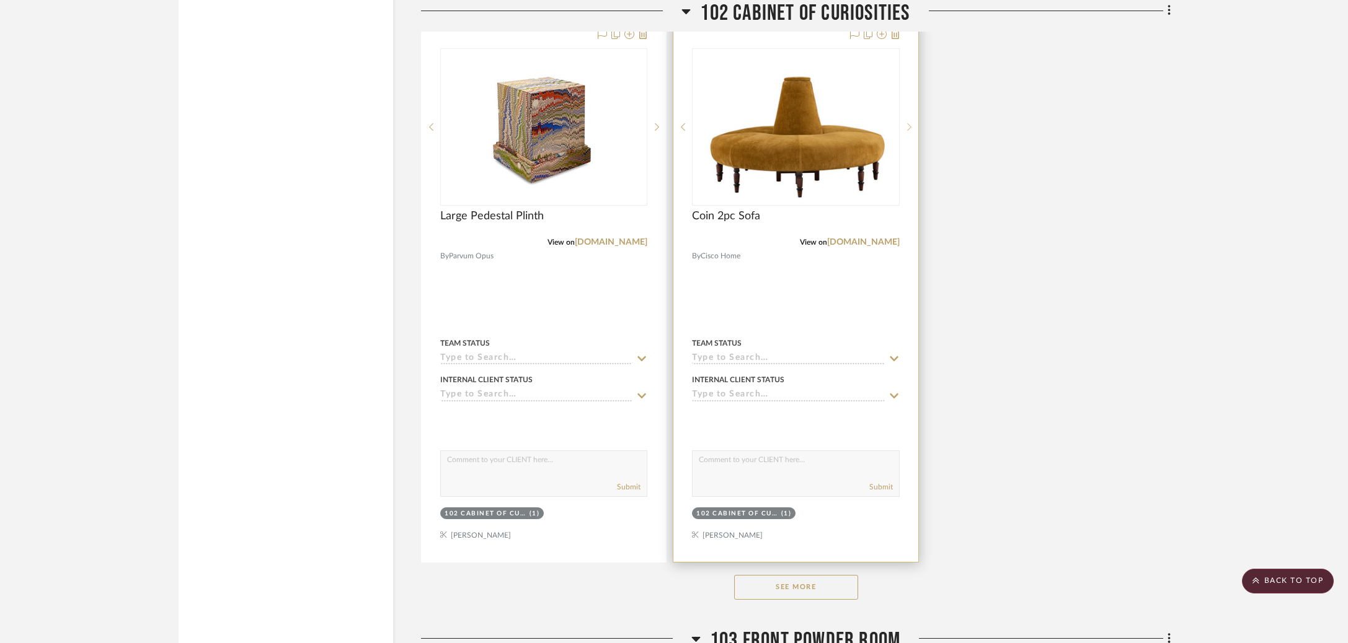
scroll to position [2008, 0]
click at [911, 128] on sr-next-btn at bounding box center [908, 128] width 19 height 9
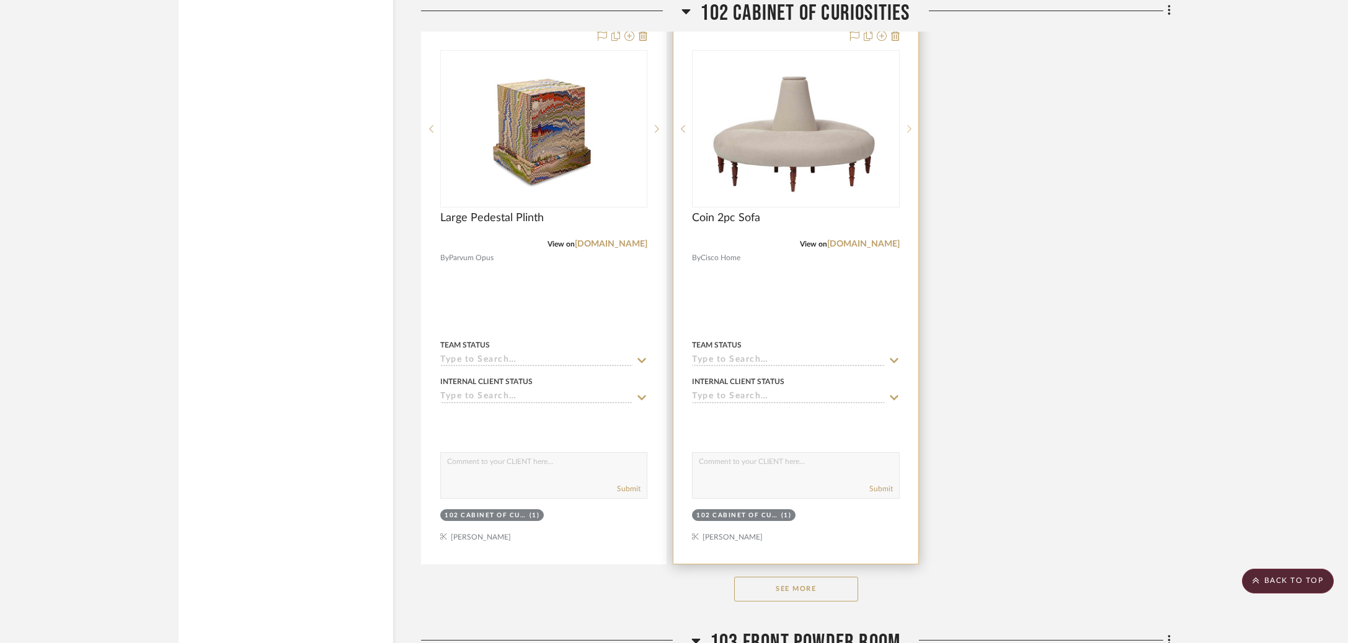
click at [911, 128] on sr-next-btn at bounding box center [908, 129] width 19 height 9
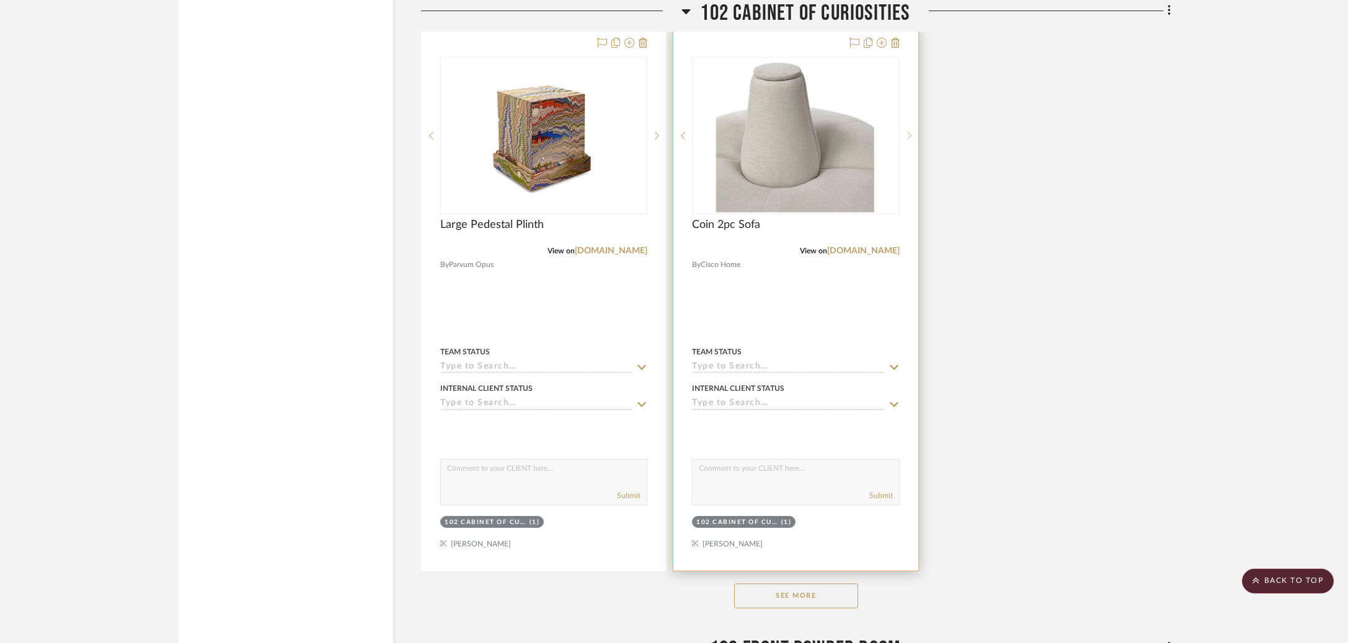
click at [911, 128] on div at bounding box center [908, 135] width 19 height 157
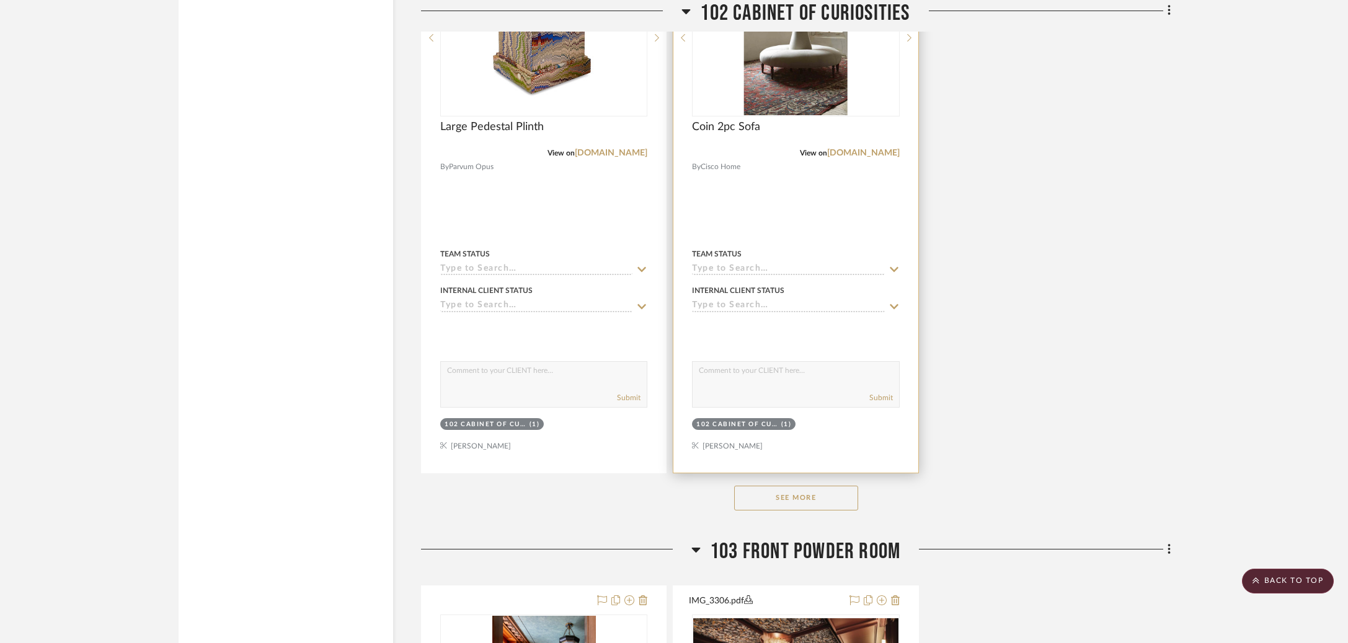
scroll to position [2099, 0]
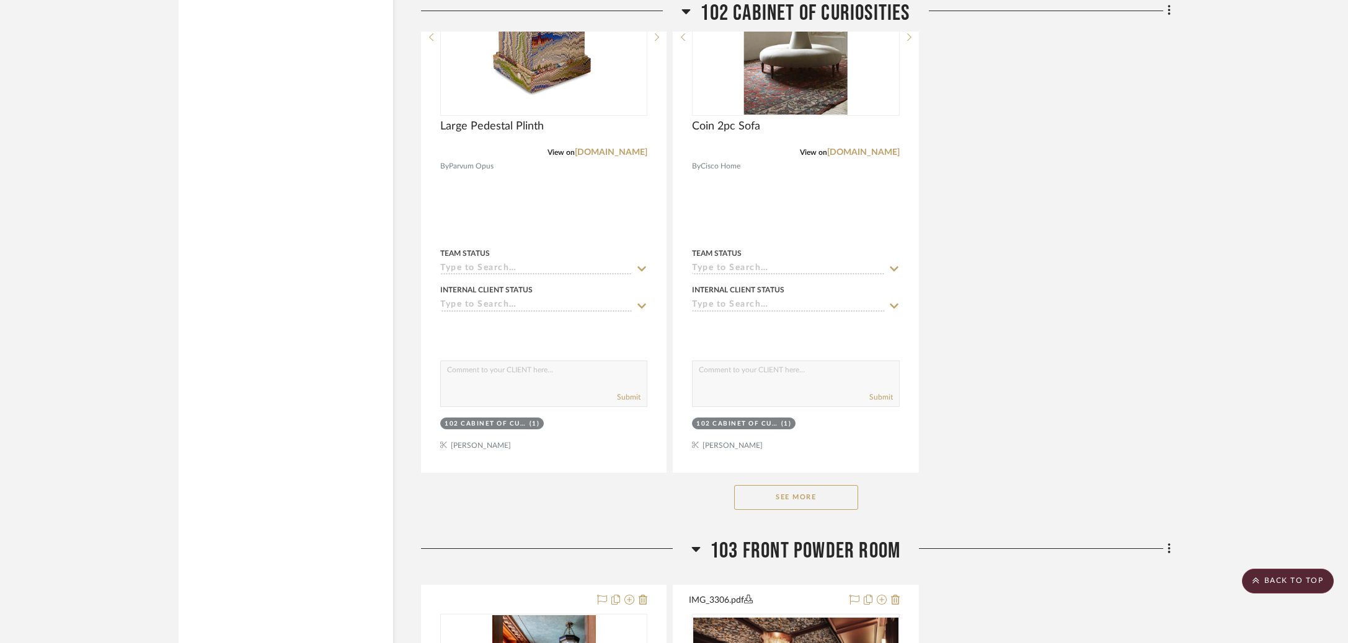
click at [762, 511] on div "See More" at bounding box center [795, 498] width 749 height 50
click at [767, 505] on button "See More" at bounding box center [796, 497] width 124 height 25
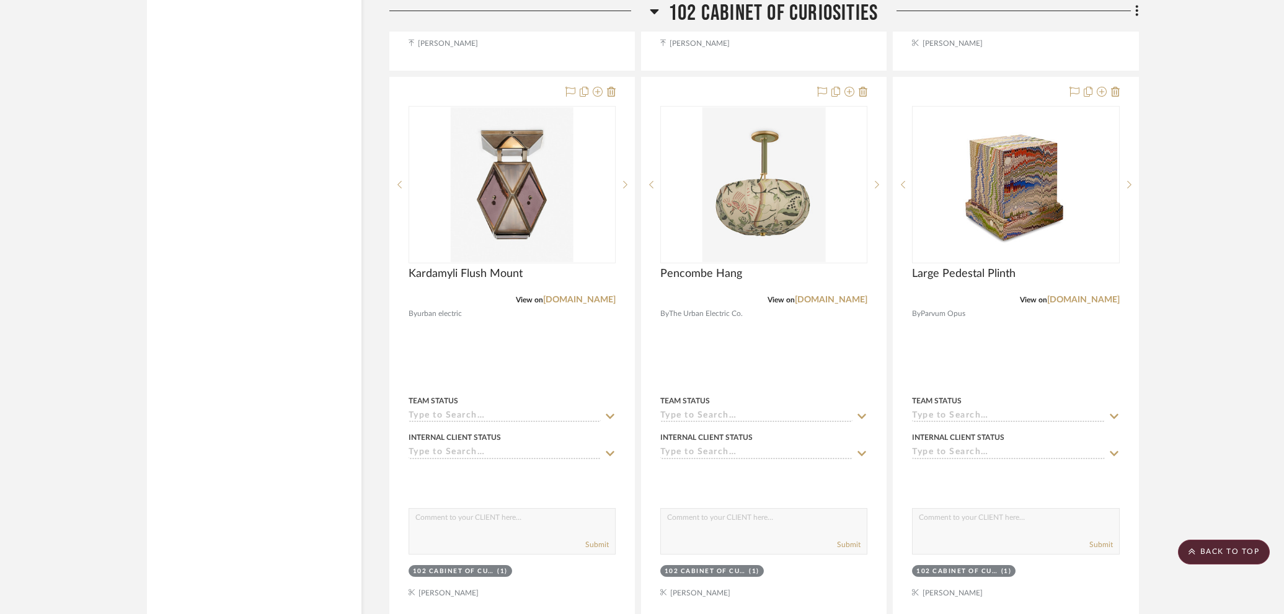
scroll to position [1910, 0]
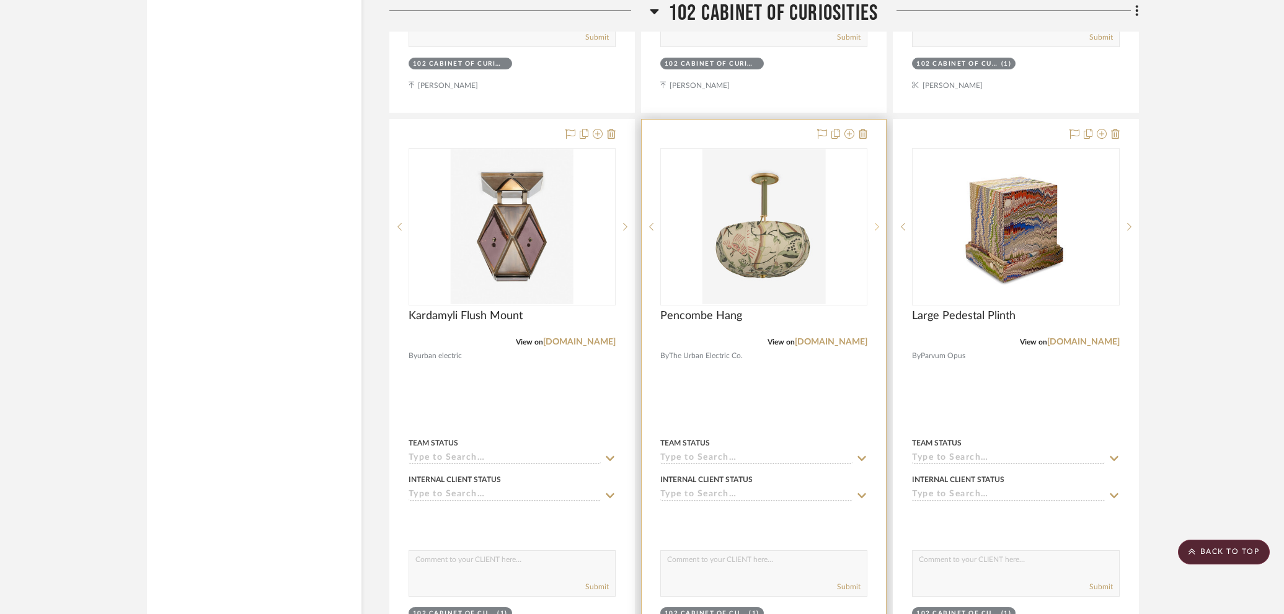
click at [870, 223] on sr-next-btn at bounding box center [876, 227] width 19 height 9
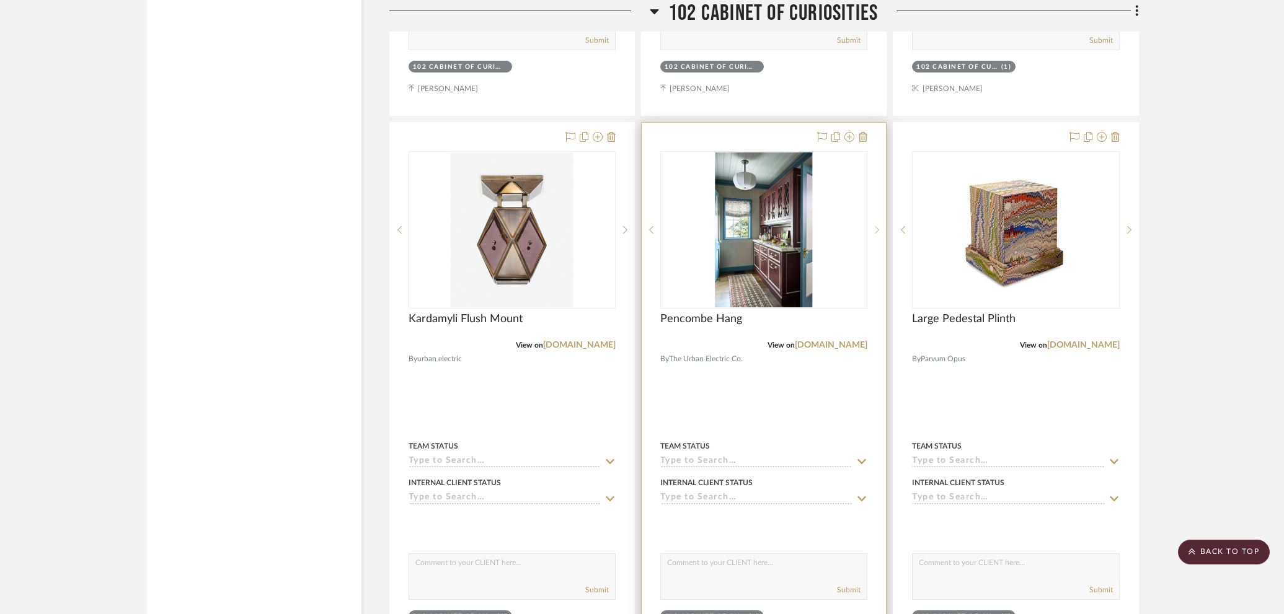
scroll to position [1904, 0]
click at [877, 224] on div at bounding box center [876, 229] width 19 height 157
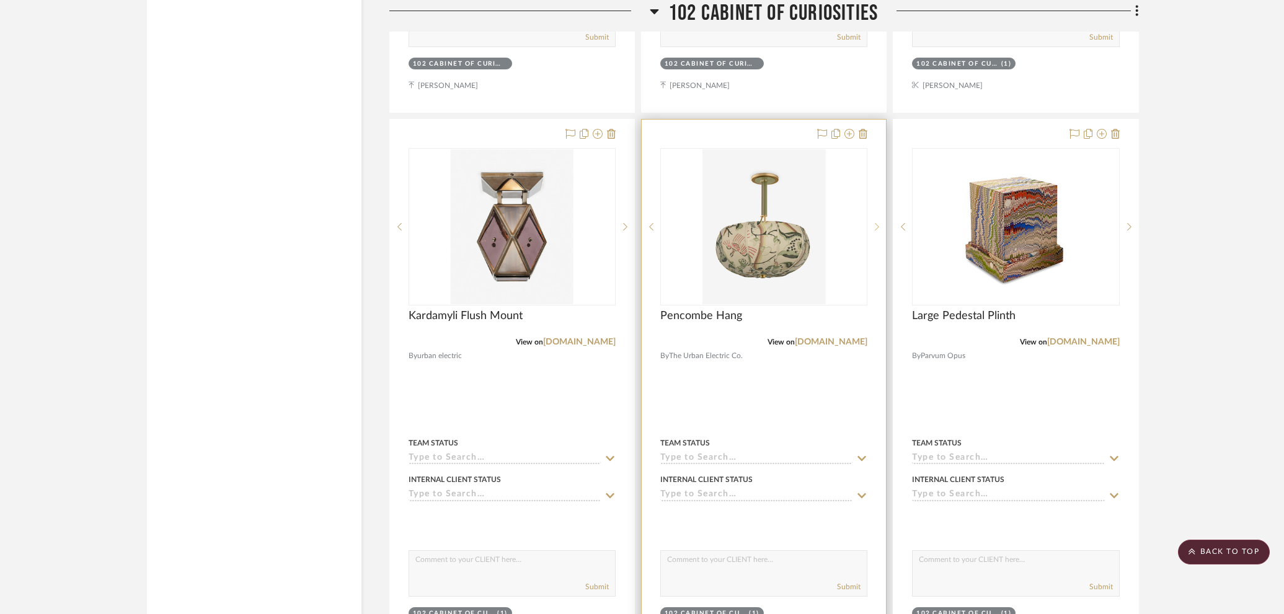
click at [877, 224] on icon at bounding box center [877, 227] width 4 height 9
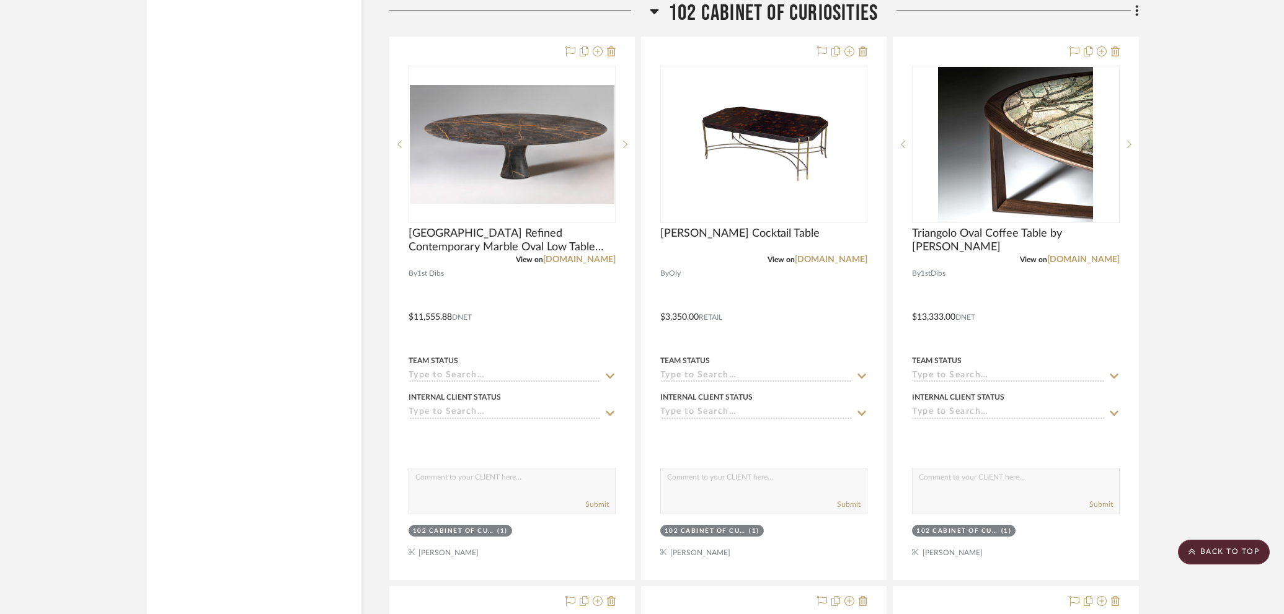
scroll to position [3156, 0]
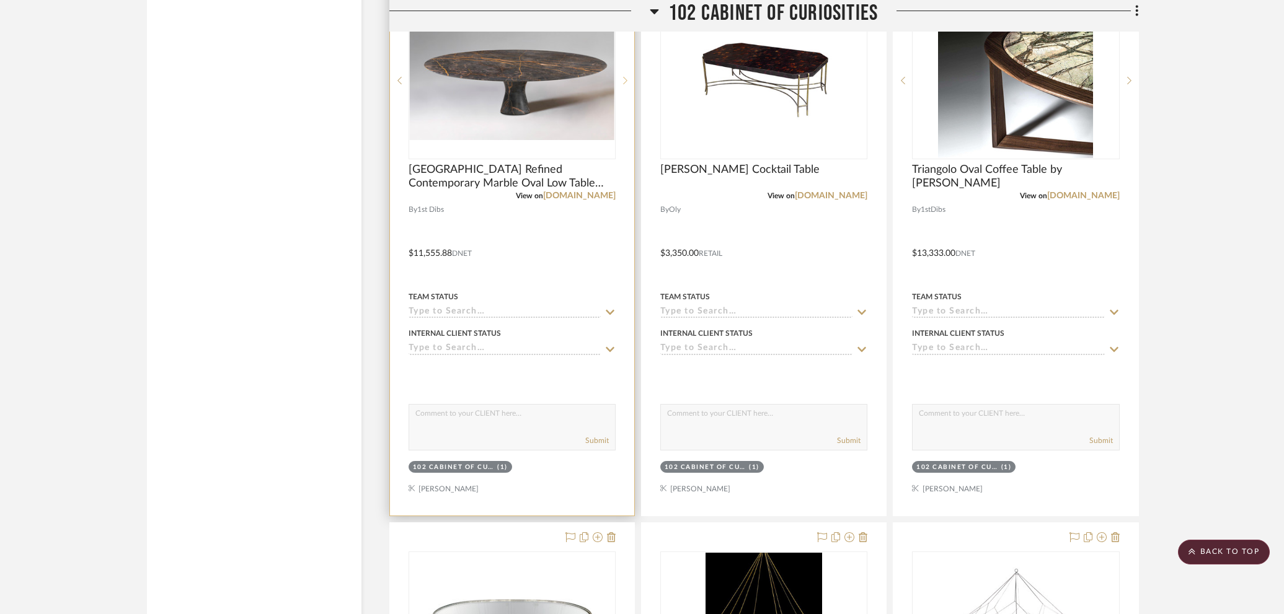
click at [619, 79] on sr-next-btn at bounding box center [625, 80] width 19 height 9
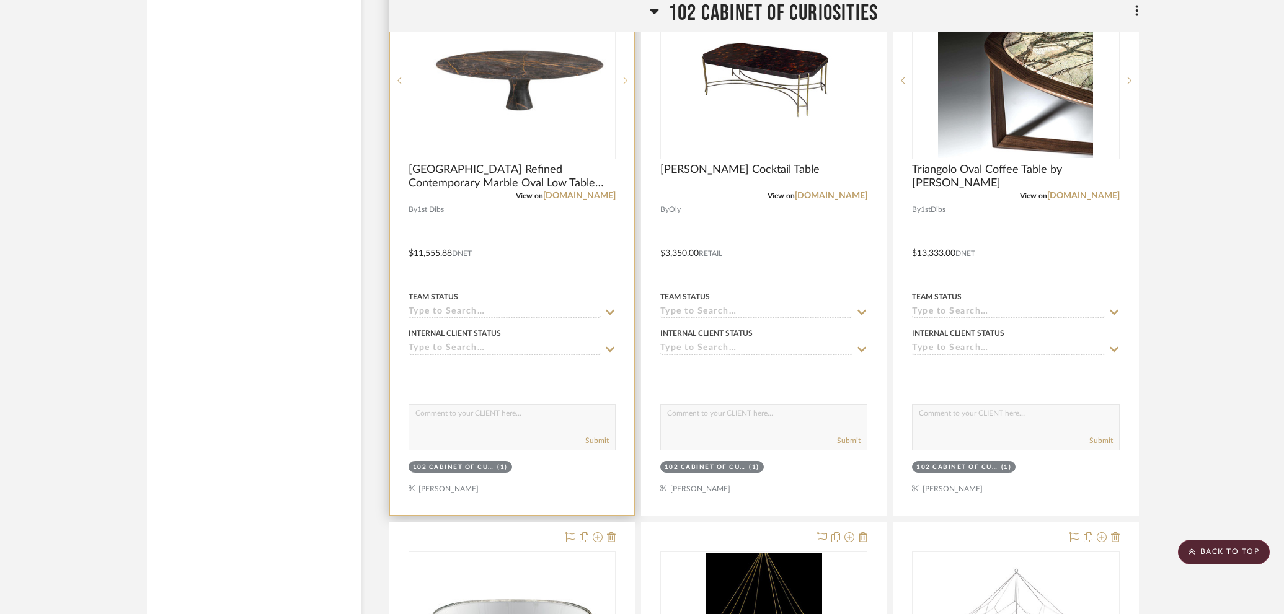
click at [620, 79] on sr-next-btn at bounding box center [625, 80] width 19 height 9
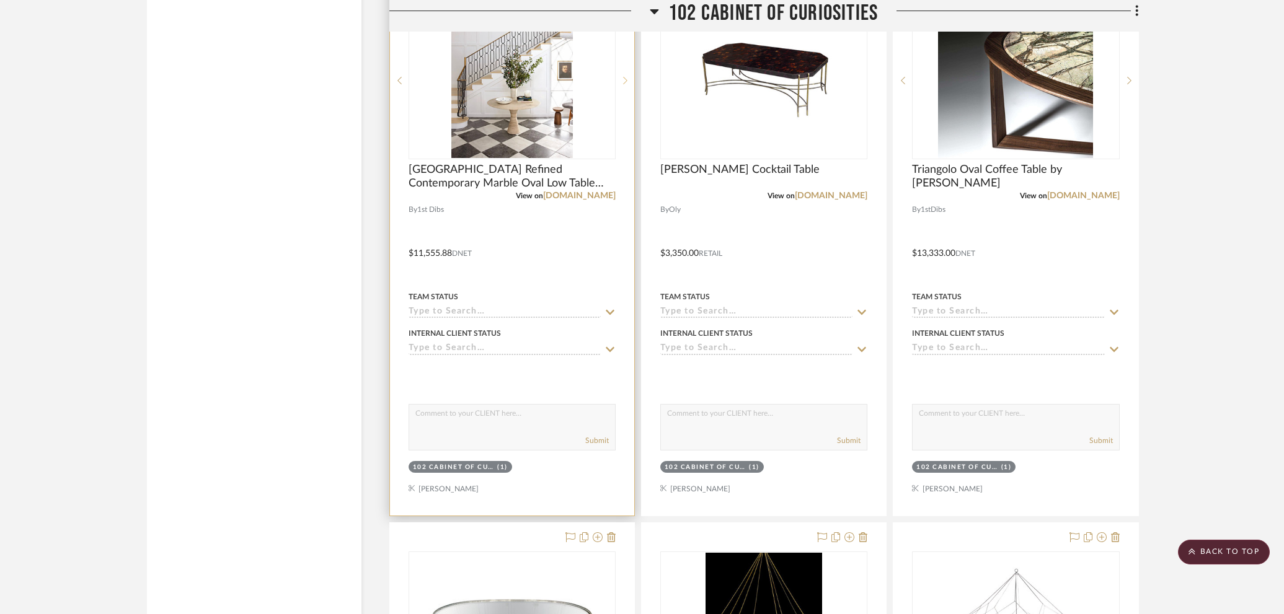
click at [620, 79] on sr-next-btn at bounding box center [625, 80] width 19 height 9
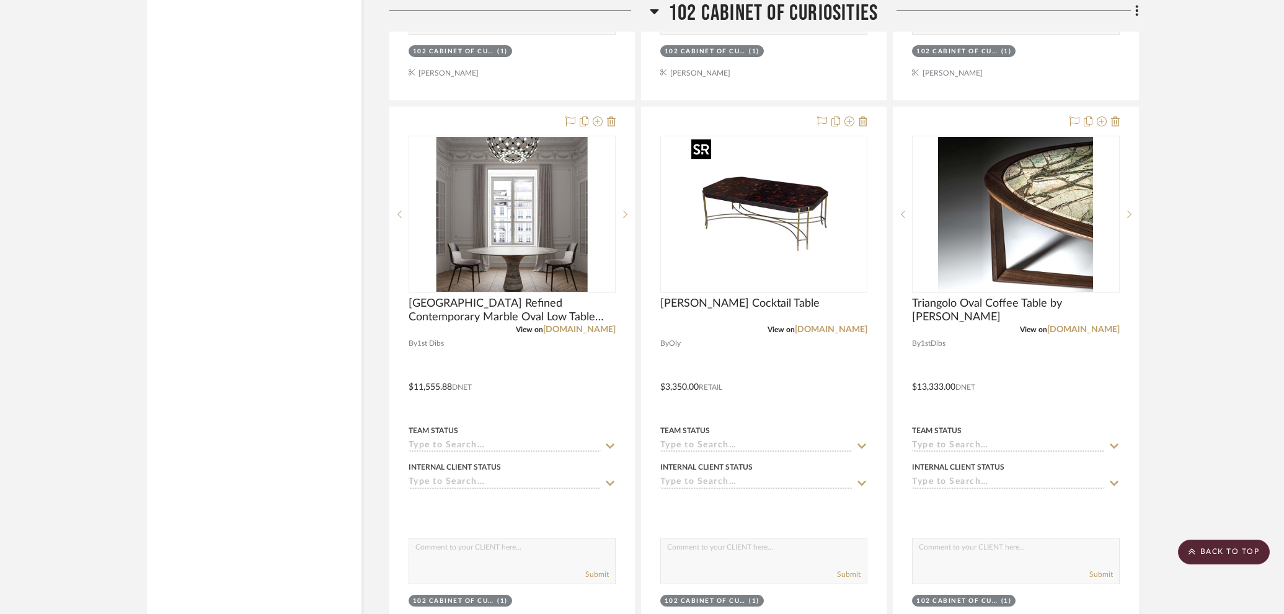
scroll to position [2999, 0]
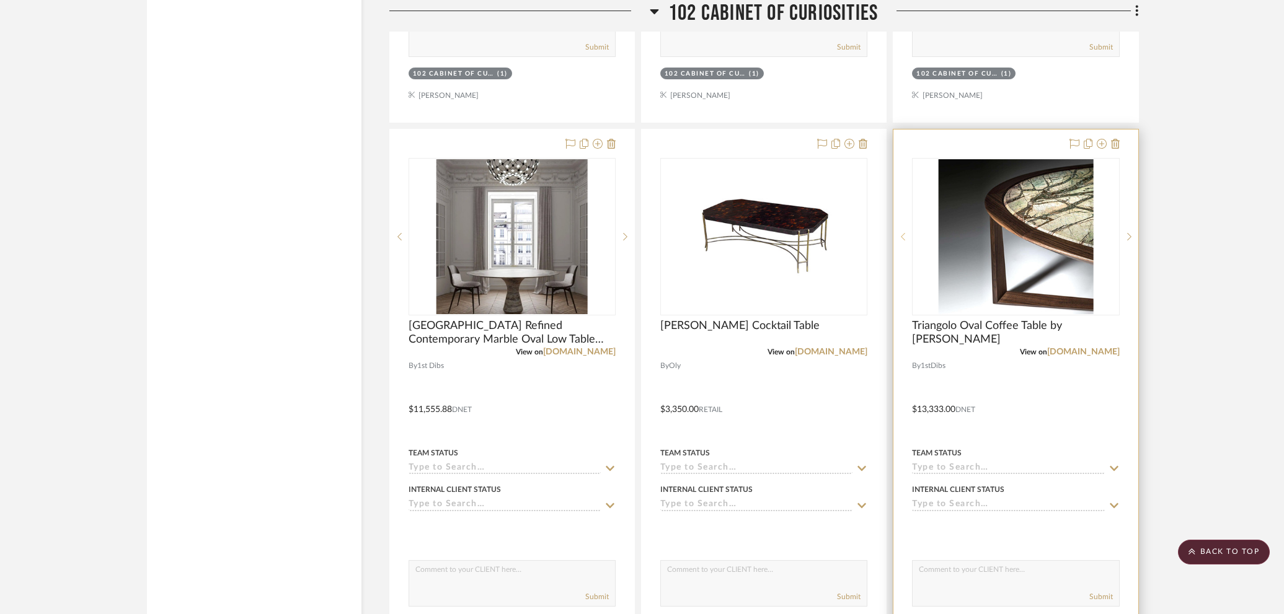
click at [901, 234] on icon at bounding box center [903, 236] width 4 height 7
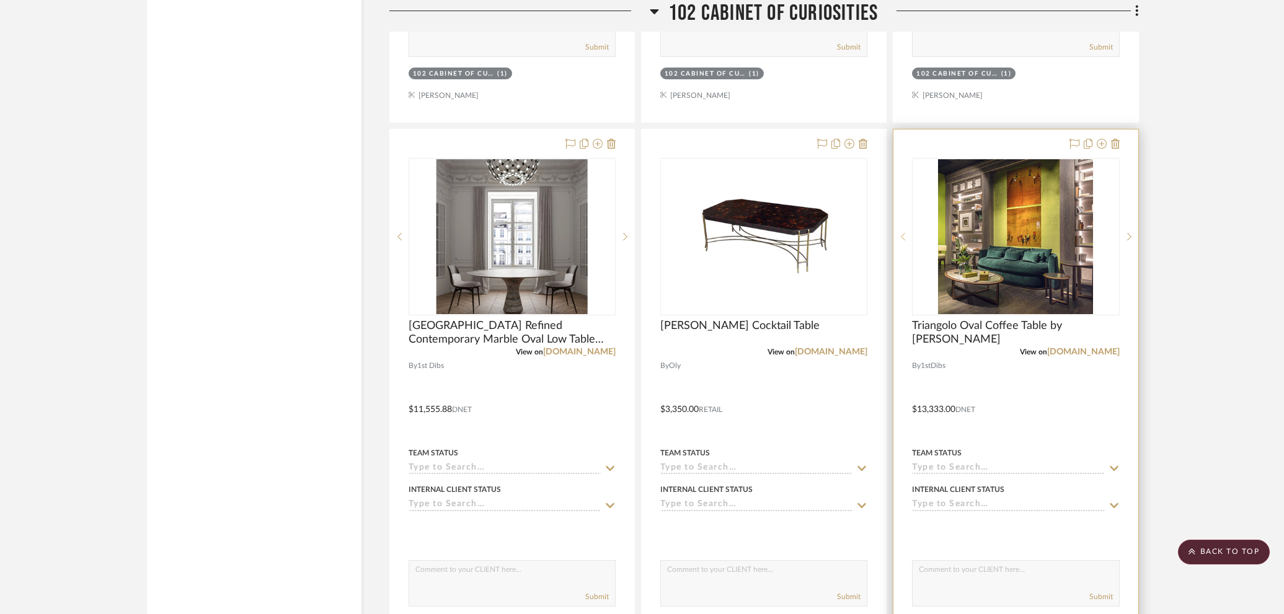
click at [901, 234] on icon at bounding box center [903, 236] width 4 height 7
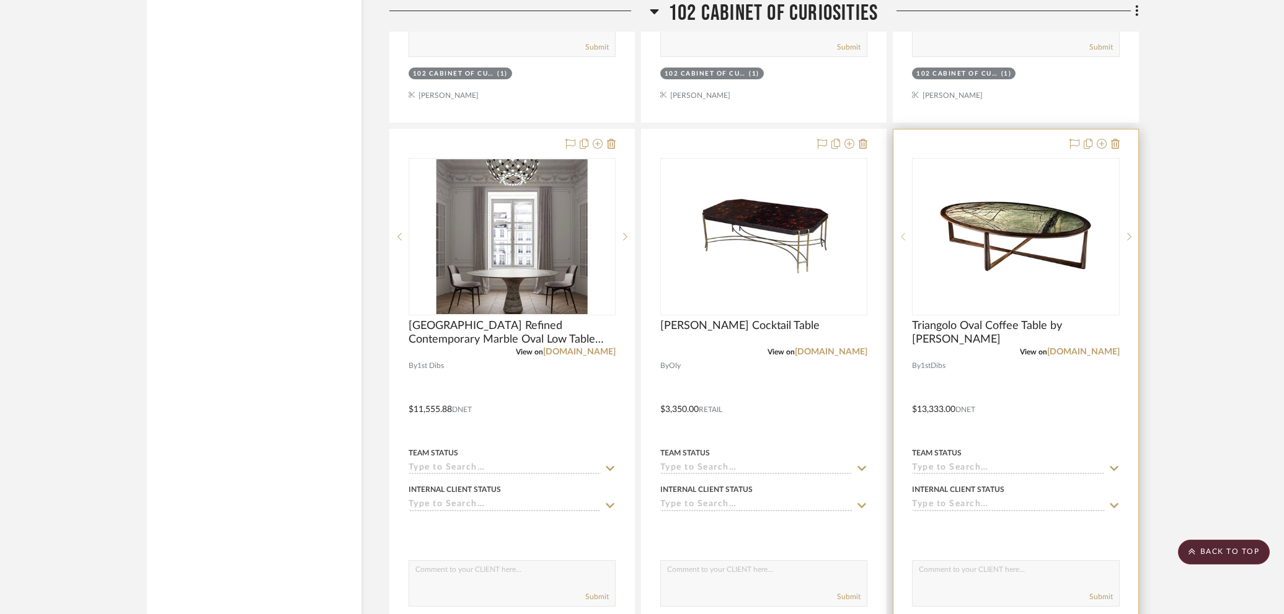
click at [901, 234] on icon at bounding box center [903, 236] width 4 height 7
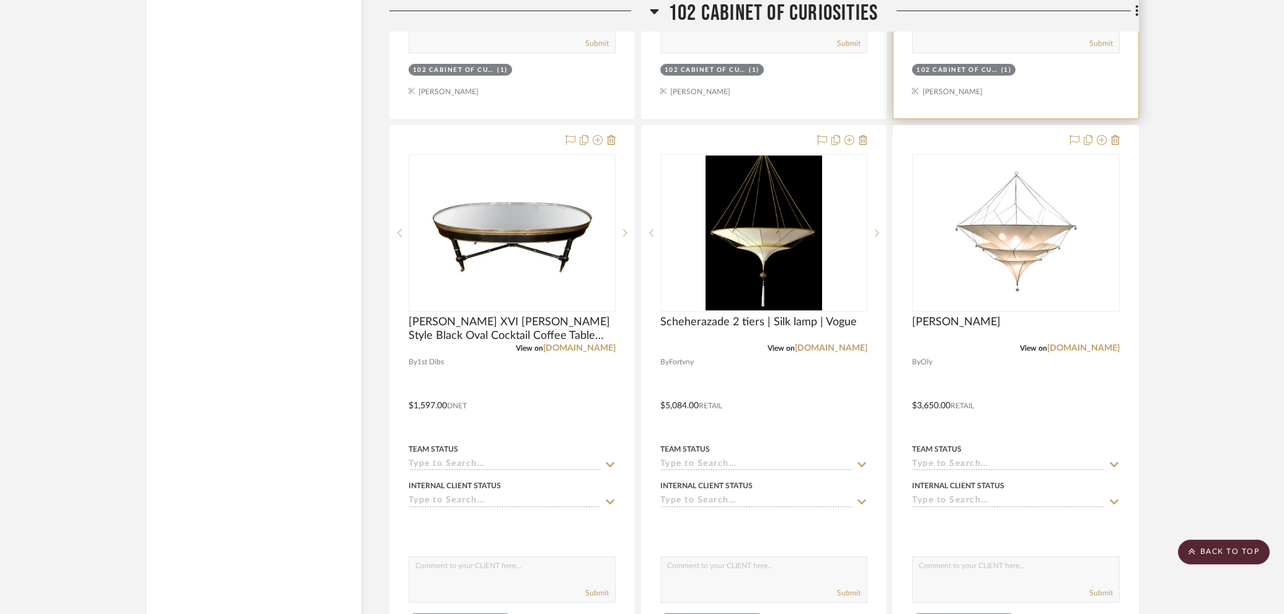
scroll to position [3614, 0]
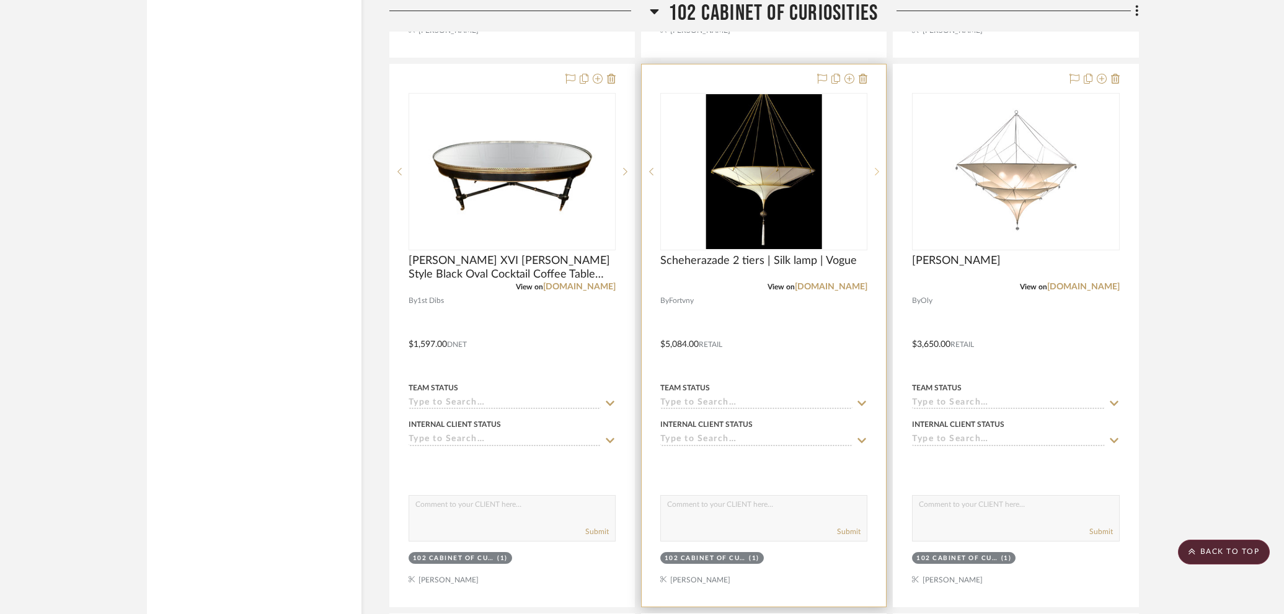
click at [875, 168] on icon at bounding box center [877, 171] width 4 height 9
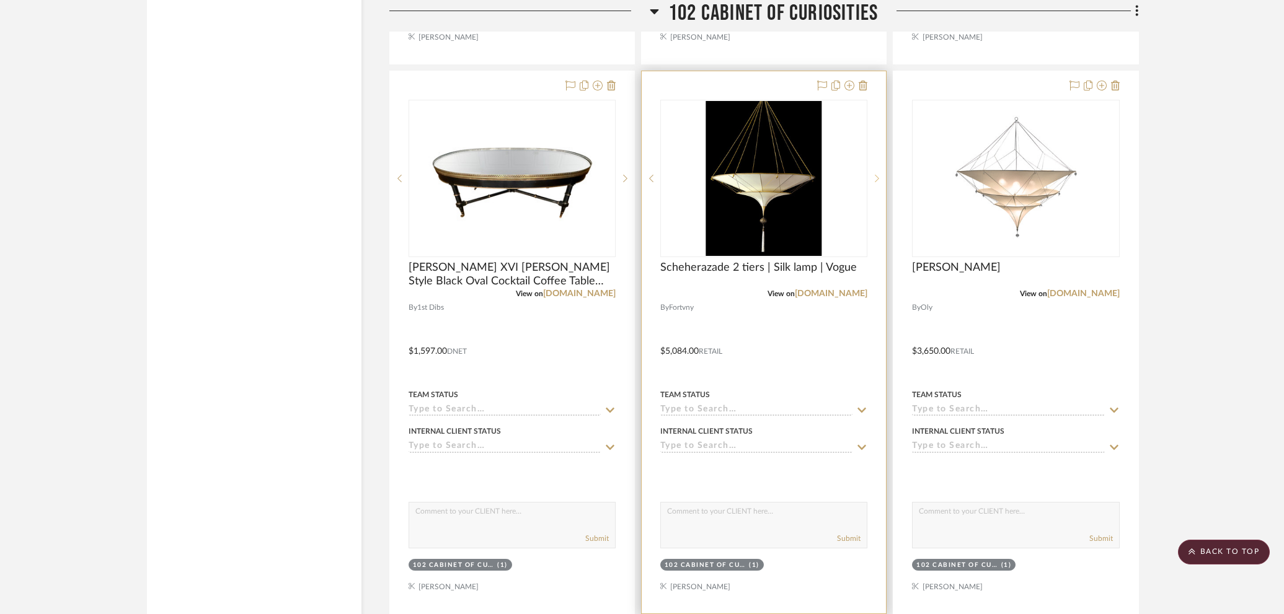
click at [875, 168] on div at bounding box center [876, 178] width 19 height 157
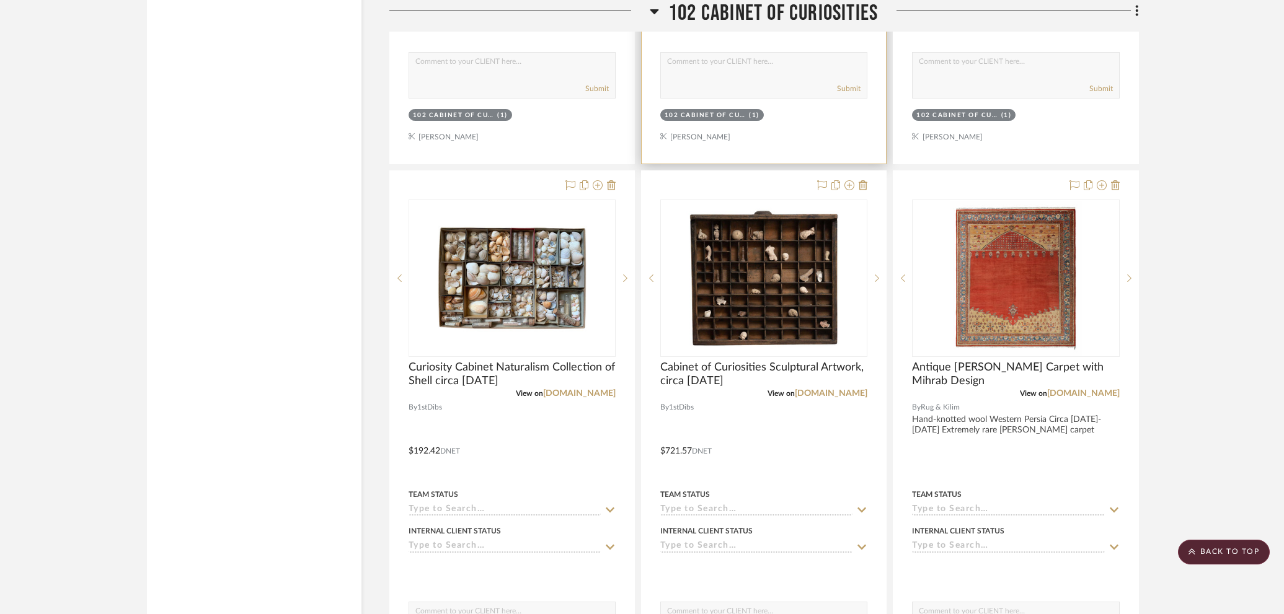
scroll to position [4082, 0]
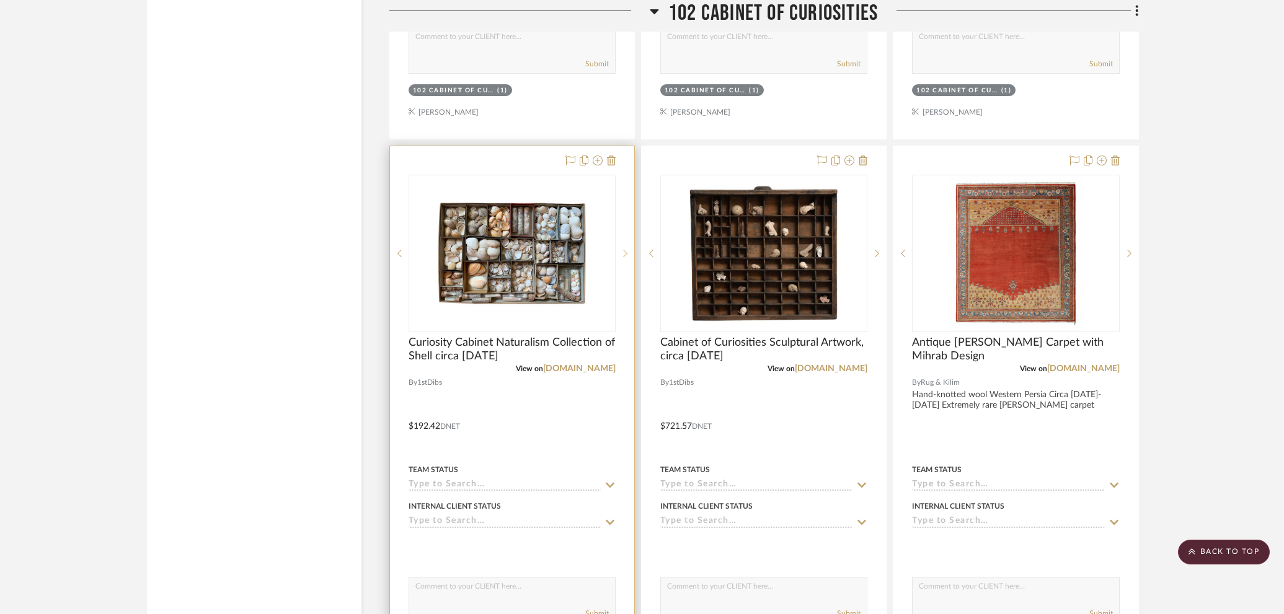
click at [623, 249] on icon at bounding box center [625, 253] width 4 height 9
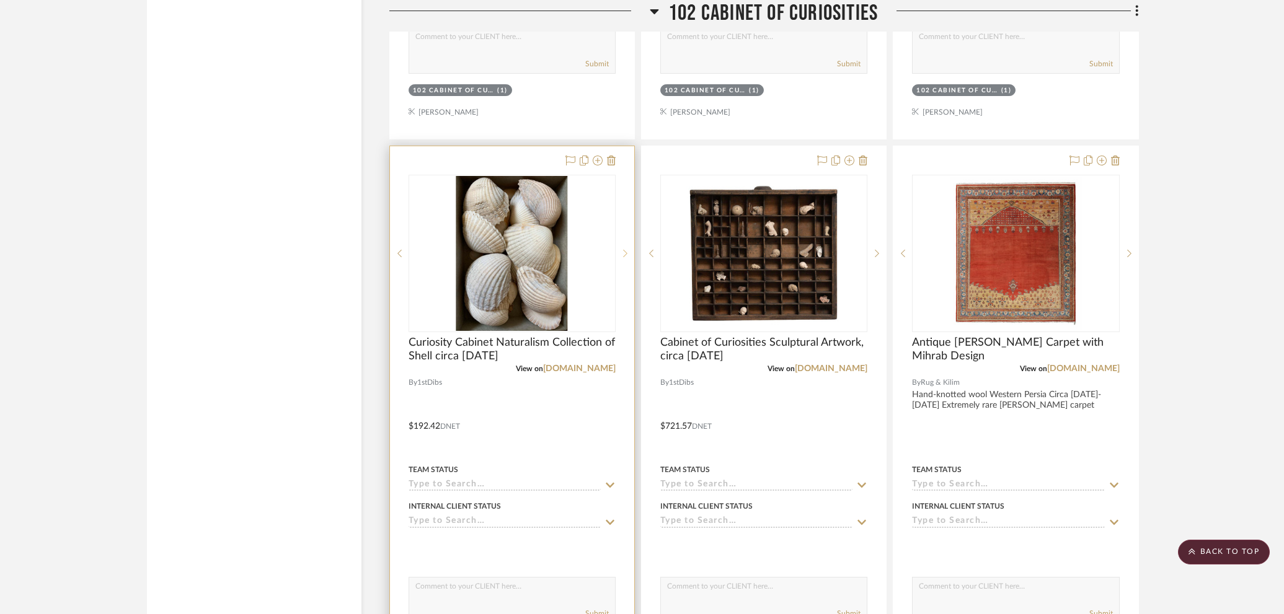
click at [623, 249] on icon at bounding box center [625, 253] width 4 height 9
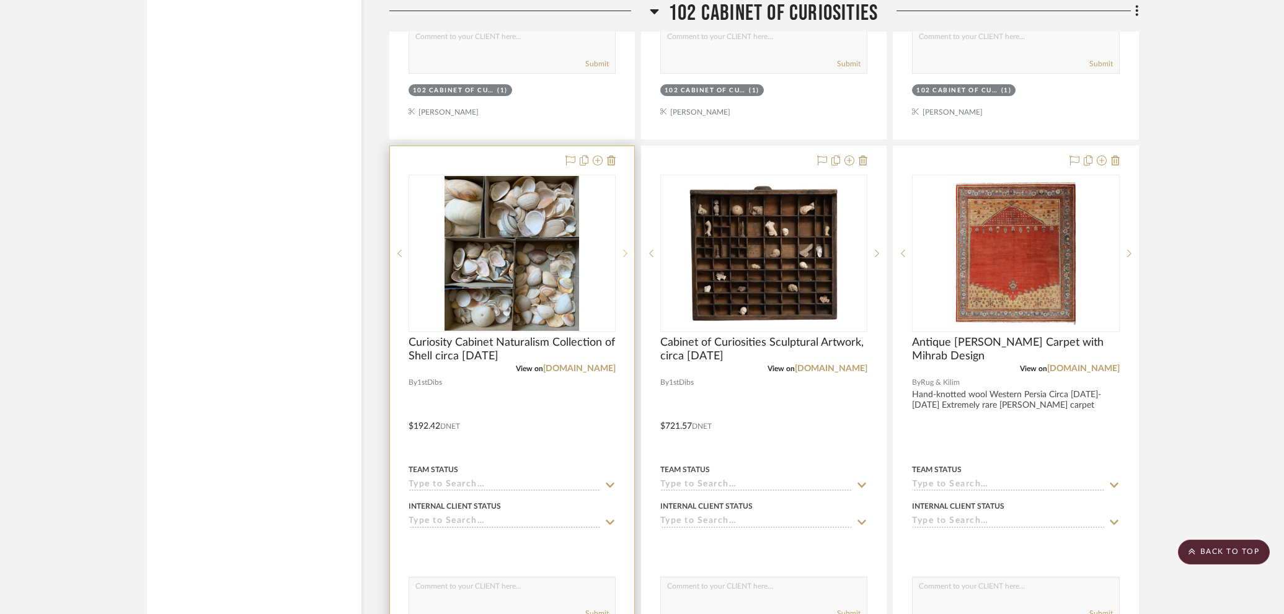
click at [623, 249] on icon at bounding box center [625, 253] width 4 height 9
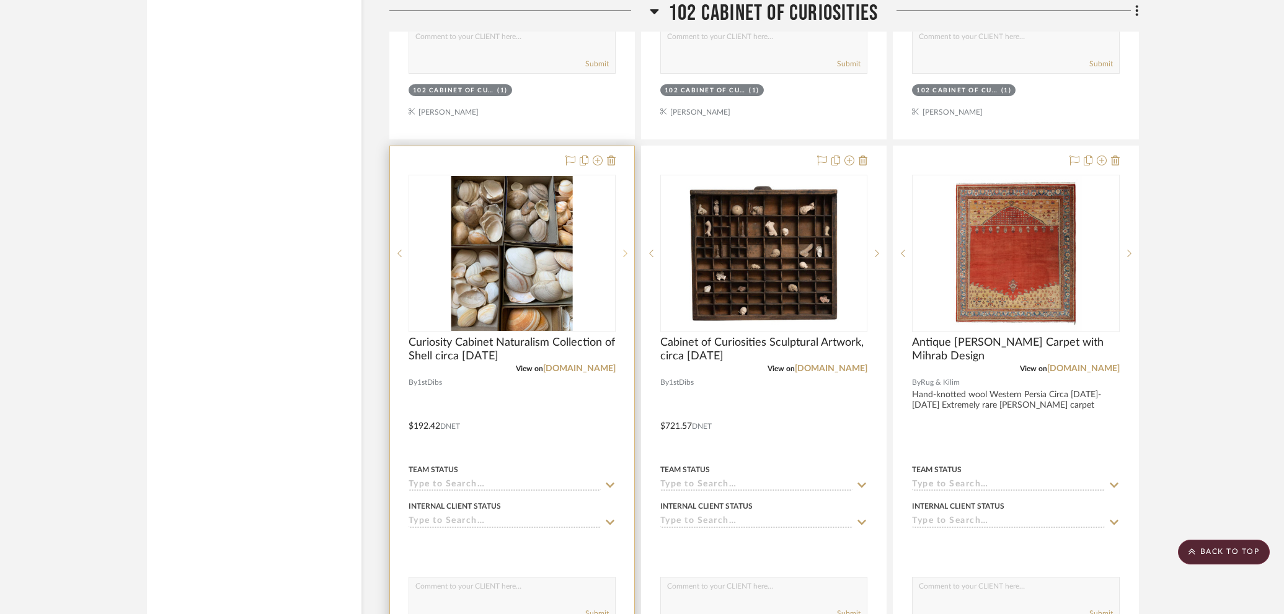
click at [623, 249] on icon at bounding box center [625, 253] width 4 height 9
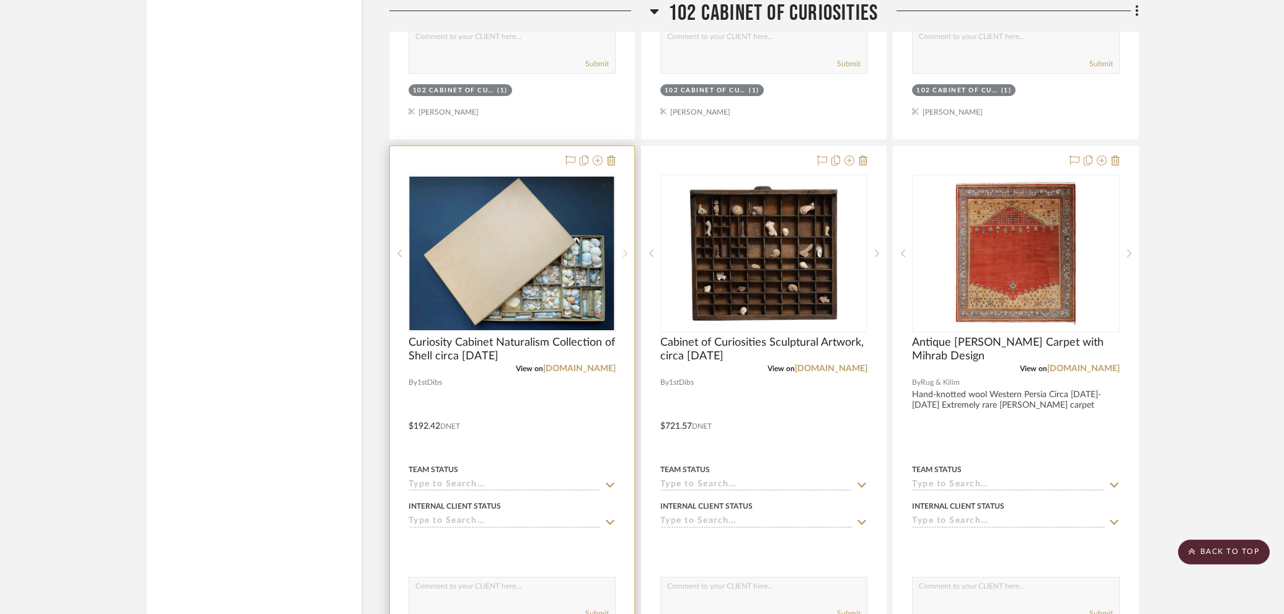
click at [623, 249] on icon at bounding box center [625, 253] width 4 height 9
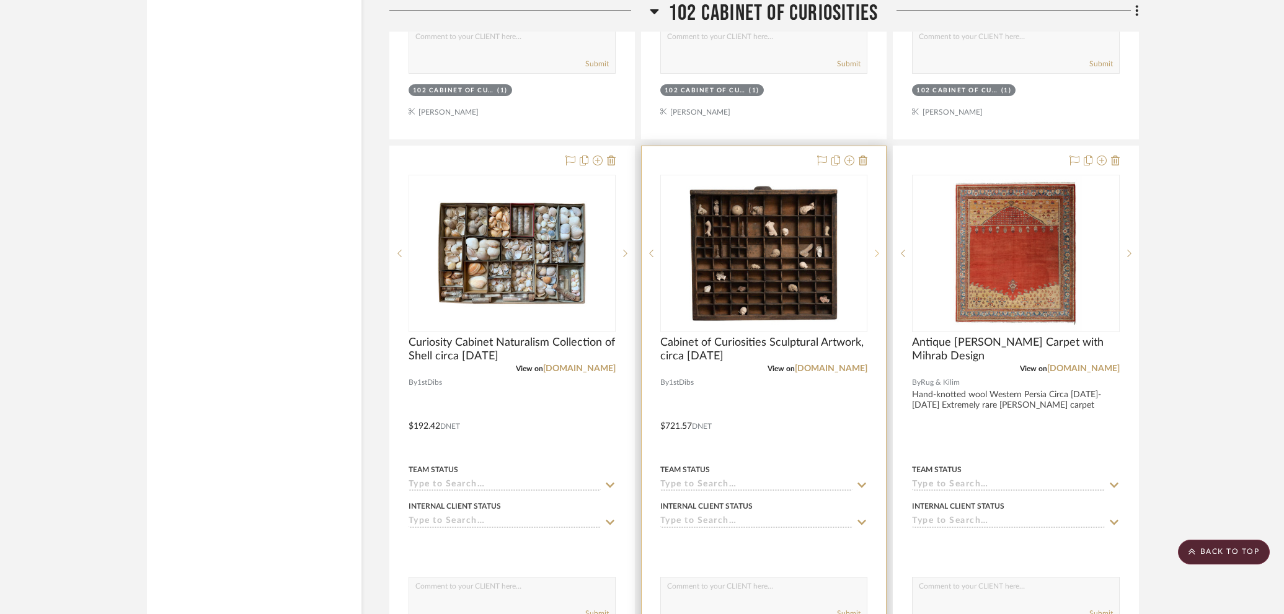
click at [875, 250] on icon at bounding box center [877, 253] width 4 height 9
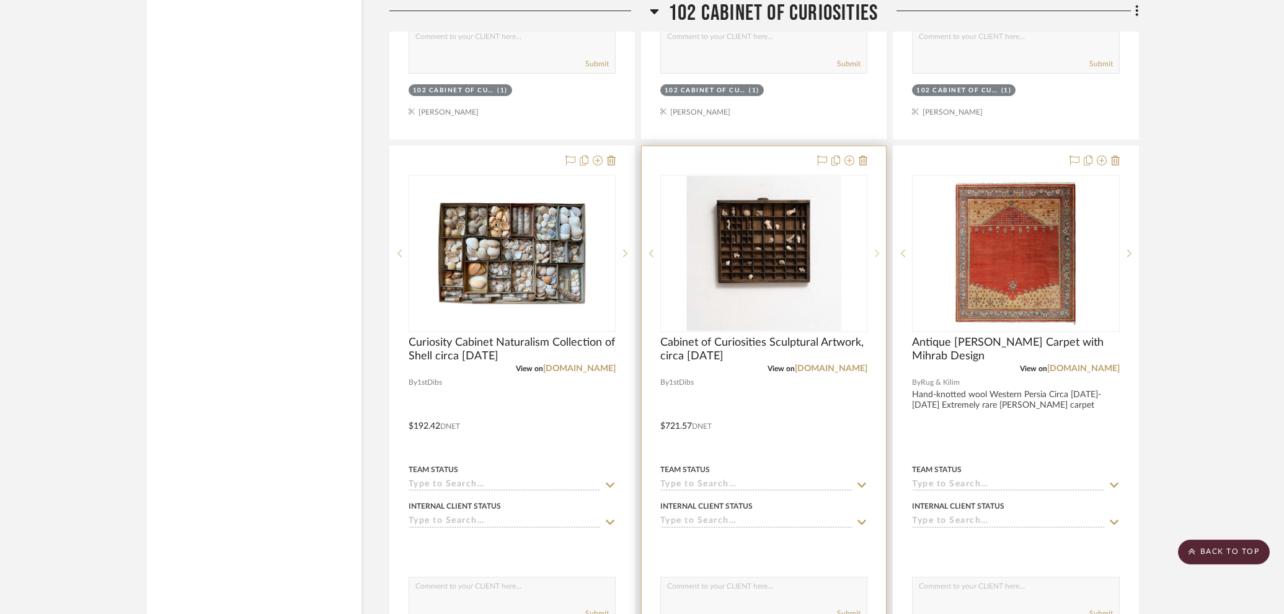
click at [875, 250] on icon at bounding box center [877, 253] width 4 height 9
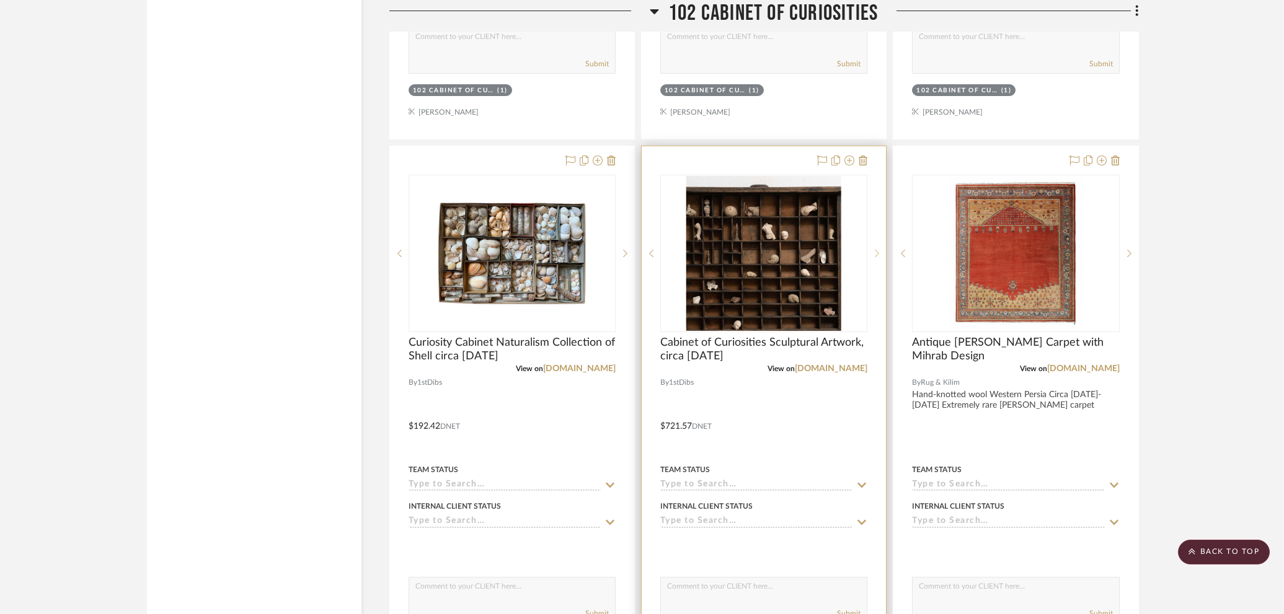
click at [875, 250] on icon at bounding box center [877, 253] width 4 height 9
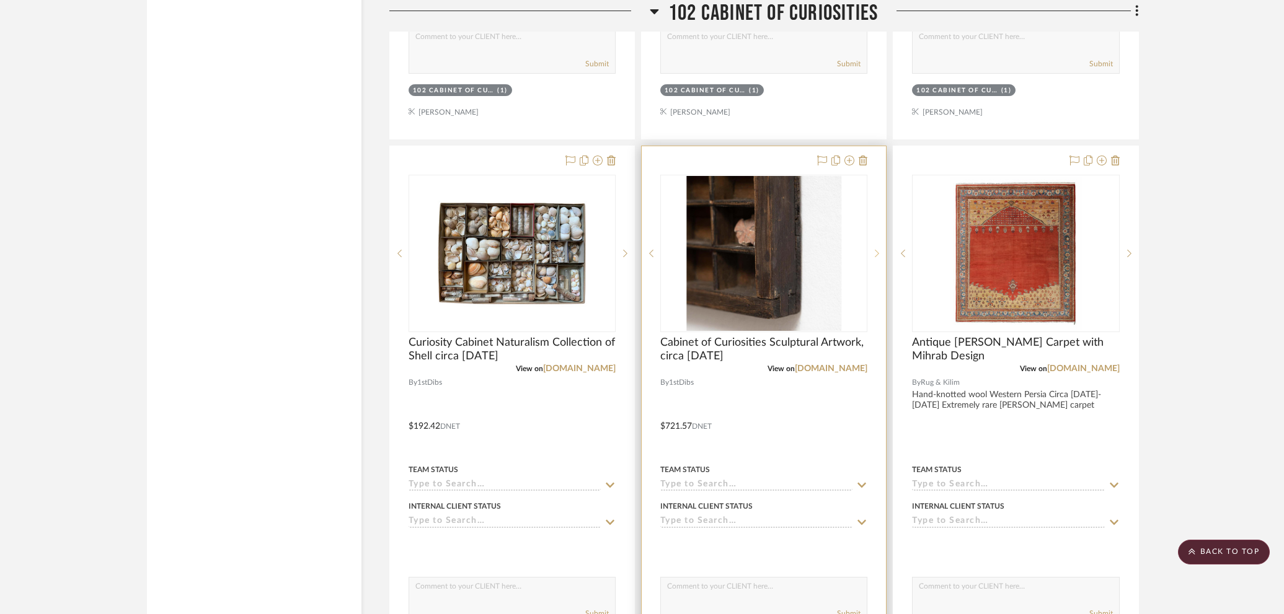
click at [875, 250] on icon at bounding box center [877, 253] width 4 height 9
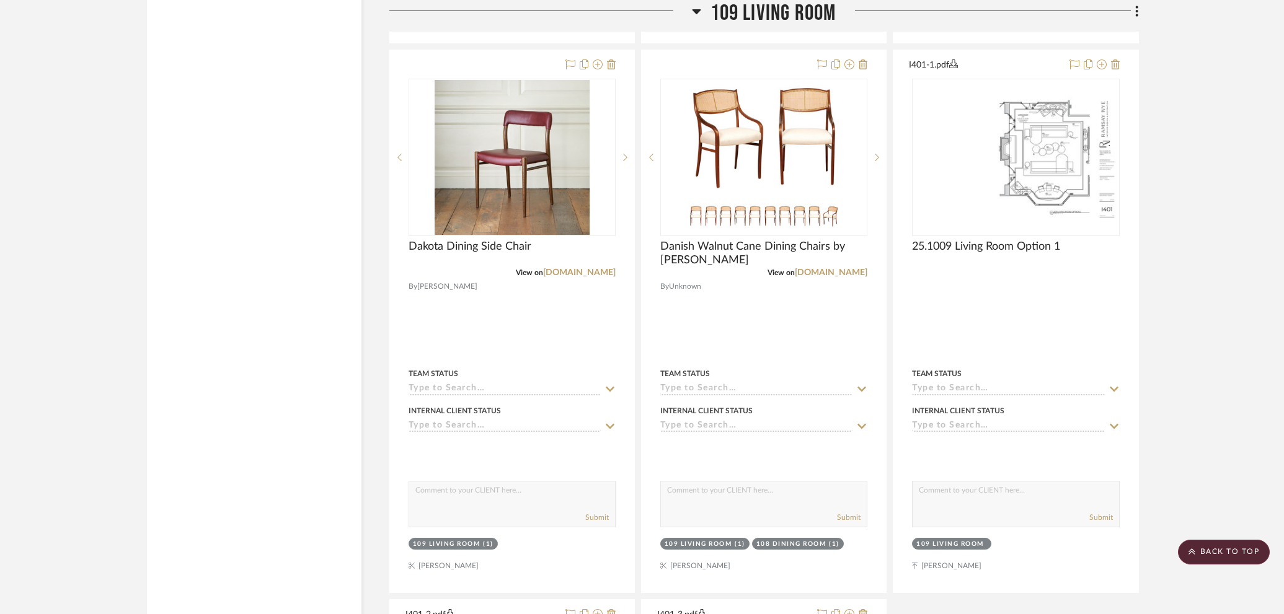
scroll to position [13504, 0]
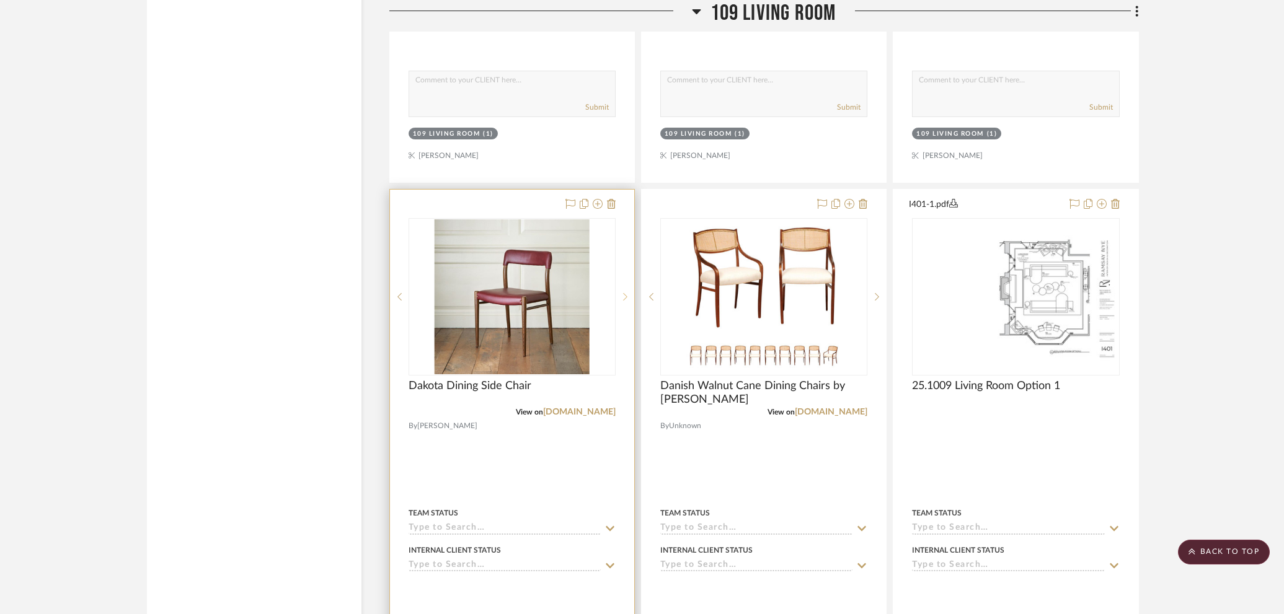
click at [625, 293] on icon at bounding box center [625, 297] width 4 height 9
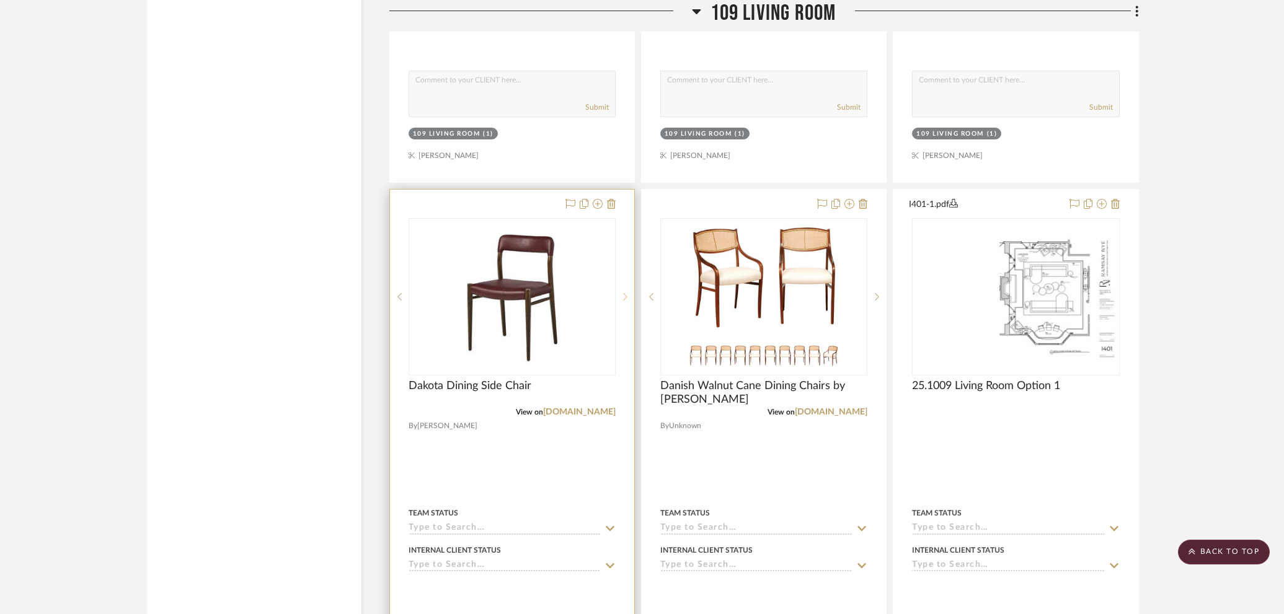
click at [625, 293] on icon at bounding box center [625, 297] width 4 height 9
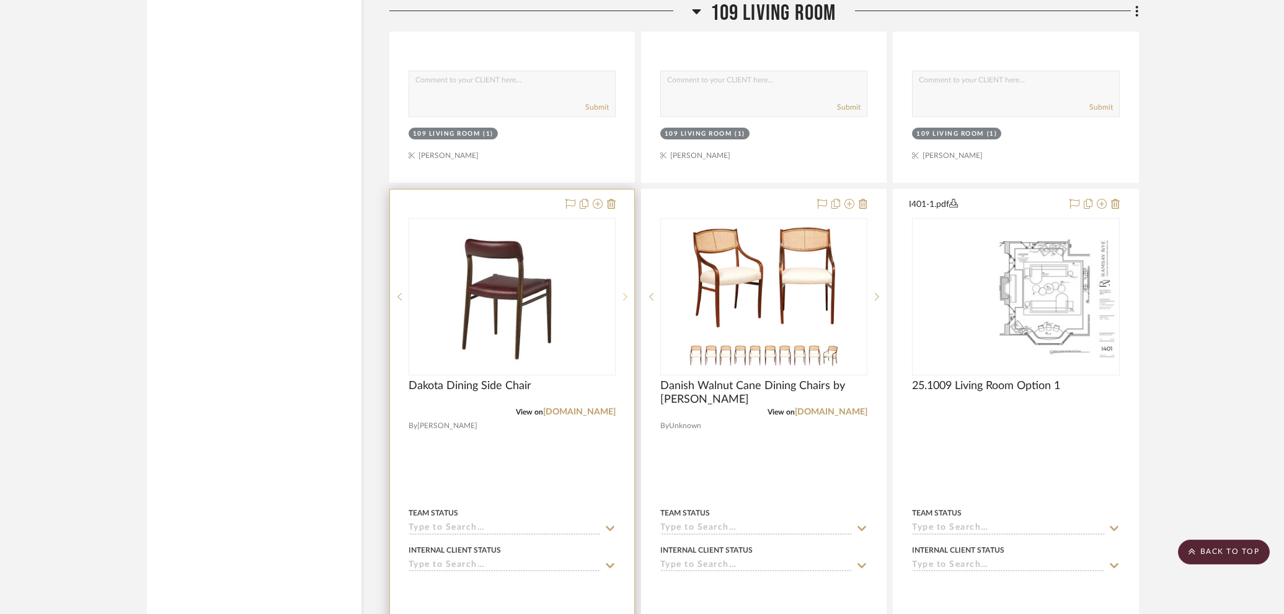
click at [625, 293] on icon at bounding box center [625, 297] width 4 height 9
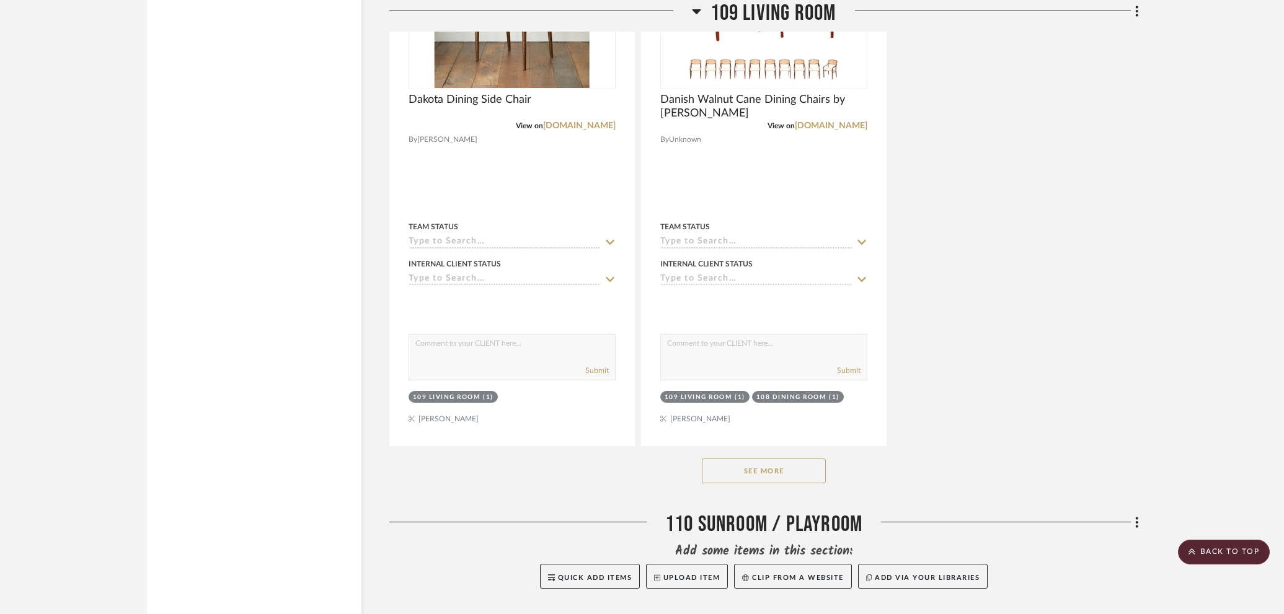
scroll to position [14511, 0]
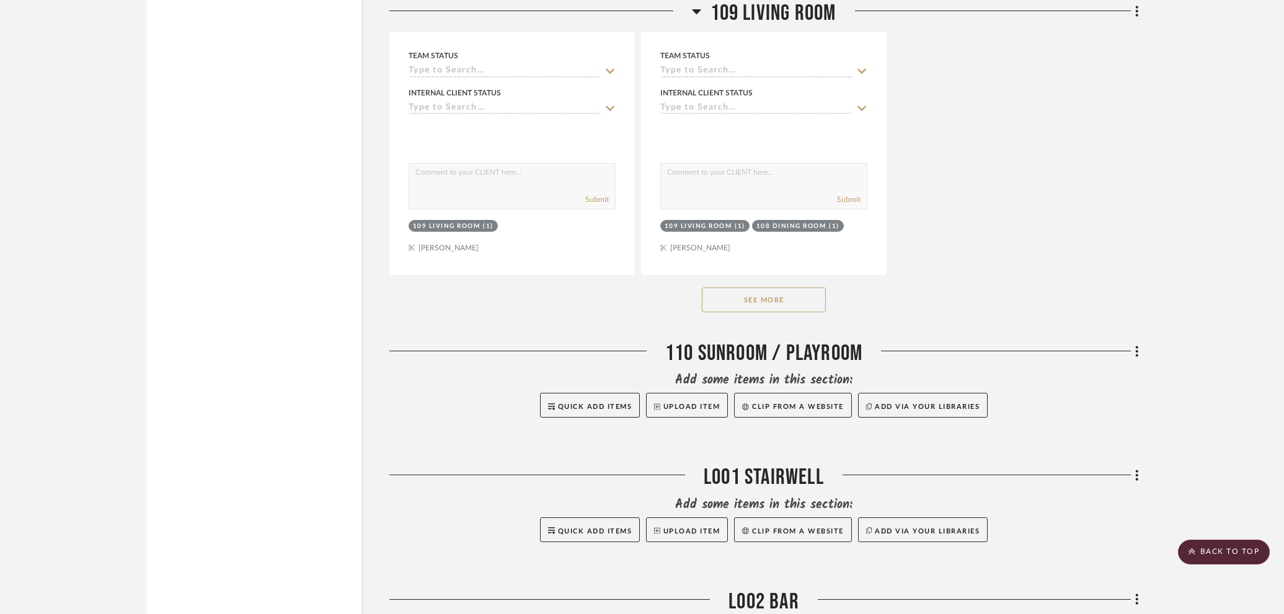
click at [756, 293] on div "See More" at bounding box center [763, 300] width 749 height 50
click at [762, 288] on button "See More" at bounding box center [764, 300] width 124 height 25
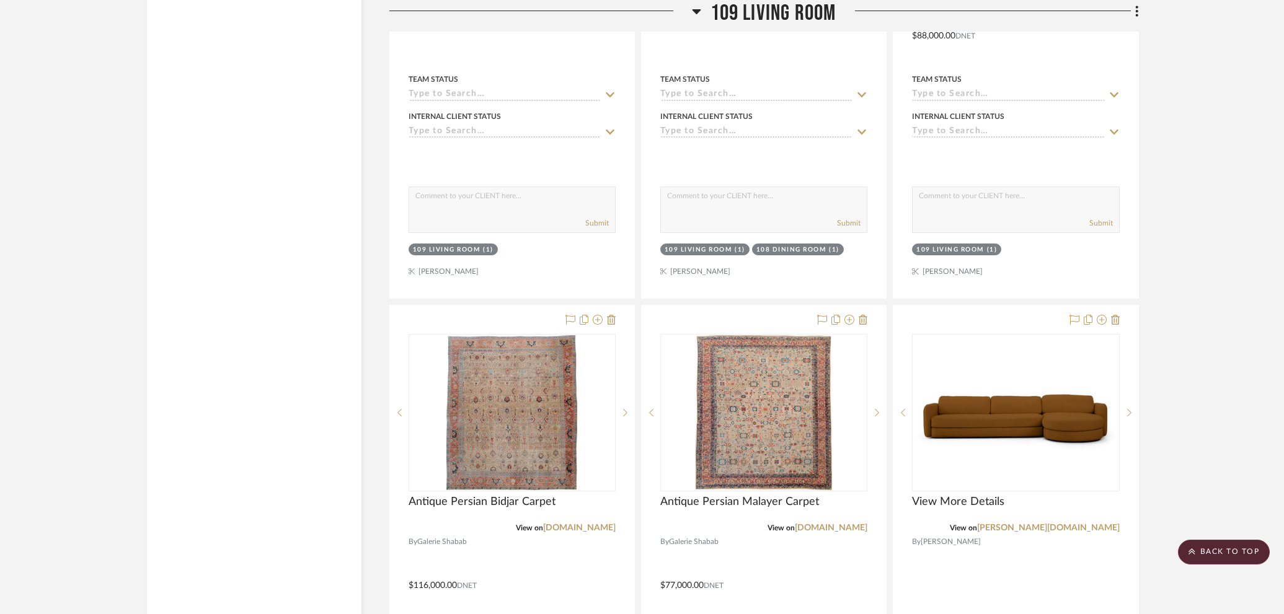
scroll to position [14487, 0]
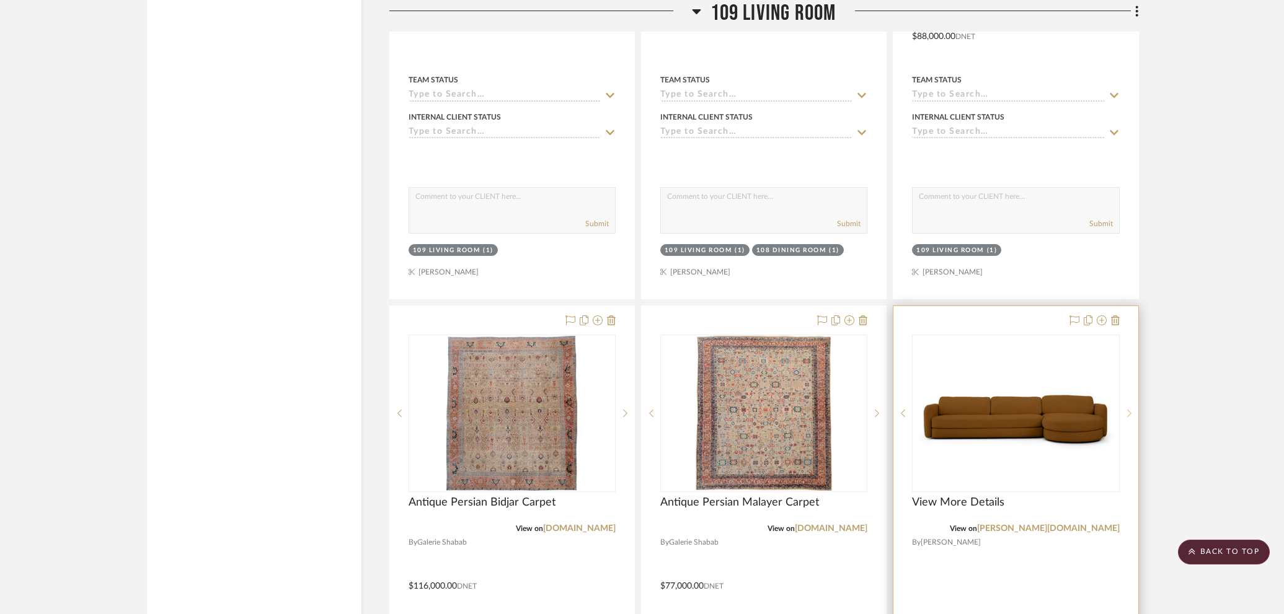
click at [1129, 409] on icon at bounding box center [1129, 413] width 4 height 9
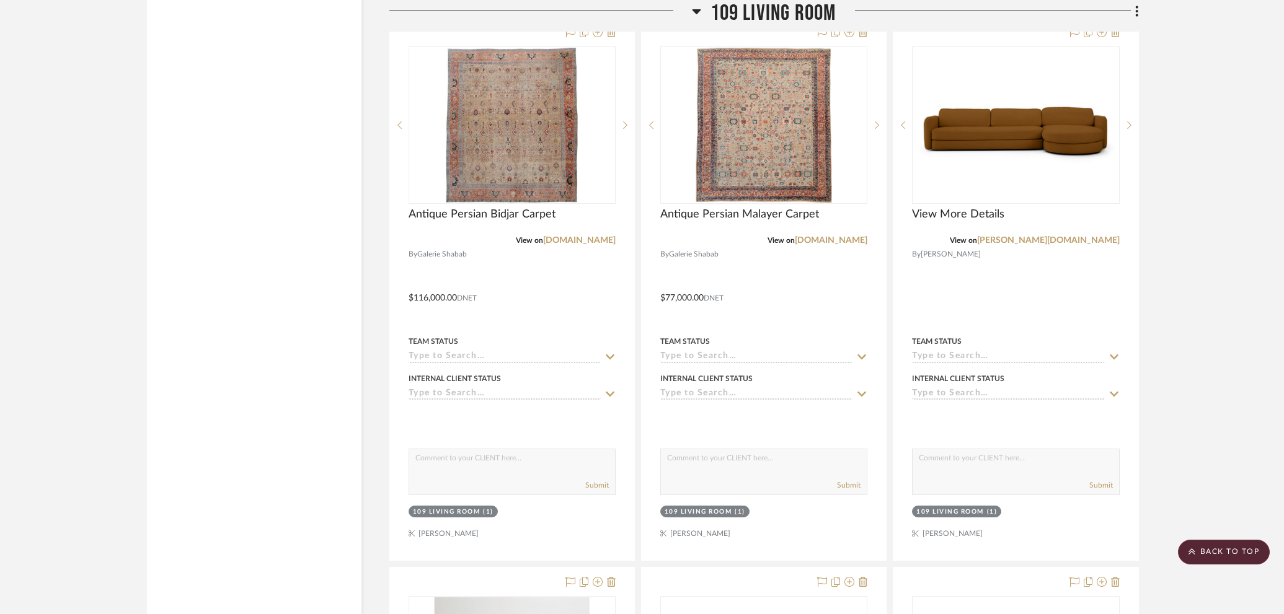
scroll to position [14657, 0]
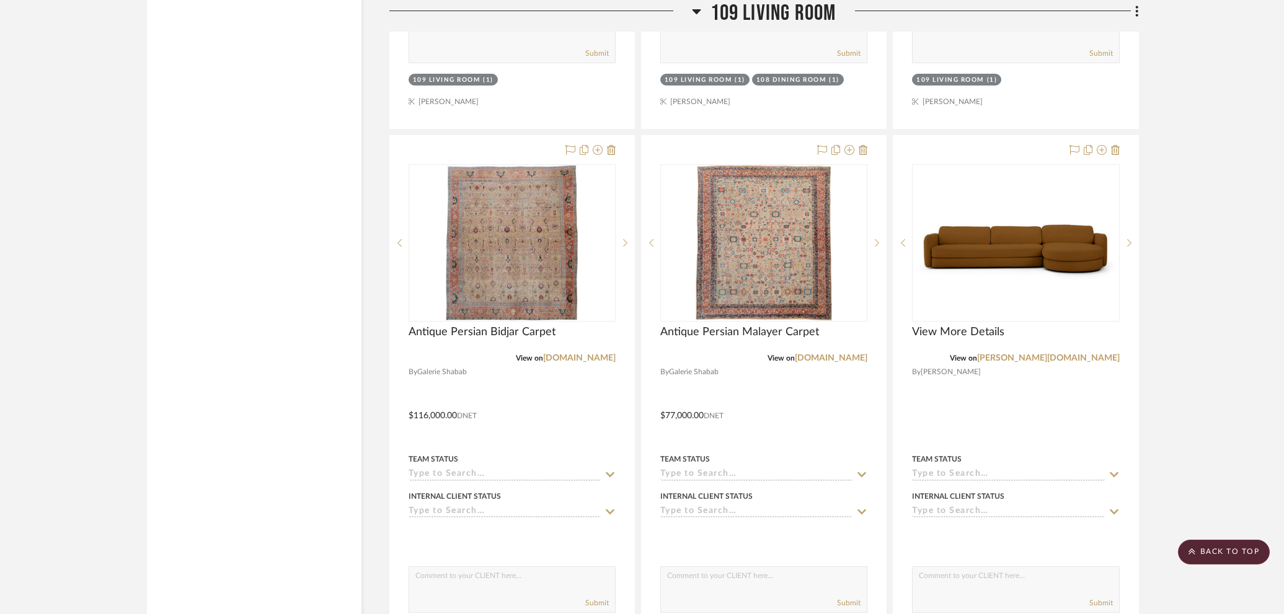
click at [1017, 222] on img "0" at bounding box center [1015, 242] width 205 height 141
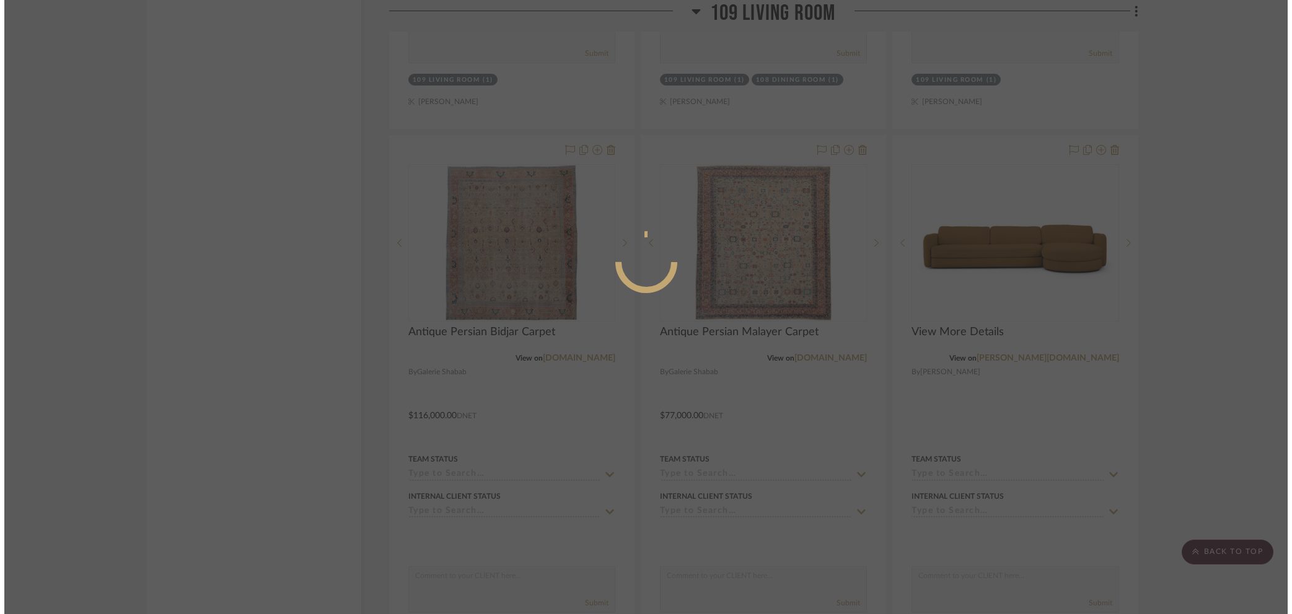
scroll to position [0, 0]
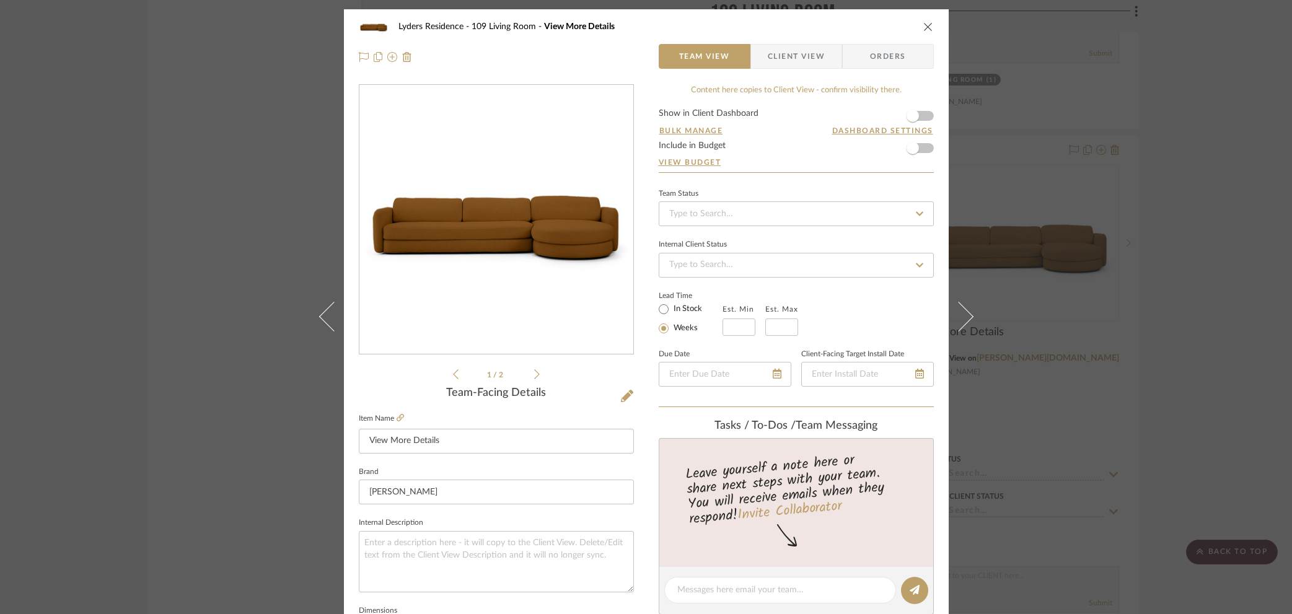
click at [534, 374] on icon at bounding box center [537, 374] width 6 height 11
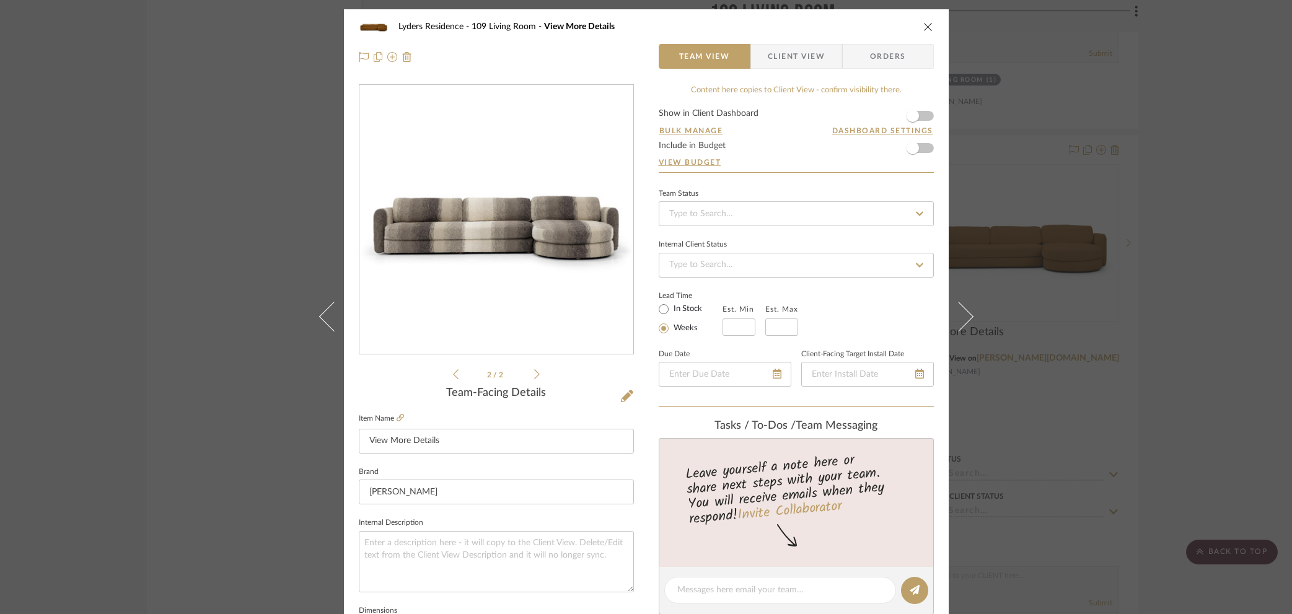
click at [529, 374] on li "2 / 2" at bounding box center [497, 374] width 76 height 15
click at [535, 376] on icon at bounding box center [537, 374] width 6 height 11
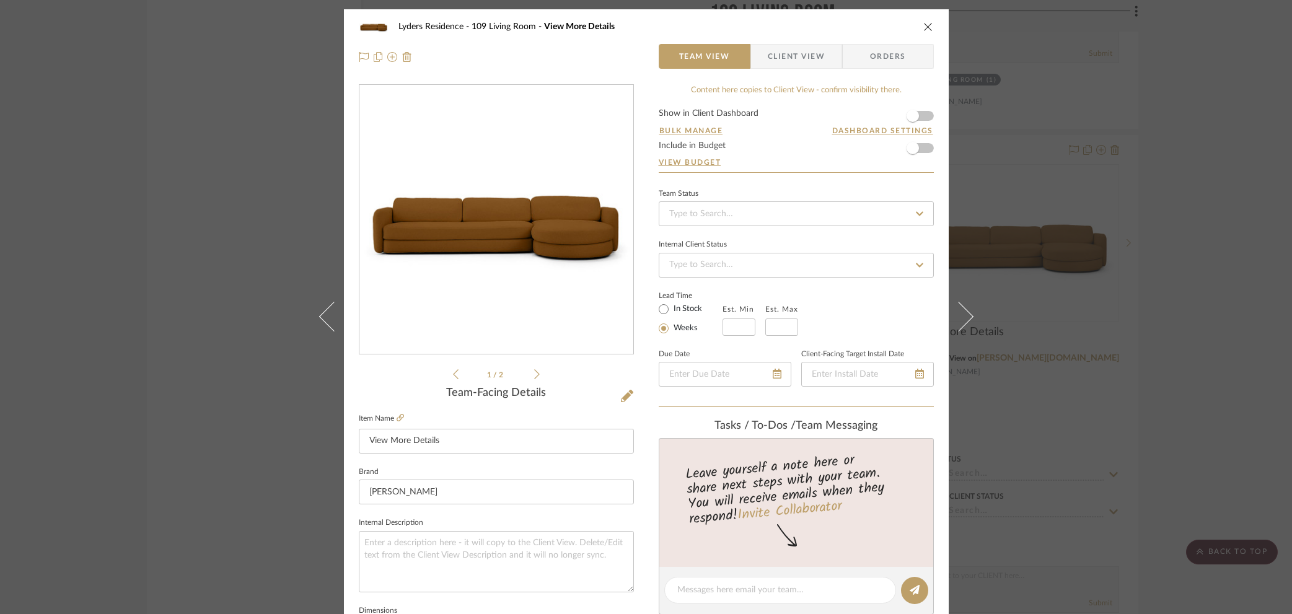
click at [535, 376] on icon at bounding box center [537, 374] width 6 height 11
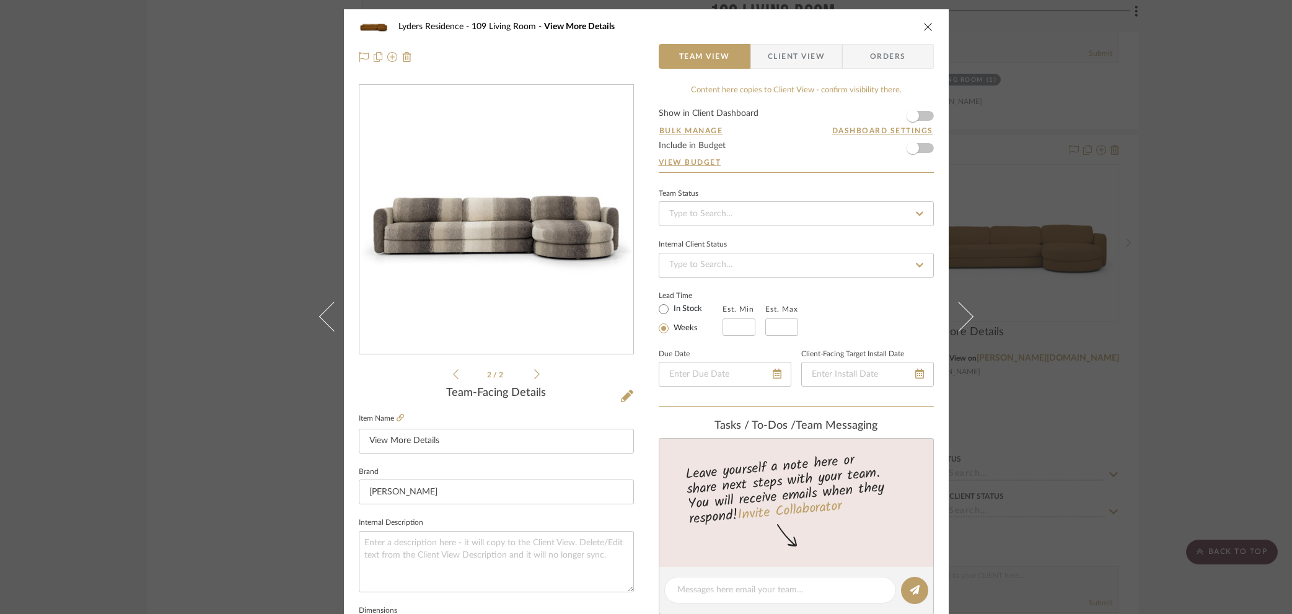
click at [1056, 316] on div "Lyders Residence 109 Living Room View More Details Team View Client View Orders…" at bounding box center [646, 307] width 1292 height 614
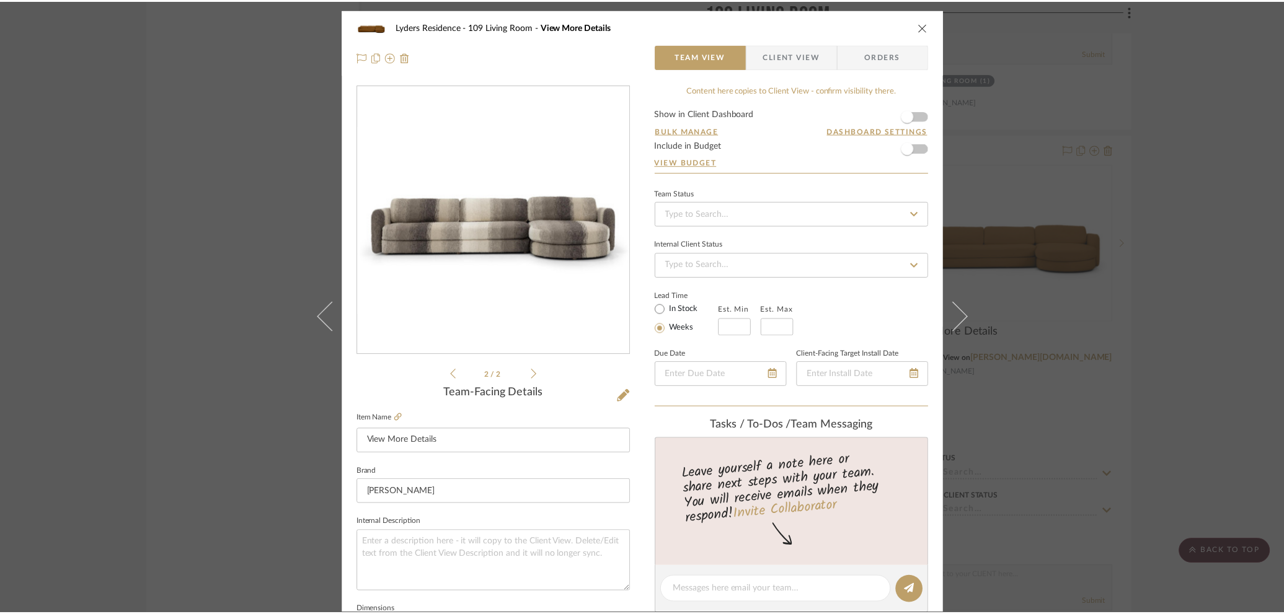
scroll to position [14657, 0]
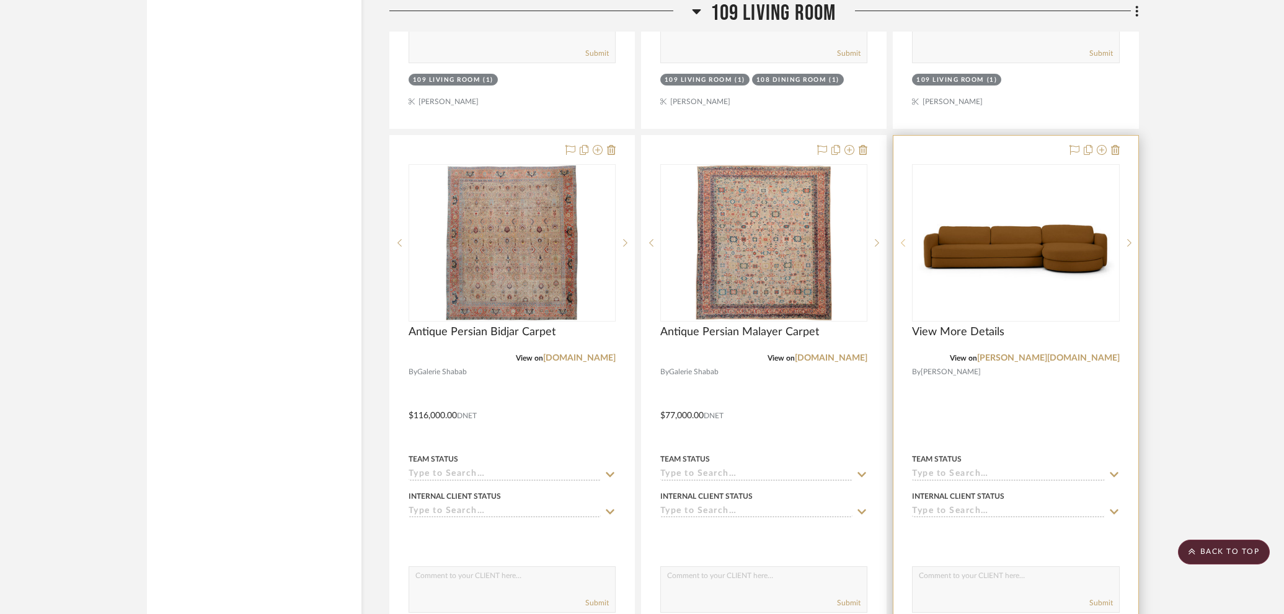
click at [899, 216] on div at bounding box center [902, 242] width 19 height 157
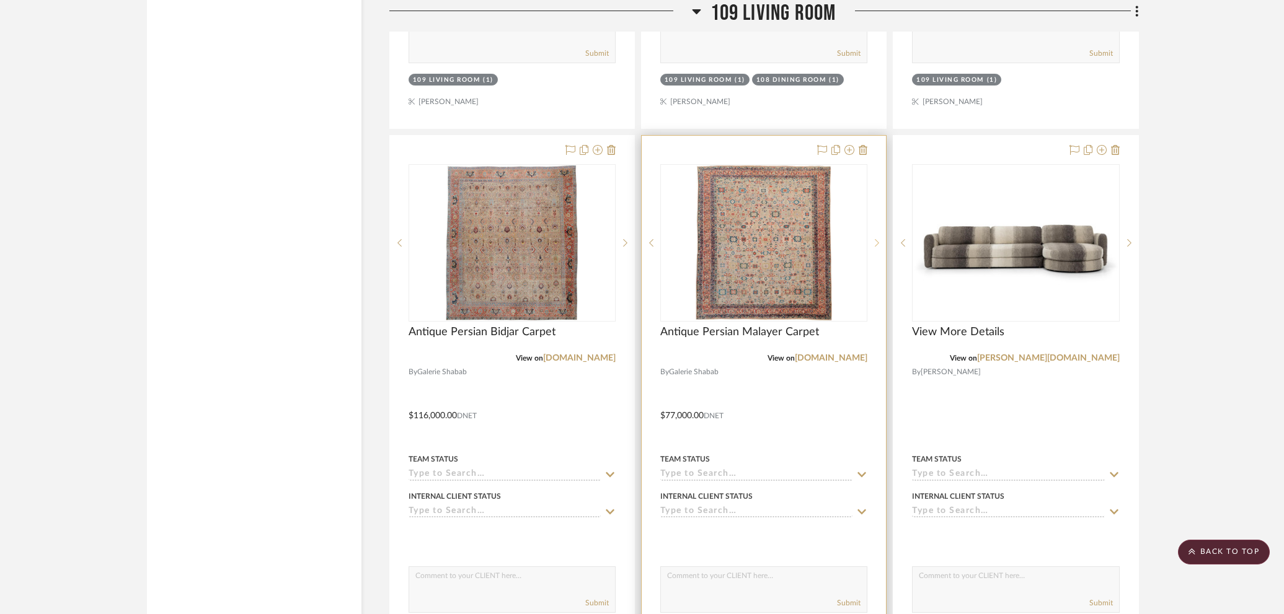
click at [883, 239] on sr-next-btn at bounding box center [876, 243] width 19 height 9
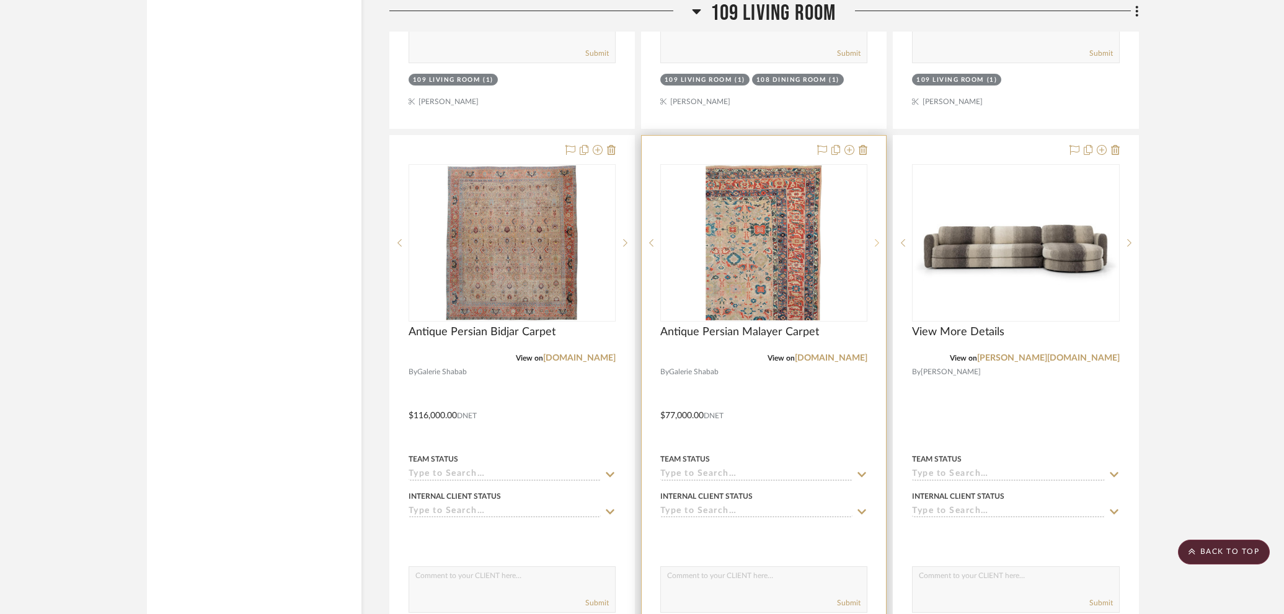
click at [877, 239] on icon at bounding box center [877, 243] width 4 height 9
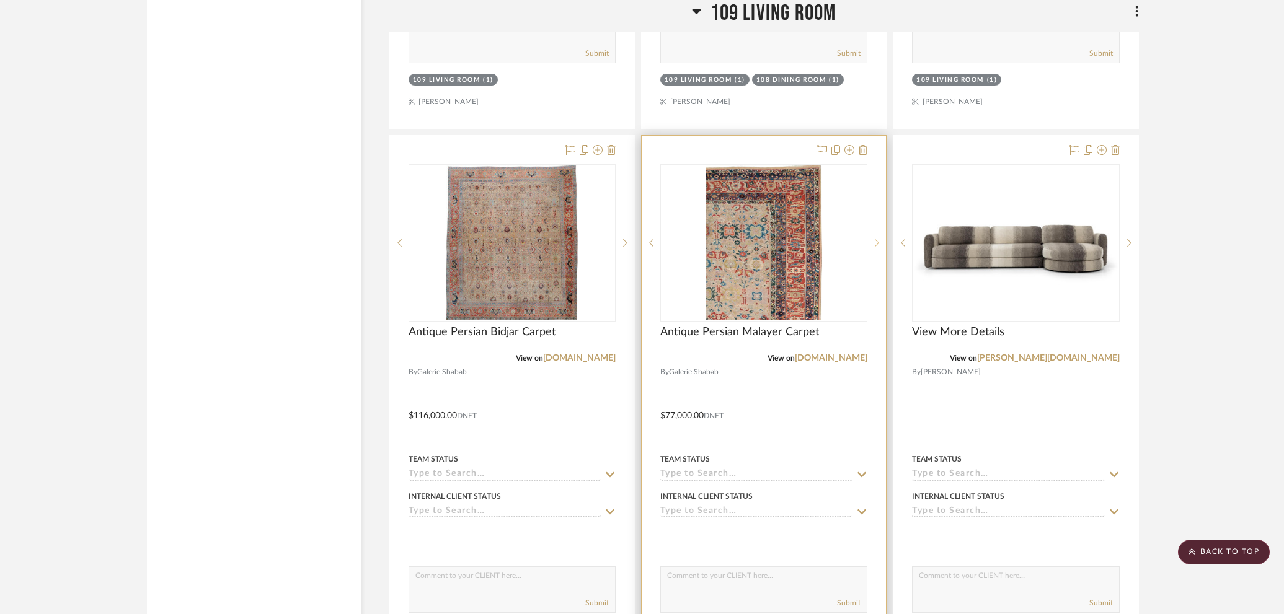
click at [877, 239] on icon at bounding box center [877, 243] width 4 height 9
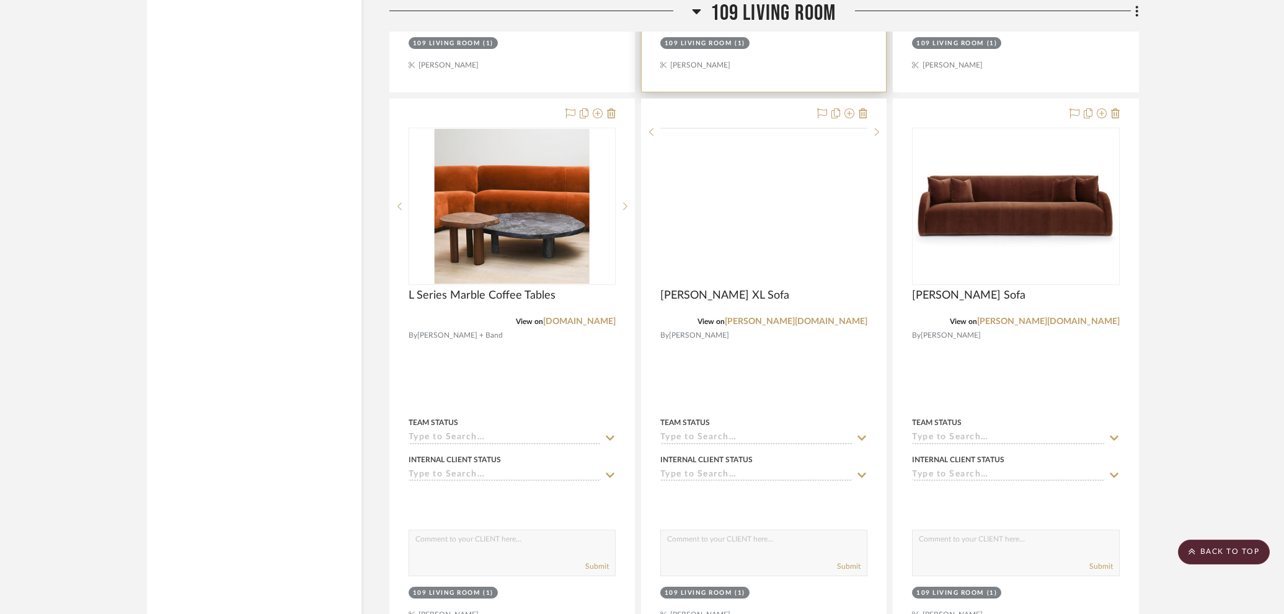
scroll to position [15234, 0]
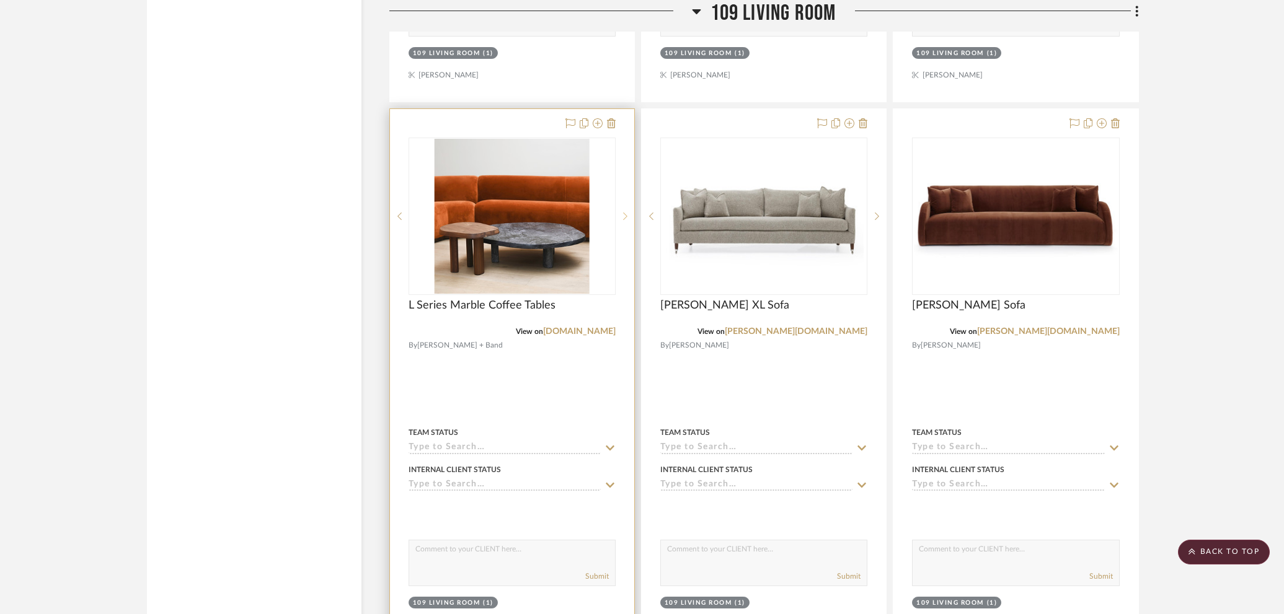
click at [624, 212] on icon at bounding box center [625, 216] width 4 height 9
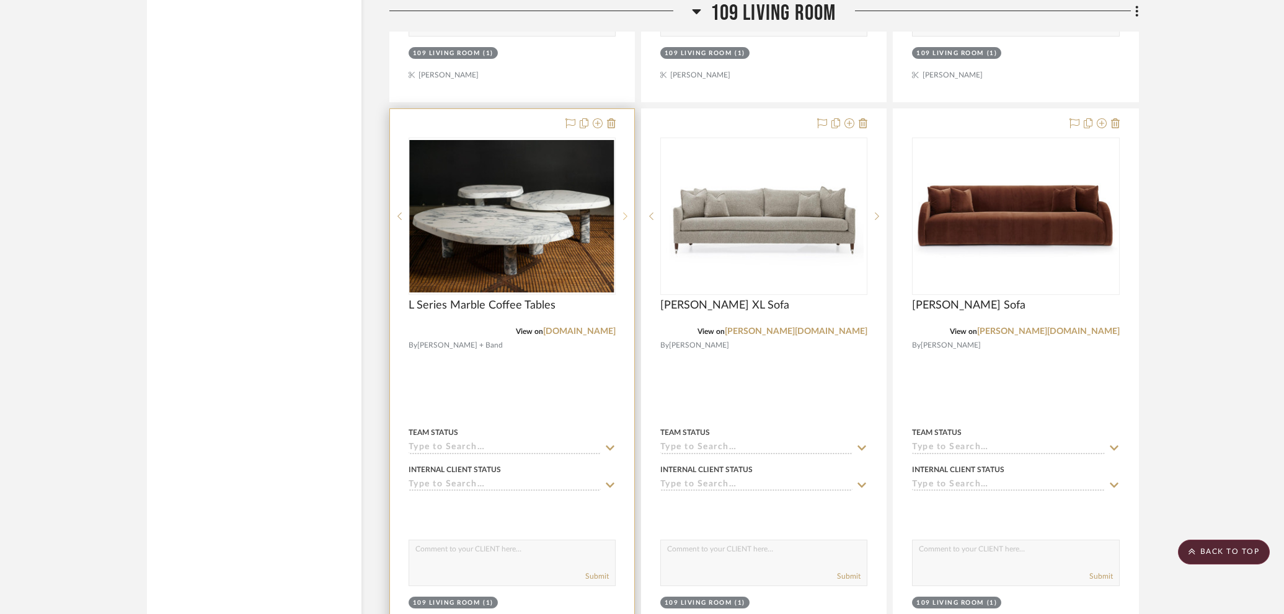
scroll to position [15235, 0]
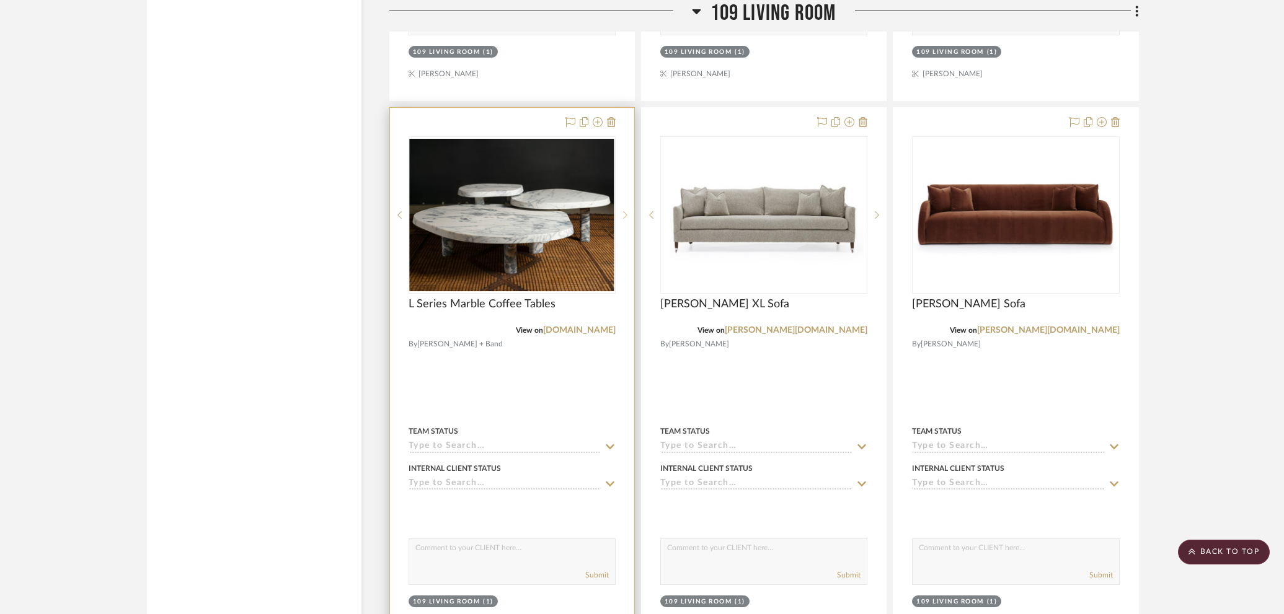
click at [624, 211] on icon at bounding box center [625, 215] width 4 height 9
